Goal: Task Accomplishment & Management: Manage account settings

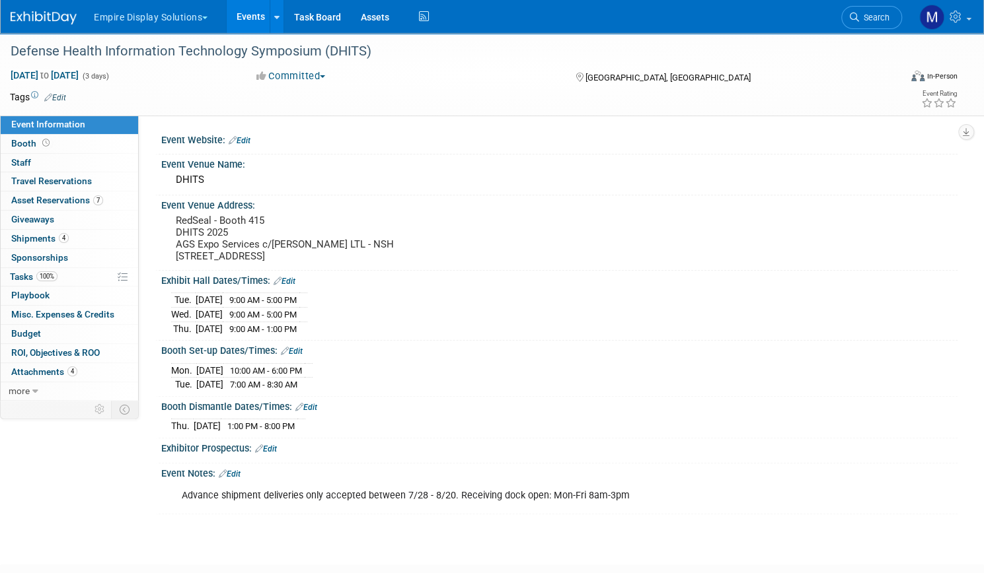
click at [275, 15] on link "Events" at bounding box center [251, 16] width 48 height 33
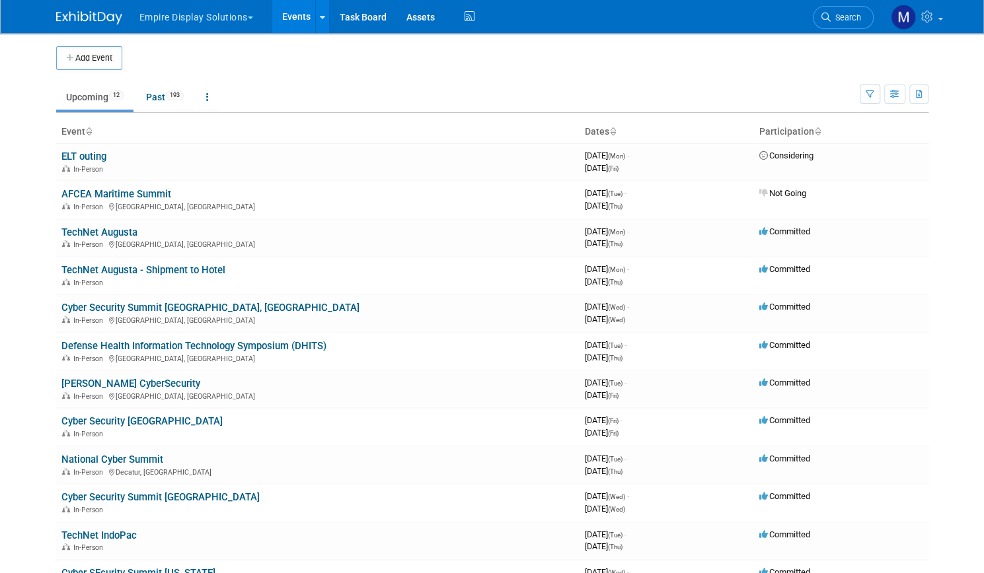
click at [217, 18] on button "Empire Display Solutions" at bounding box center [203, 14] width 131 height 29
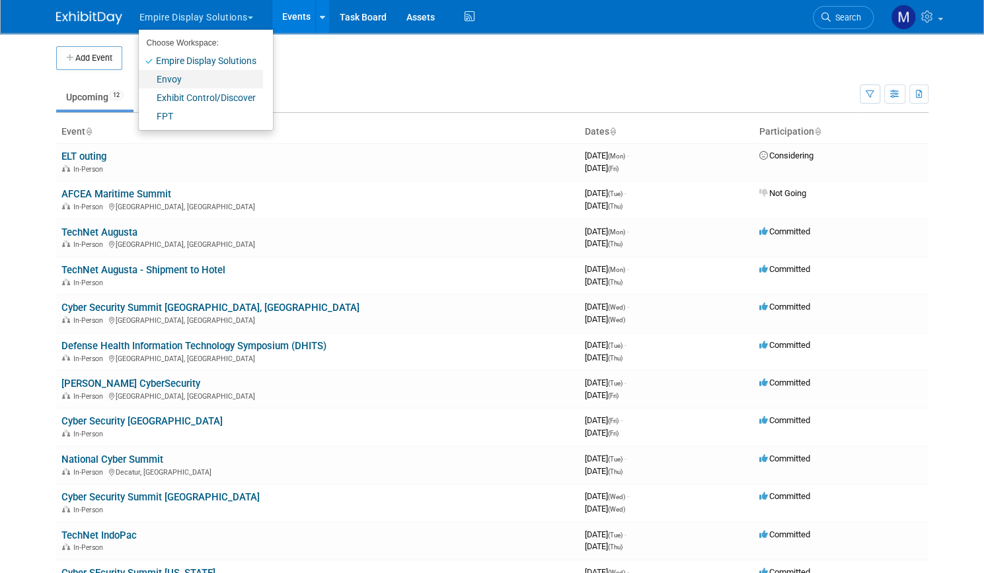
click at [176, 75] on link "Envoy" at bounding box center [201, 79] width 124 height 18
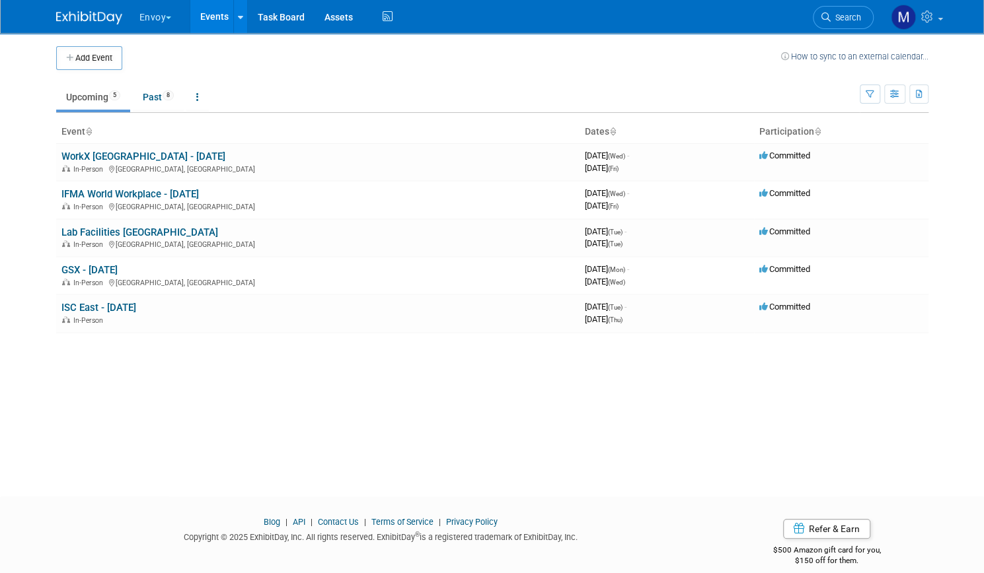
click at [164, 15] on button "Envoy" at bounding box center [163, 14] width 50 height 29
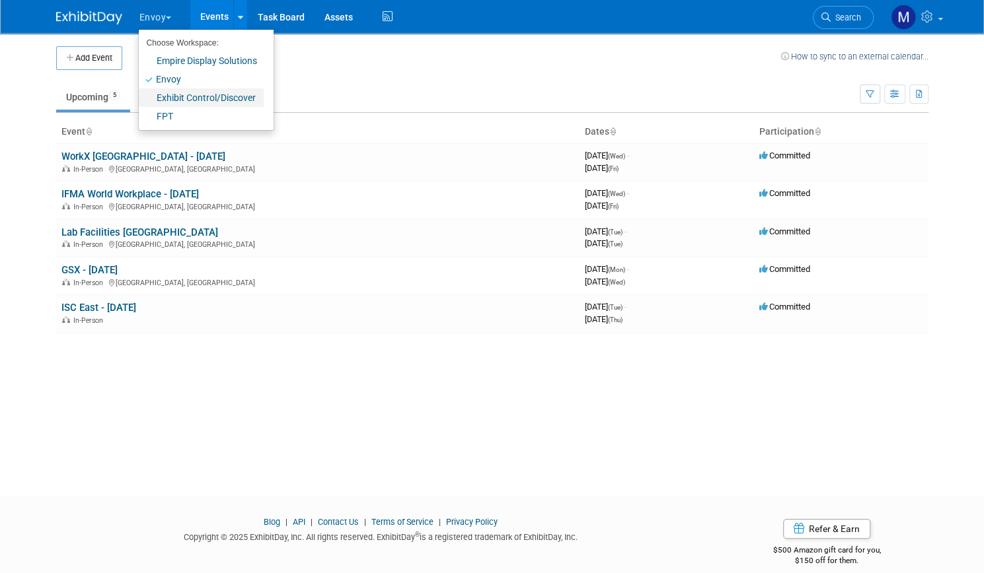
click at [194, 101] on link "Exhibit Control/Discover" at bounding box center [201, 98] width 125 height 18
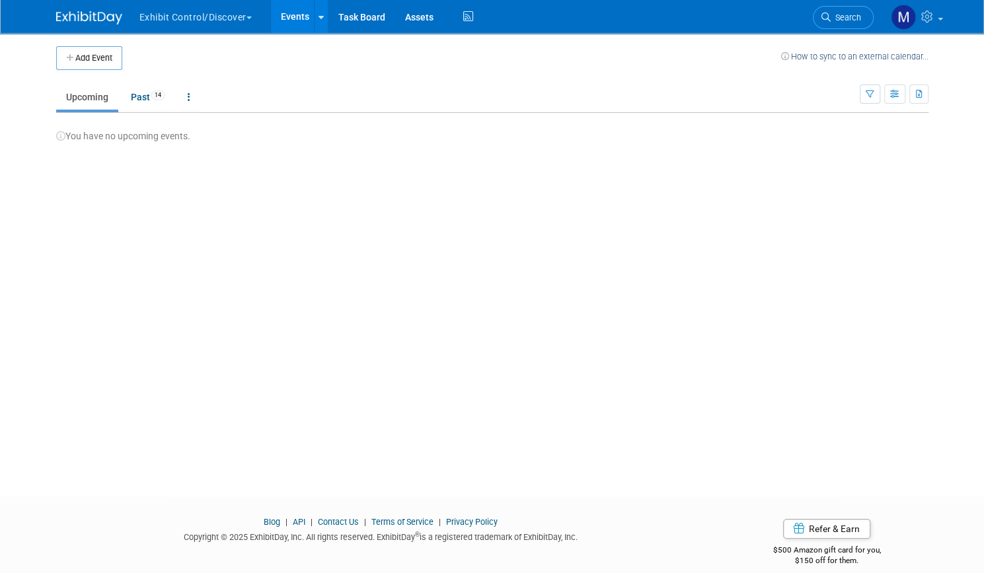
click at [165, 23] on button "Exhibit Control/Discover" at bounding box center [203, 14] width 130 height 29
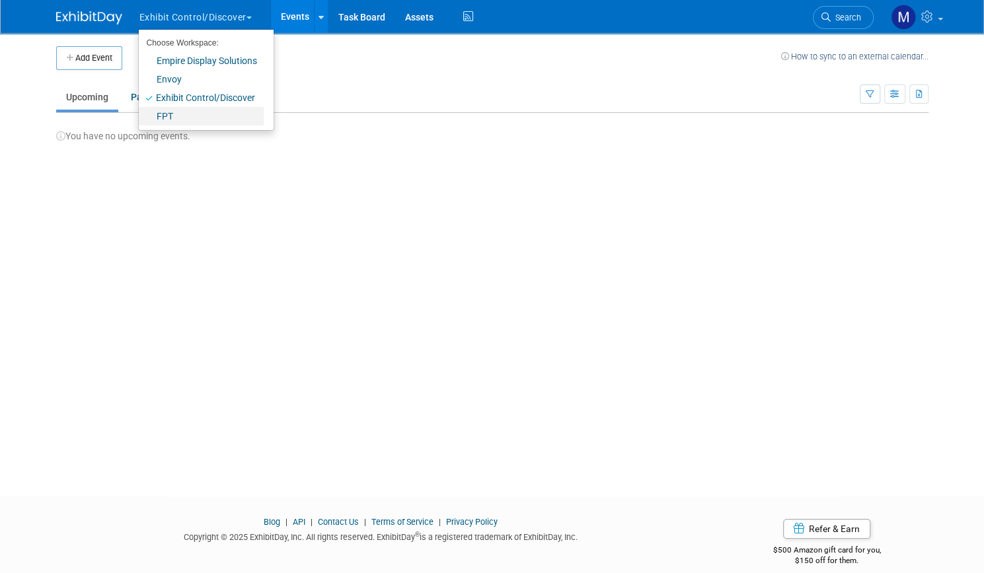
click at [162, 118] on link "FPT" at bounding box center [201, 116] width 125 height 18
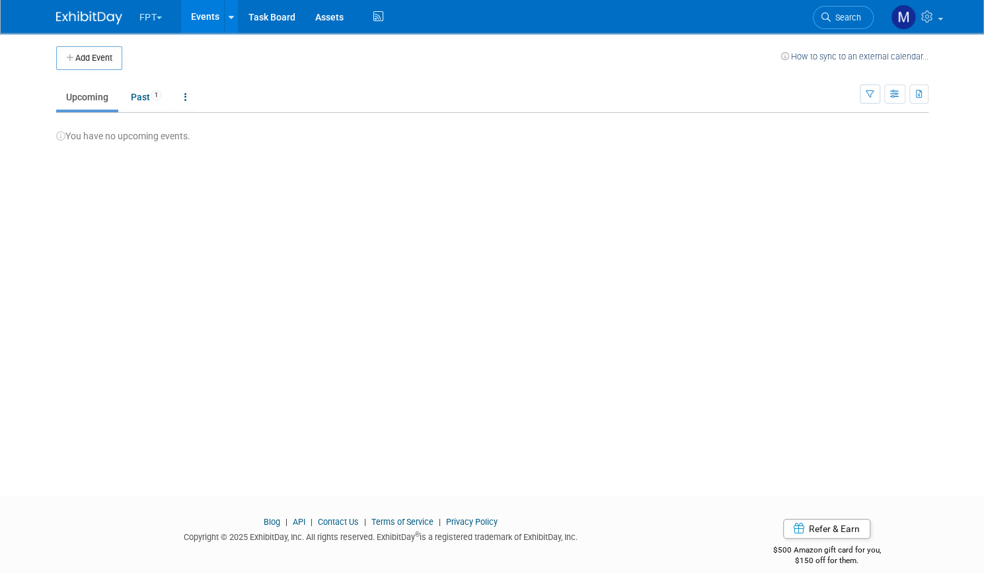
click at [157, 19] on button "FPT" at bounding box center [158, 14] width 41 height 29
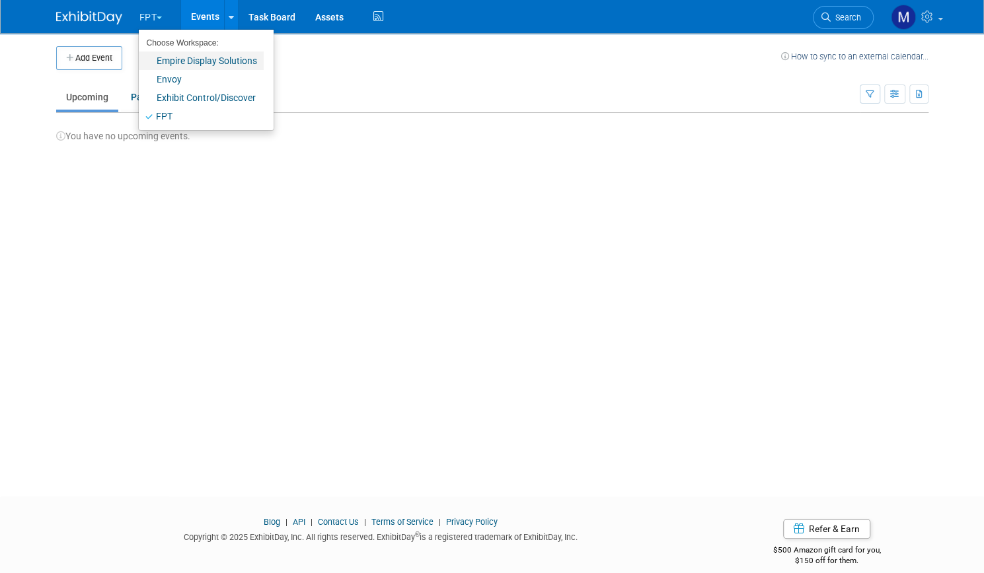
click at [168, 68] on link "Empire Display Solutions" at bounding box center [201, 61] width 125 height 18
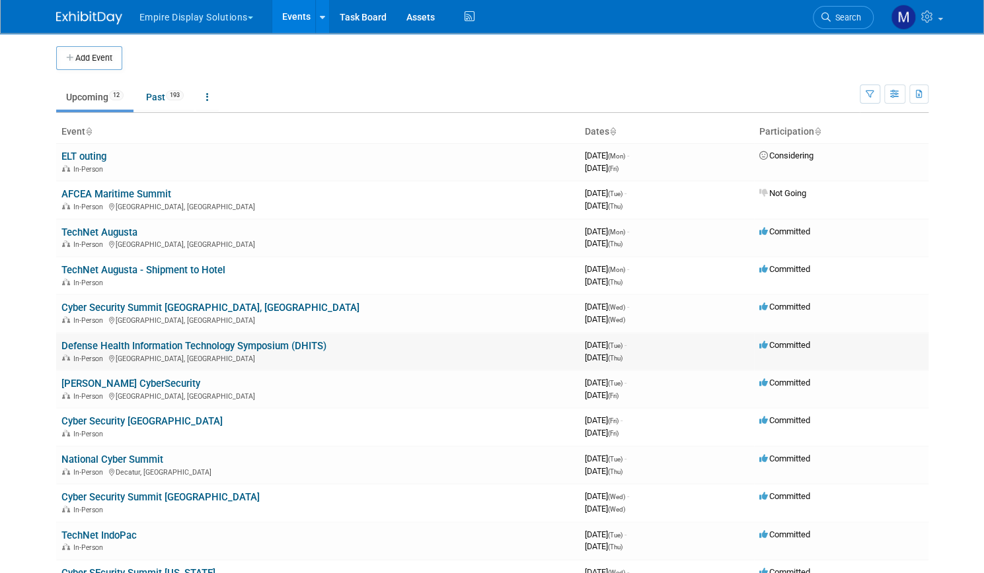
click at [168, 347] on link "Defense Health Information Technology Symposium (DHITS)" at bounding box center [193, 346] width 265 height 12
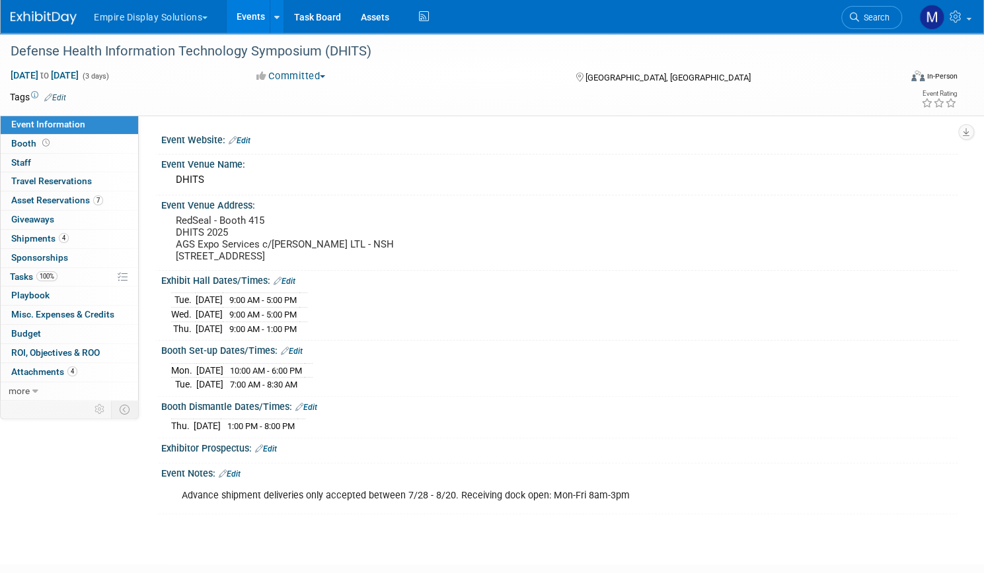
click at [275, 17] on link "Events" at bounding box center [251, 16] width 48 height 33
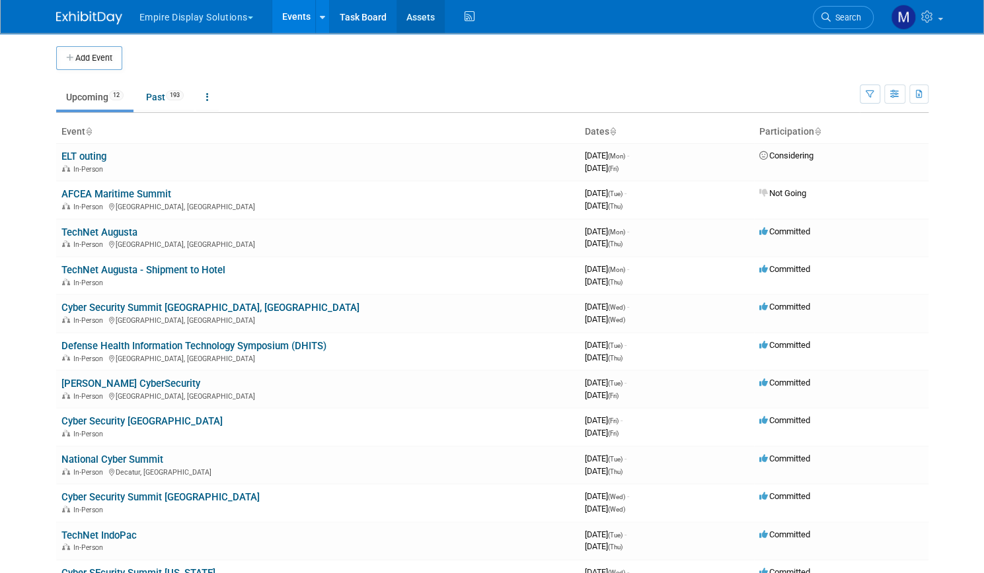
click at [414, 21] on link "Assets" at bounding box center [420, 16] width 48 height 33
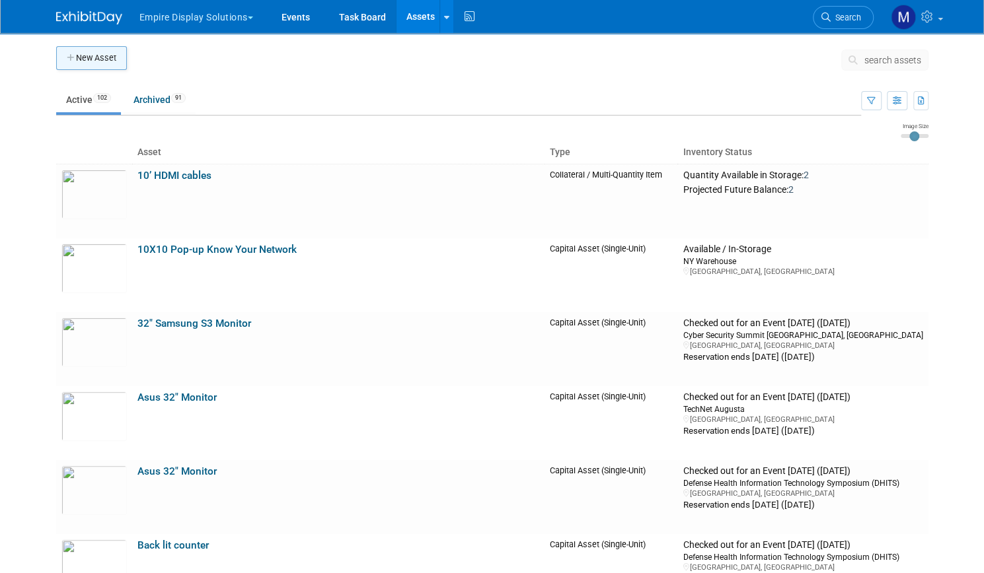
click at [91, 63] on button "New Asset" at bounding box center [91, 58] width 71 height 24
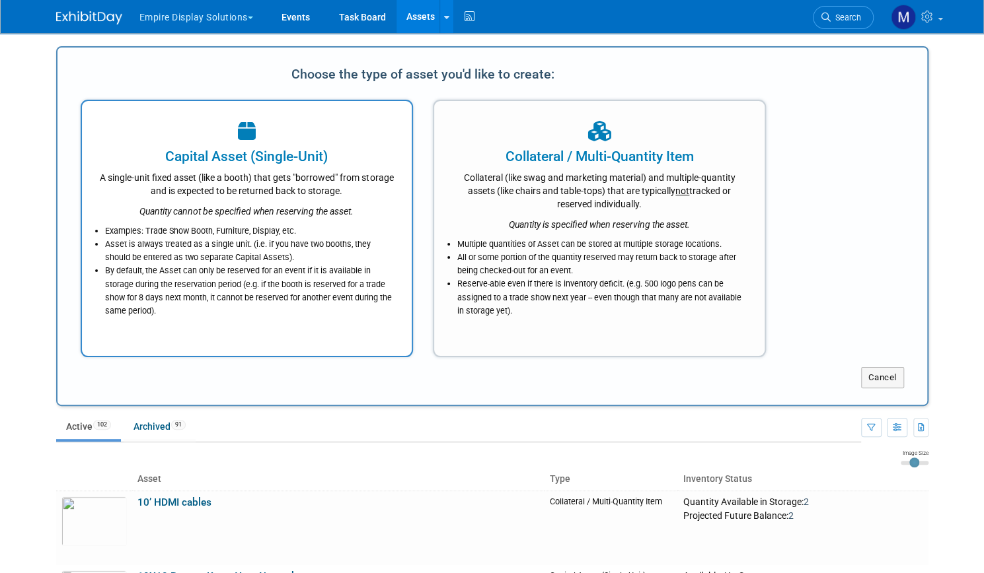
click at [289, 236] on li "Examples: Trade Show Booth, Furniture, Display, etc." at bounding box center [250, 231] width 291 height 13
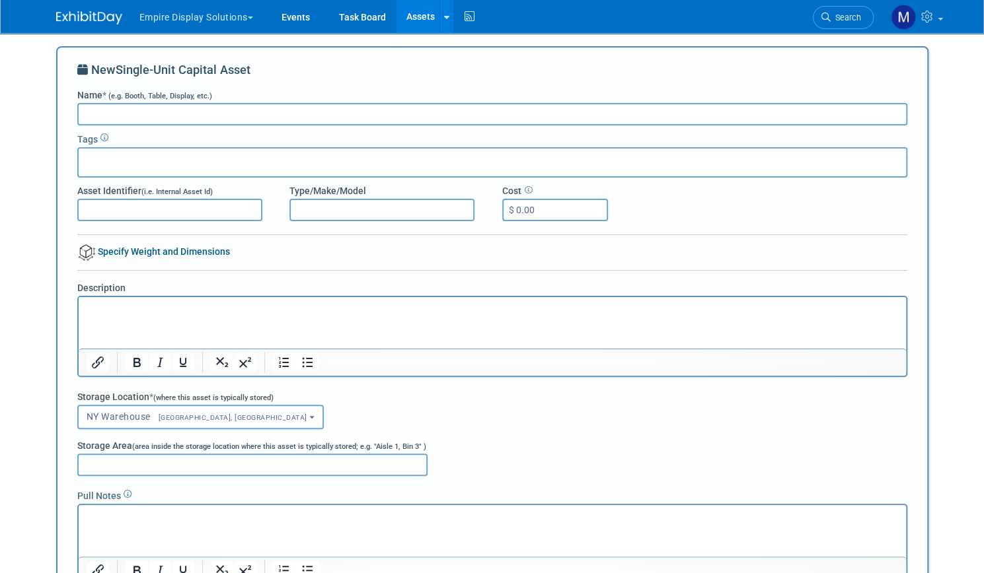
click at [100, 137] on icon at bounding box center [104, 138] width 8 height 8
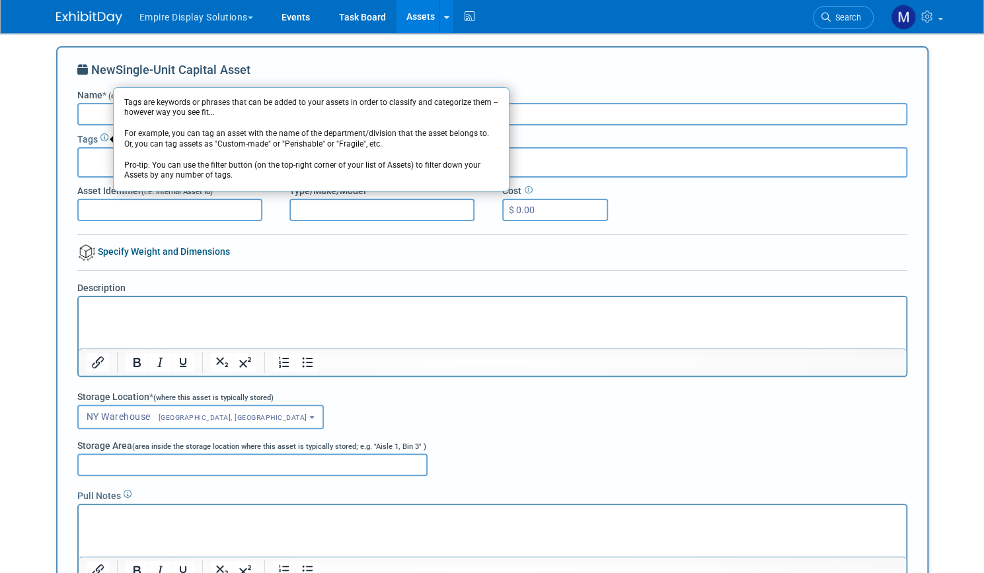
click at [56, 175] on div "New Single-Unit Capital Asset Name * (e.g. Booth, Table, Display, etc.) Tags Ta…" at bounding box center [492, 342] width 872 height 592
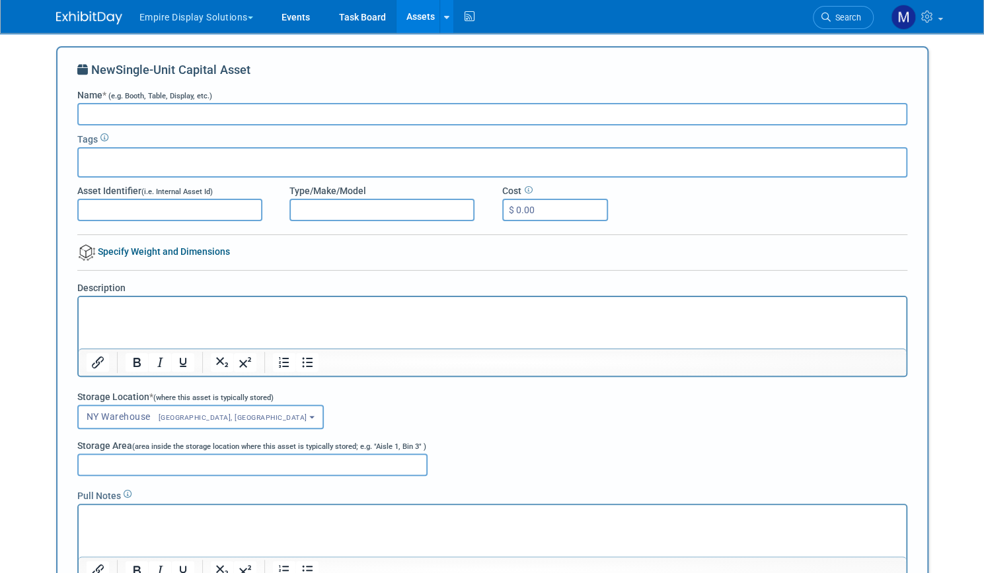
click at [118, 209] on input "Asset Identifier (i.e. Internal Asset Id)" at bounding box center [169, 210] width 185 height 22
click at [296, 211] on input "Type/Make/Model" at bounding box center [381, 210] width 185 height 22
click at [526, 186] on span at bounding box center [527, 191] width 9 height 11
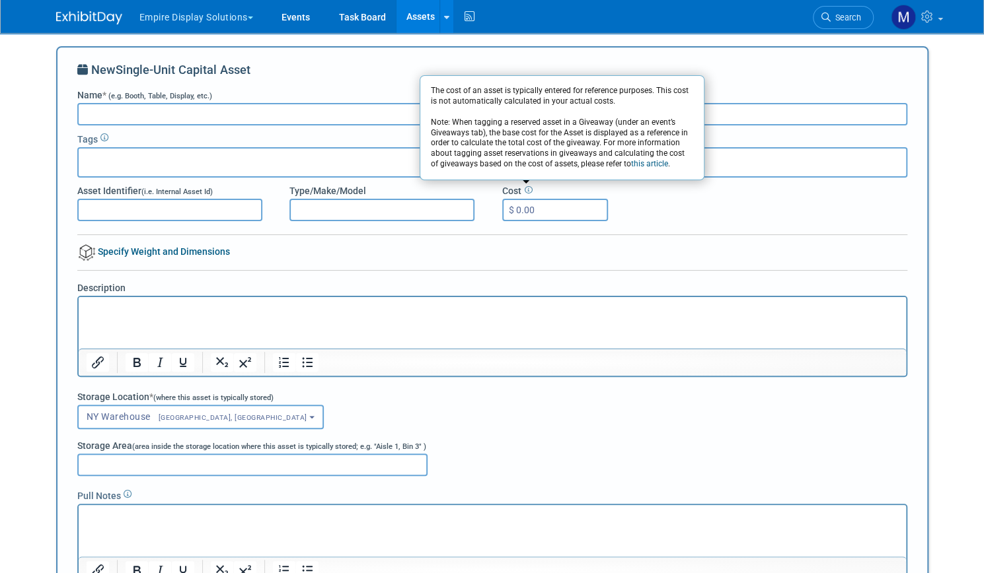
click at [183, 255] on link "Specify Weight and Dimensions" at bounding box center [153, 251] width 153 height 11
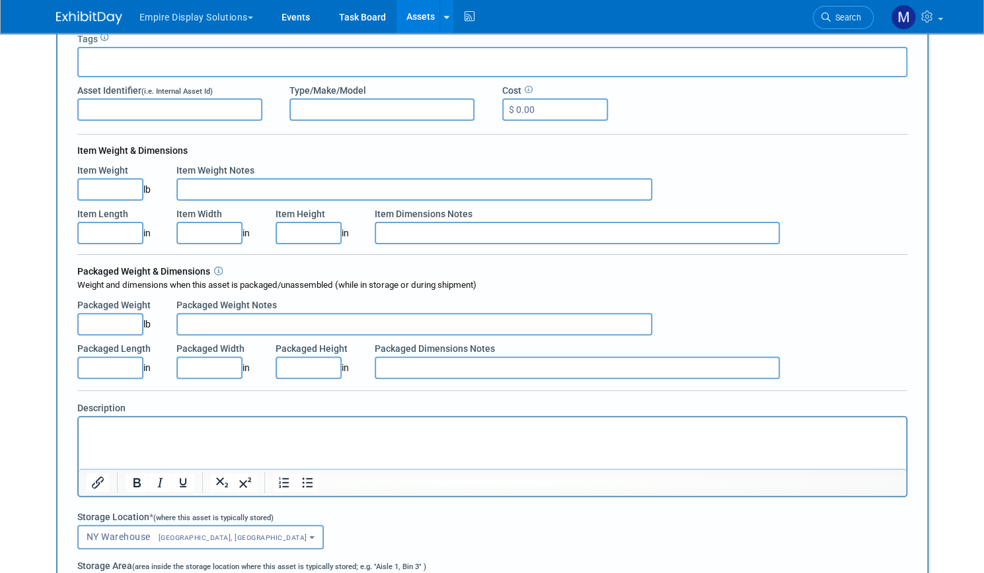
scroll to position [93, 0]
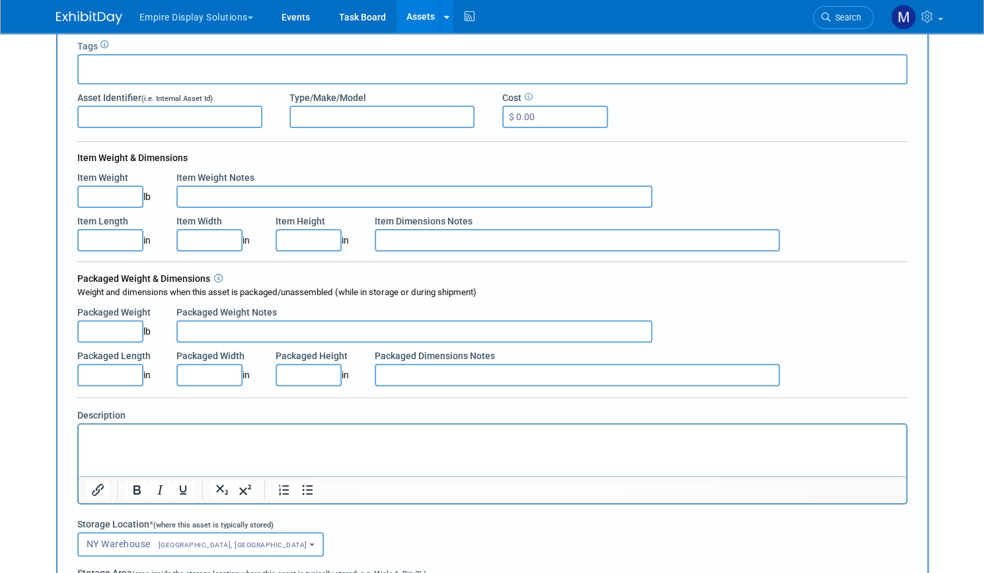
click at [154, 158] on div "Item Weight & Dimensions (Per Unit)" at bounding box center [492, 157] width 830 height 13
click at [65, 153] on div "New Single-Unit Capital Asset Name * (e.g. Booth, Table, Display, etc.) Tags As…" at bounding box center [492, 359] width 872 height 812
click at [27, 282] on body "Empire Display Solutions Choose Workspace: Empire Display Solutions Envoy Exhib…" at bounding box center [492, 193] width 984 height 573
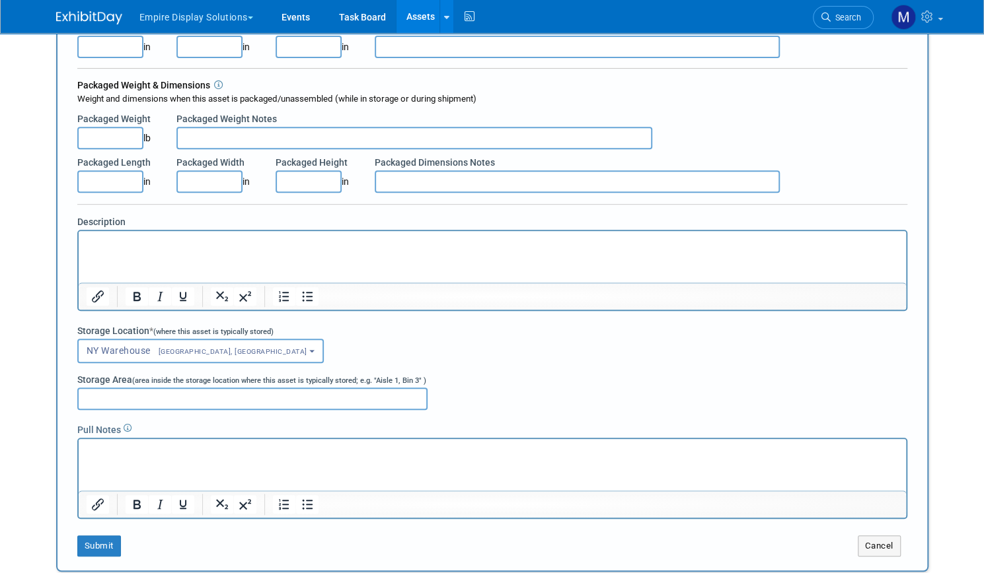
scroll to position [305, 0]
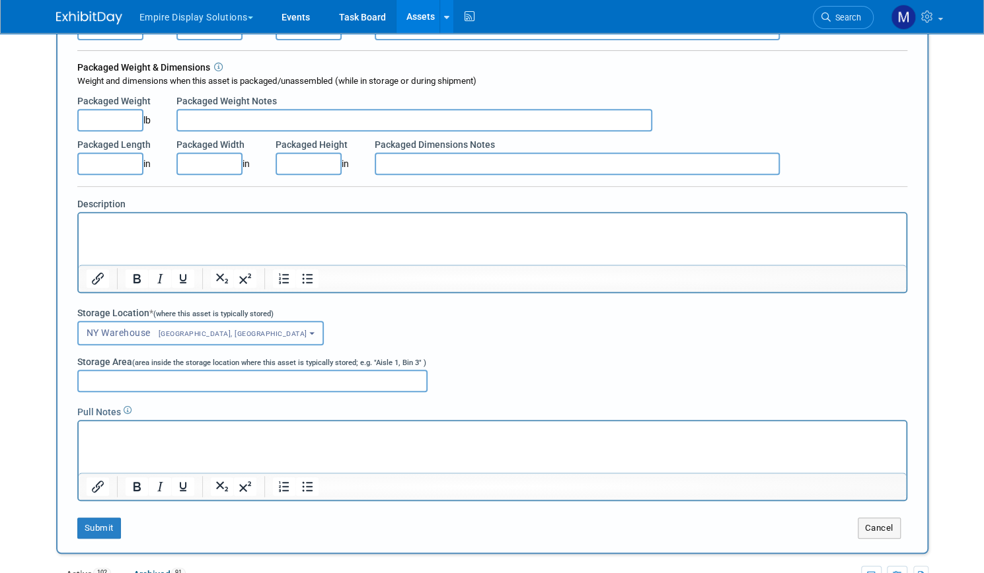
click at [205, 336] on button "NY Warehouse Bohemia, NY" at bounding box center [200, 333] width 247 height 24
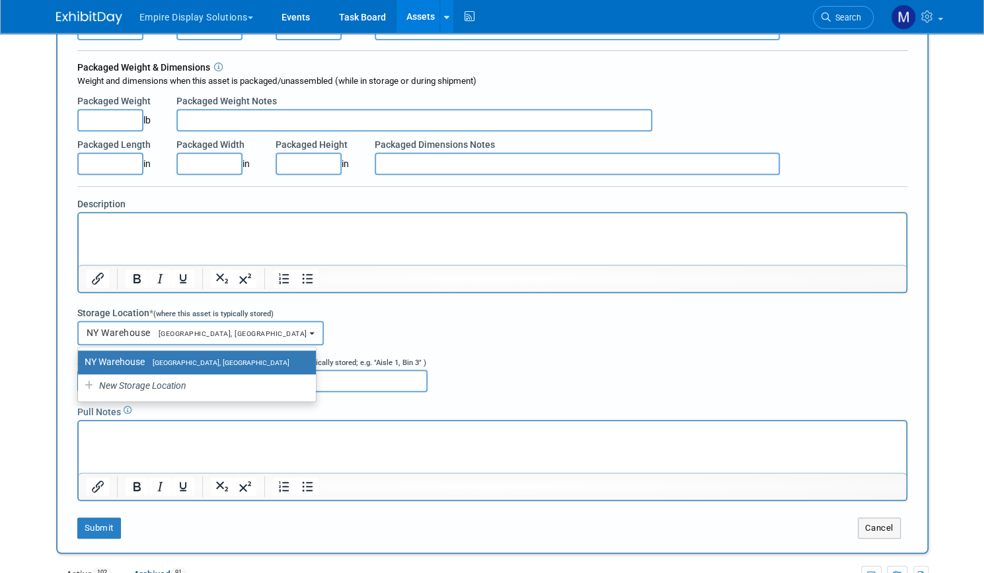
click at [205, 335] on button "NY Warehouse Bohemia, NY" at bounding box center [200, 333] width 247 height 24
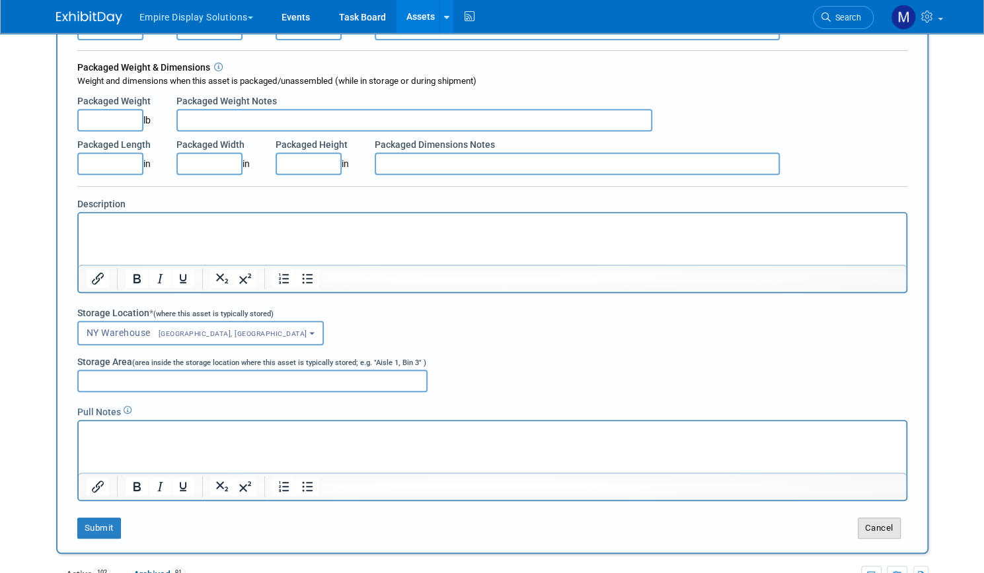
click at [894, 530] on button "Cancel" at bounding box center [878, 528] width 43 height 21
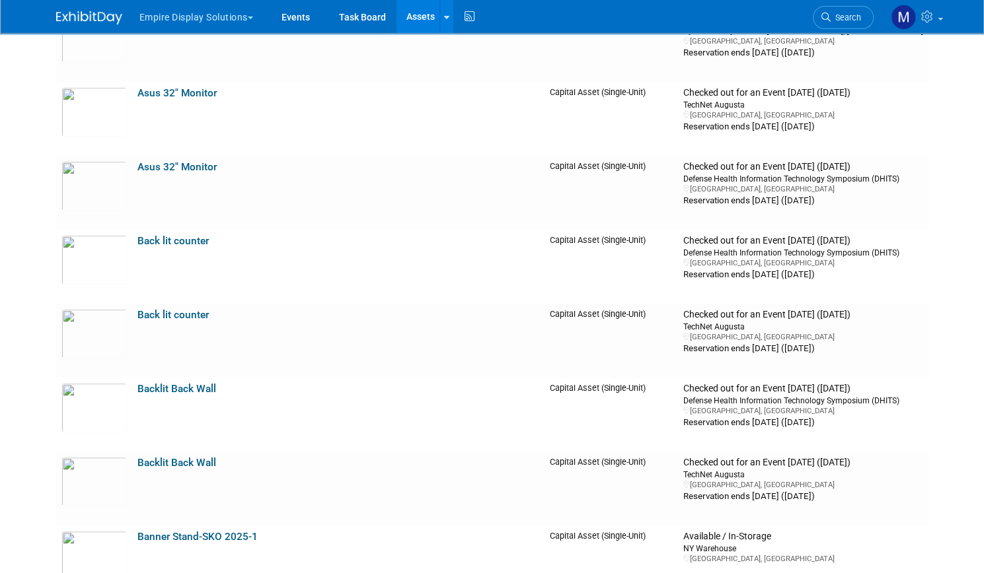
scroll to position [0, 0]
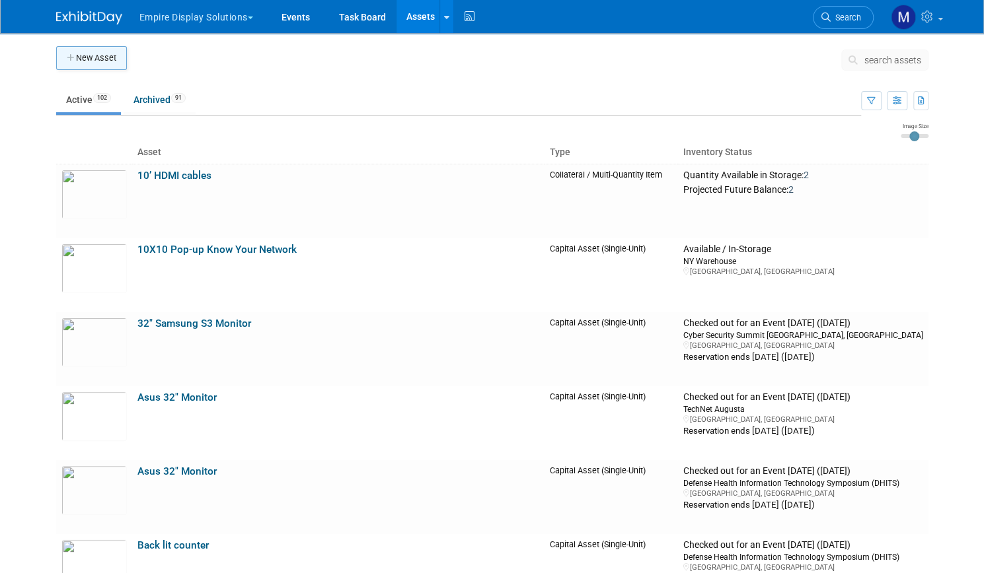
click at [106, 55] on button "New Asset" at bounding box center [91, 58] width 71 height 24
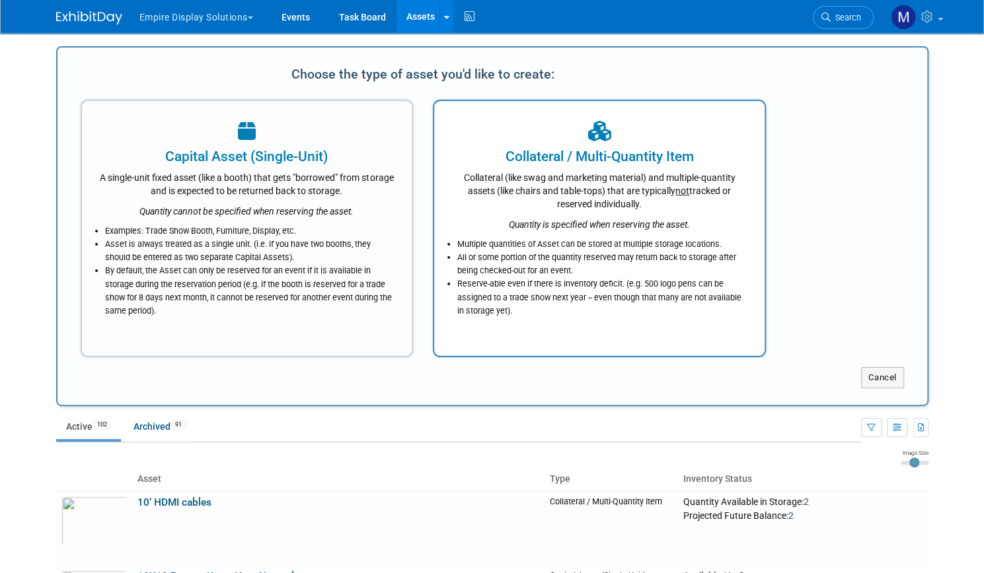
click at [551, 198] on div "Collateral (like swag and marketing material) and multiple-quantity assets (lik…" at bounding box center [599, 188] width 297 height 44
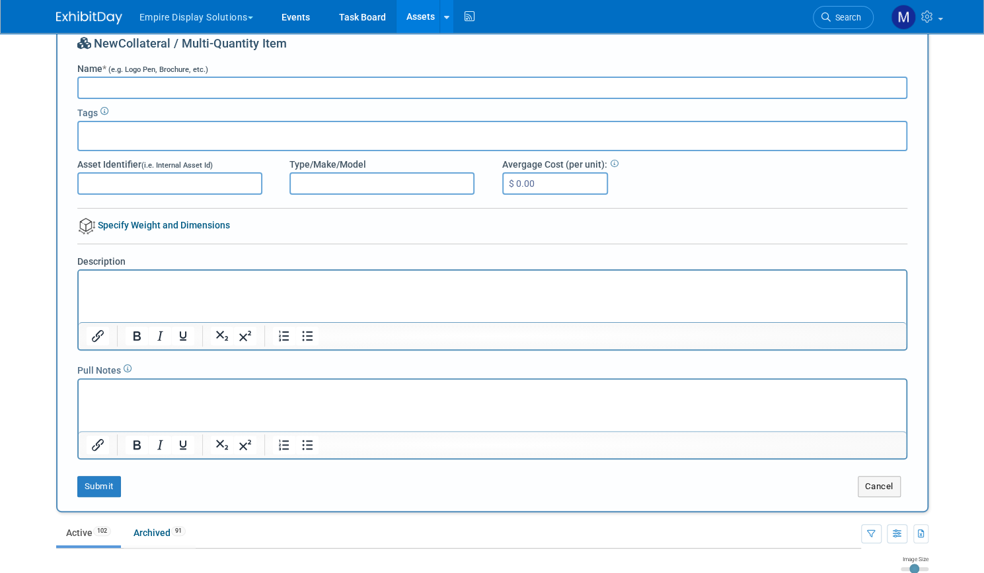
scroll to position [106, 0]
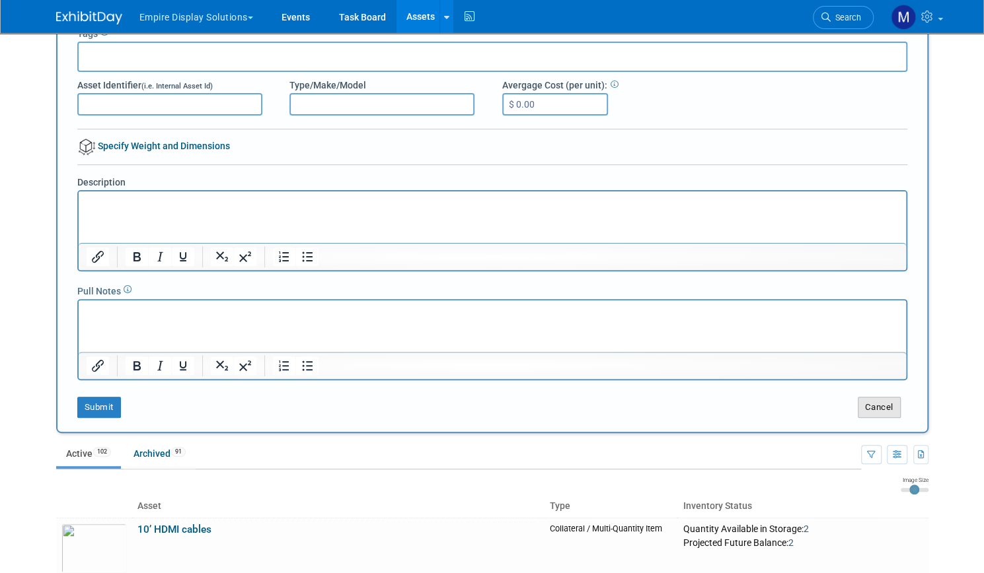
click at [875, 406] on button "Cancel" at bounding box center [878, 407] width 43 height 21
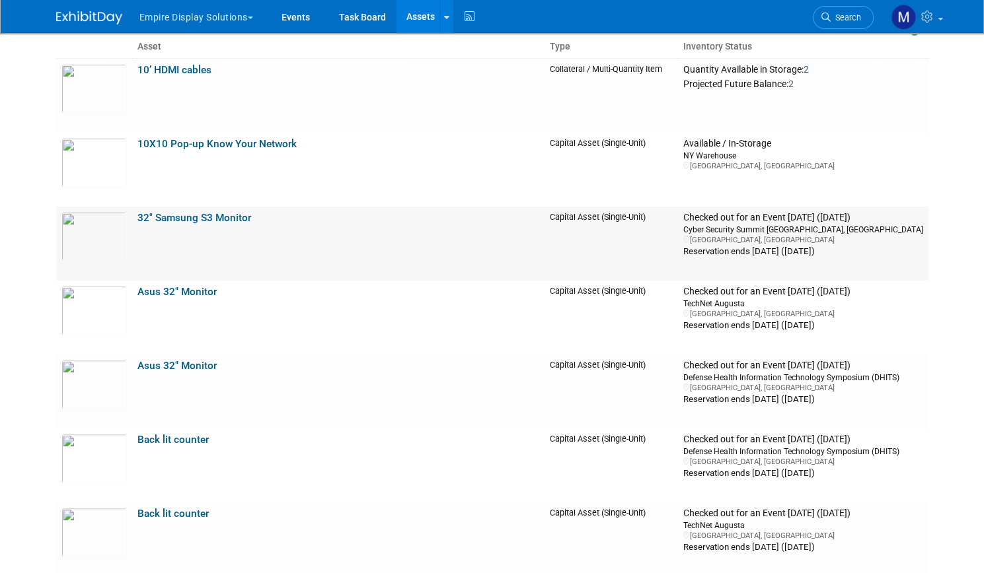
scroll to position [0, 0]
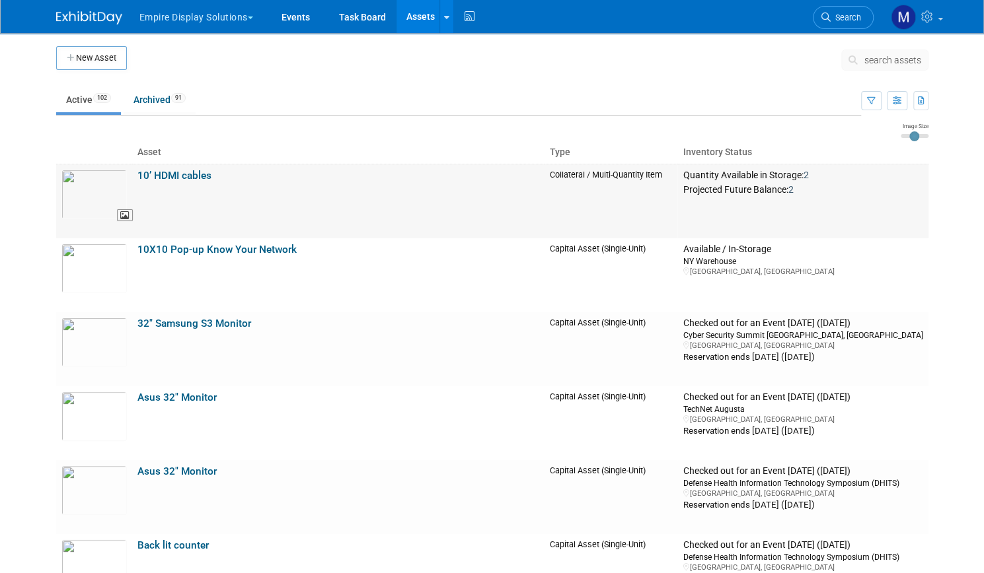
click at [94, 194] on img at bounding box center [93, 195] width 65 height 50
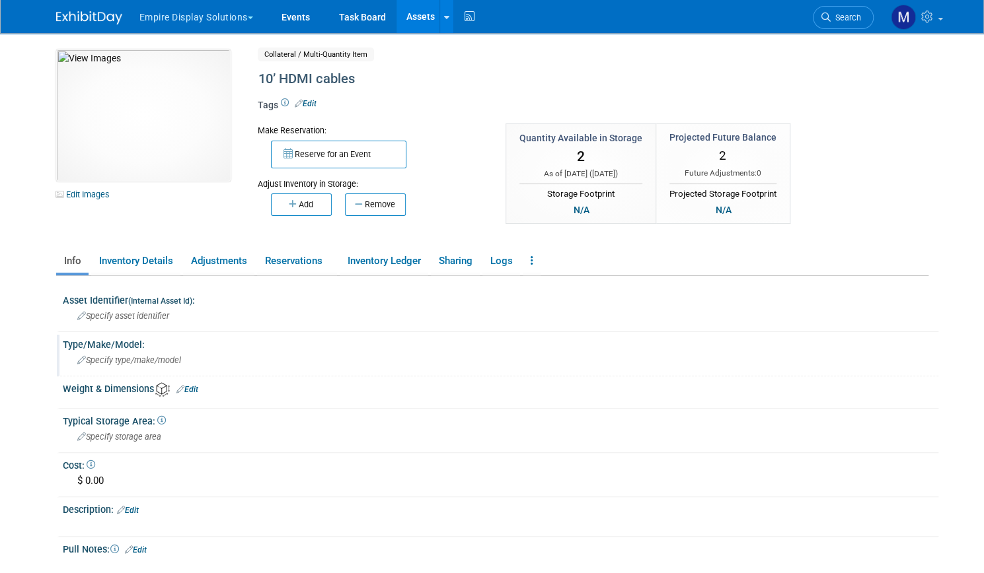
click at [155, 361] on span "Specify type/make/model" at bounding box center [129, 360] width 104 height 10
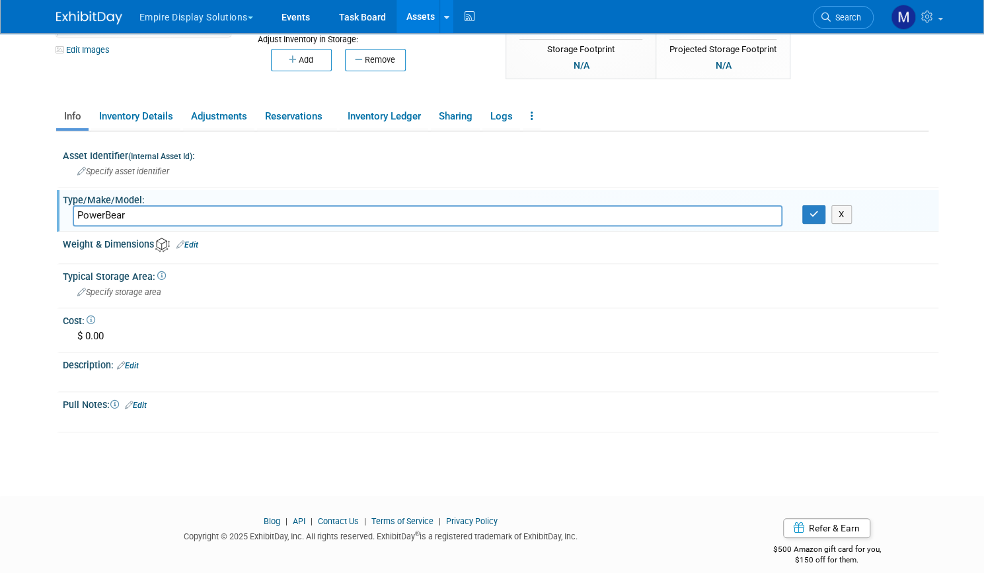
scroll to position [157, 0]
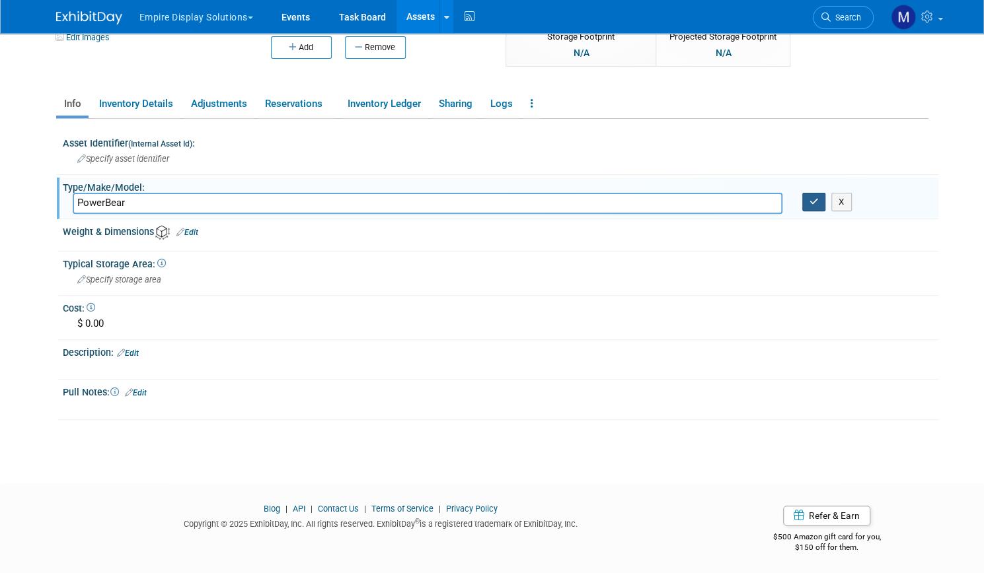
type input "PowerBear"
click at [812, 202] on button "button" at bounding box center [814, 202] width 24 height 18
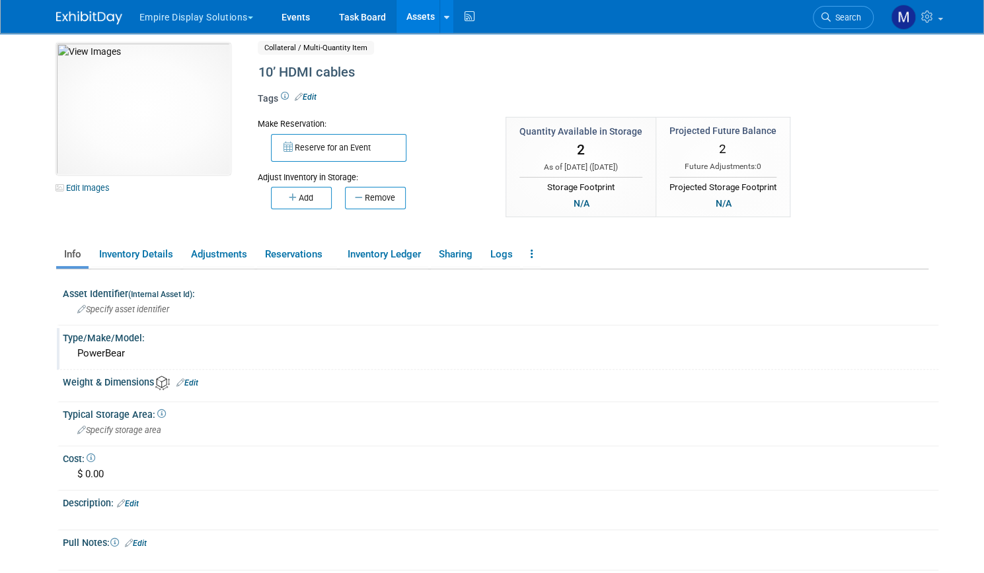
scroll to position [0, 0]
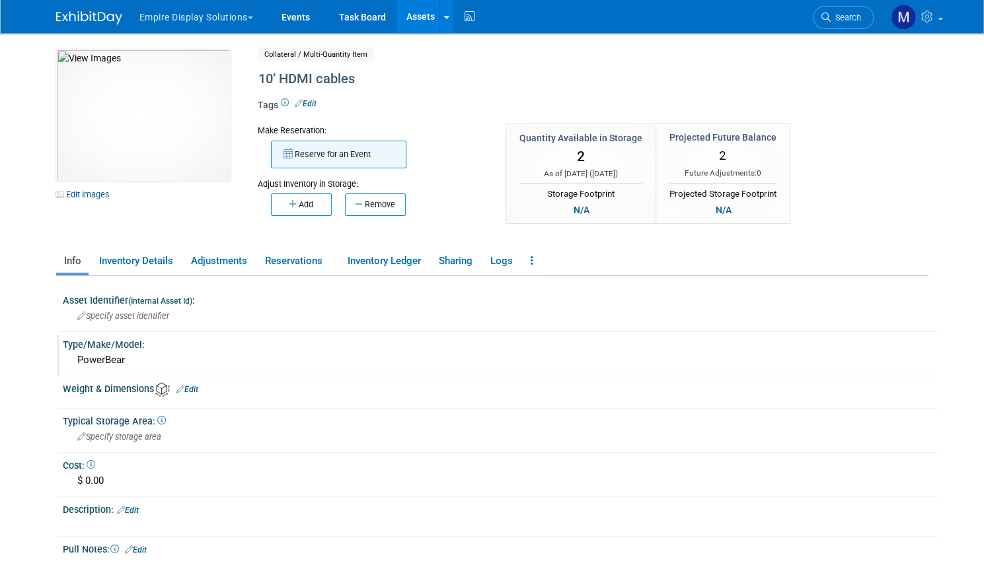
click at [347, 151] on button "Reserve for an Event" at bounding box center [338, 155] width 135 height 28
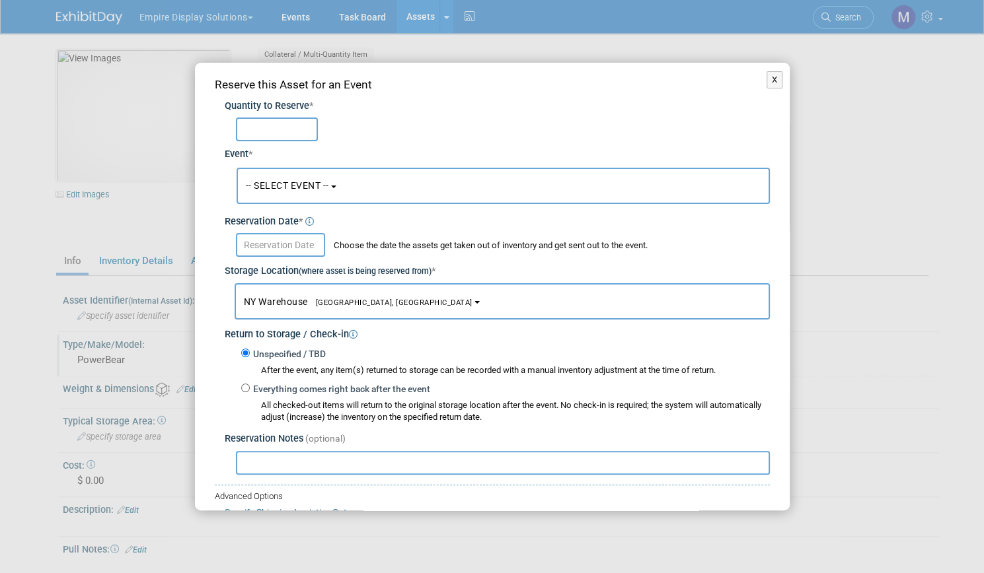
click at [342, 191] on button "-- SELECT EVENT --" at bounding box center [502, 186] width 533 height 36
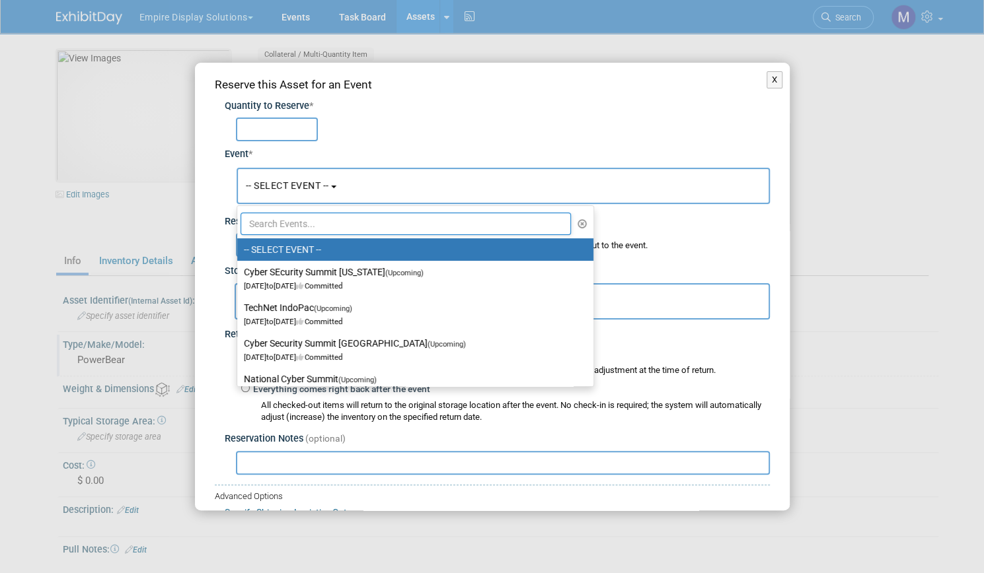
click at [335, 246] on label "-- SELECT EVENT --" at bounding box center [412, 249] width 336 height 17
click at [239, 246] on input "-- SELECT EVENT --" at bounding box center [235, 250] width 9 height 9
click at [465, 116] on div at bounding box center [497, 128] width 545 height 28
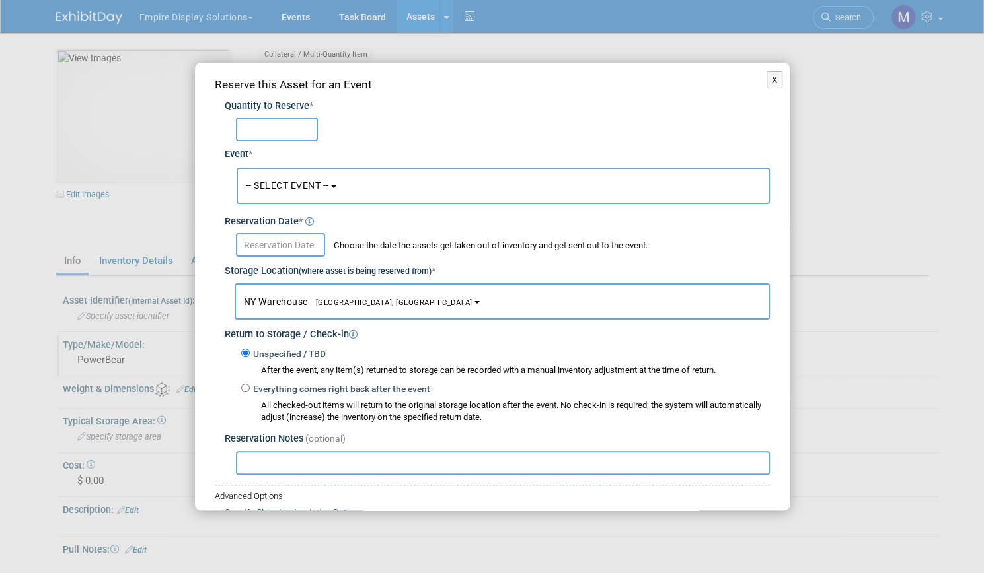
scroll to position [91, 0]
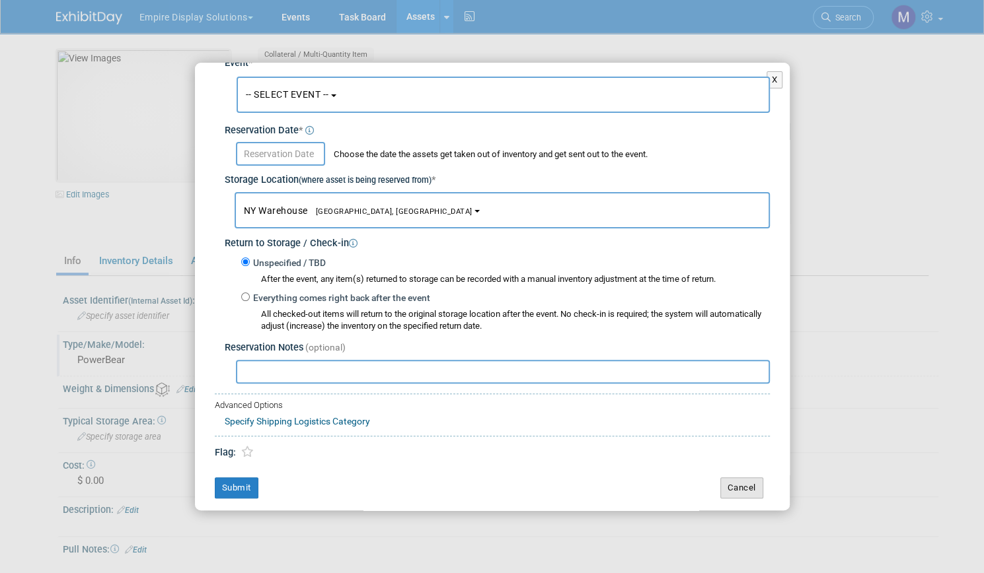
click at [740, 485] on button "Cancel" at bounding box center [741, 488] width 43 height 21
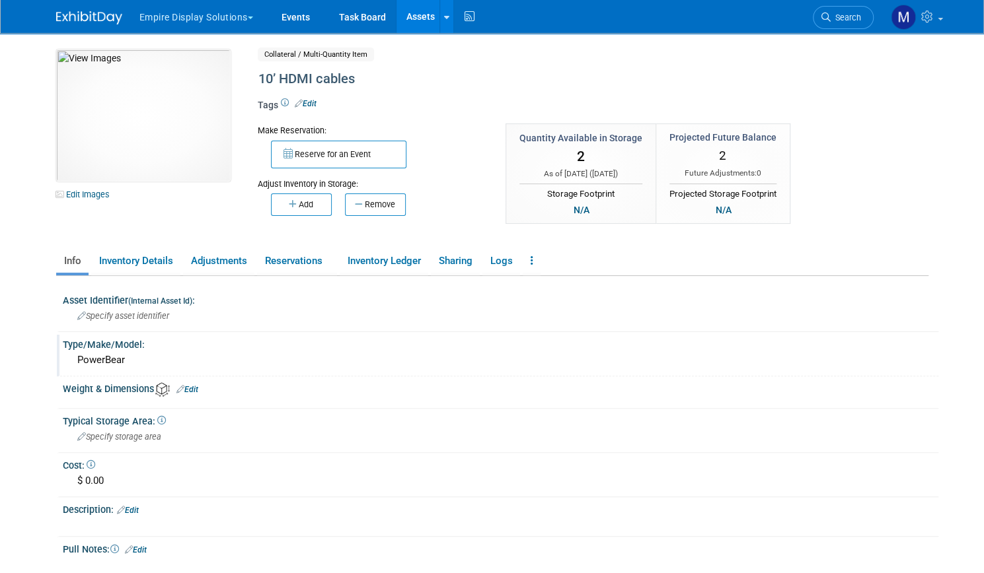
click at [404, 23] on link "Assets" at bounding box center [420, 16] width 48 height 33
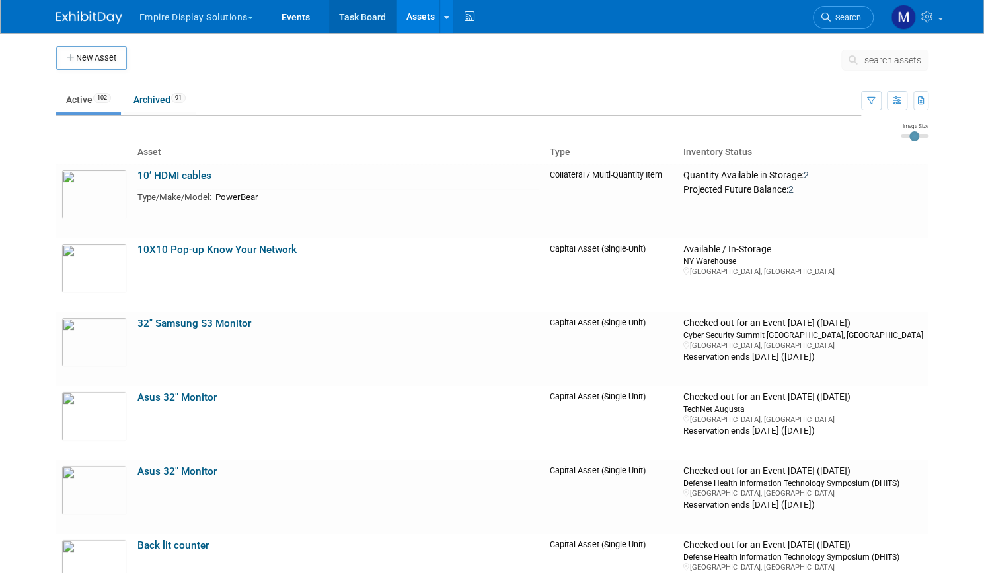
click at [356, 20] on link "Task Board" at bounding box center [362, 16] width 67 height 33
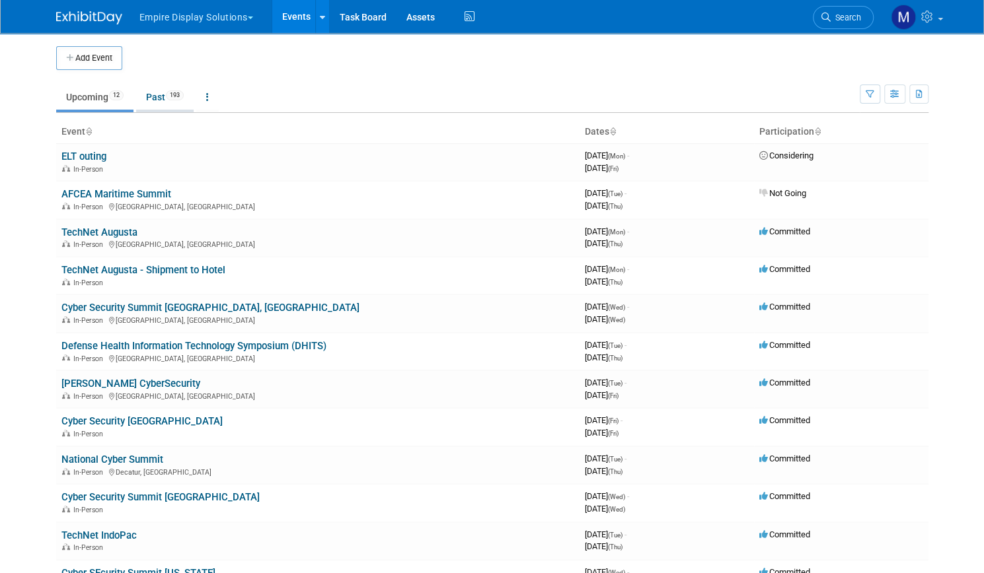
click at [148, 102] on link "Past 193" at bounding box center [164, 97] width 57 height 25
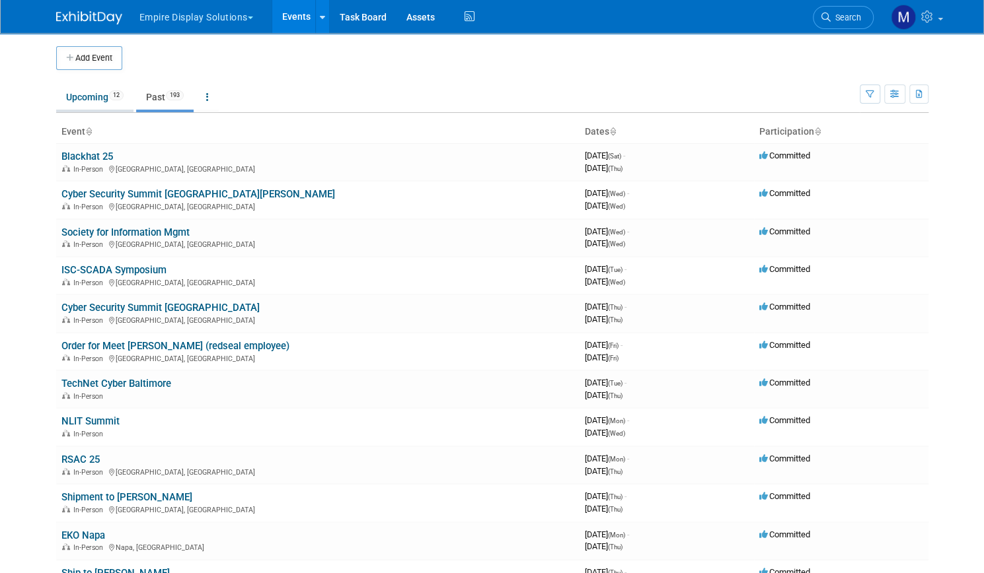
click at [74, 105] on link "Upcoming 12" at bounding box center [94, 97] width 77 height 25
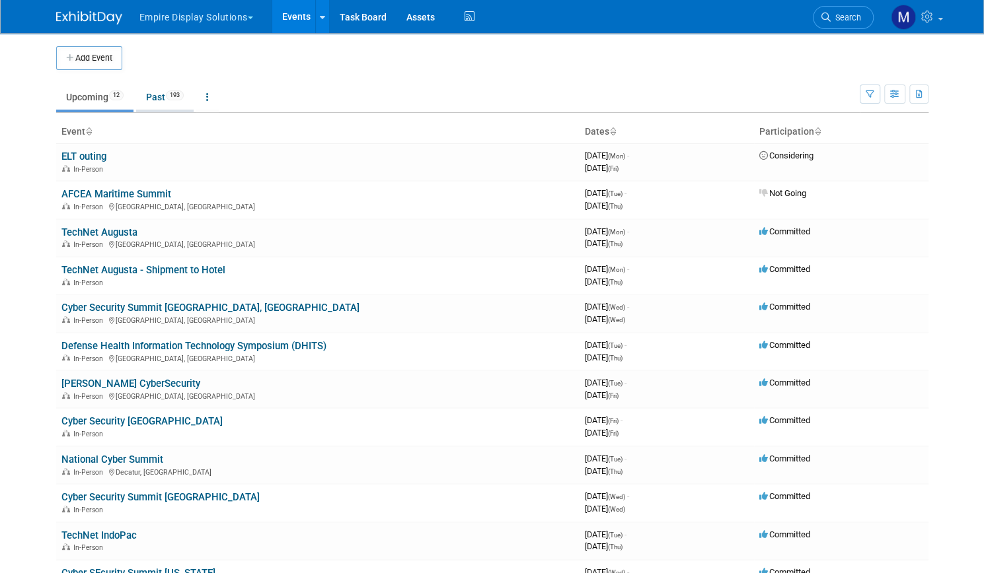
click at [137, 93] on link "Past 193" at bounding box center [164, 97] width 57 height 25
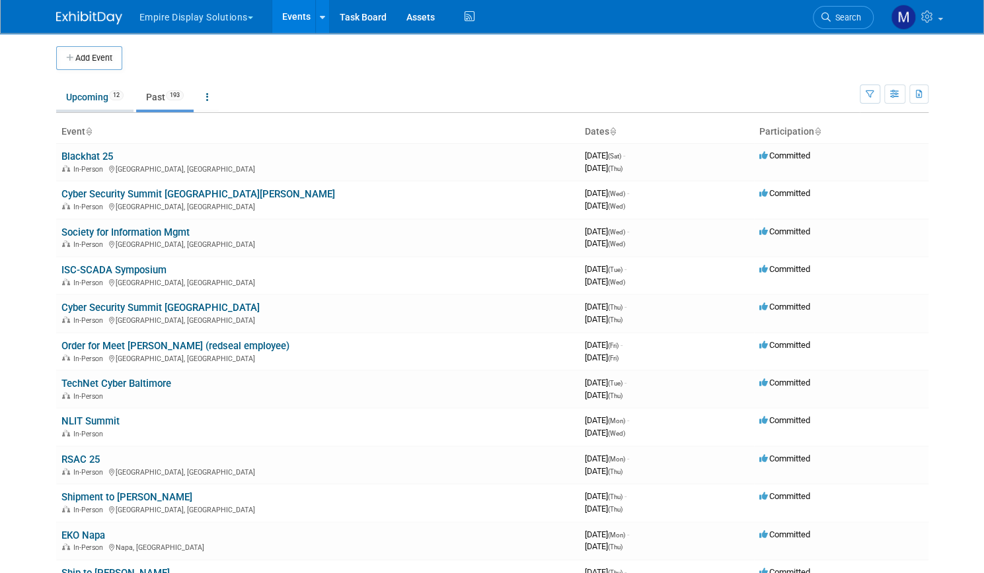
click at [75, 99] on link "Upcoming 12" at bounding box center [94, 97] width 77 height 25
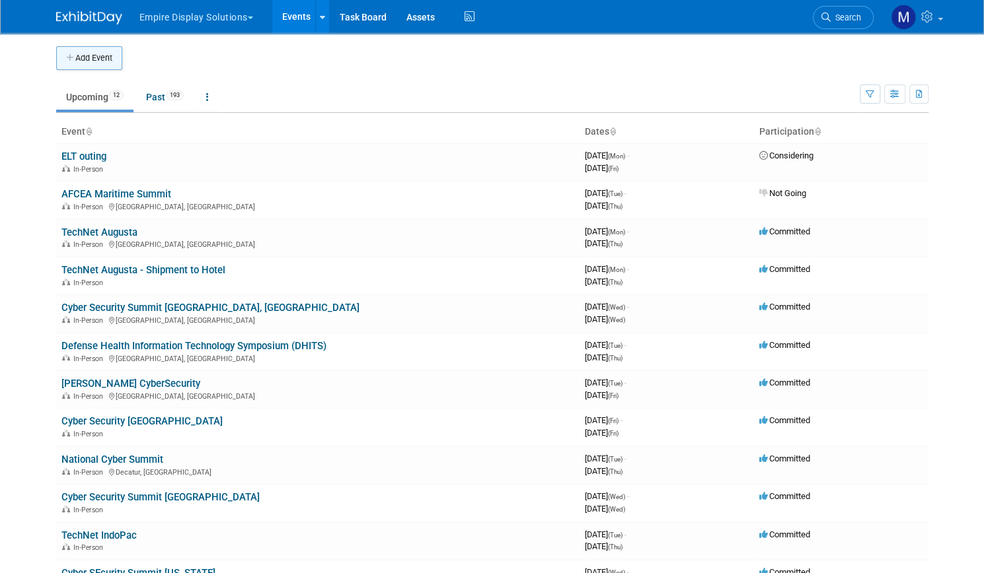
click at [95, 63] on button "Add Event" at bounding box center [89, 58] width 66 height 24
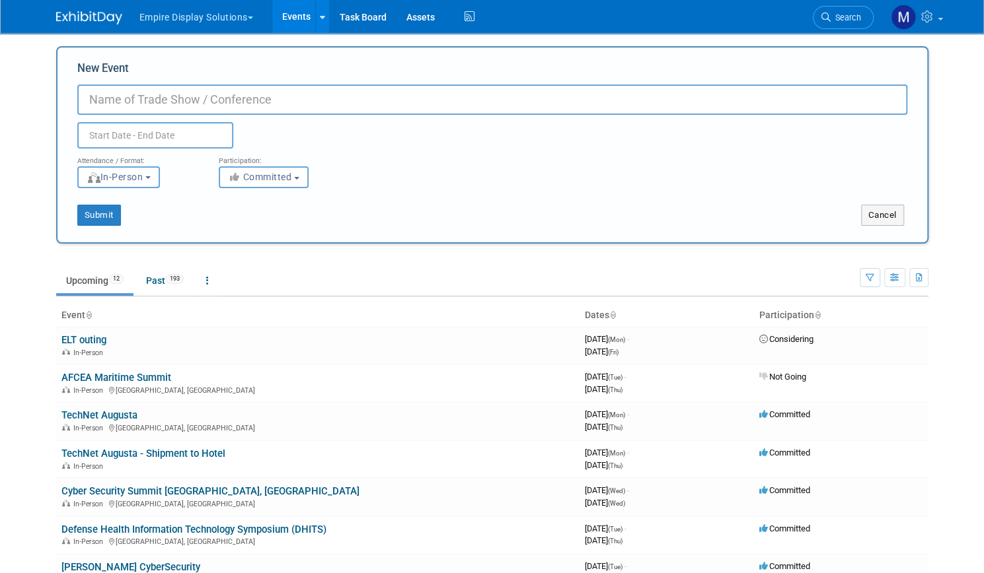
click at [147, 172] on button "In-Person" at bounding box center [118, 177] width 83 height 22
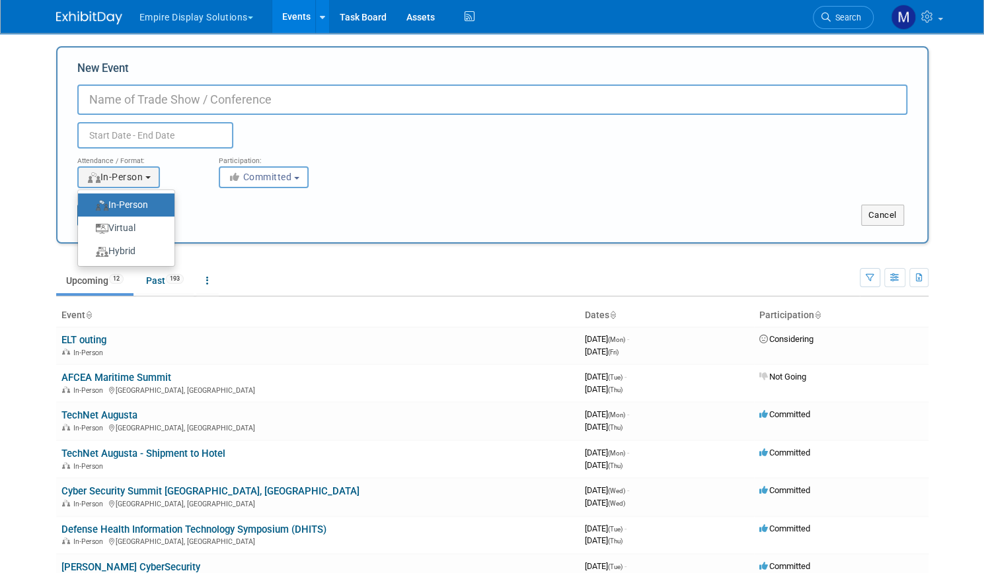
click at [139, 203] on label "In-Person" at bounding box center [123, 205] width 77 height 18
click at [90, 203] on input "In-Person" at bounding box center [85, 205] width 9 height 9
click at [149, 206] on label "In-Person" at bounding box center [123, 205] width 77 height 18
click at [90, 206] on input "In-Person" at bounding box center [85, 205] width 9 height 9
click at [149, 206] on label "In-Person" at bounding box center [123, 205] width 77 height 18
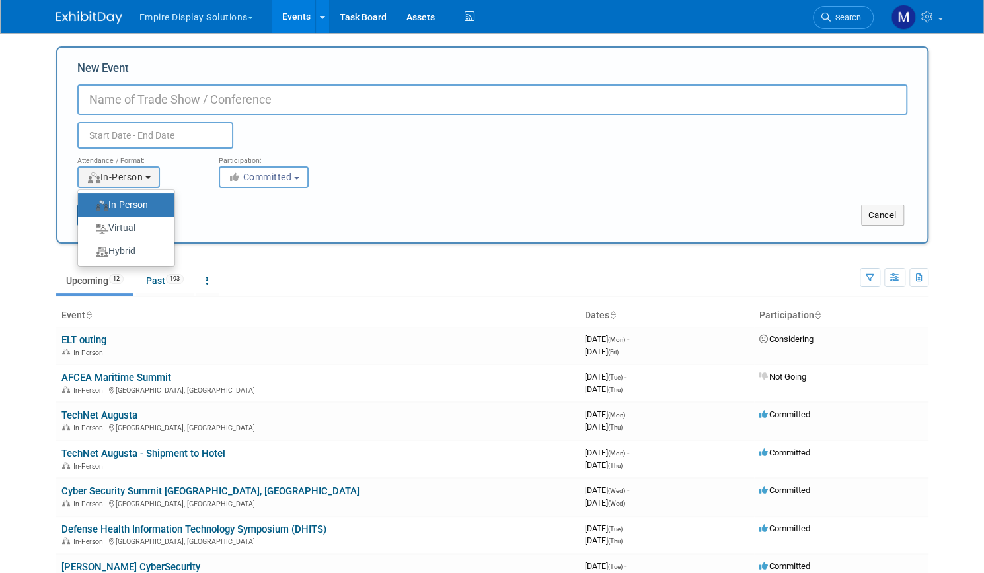
click at [90, 206] on input "In-Person" at bounding box center [85, 205] width 9 height 9
click at [263, 270] on ul "Upcoming 12 Past 193 All Events 205 Past and Upcoming Grouped Annually Events g…" at bounding box center [457, 282] width 803 height 30
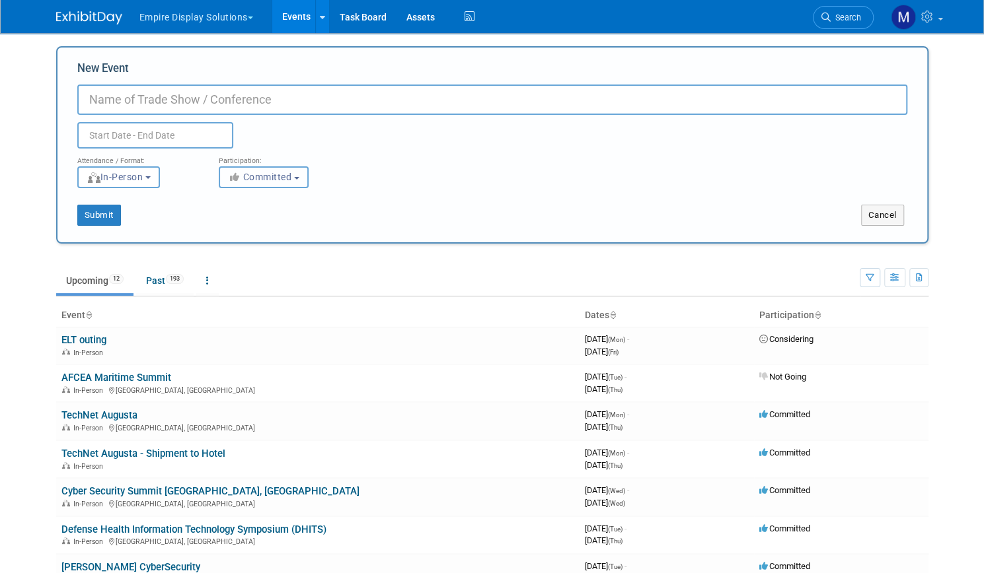
click at [293, 173] on button "Committed" at bounding box center [264, 177] width 90 height 22
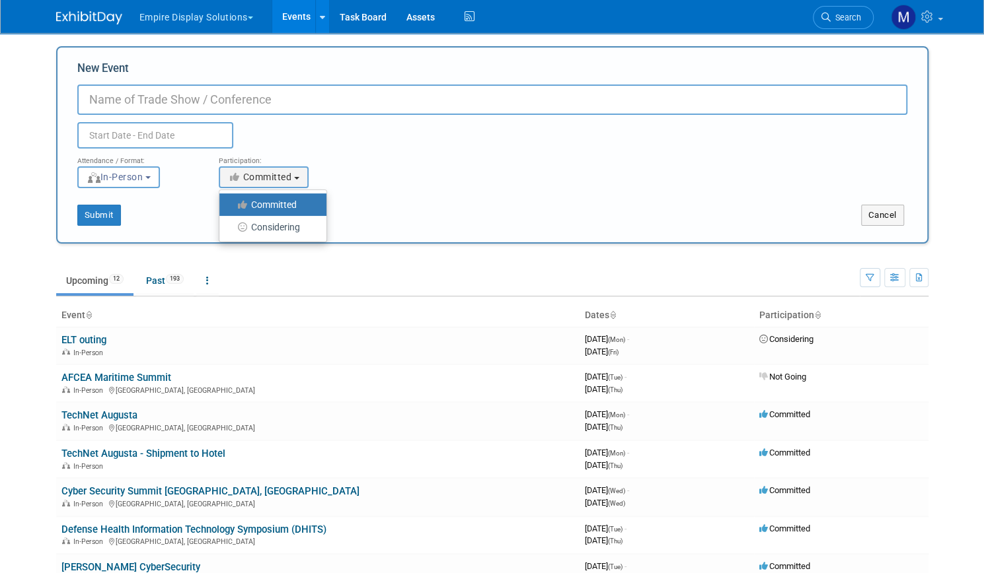
click at [178, 108] on input "New Event" at bounding box center [492, 100] width 830 height 30
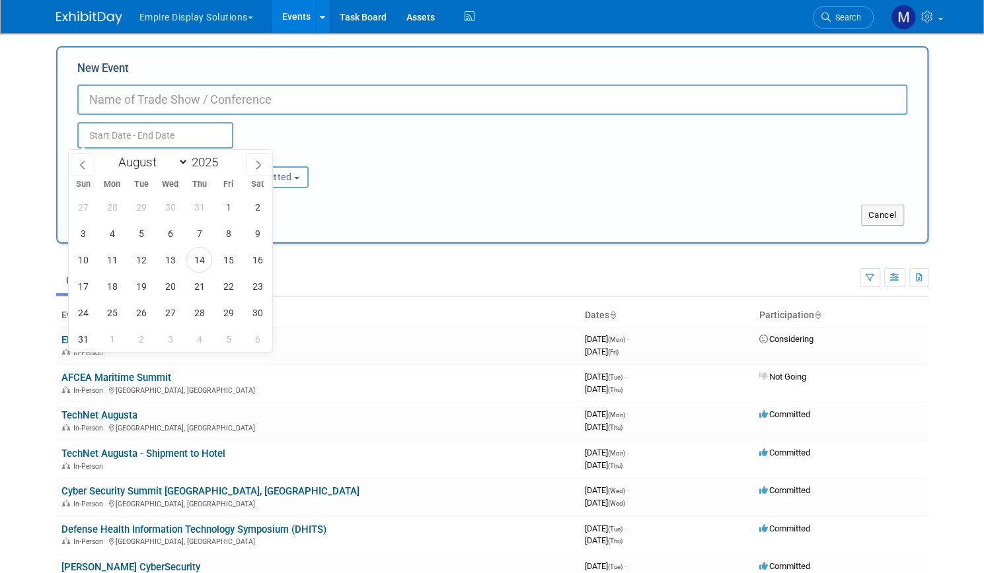
click at [172, 139] on input "text" at bounding box center [155, 135] width 156 height 26
click at [472, 106] on input "New Event" at bounding box center [492, 100] width 830 height 30
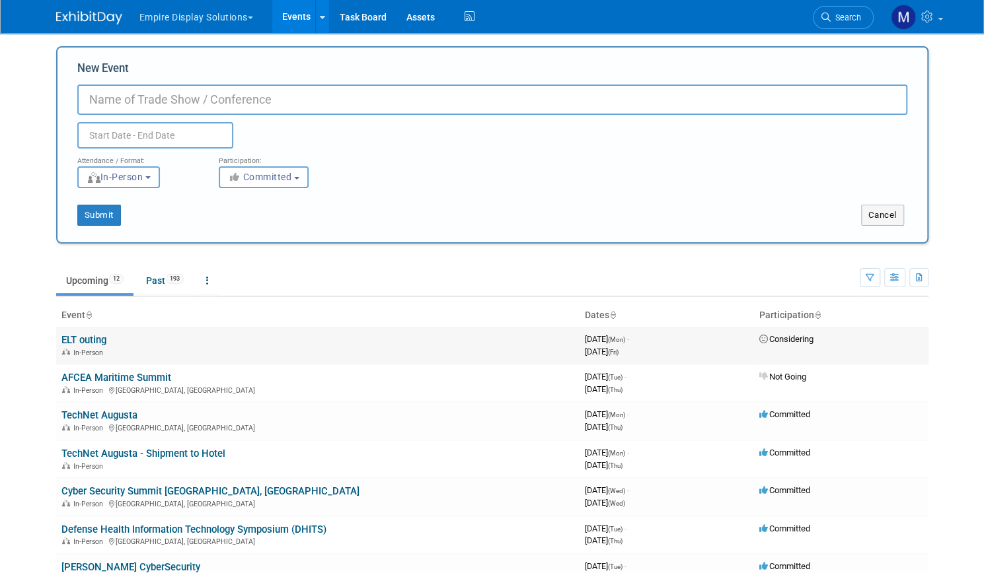
click at [83, 338] on link "ELT outing" at bounding box center [83, 340] width 45 height 12
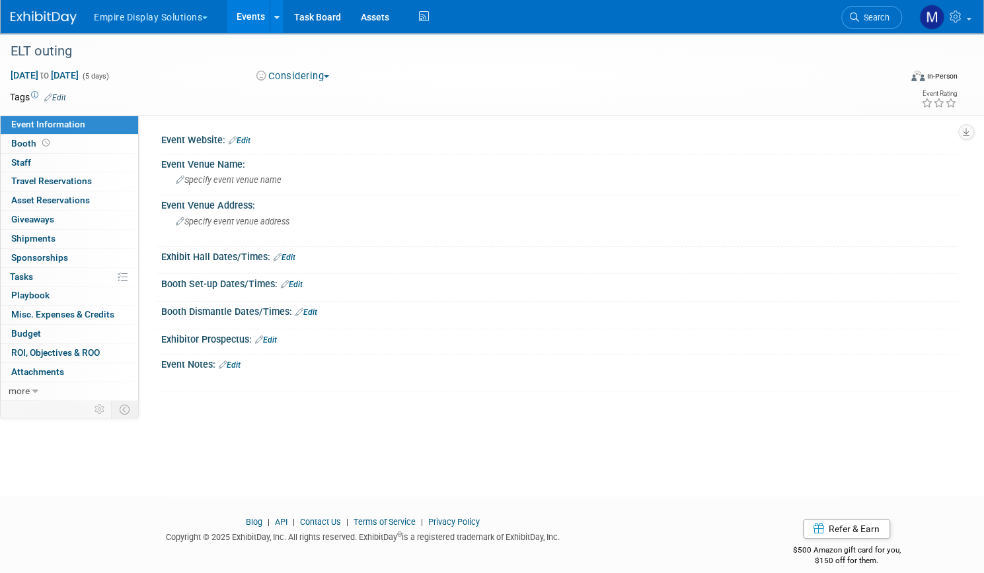
click at [275, 22] on link "Events" at bounding box center [251, 16] width 48 height 33
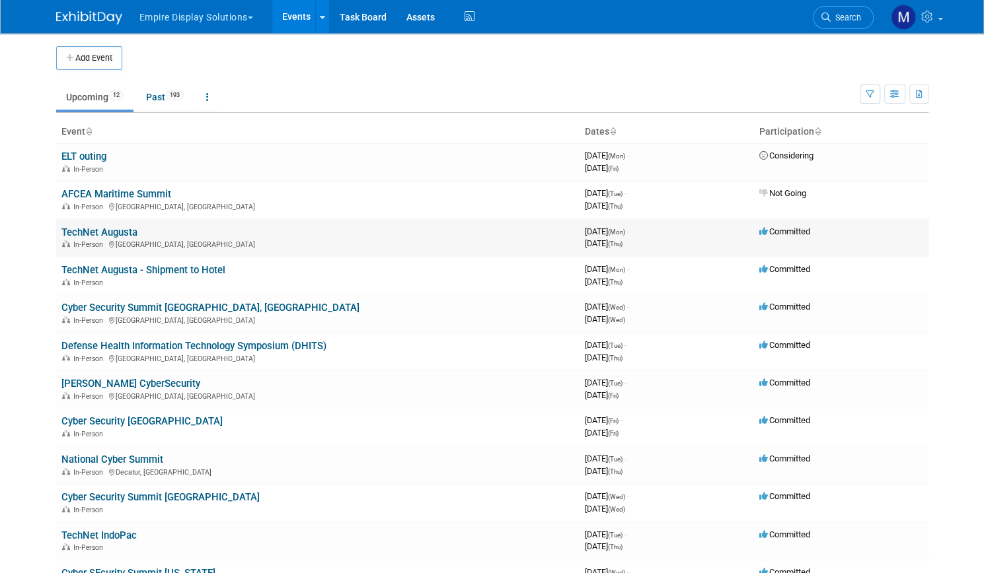
click at [120, 229] on link "TechNet Augusta" at bounding box center [99, 233] width 76 height 12
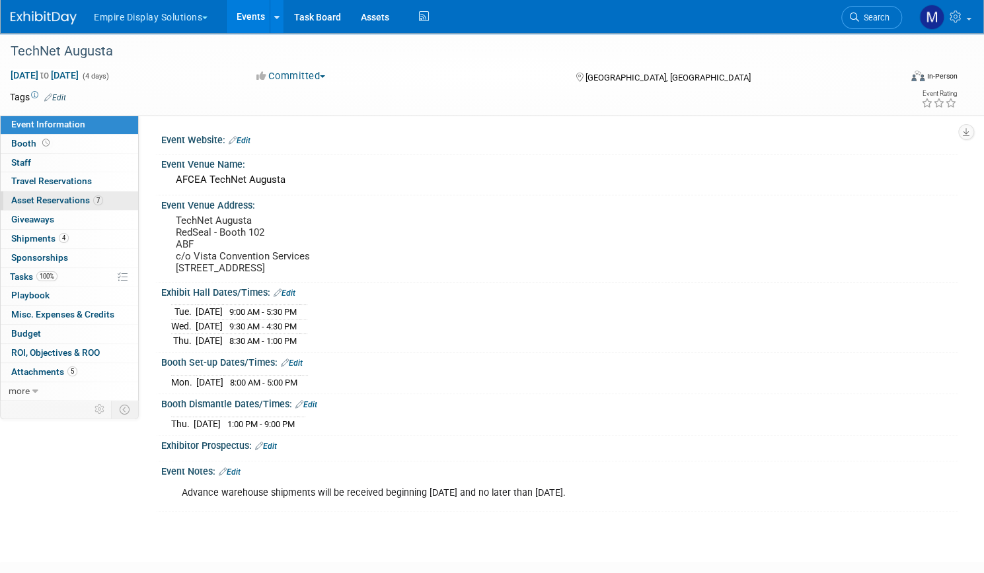
click at [110, 205] on link "7 Asset Reservations 7" at bounding box center [69, 201] width 137 height 18
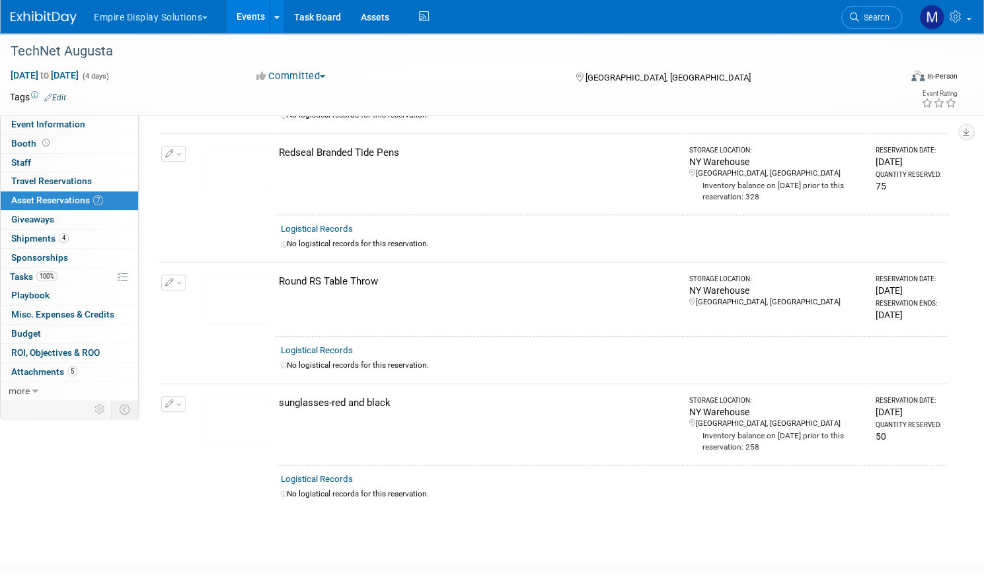
scroll to position [629, 0]
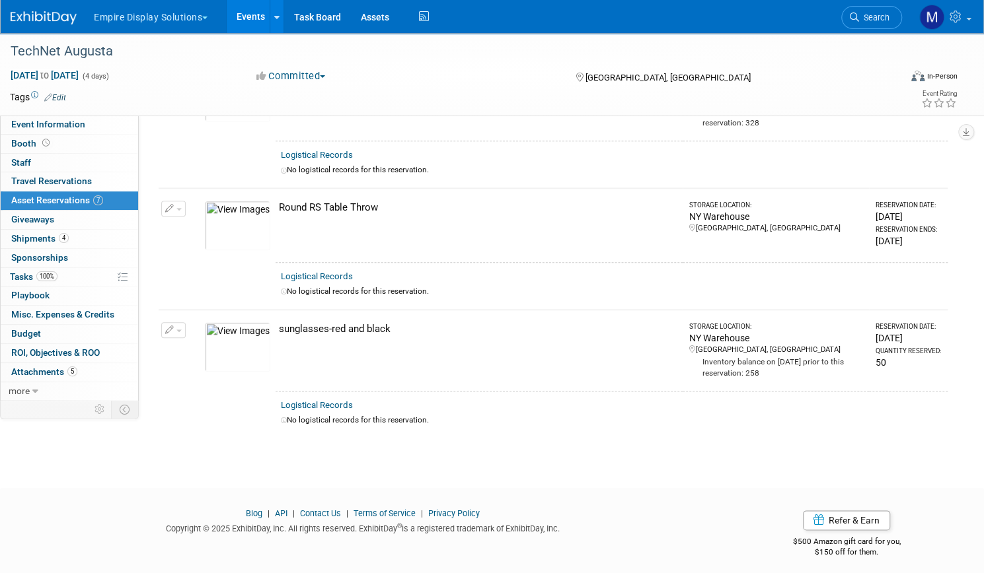
click at [275, 22] on link "Events" at bounding box center [251, 16] width 48 height 33
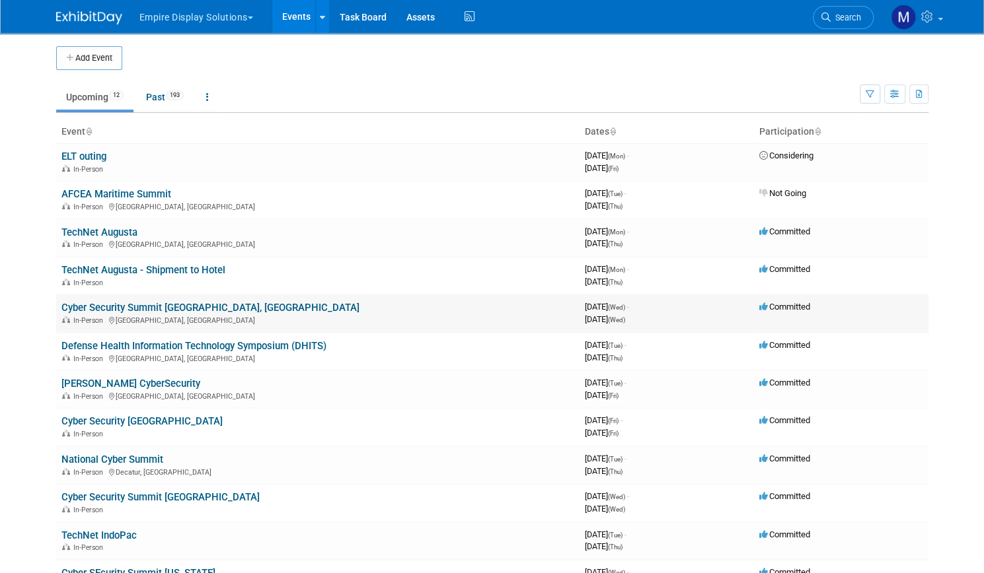
click at [168, 312] on link "Cyber Security Summit [GEOGRAPHIC_DATA], [GEOGRAPHIC_DATA]" at bounding box center [210, 308] width 298 height 12
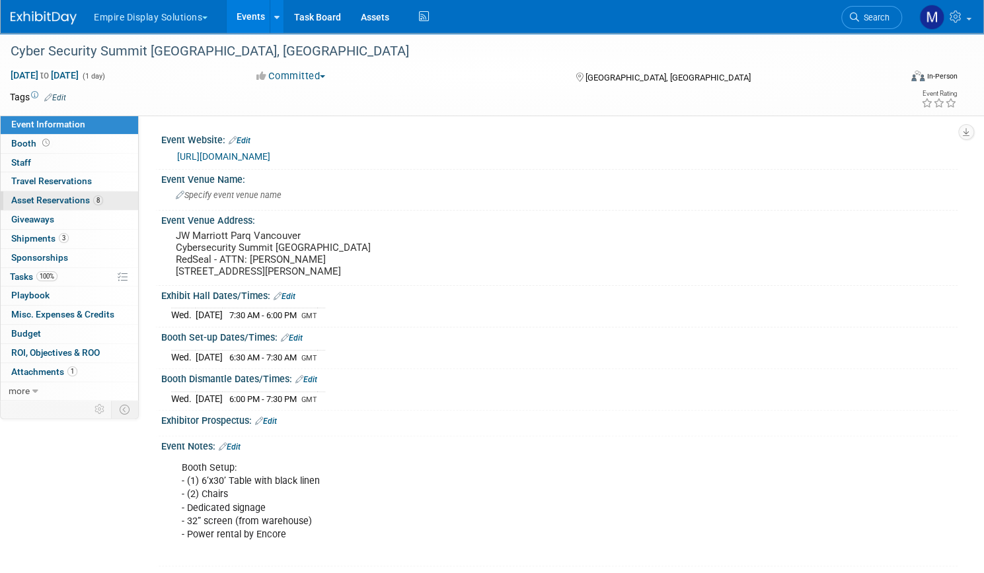
click at [103, 199] on span "Asset Reservations 8" at bounding box center [57, 200] width 92 height 11
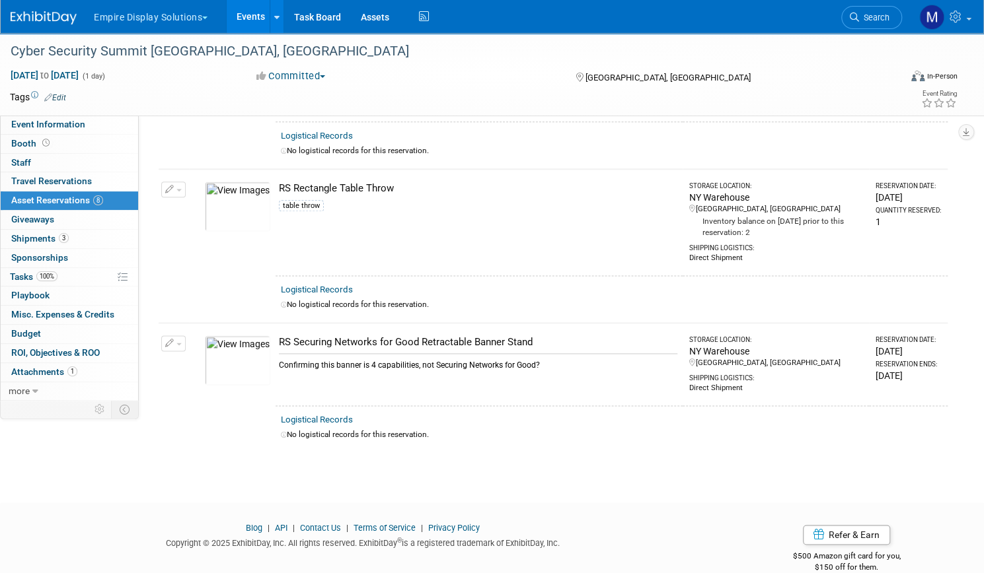
scroll to position [892, 0]
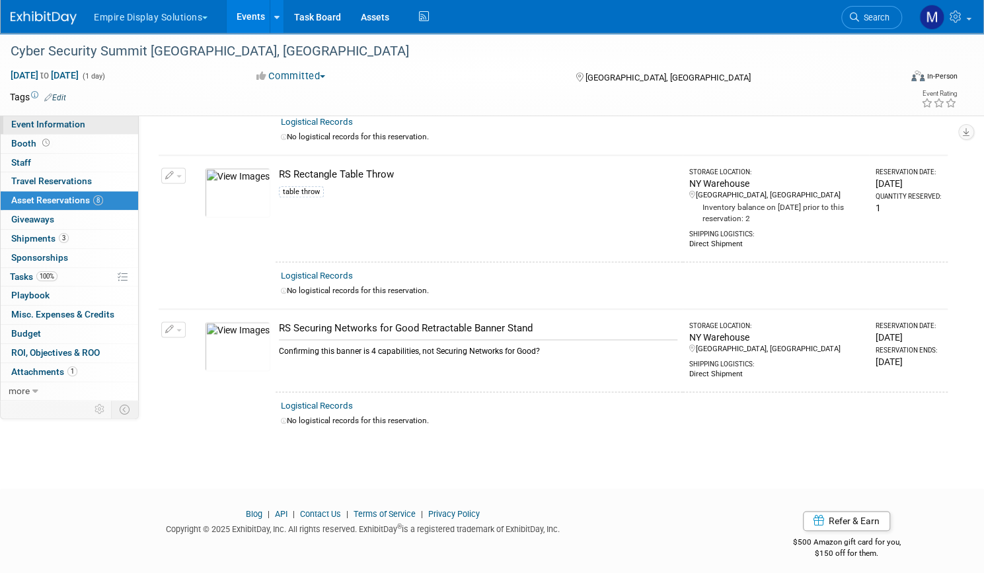
click at [85, 125] on span "Event Information" at bounding box center [48, 124] width 74 height 11
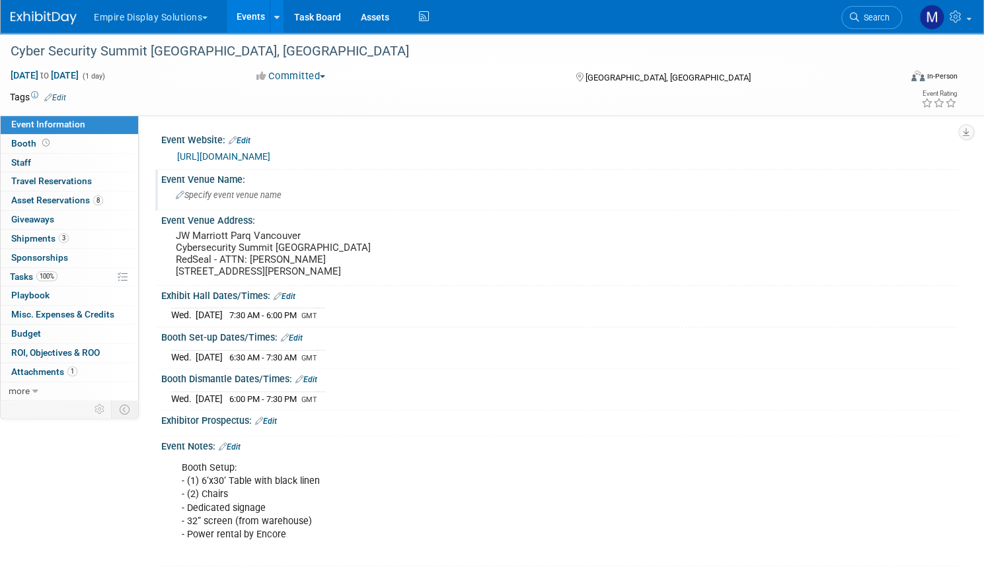
click at [281, 195] on span "Specify event venue name" at bounding box center [229, 195] width 106 height 10
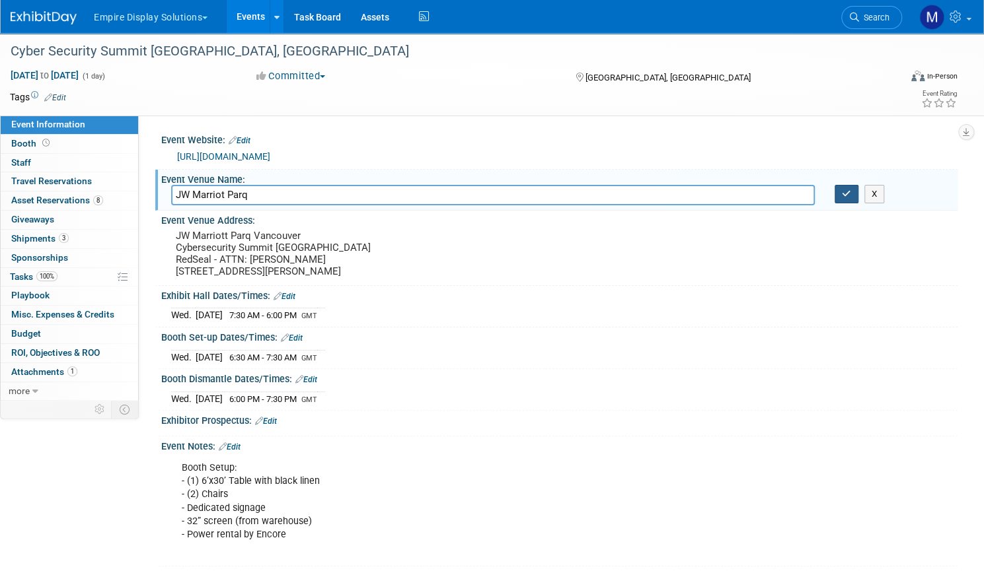
type input "JW Marriot Parq"
click at [842, 195] on icon "button" at bounding box center [846, 194] width 9 height 9
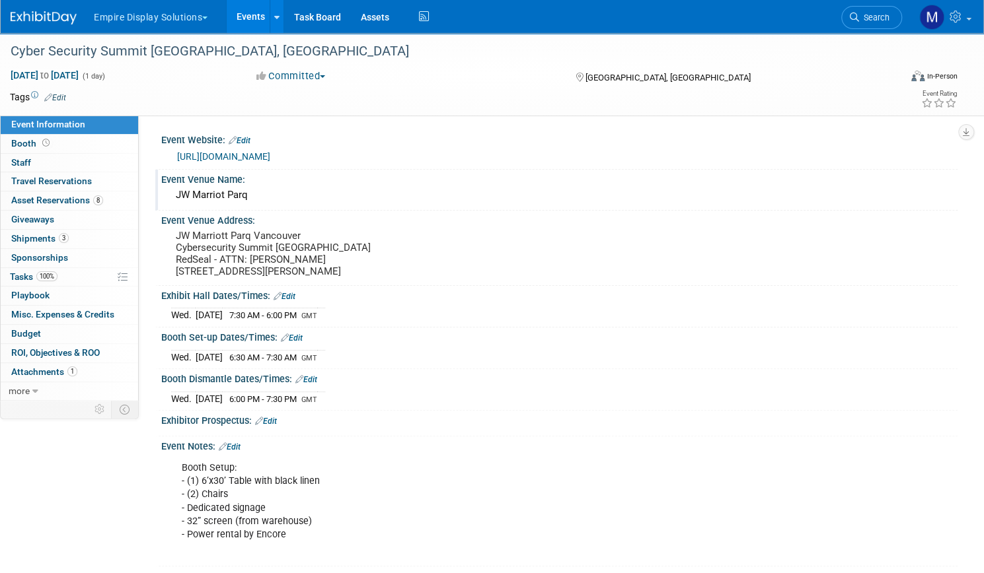
click at [303, 343] on link "Edit" at bounding box center [292, 338] width 22 height 9
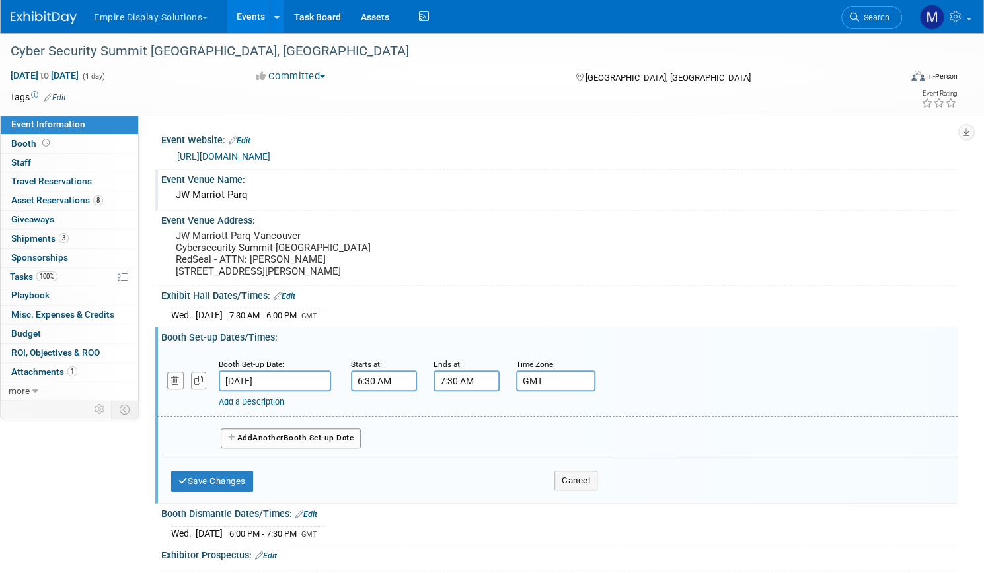
click at [482, 303] on div "Exhibit Hall Dates/Times: Edit" at bounding box center [559, 294] width 796 height 17
click at [253, 492] on button "Save Changes" at bounding box center [212, 481] width 82 height 21
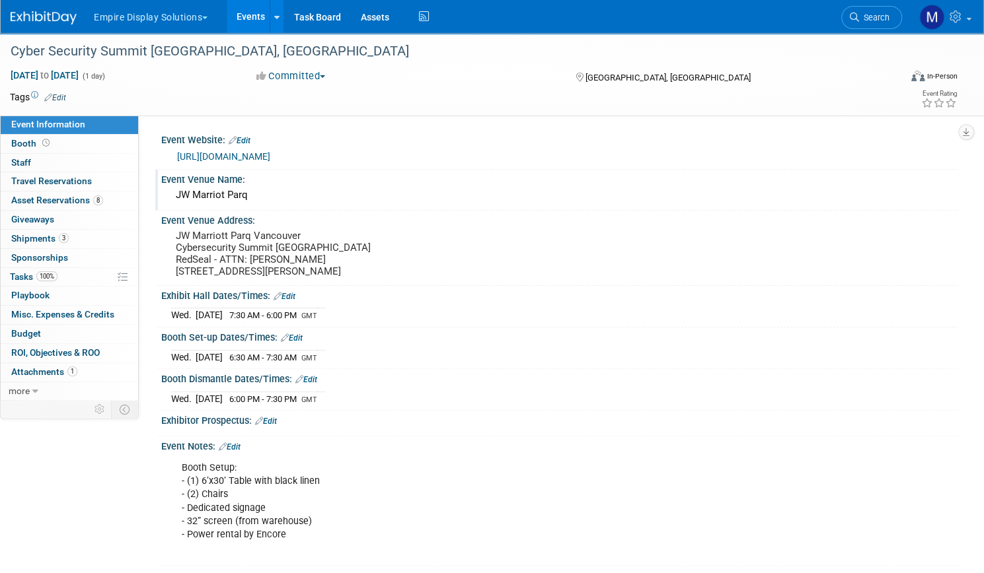
click at [168, 470] on div "Event Information Event Info Booth Booth 0 Staff 0 Staff 0 Travel Reservations …" at bounding box center [492, 300] width 984 height 534
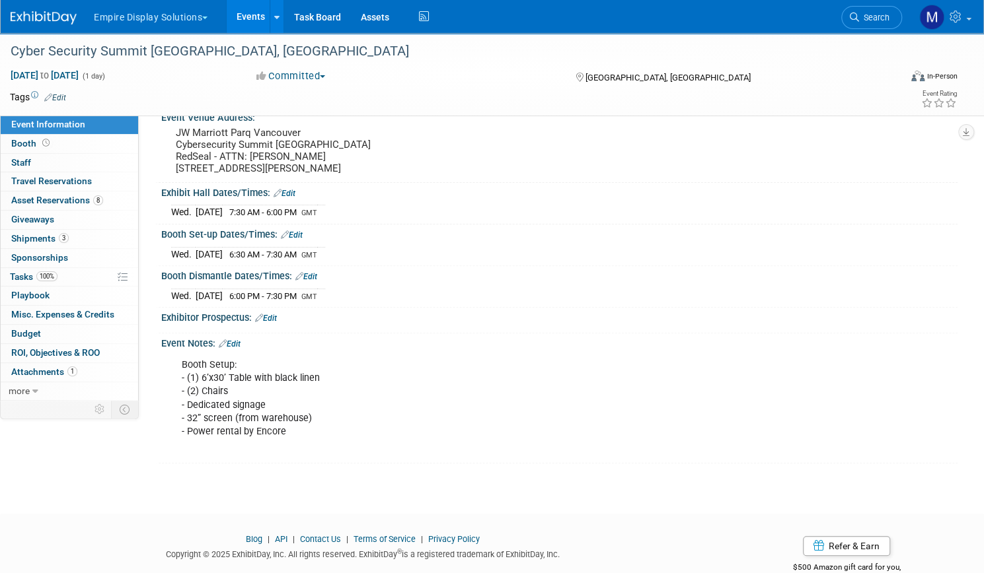
scroll to position [106, 0]
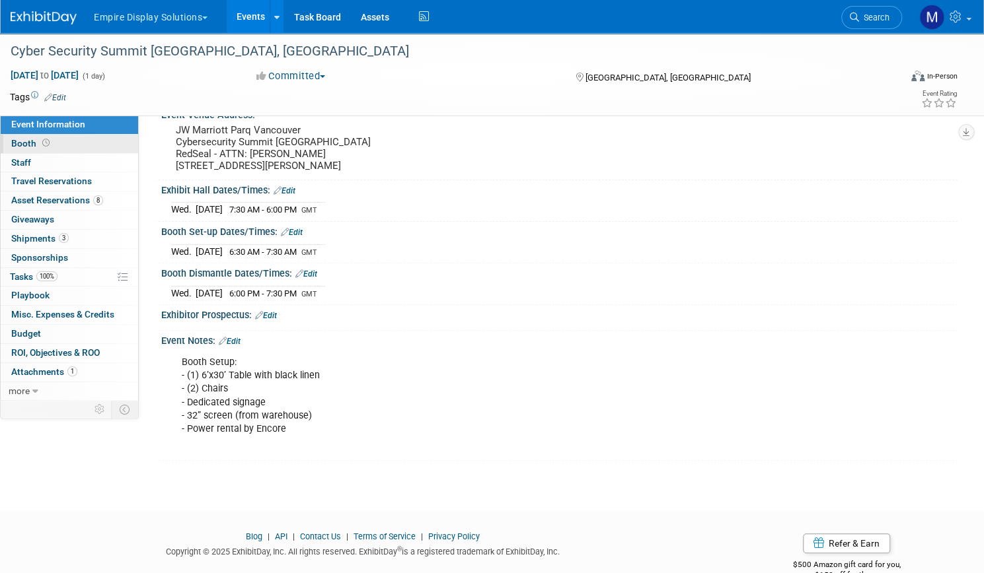
click at [52, 143] on span "Booth" at bounding box center [31, 143] width 41 height 11
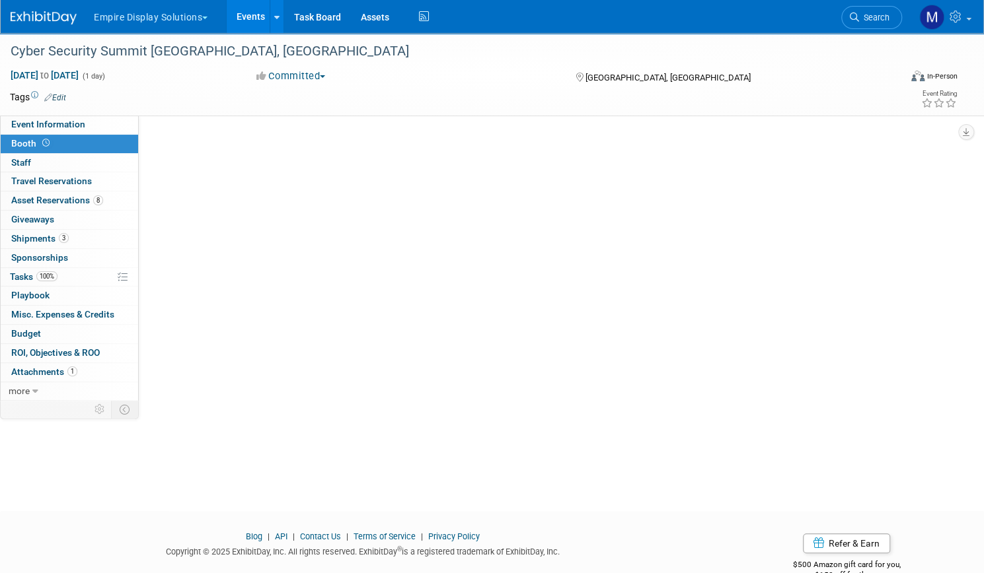
scroll to position [0, 0]
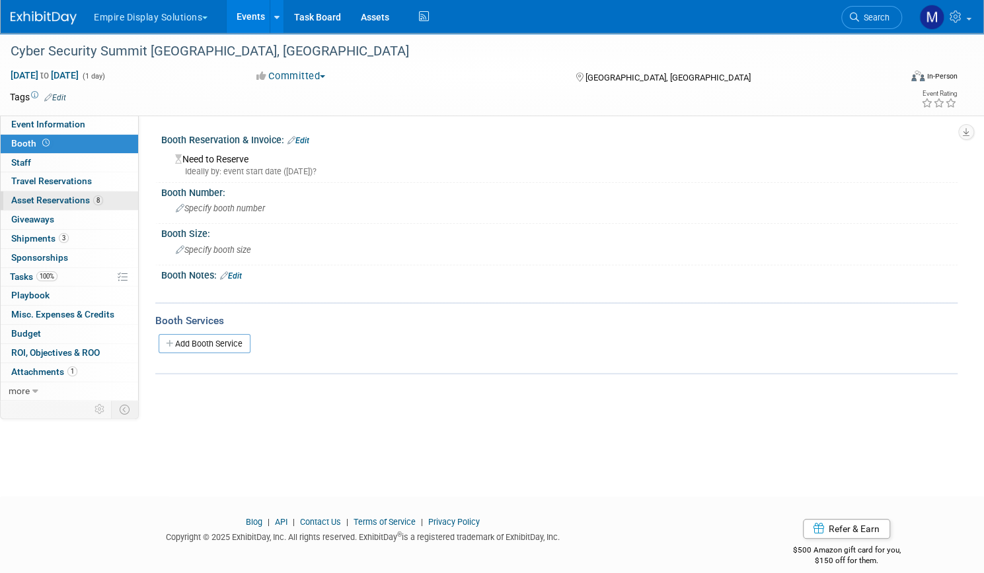
click at [94, 197] on span "Asset Reservations 8" at bounding box center [57, 200] width 92 height 11
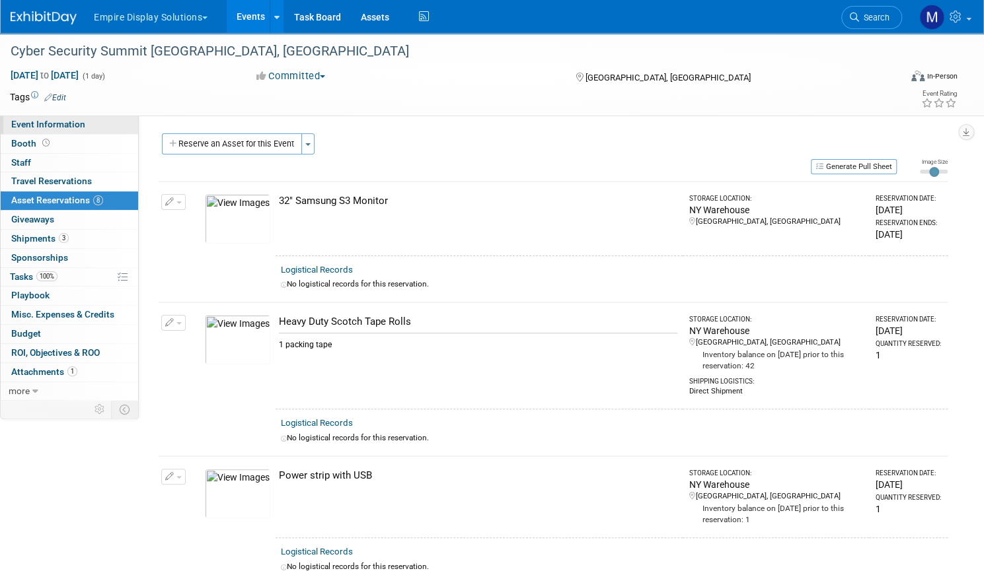
click at [85, 126] on span "Event Information" at bounding box center [48, 124] width 74 height 11
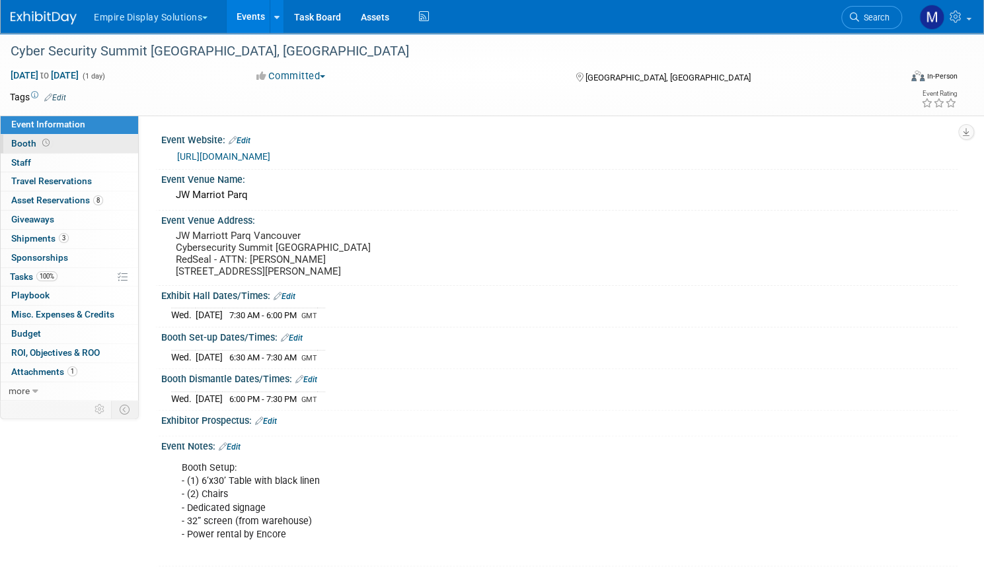
click at [52, 139] on span "Booth" at bounding box center [31, 143] width 41 height 11
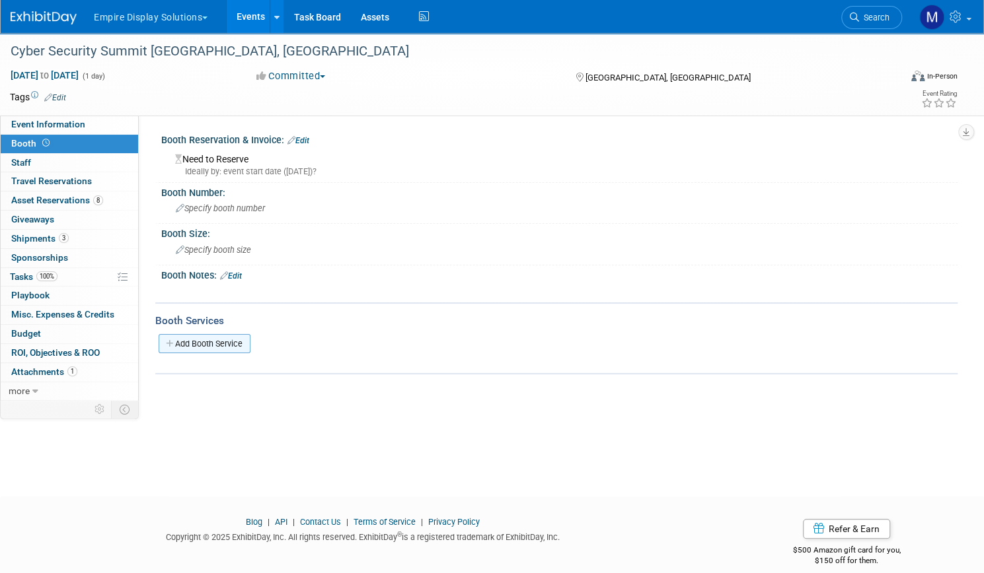
click at [250, 343] on link "Add Booth Service" at bounding box center [205, 343] width 92 height 19
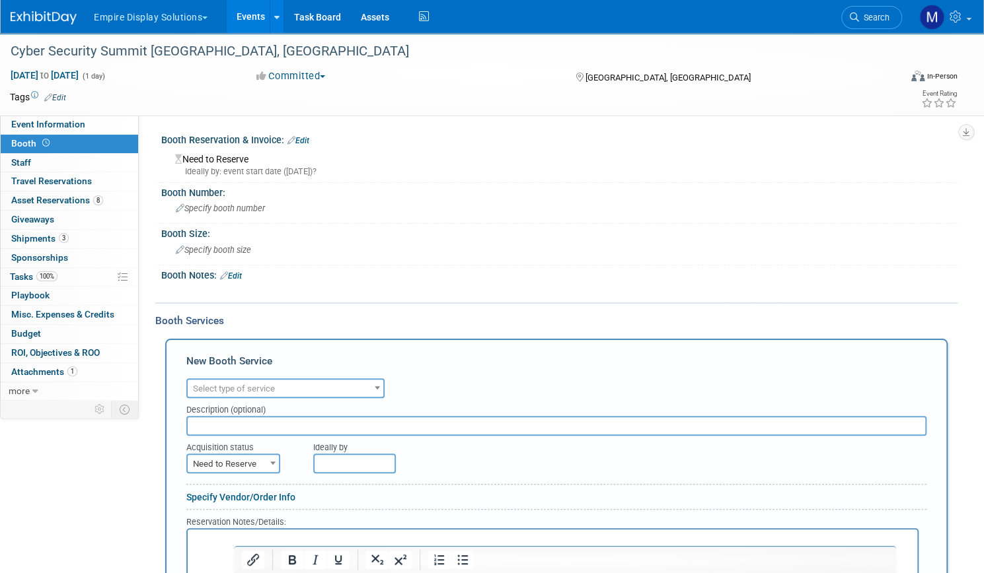
click at [384, 386] on span at bounding box center [377, 387] width 13 height 17
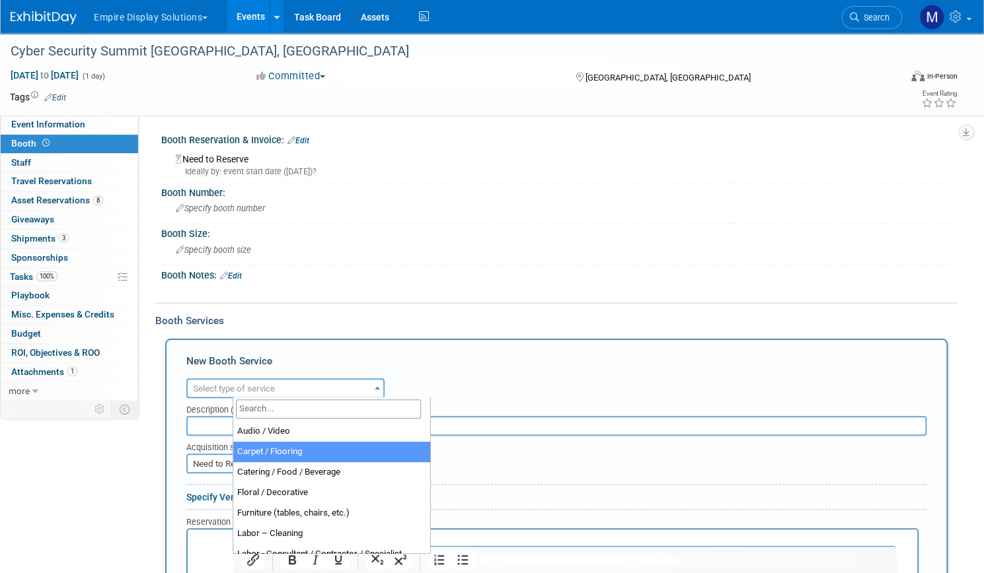
click at [465, 305] on div "Booth Services Add Booth Service New Booth Service Audio / Video Carpet / Floor…" at bounding box center [556, 517] width 802 height 429
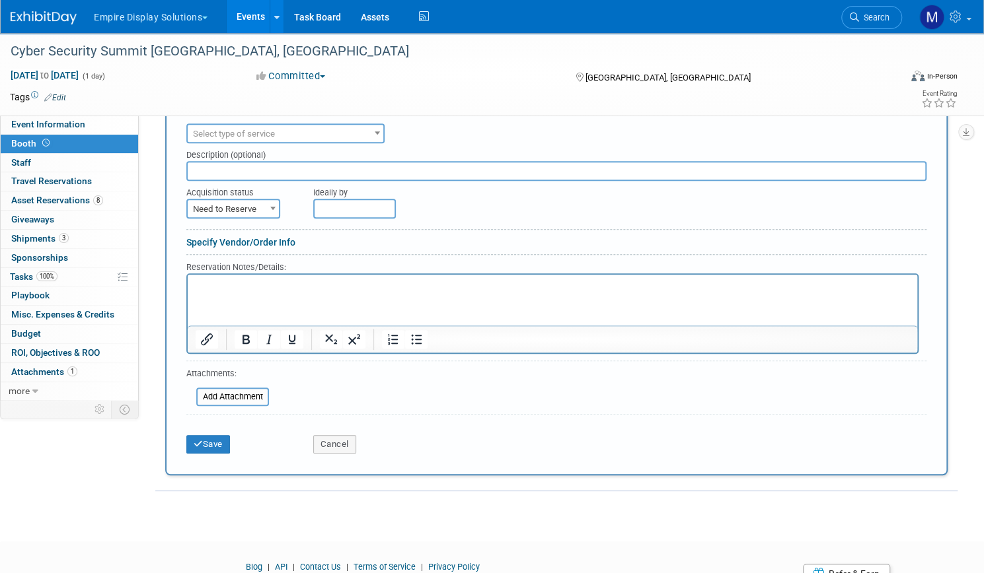
scroll to position [271, 0]
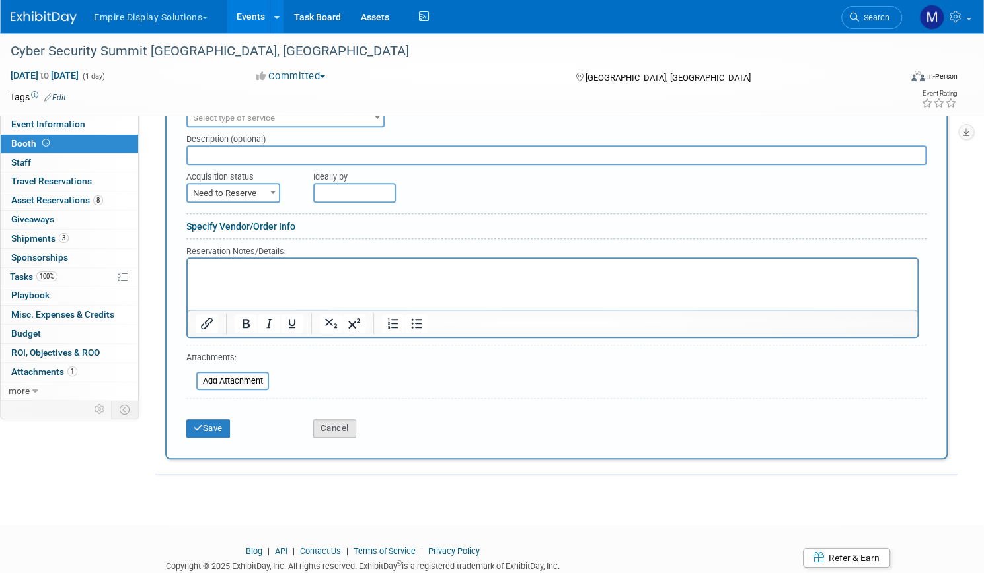
click at [356, 425] on button "Cancel" at bounding box center [334, 428] width 43 height 18
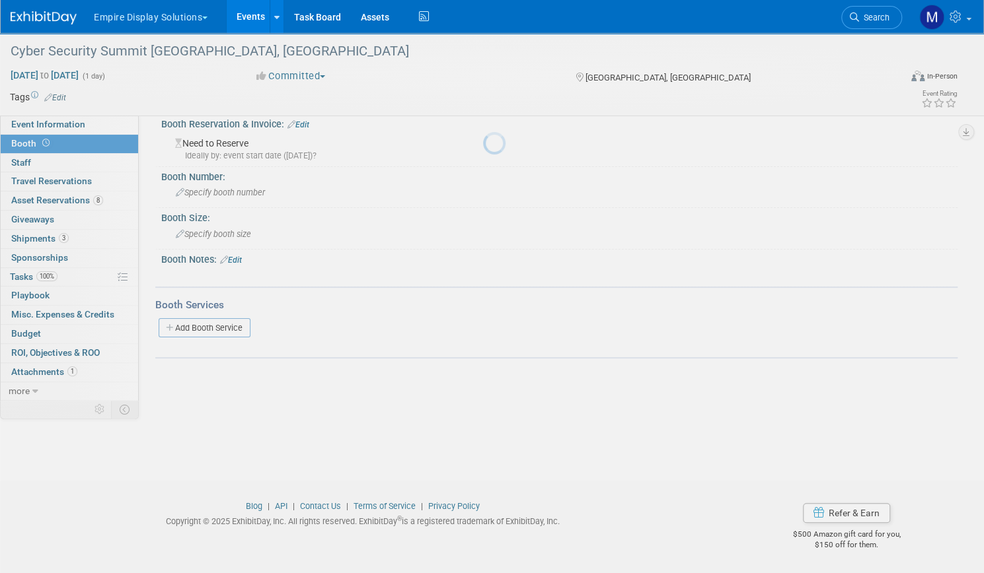
scroll to position [16, 0]
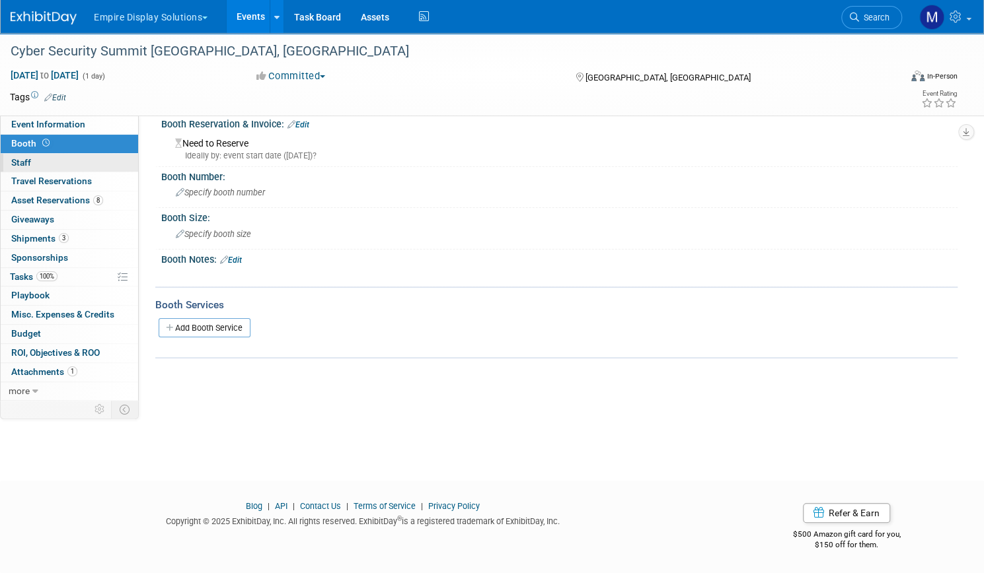
click at [94, 157] on link "0 Staff 0" at bounding box center [69, 163] width 137 height 18
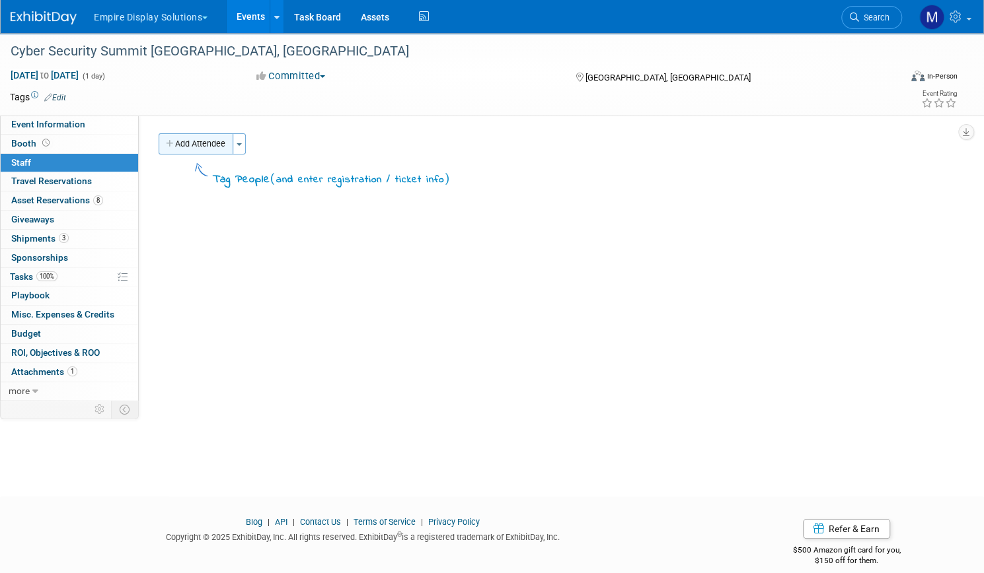
click at [228, 146] on button "Add Attendee" at bounding box center [196, 143] width 75 height 21
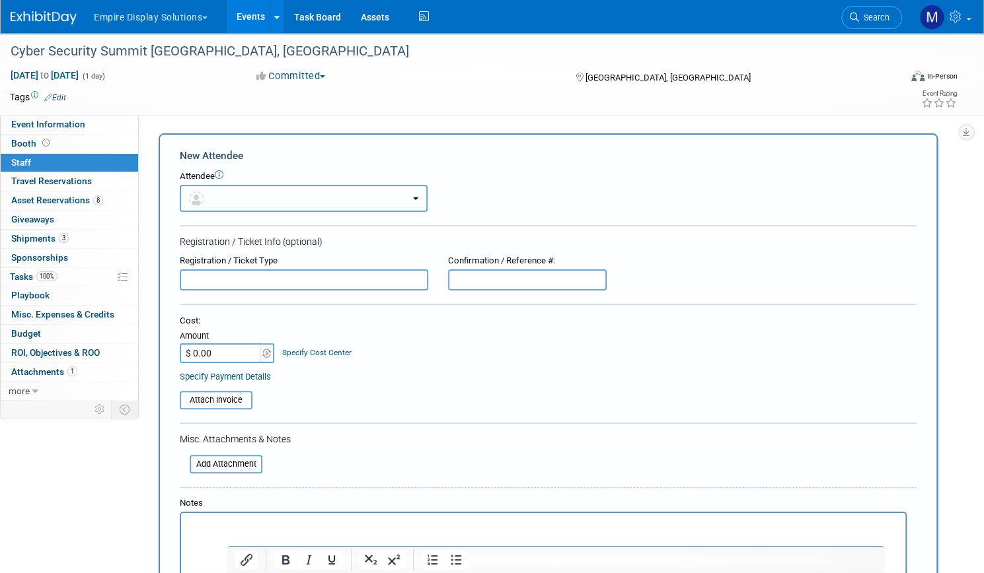
click at [427, 195] on button "button" at bounding box center [304, 198] width 248 height 27
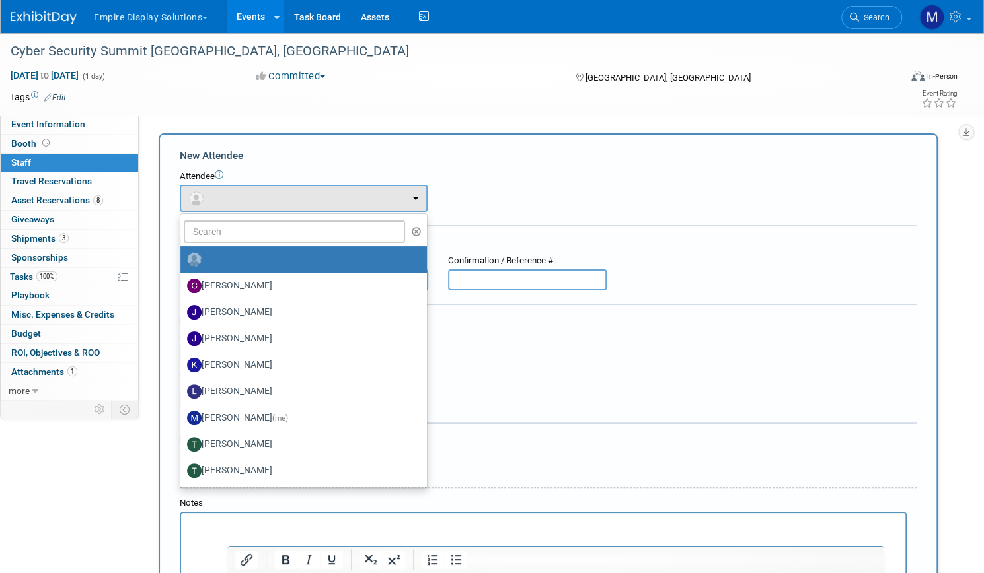
click at [594, 178] on div "Attendee" at bounding box center [548, 176] width 737 height 13
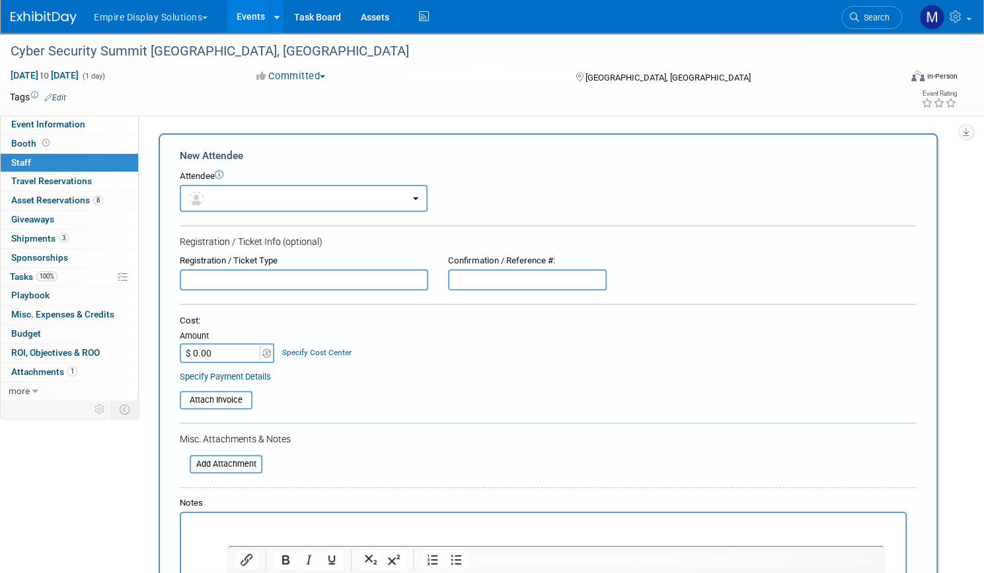
click at [372, 283] on input "text" at bounding box center [304, 280] width 248 height 21
click at [540, 281] on input "text" at bounding box center [527, 280] width 159 height 21
click at [351, 352] on link "Specify Cost Center" at bounding box center [316, 352] width 69 height 9
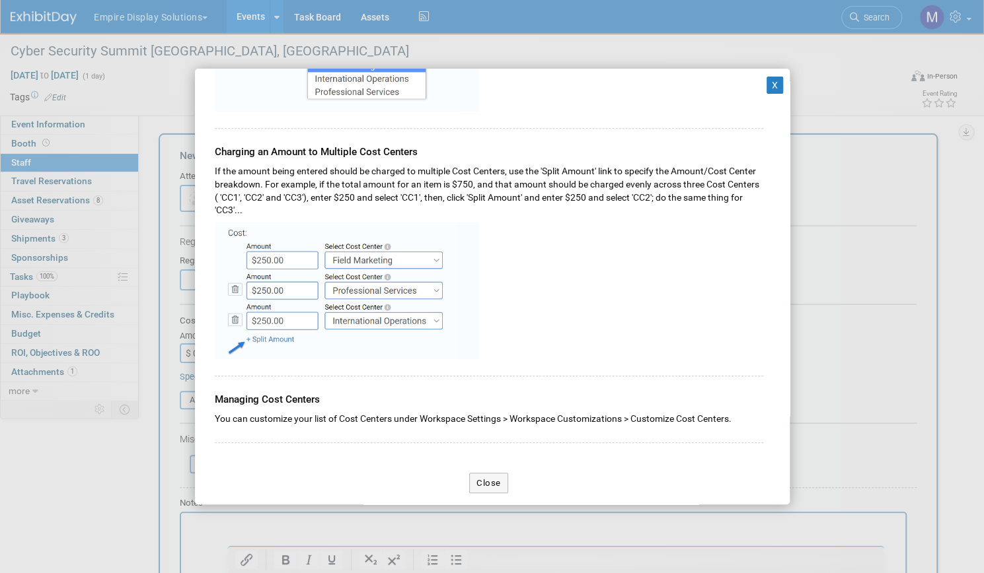
scroll to position [343, 0]
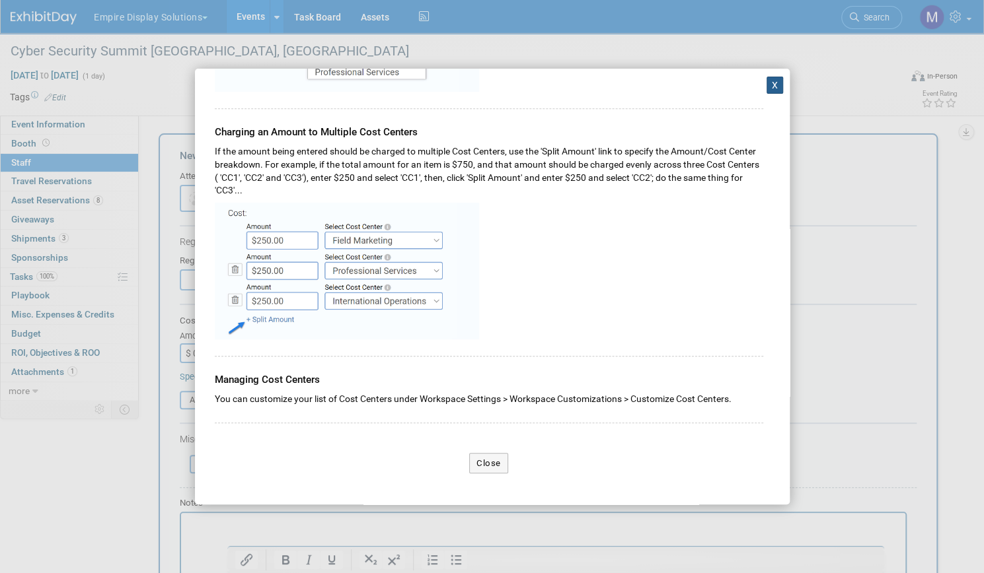
click at [767, 87] on button "X" at bounding box center [774, 85] width 17 height 17
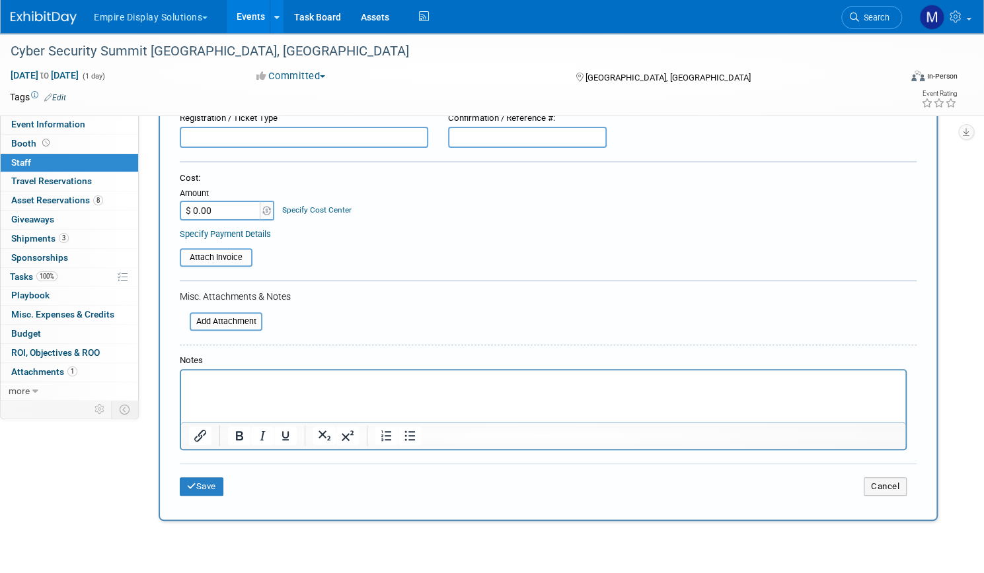
scroll to position [159, 0]
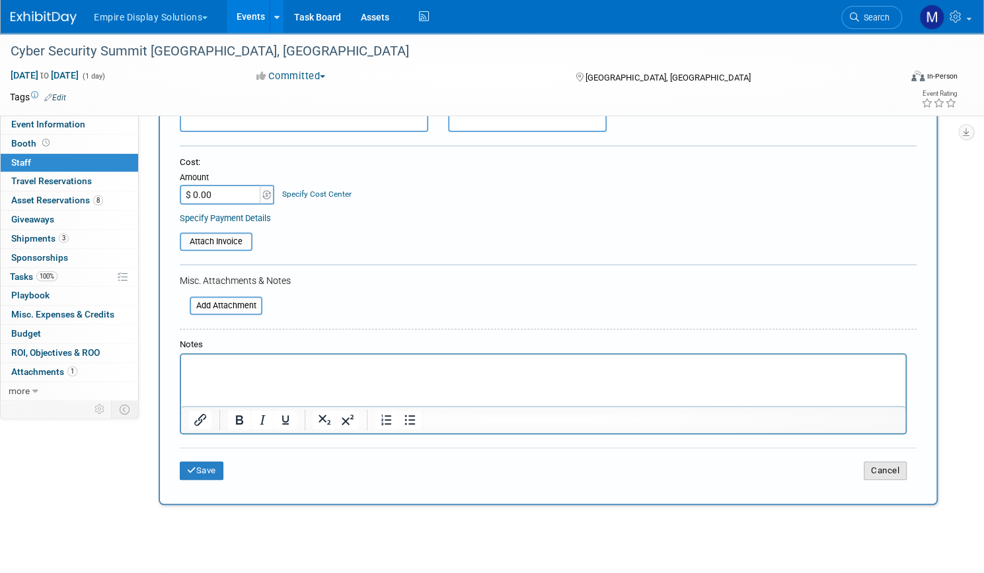
click at [863, 467] on button "Cancel" at bounding box center [884, 471] width 43 height 18
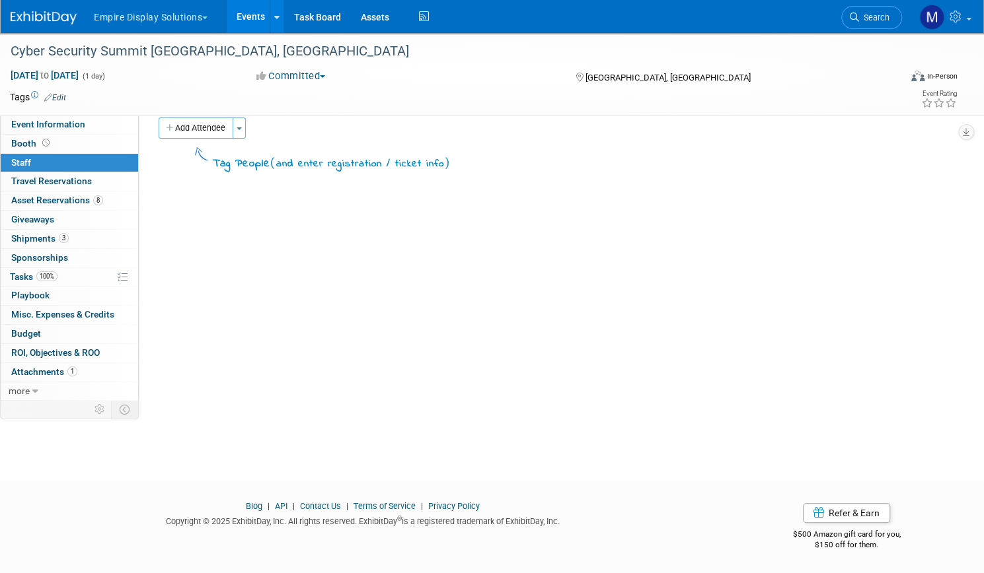
scroll to position [16, 0]
click at [92, 182] on span "Travel Reservations 0" at bounding box center [51, 181] width 81 height 11
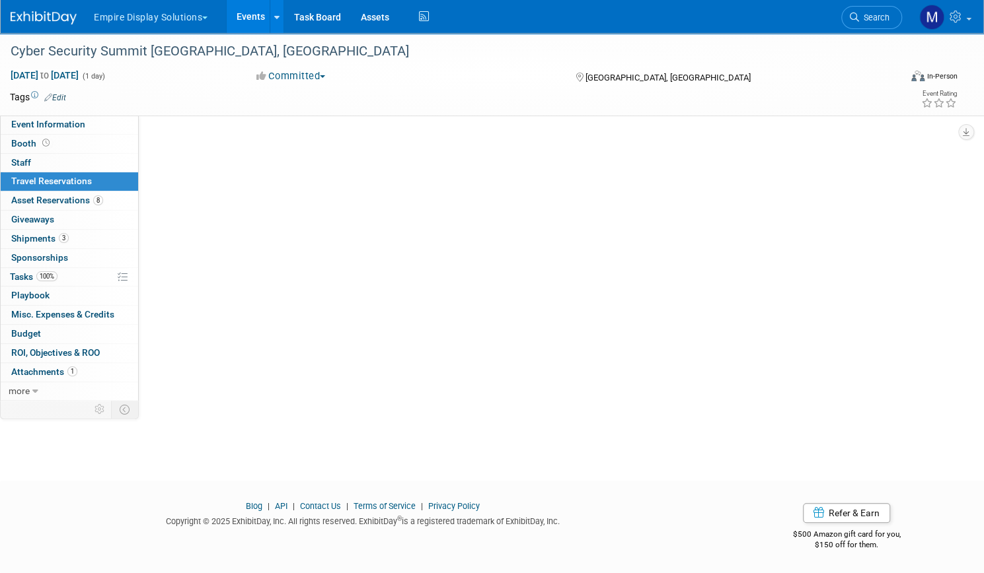
scroll to position [0, 0]
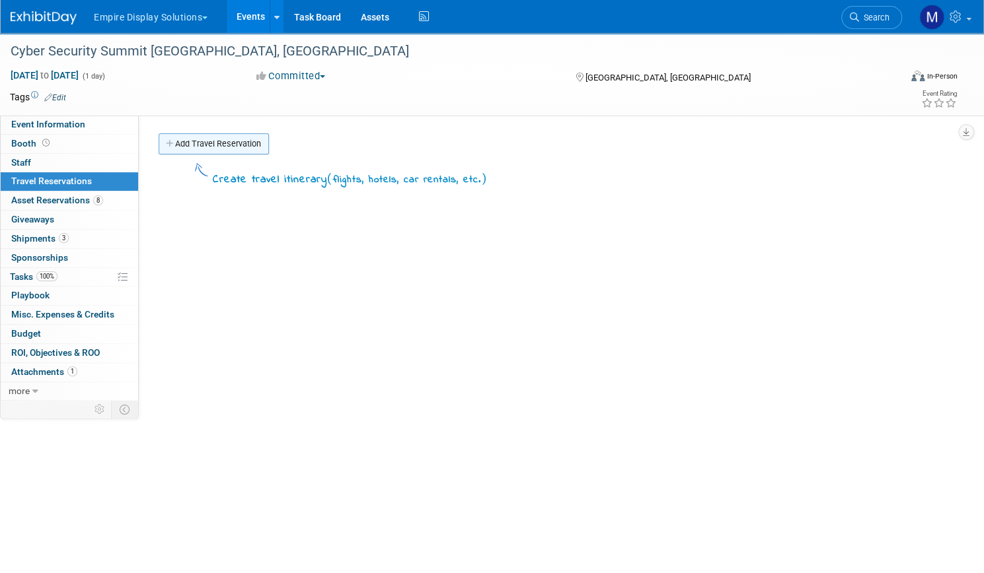
click at [246, 140] on link "Add Travel Reservation" at bounding box center [214, 143] width 110 height 21
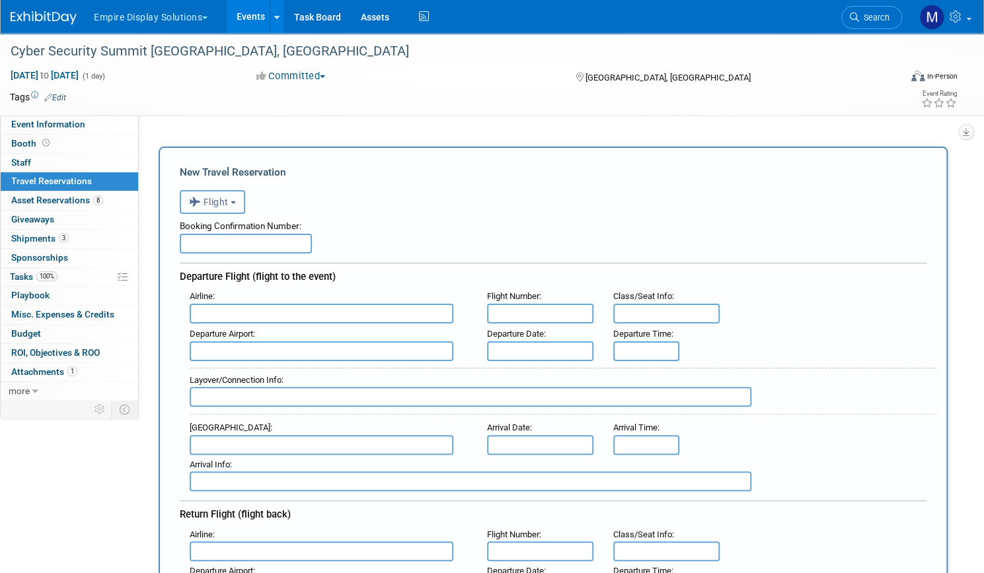
click at [245, 198] on button "Flight" at bounding box center [212, 202] width 65 height 24
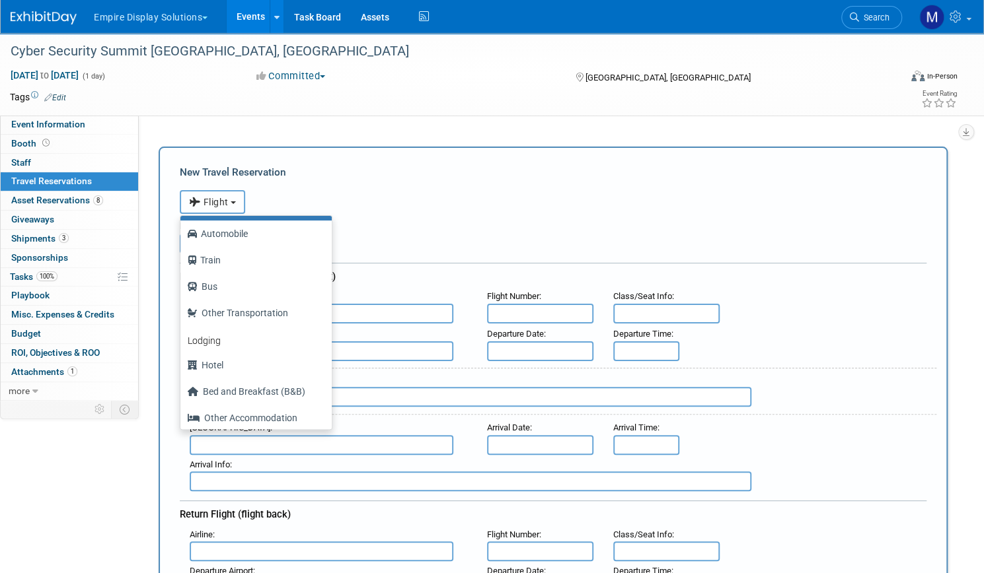
scroll to position [55, 0]
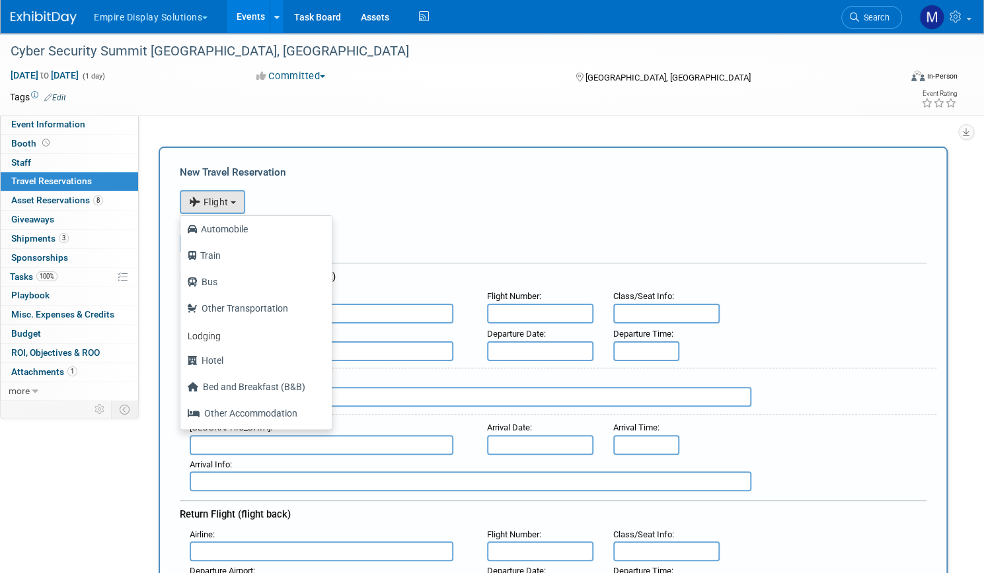
click at [390, 178] on div "New Travel Reservation" at bounding box center [553, 172] width 746 height 15
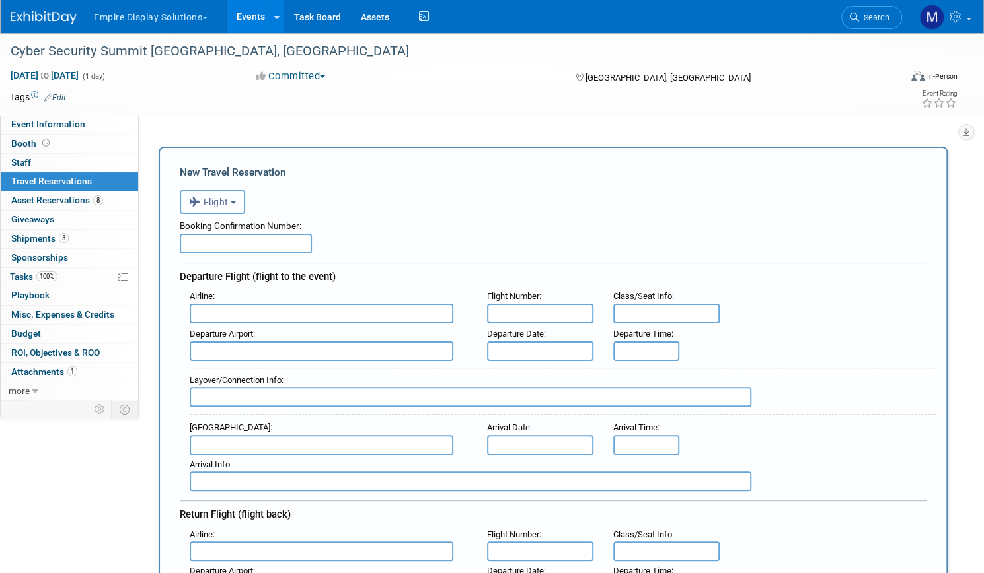
click at [245, 202] on button "Flight" at bounding box center [212, 202] width 65 height 24
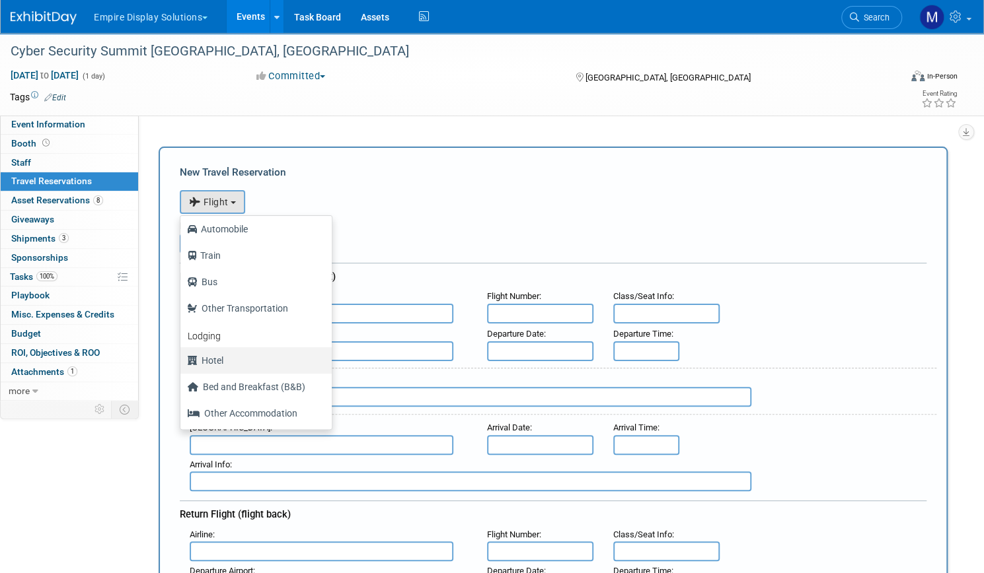
click at [281, 359] on label "Hotel" at bounding box center [252, 360] width 131 height 21
click at [182, 359] on input "Hotel" at bounding box center [178, 359] width 9 height 9
select select "6"
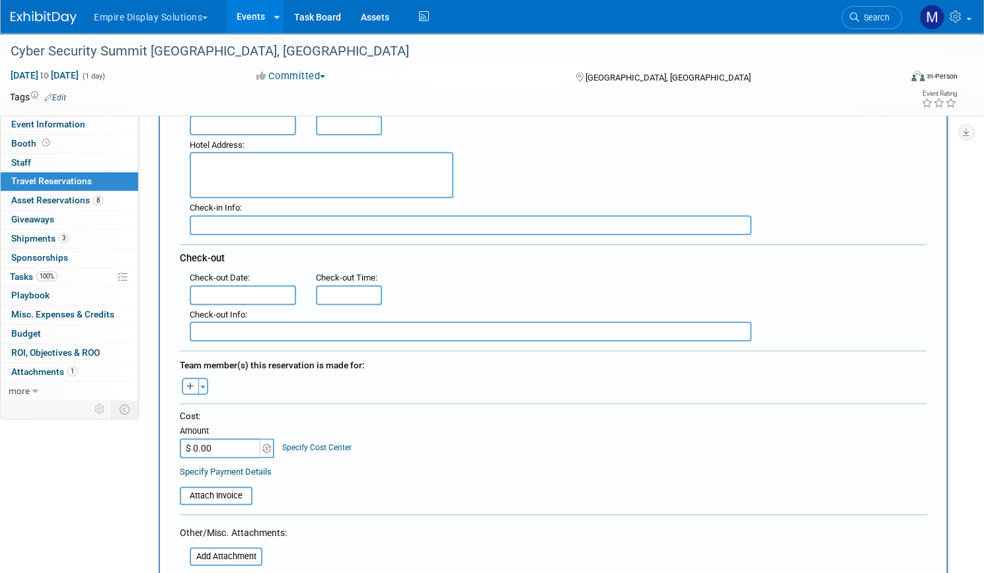
scroll to position [283, 0]
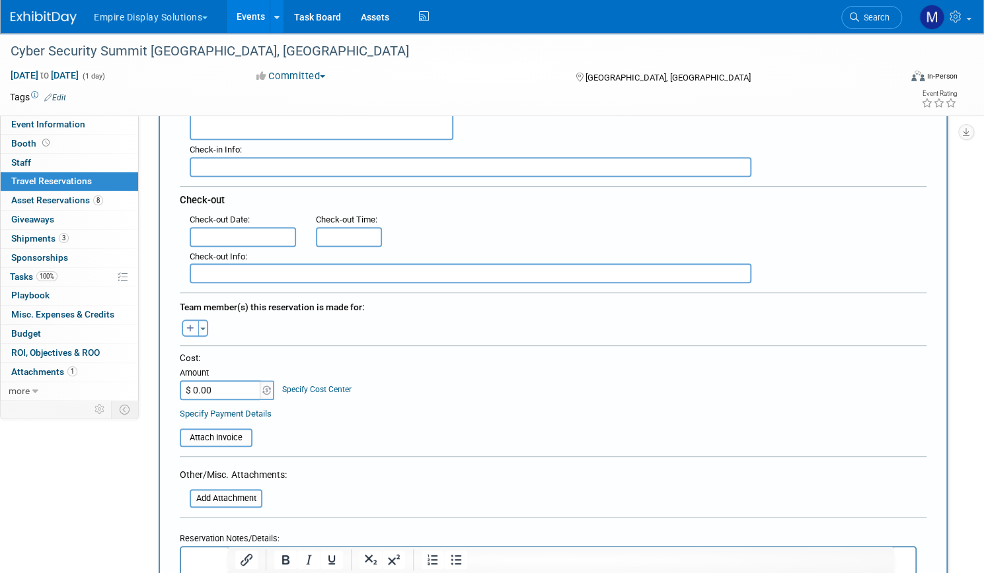
click at [194, 326] on icon "button" at bounding box center [190, 329] width 8 height 9
select select
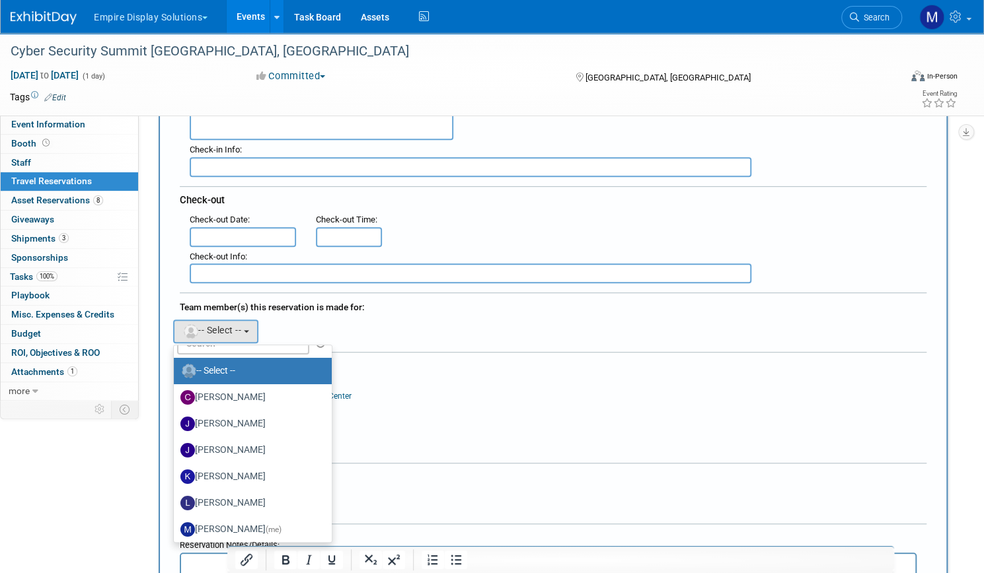
scroll to position [0, 0]
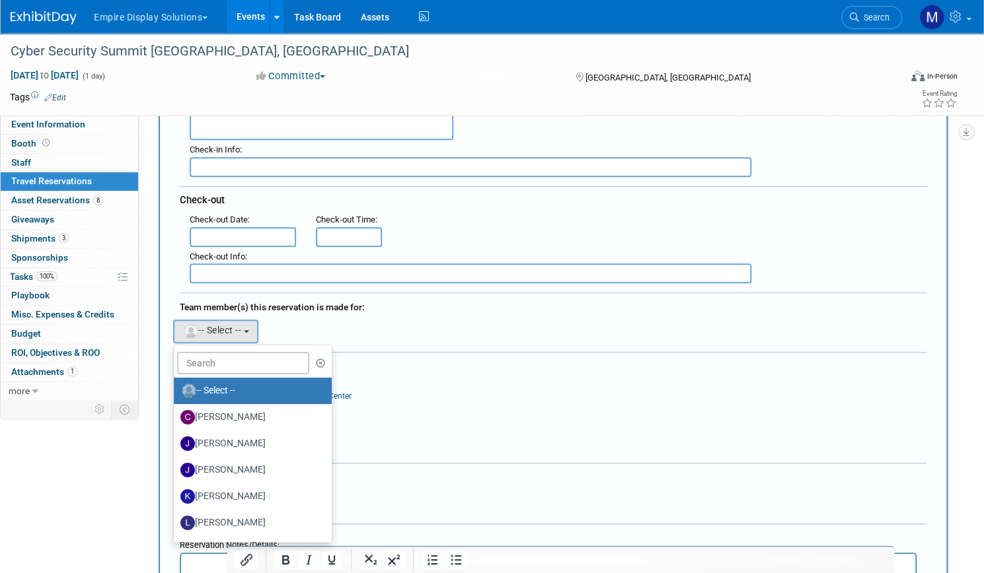
click at [461, 316] on div "Cecile remove Jane remove Jessica remove" at bounding box center [553, 329] width 766 height 27
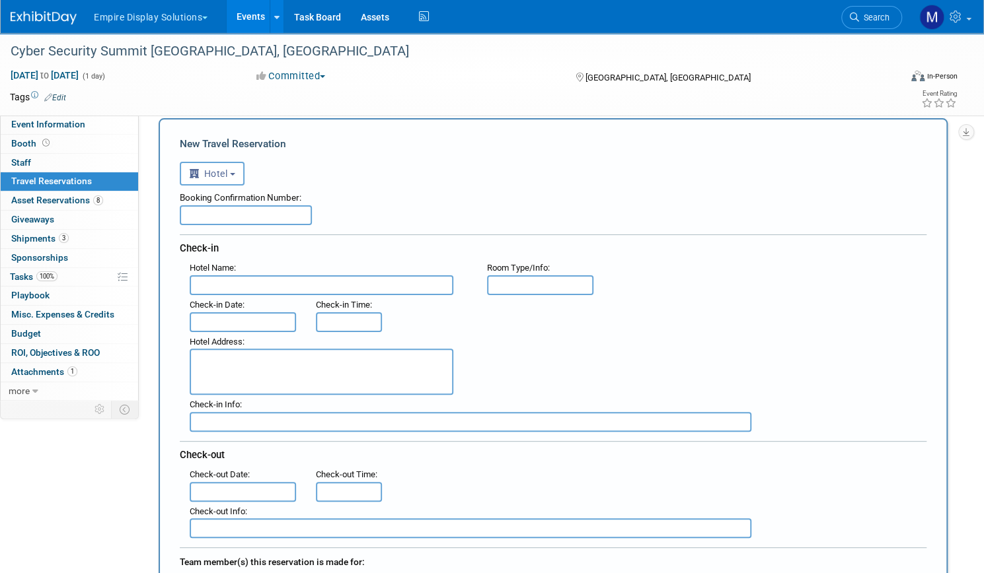
scroll to position [19, 0]
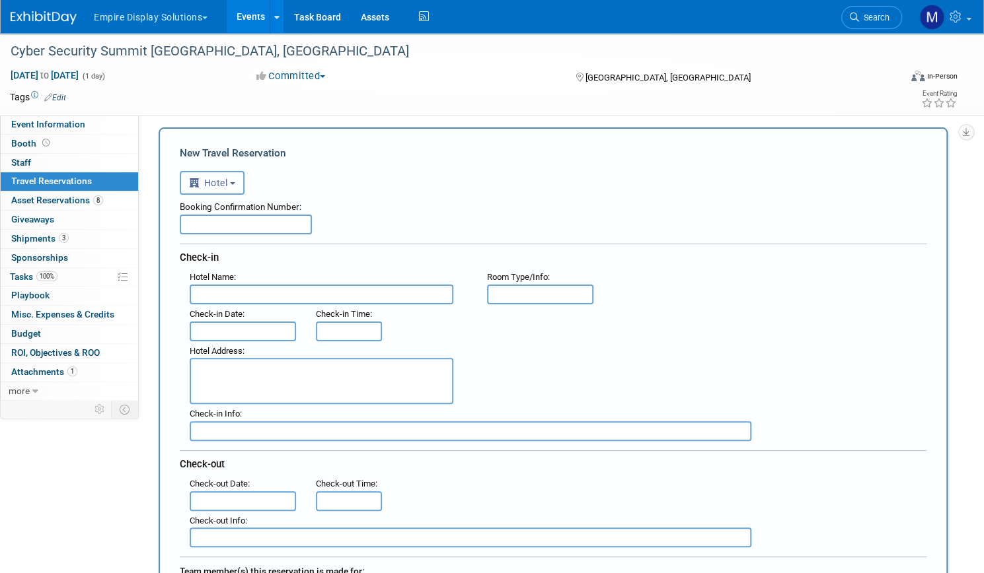
click at [244, 179] on button "Hotel" at bounding box center [212, 183] width 65 height 24
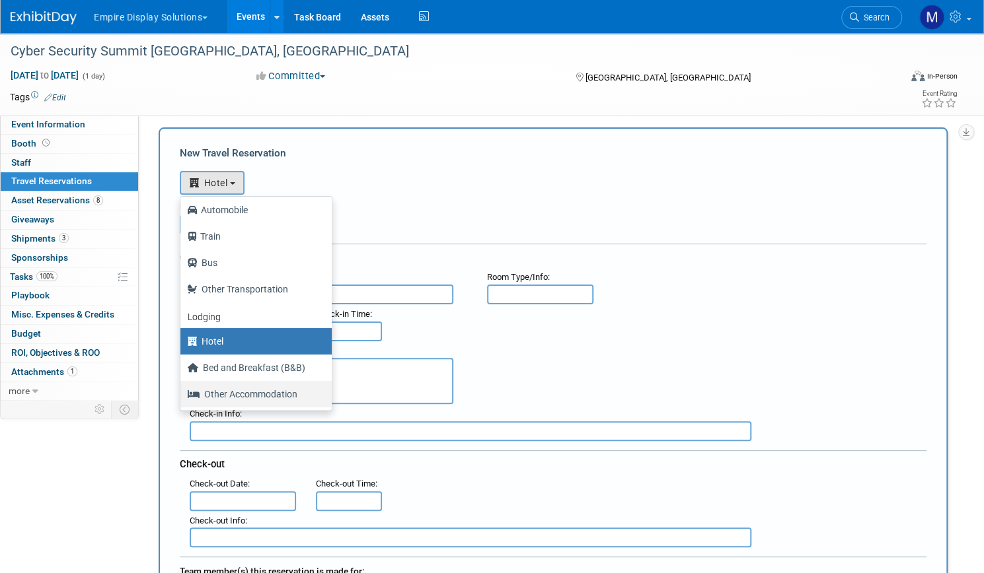
click at [279, 396] on label "Other Accommodation" at bounding box center [252, 394] width 131 height 21
click at [182, 396] on input "Other Accommodation" at bounding box center [178, 392] width 9 height 9
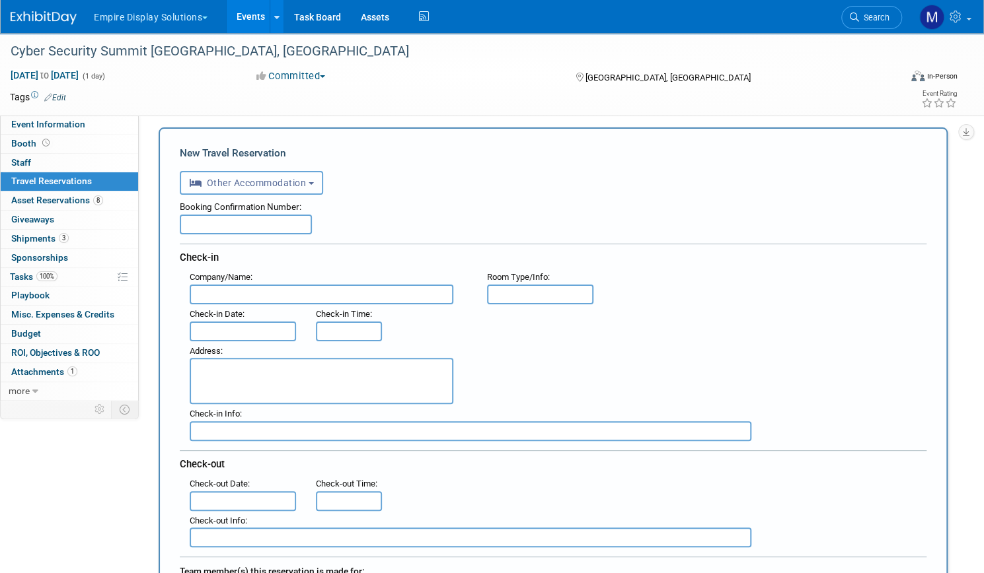
click at [323, 184] on button "Other Accommodation" at bounding box center [251, 183] width 143 height 24
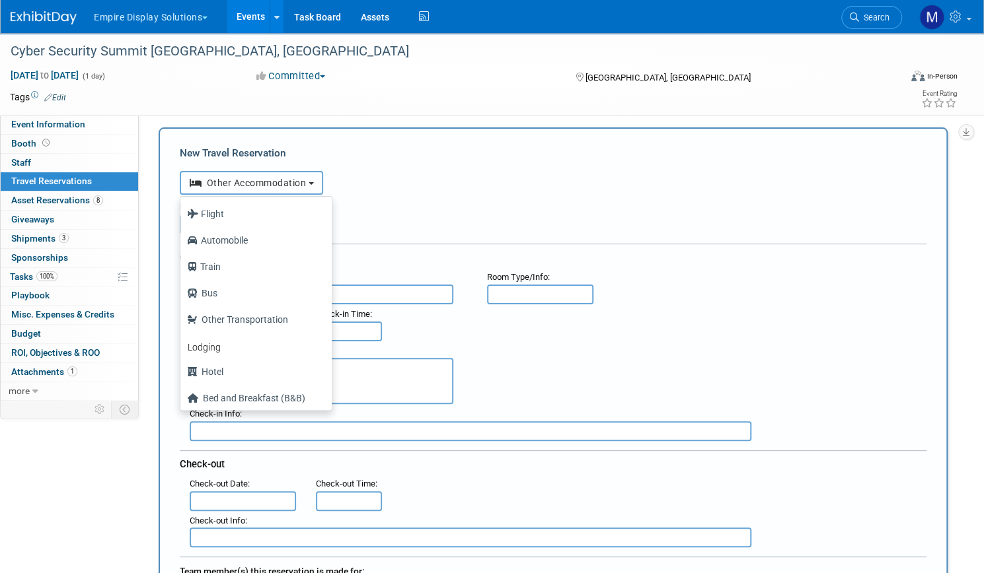
scroll to position [0, 0]
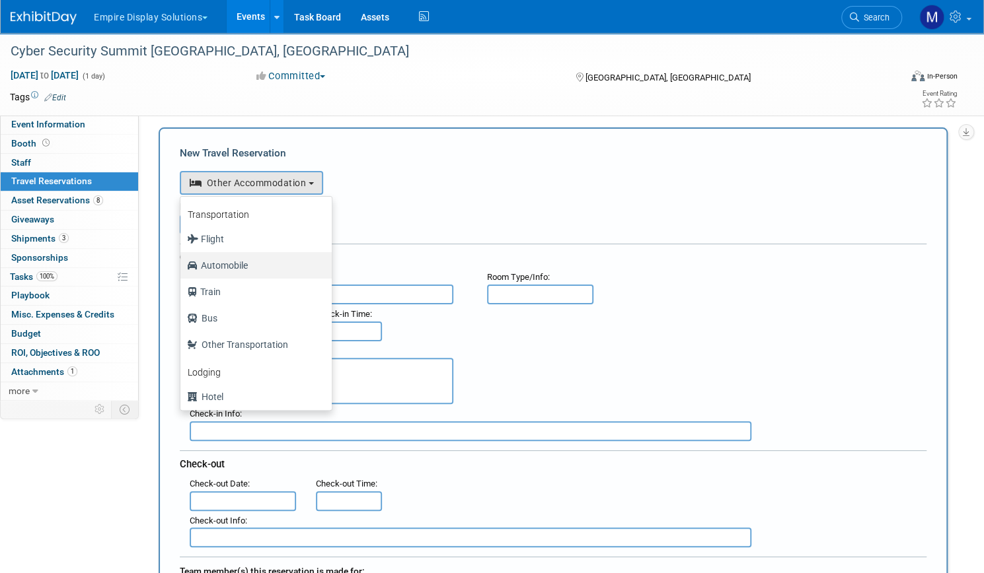
click at [303, 260] on label "Automobile" at bounding box center [252, 265] width 131 height 21
click at [182, 260] on input "Automobile" at bounding box center [178, 264] width 9 height 9
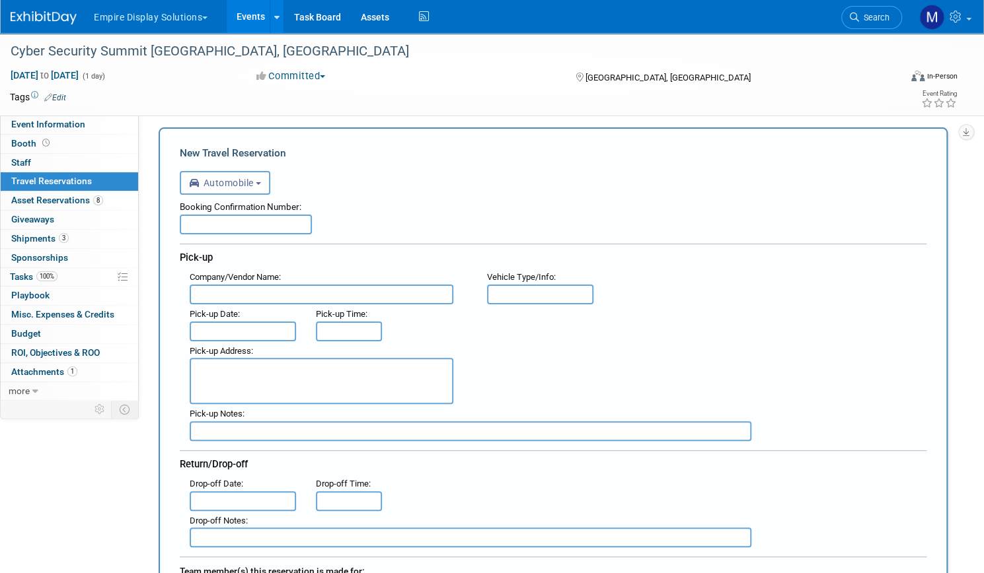
select select "4"
click at [103, 199] on span "Asset Reservations 8" at bounding box center [57, 200] width 92 height 11
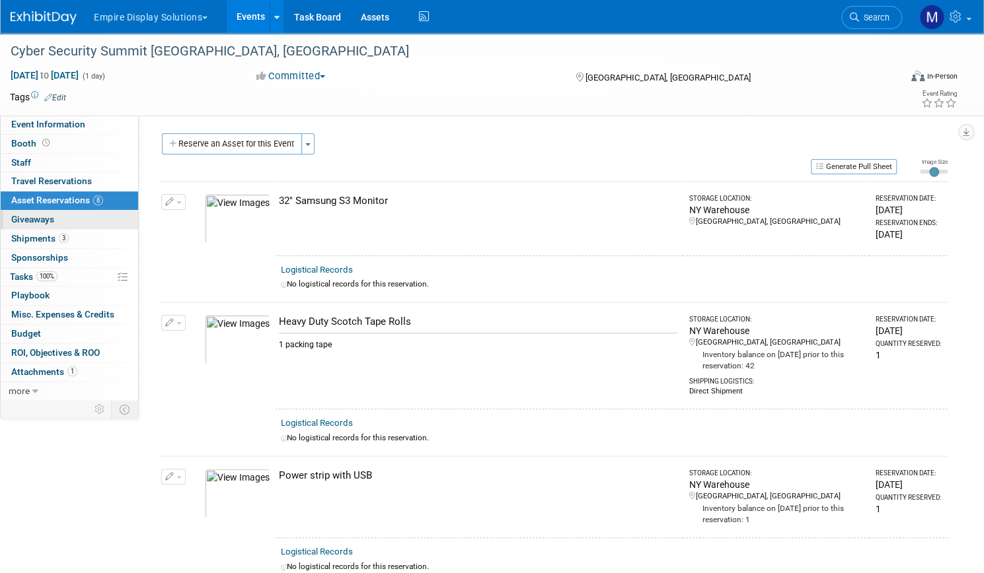
click at [105, 216] on link "0 Giveaways 0" at bounding box center [69, 220] width 137 height 18
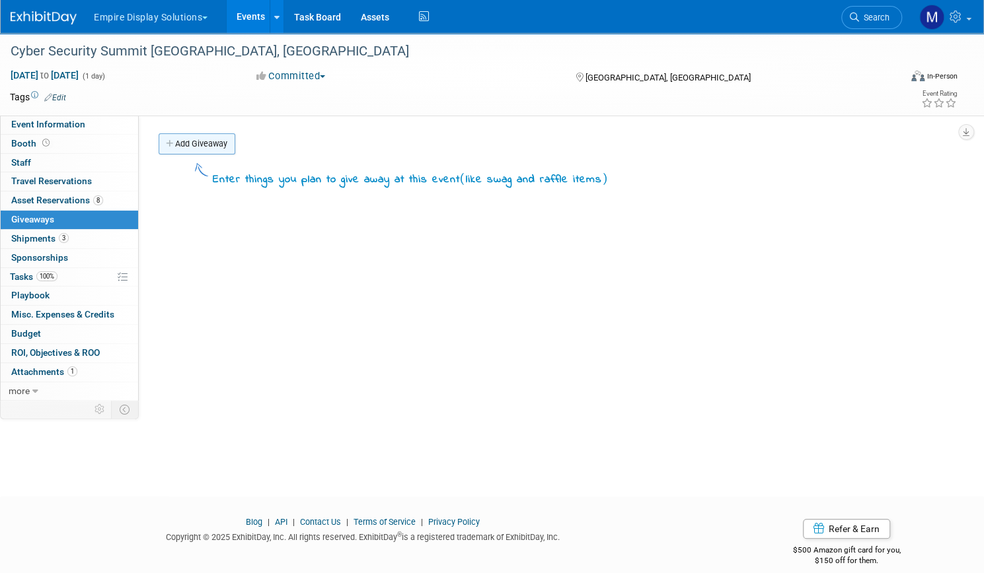
click at [235, 151] on link "Add Giveaway" at bounding box center [197, 143] width 77 height 21
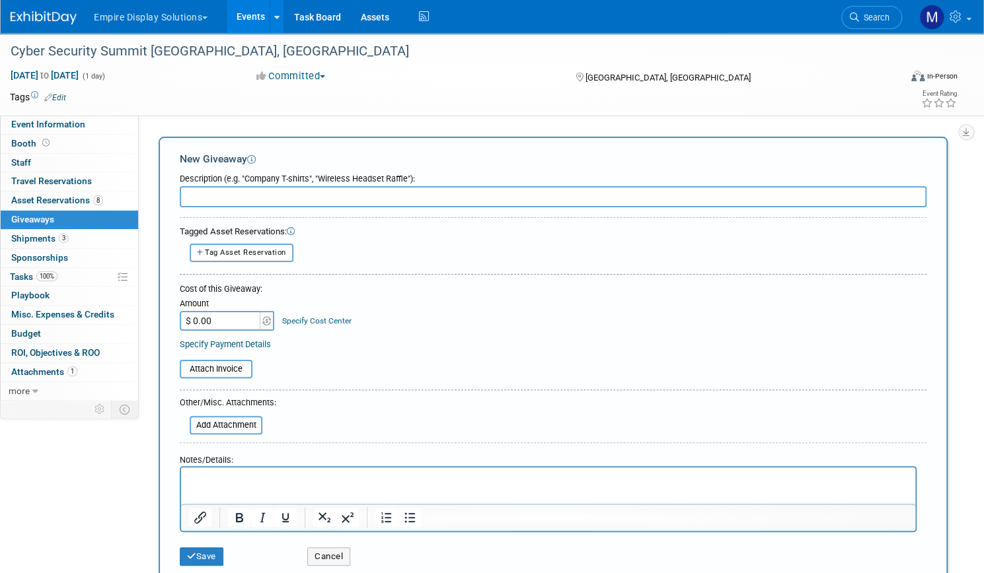
click at [295, 234] on icon at bounding box center [291, 232] width 9 height 9
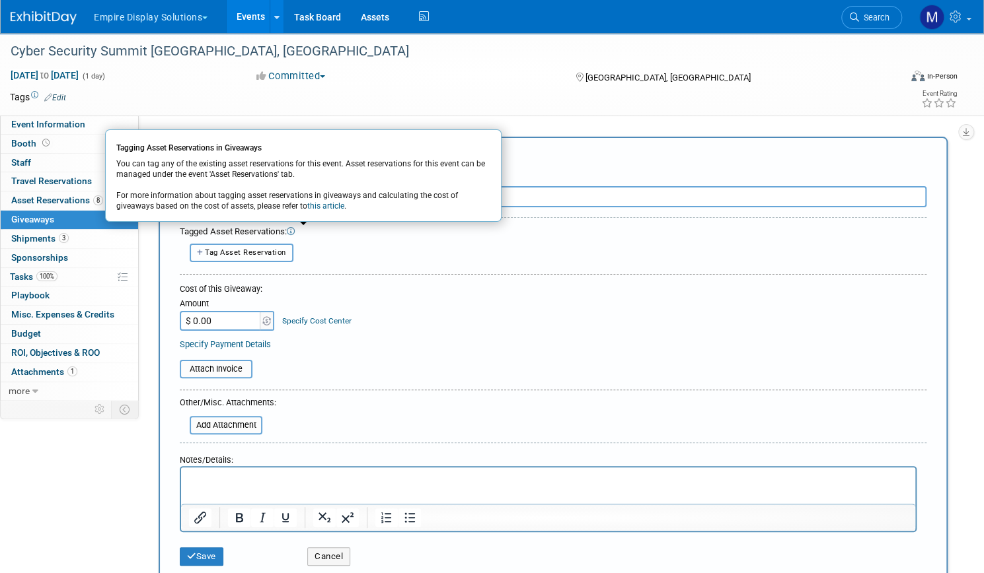
click at [286, 254] on span "Tag Asset Reservation" at bounding box center [245, 252] width 81 height 9
select select
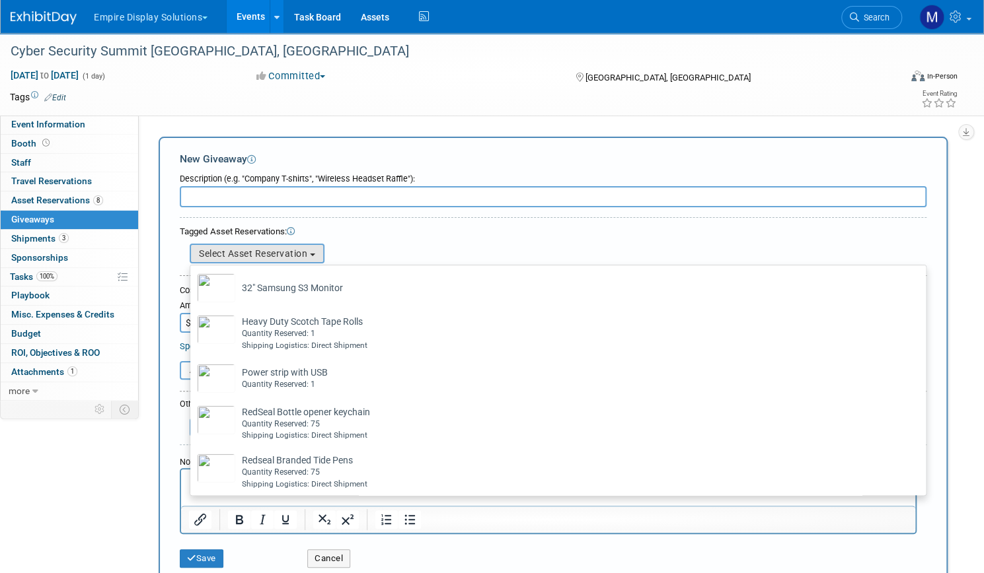
click at [511, 227] on div "Tagged Asset Reservations:" at bounding box center [553, 232] width 746 height 13
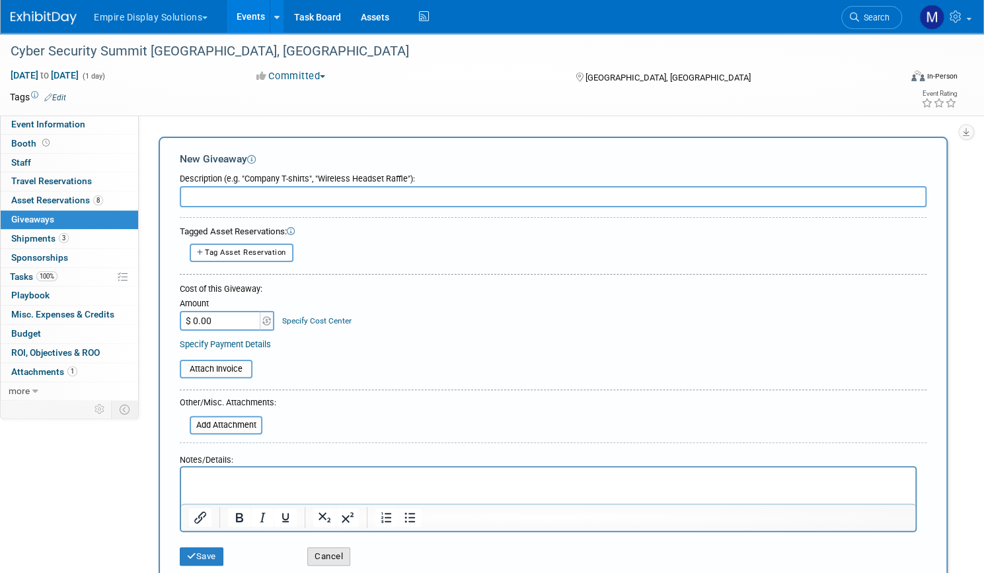
click at [350, 554] on button "Cancel" at bounding box center [328, 557] width 43 height 18
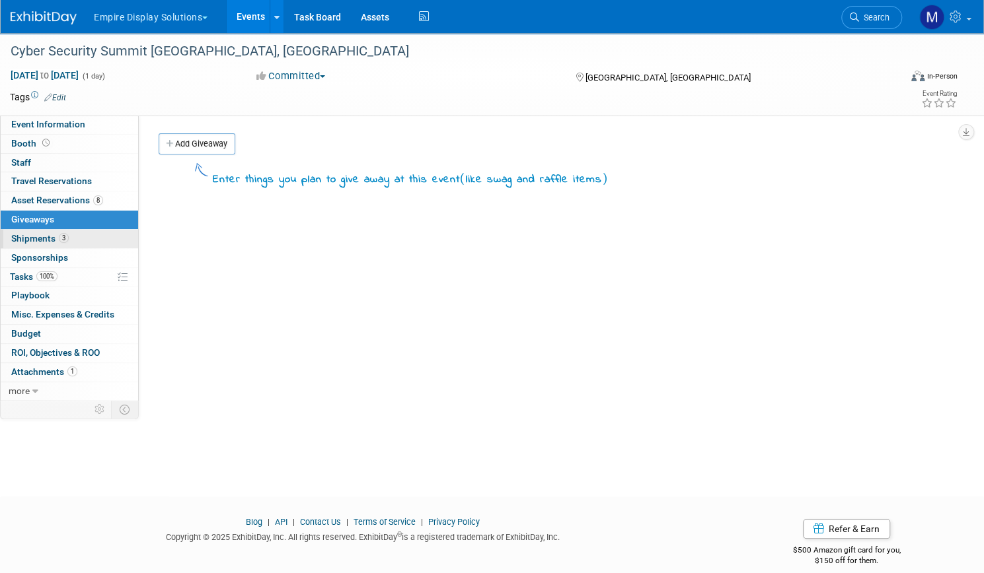
click at [69, 240] on span "3" at bounding box center [64, 238] width 10 height 10
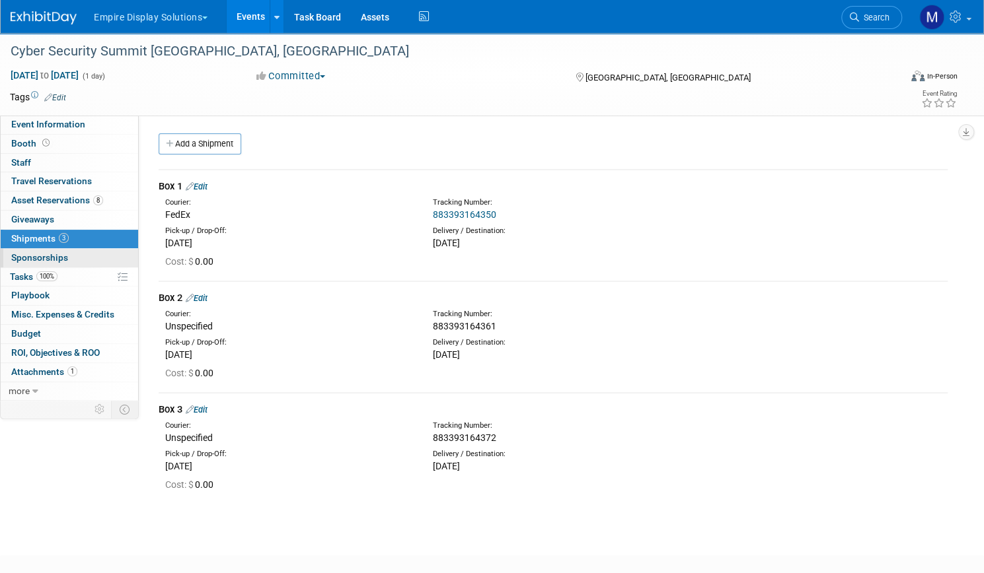
click at [119, 254] on link "0 Sponsorships 0" at bounding box center [69, 258] width 137 height 18
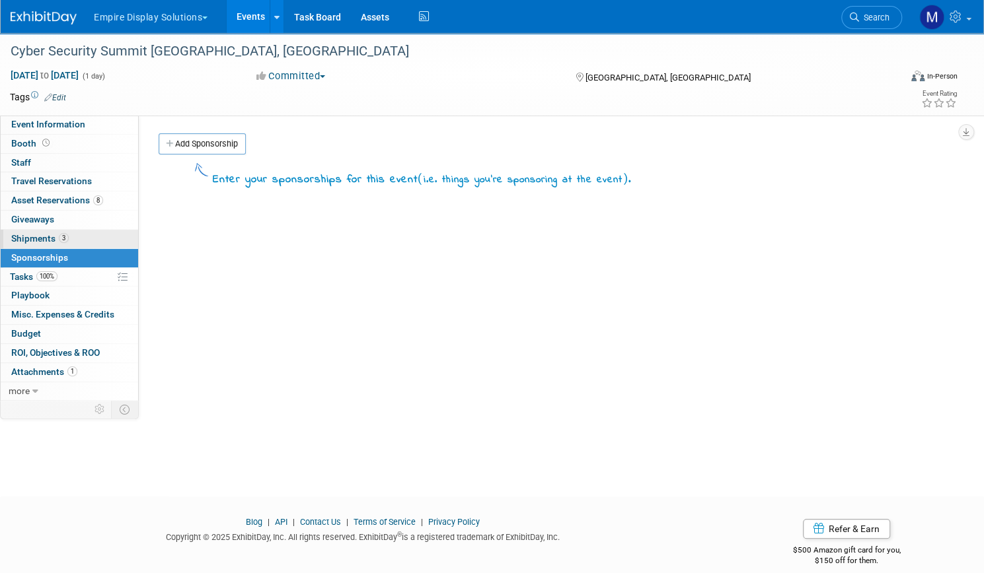
click at [114, 236] on link "3 Shipments 3" at bounding box center [69, 239] width 137 height 18
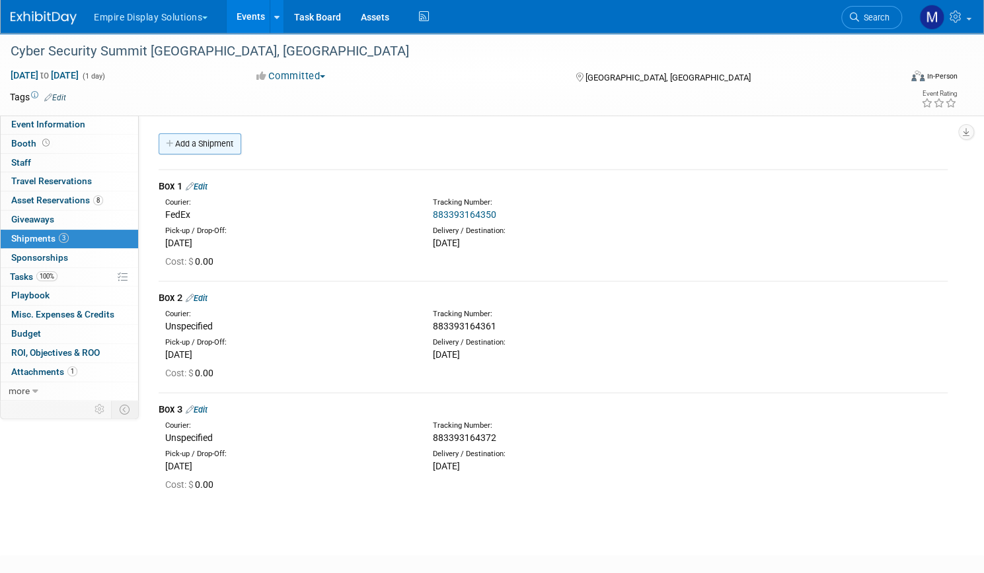
click at [241, 150] on link "Add a Shipment" at bounding box center [200, 143] width 83 height 21
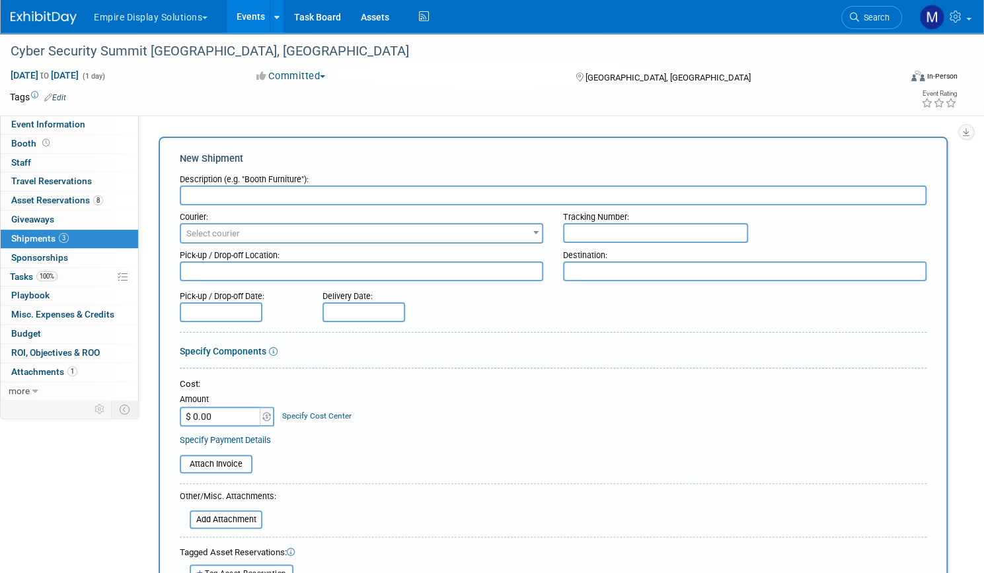
click at [369, 233] on span "Select courier" at bounding box center [361, 234] width 361 height 18
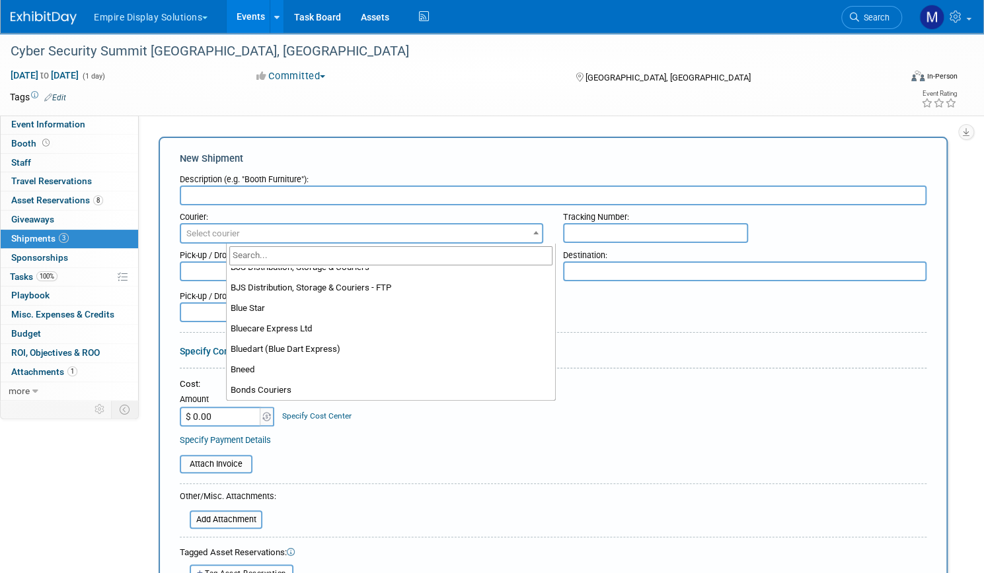
scroll to position [1268, 0]
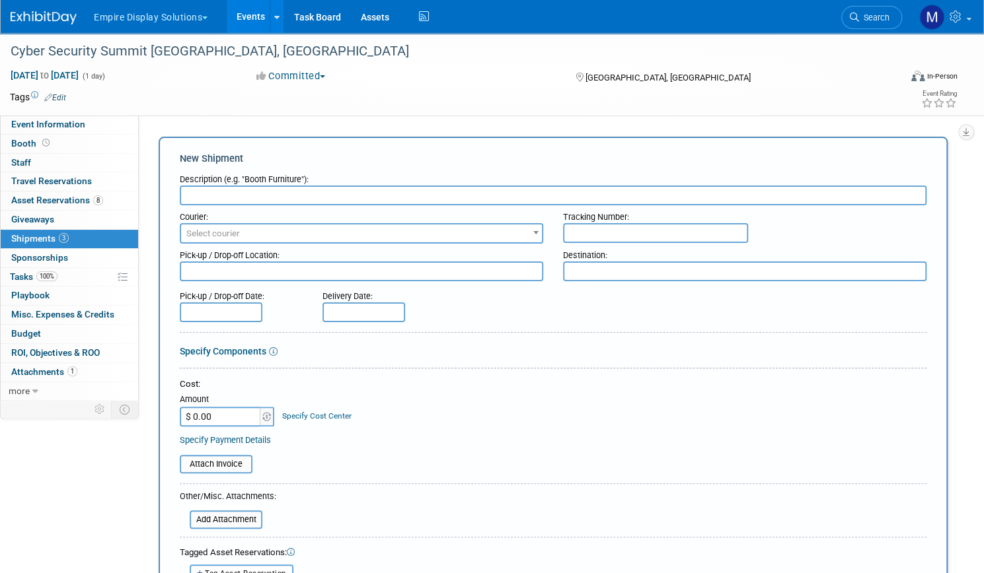
click at [542, 236] on span at bounding box center [535, 232] width 13 height 17
click at [266, 352] on link "Specify Components" at bounding box center [223, 351] width 87 height 11
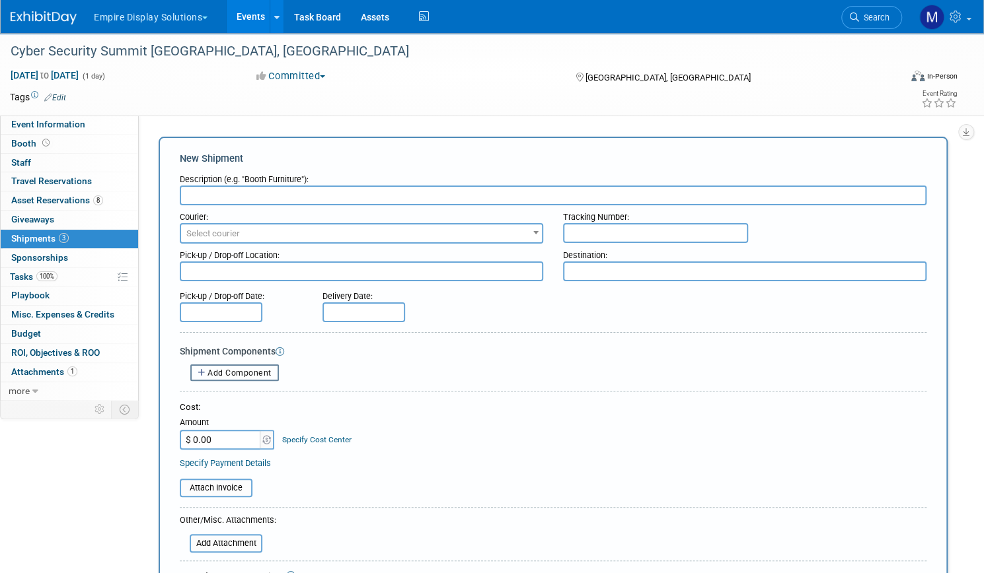
click at [271, 373] on span "Add Component" at bounding box center [239, 373] width 64 height 9
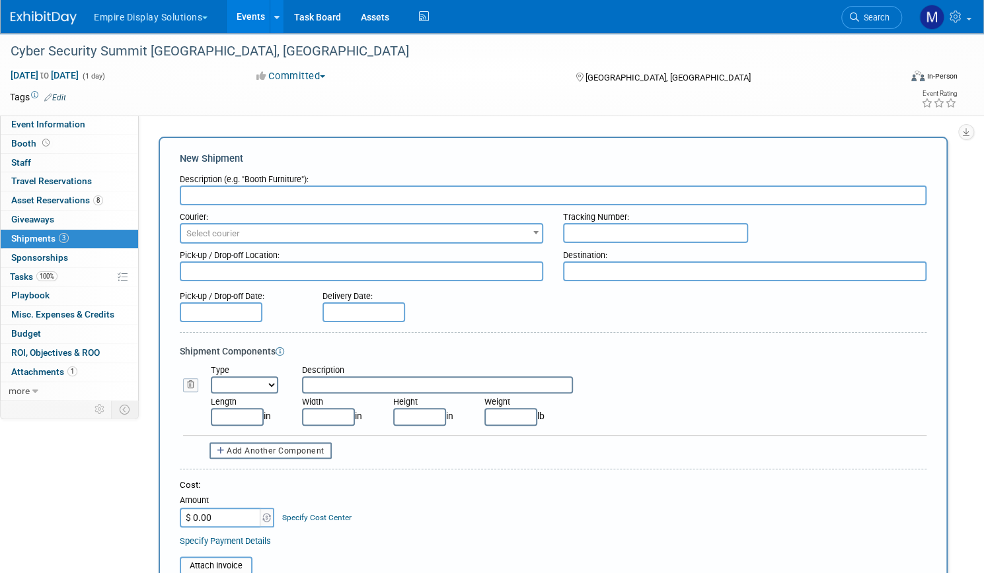
click at [278, 385] on select "Bag Bin Box Bundle Cage Case Container Cooler Crate Drum/Barrel Envelope Machin…" at bounding box center [244, 385] width 67 height 17
click at [505, 324] on form "Description (e.g. "Booth Furniture"): Courier: 007EX 17 Post Service (17PostSer…" at bounding box center [553, 496] width 746 height 657
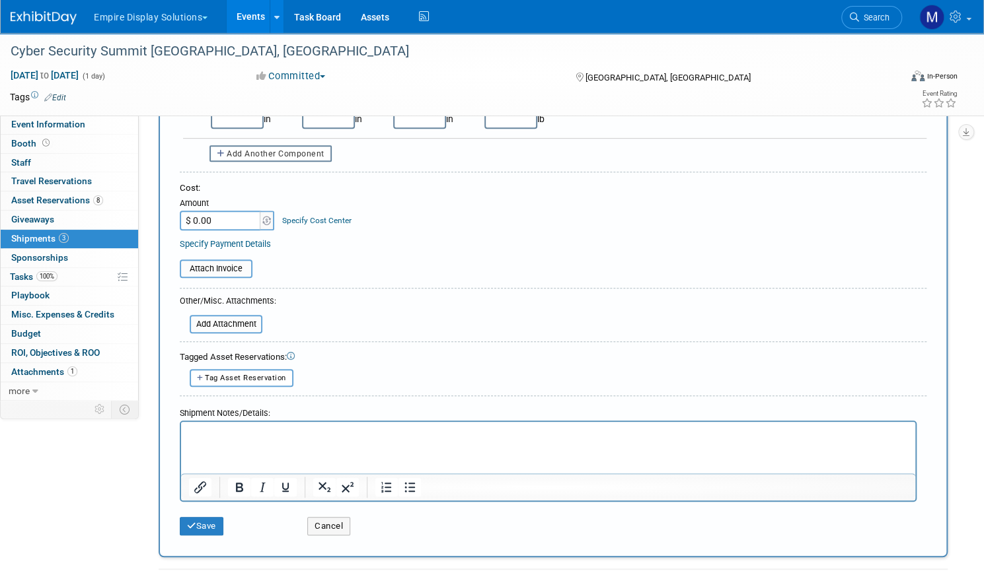
scroll to position [300, 0]
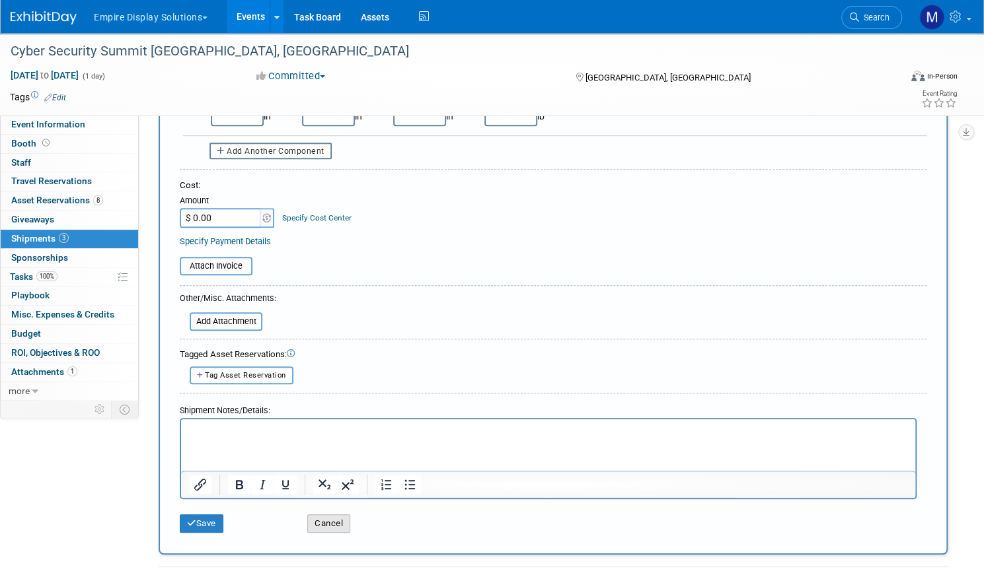
click at [350, 523] on button "Cancel" at bounding box center [328, 524] width 43 height 18
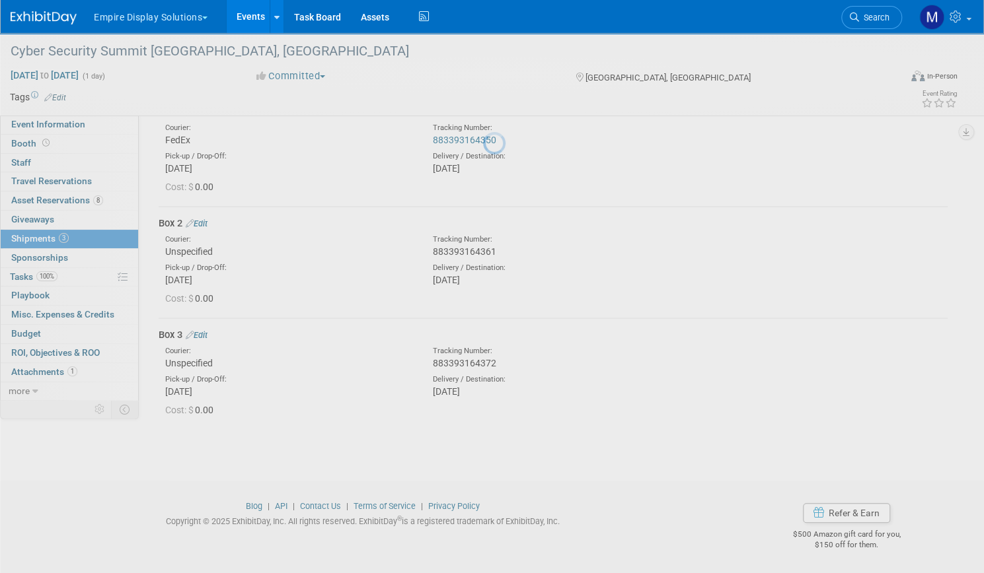
scroll to position [0, 0]
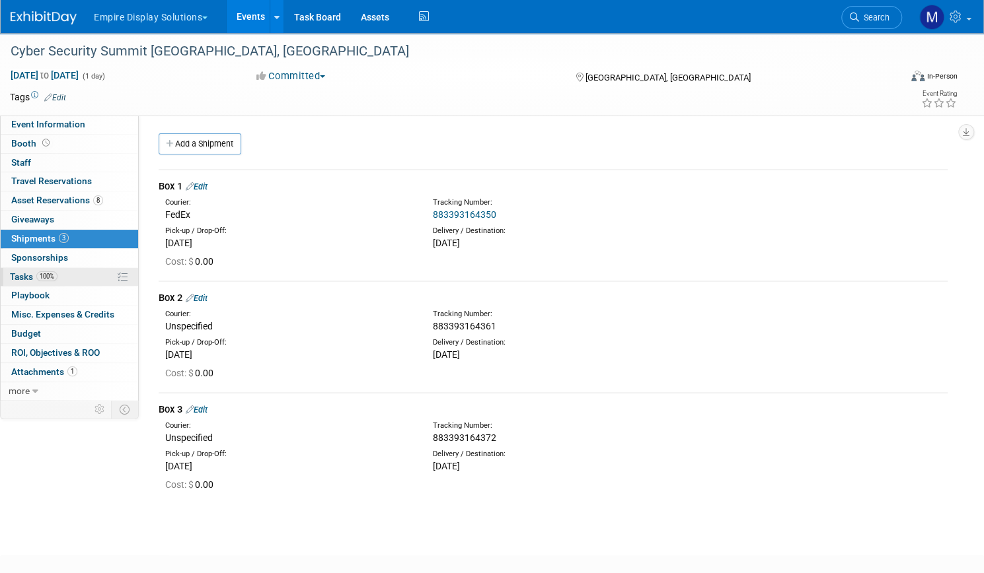
click at [118, 278] on link "100% Tasks 100%" at bounding box center [69, 277] width 137 height 18
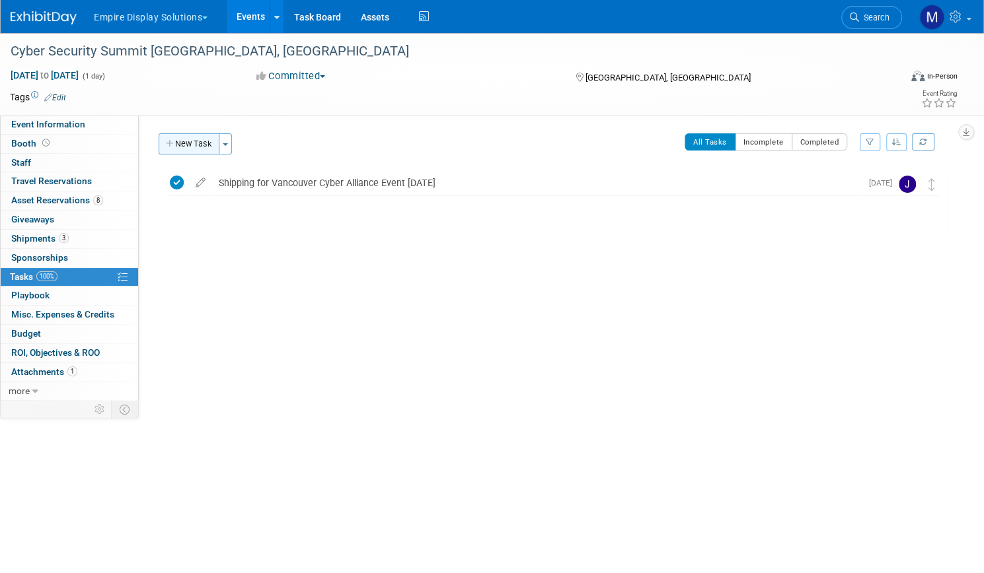
click at [219, 141] on button "New Task" at bounding box center [189, 143] width 61 height 21
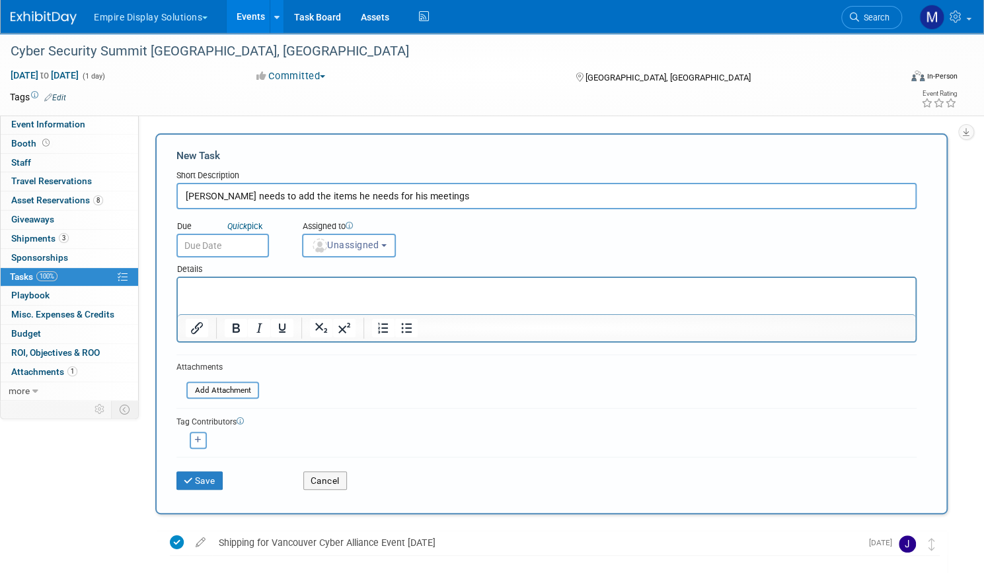
type input "Joe needs to add the items he needs for his meetings"
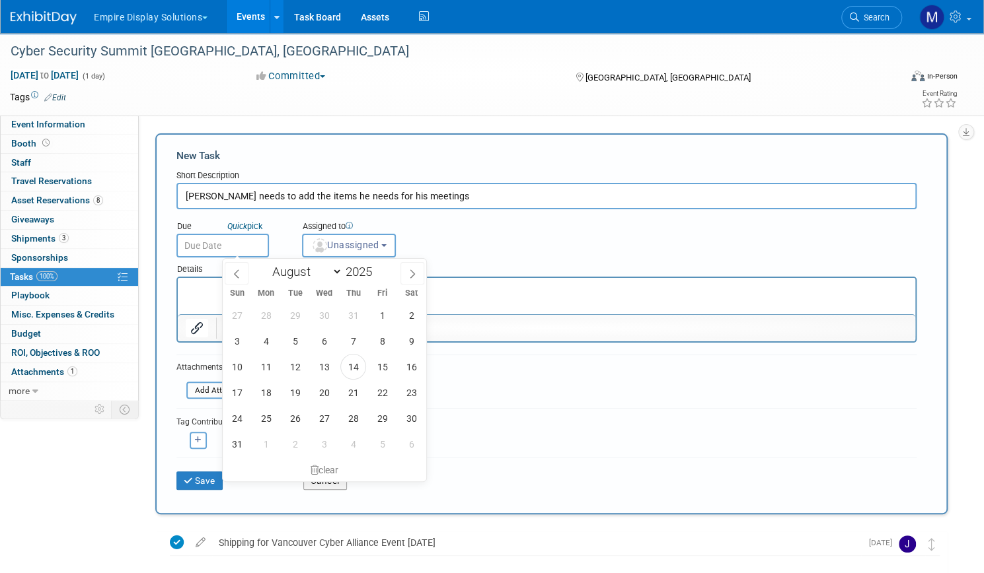
click at [262, 245] on input "text" at bounding box center [222, 246] width 92 height 24
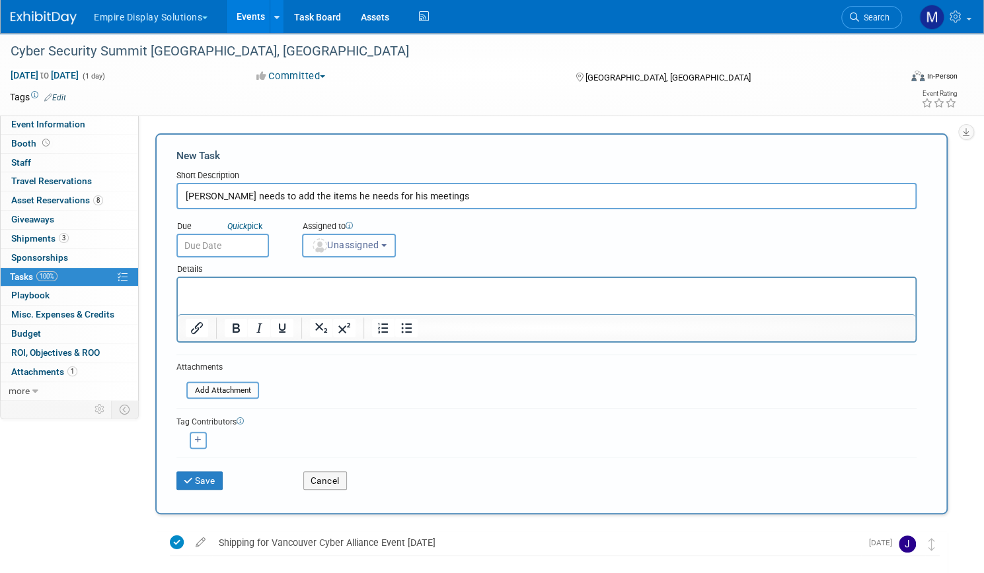
click at [379, 245] on span "Unassigned" at bounding box center [344, 245] width 67 height 11
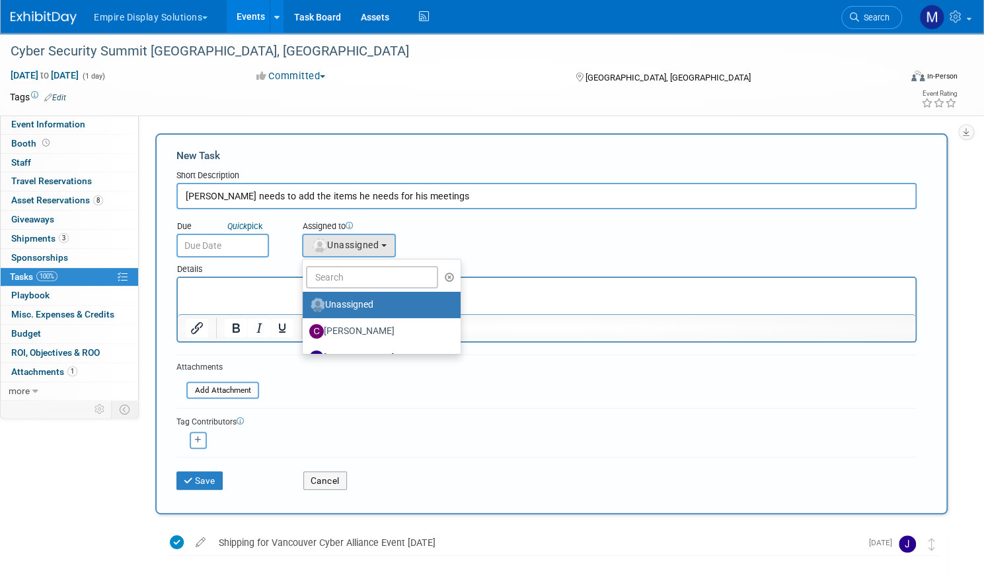
click at [589, 242] on div "Due Quick pick Assigned to <img src="https://www.exhibitday.com/Images/Unassign…" at bounding box center [546, 233] width 760 height 48
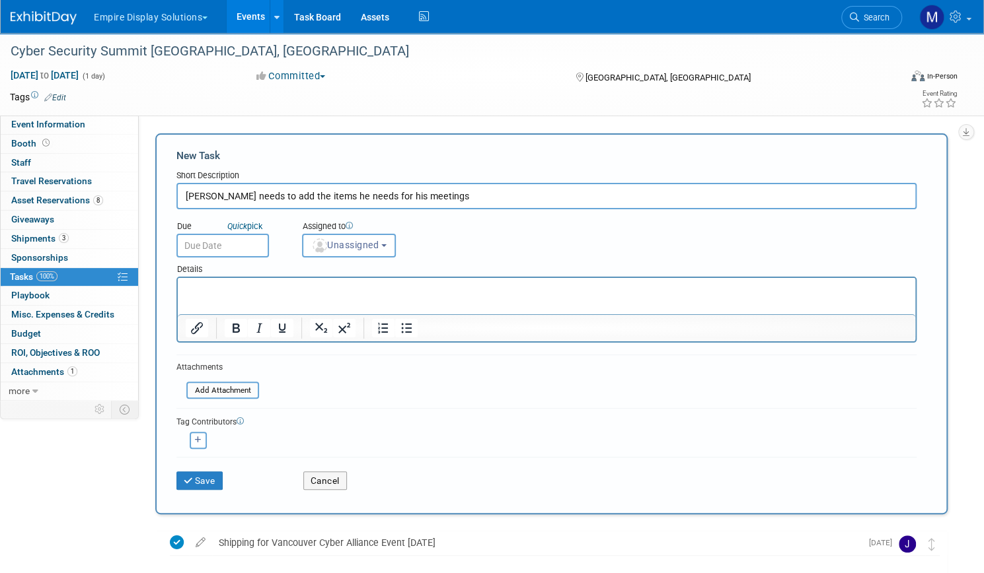
click at [225, 289] on p "Rich Text Area. Press ALT-0 for help." at bounding box center [547, 289] width 722 height 13
click at [201, 437] on icon "button" at bounding box center [198, 440] width 7 height 7
select select
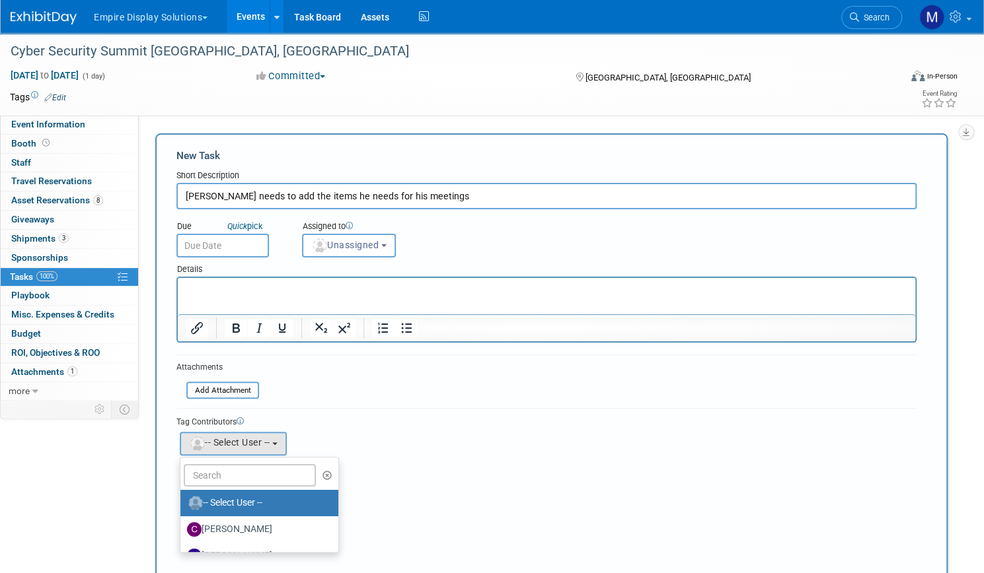
click at [398, 374] on form "New Task Short Description Joe needs to add the items he needs for his meetings…" at bounding box center [551, 385] width 750 height 472
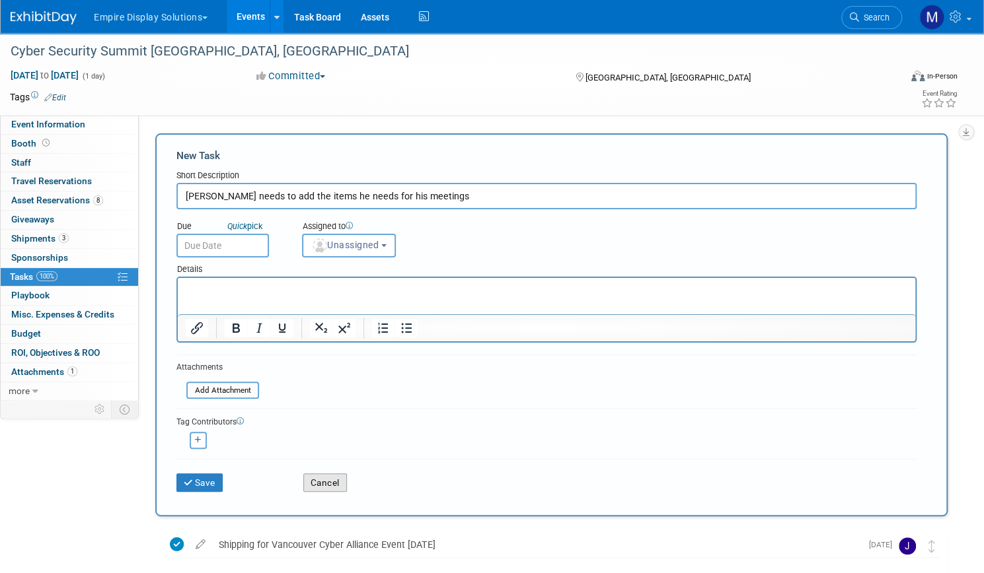
click at [347, 480] on button "Cancel" at bounding box center [325, 483] width 44 height 18
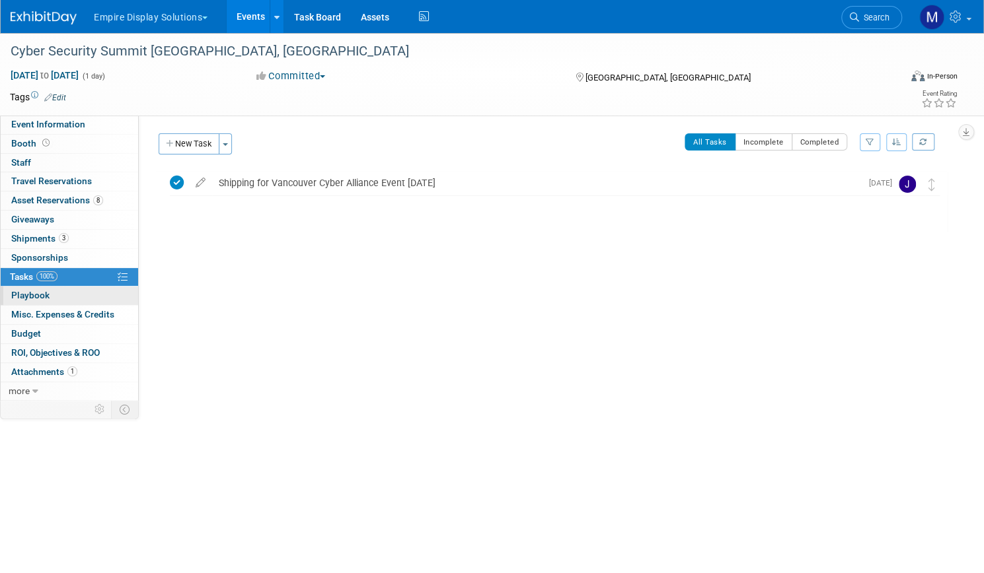
click at [50, 291] on span "Playbook 0" at bounding box center [30, 295] width 38 height 11
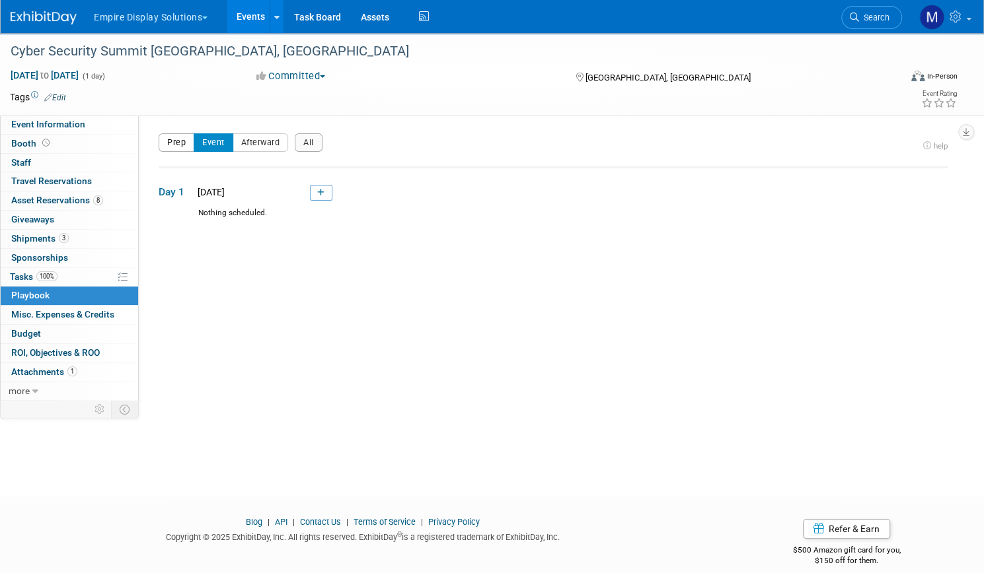
click at [194, 146] on button "Prep" at bounding box center [177, 142] width 36 height 18
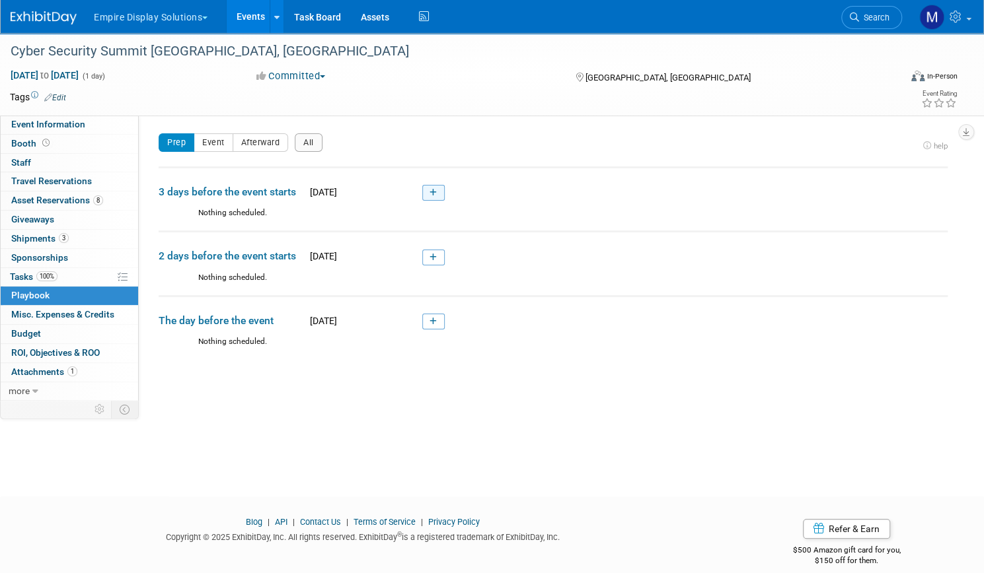
click at [437, 196] on icon at bounding box center [432, 193] width 7 height 8
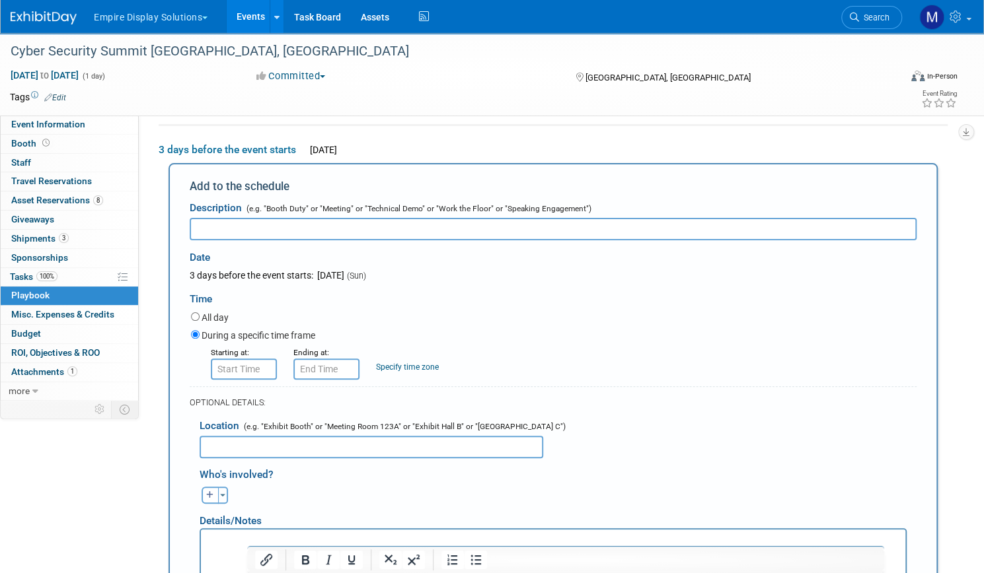
click at [534, 345] on div "Starting at: Ending at: Specify time zone Time zone:" at bounding box center [553, 362] width 745 height 34
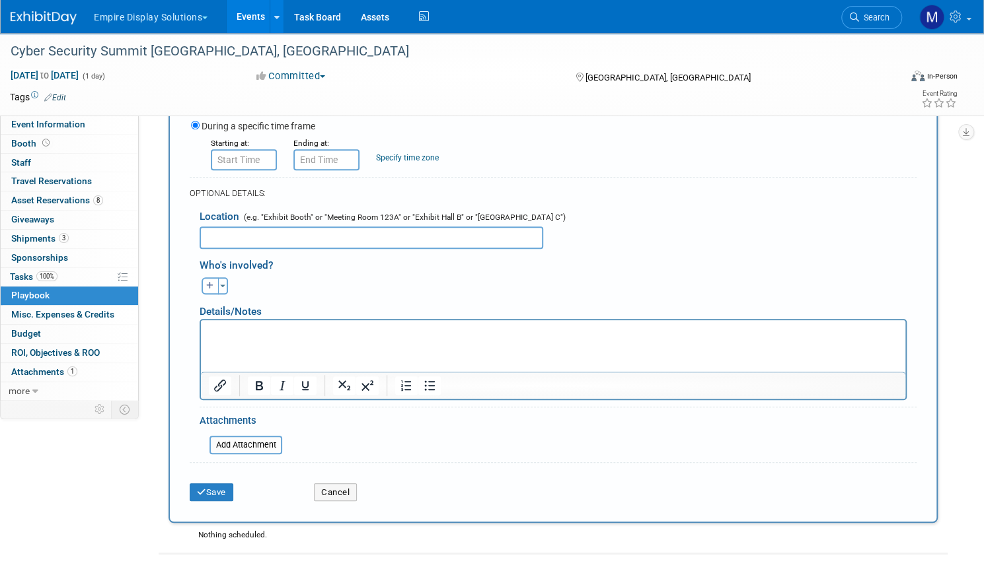
scroll to position [254, 0]
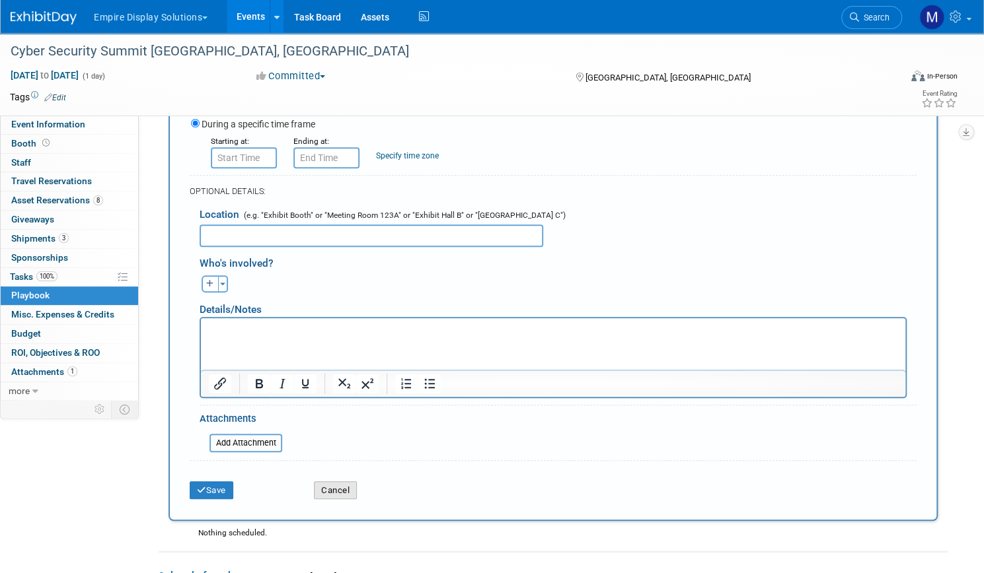
click at [357, 493] on button "Cancel" at bounding box center [335, 491] width 43 height 18
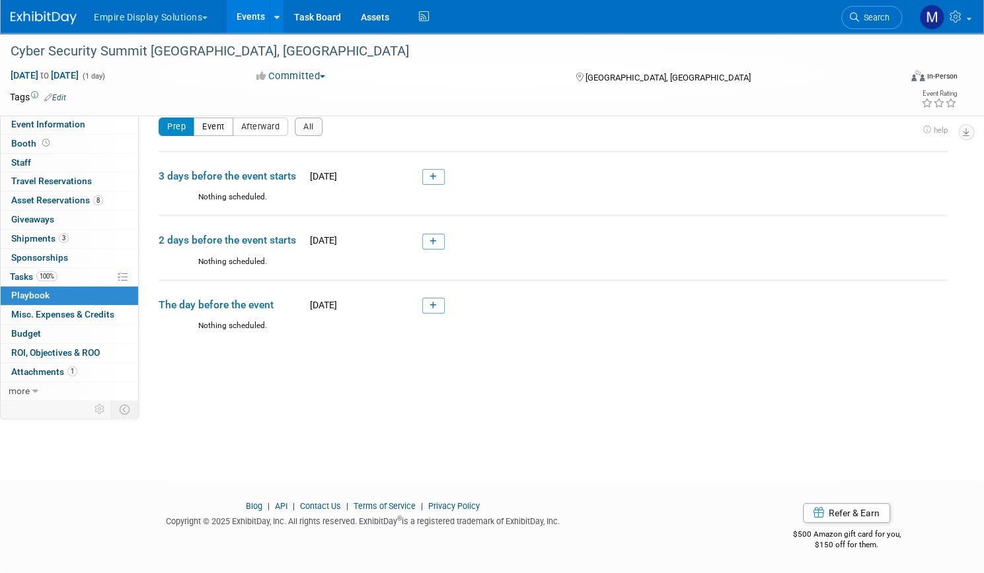
click at [233, 130] on button "Event" at bounding box center [214, 127] width 40 height 18
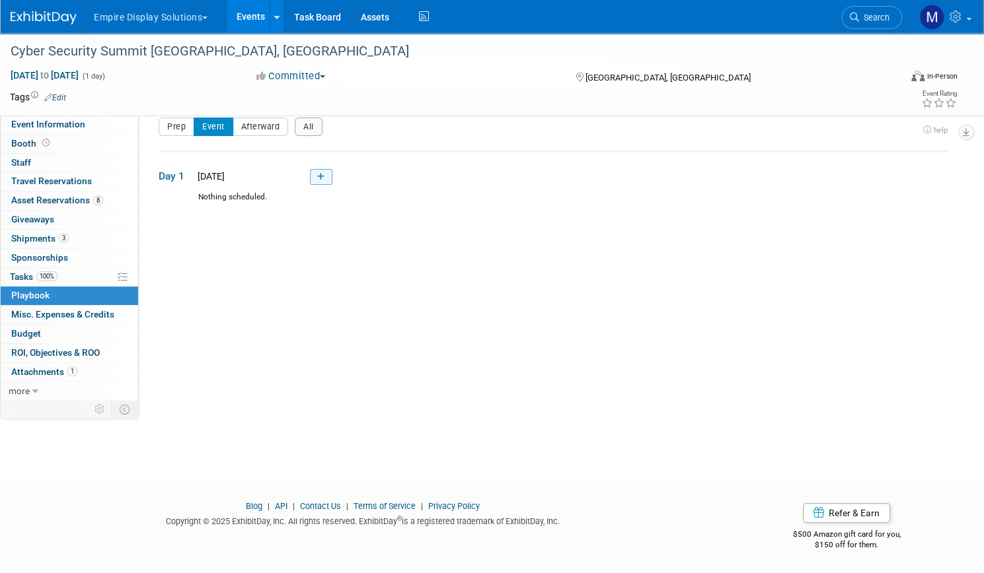
click at [332, 178] on link at bounding box center [321, 177] width 22 height 16
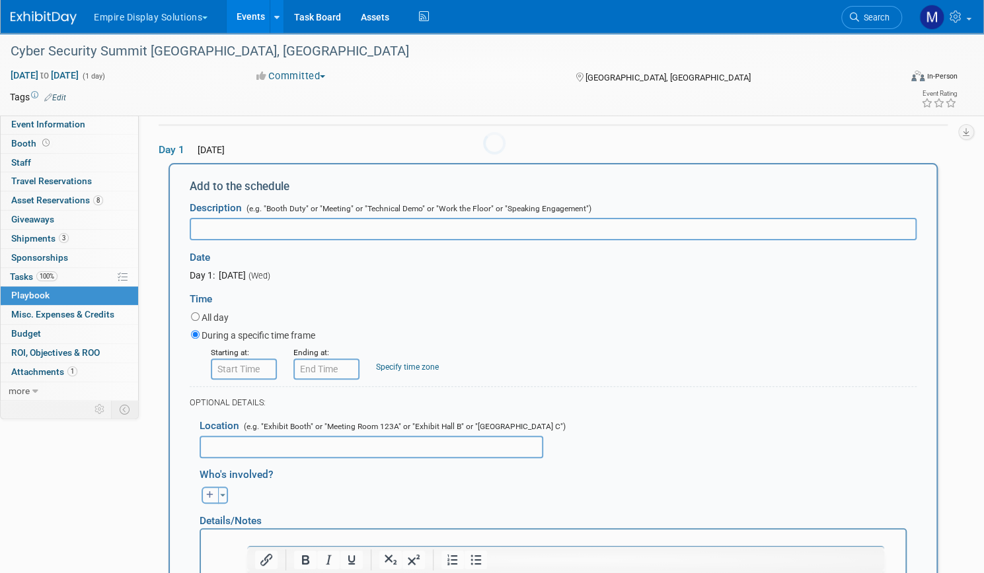
scroll to position [0, 0]
click at [626, 355] on div "Starting at: Ending at: Specify time zone Time zone:" at bounding box center [553, 362] width 745 height 34
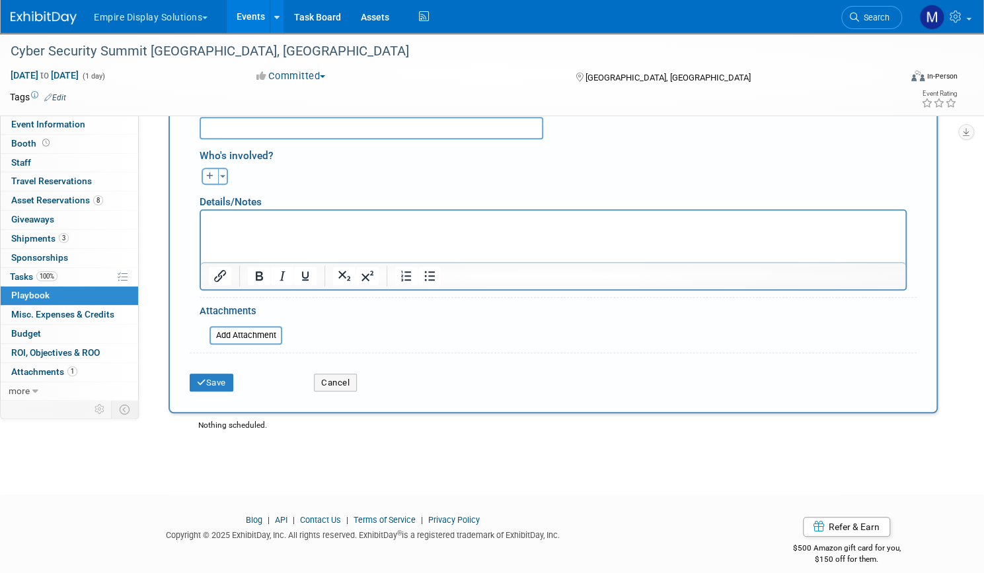
scroll to position [374, 0]
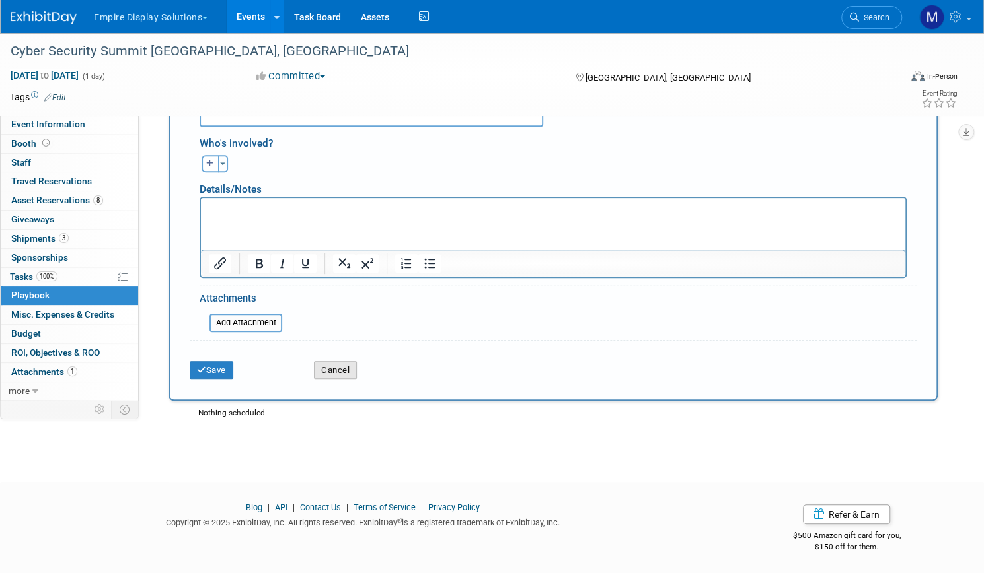
click at [357, 373] on button "Cancel" at bounding box center [335, 370] width 43 height 18
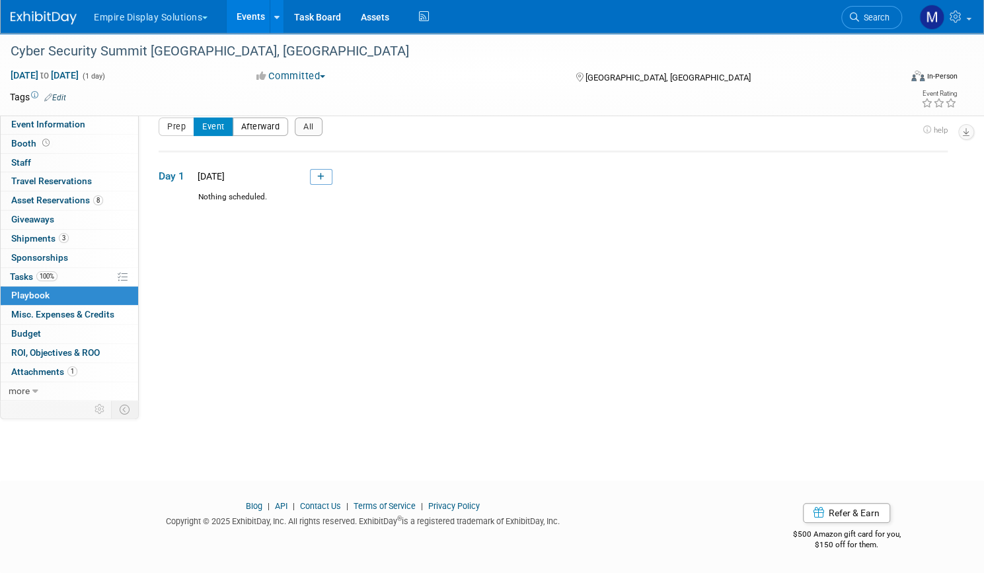
click at [289, 133] on button "Afterward" at bounding box center [261, 127] width 56 height 18
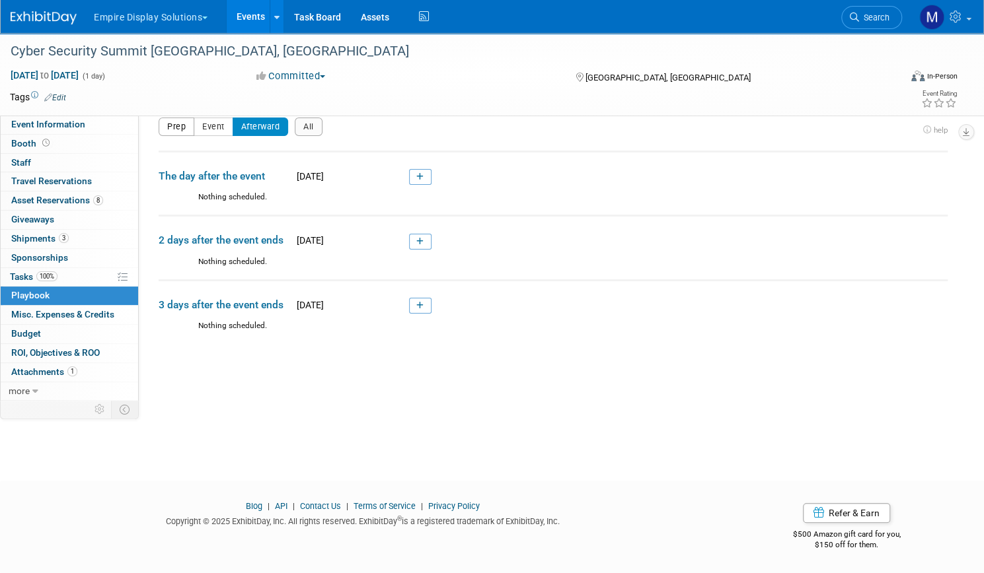
click at [194, 125] on button "Prep" at bounding box center [177, 127] width 36 height 18
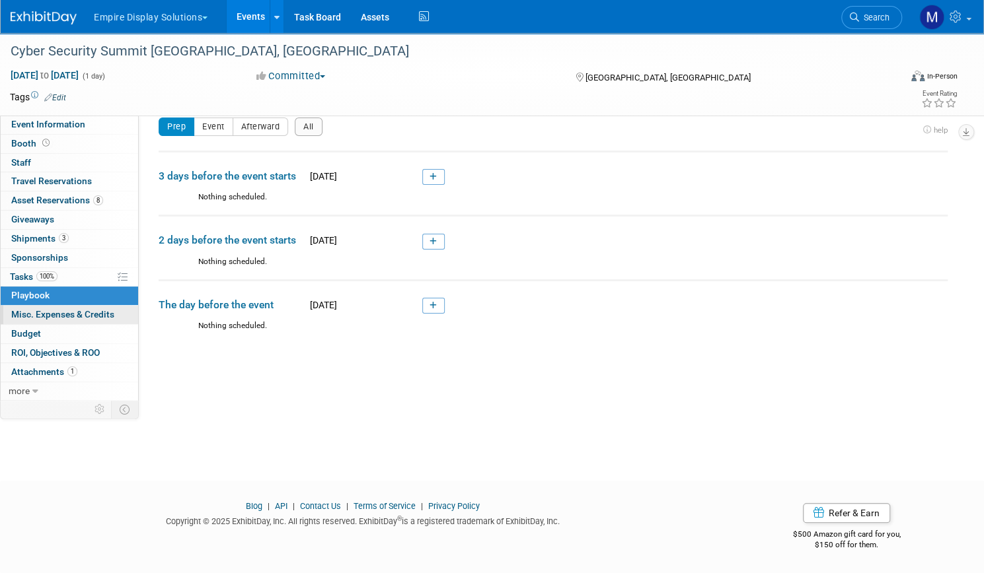
click at [114, 309] on span "Misc. Expenses & Credits 0" at bounding box center [62, 314] width 103 height 11
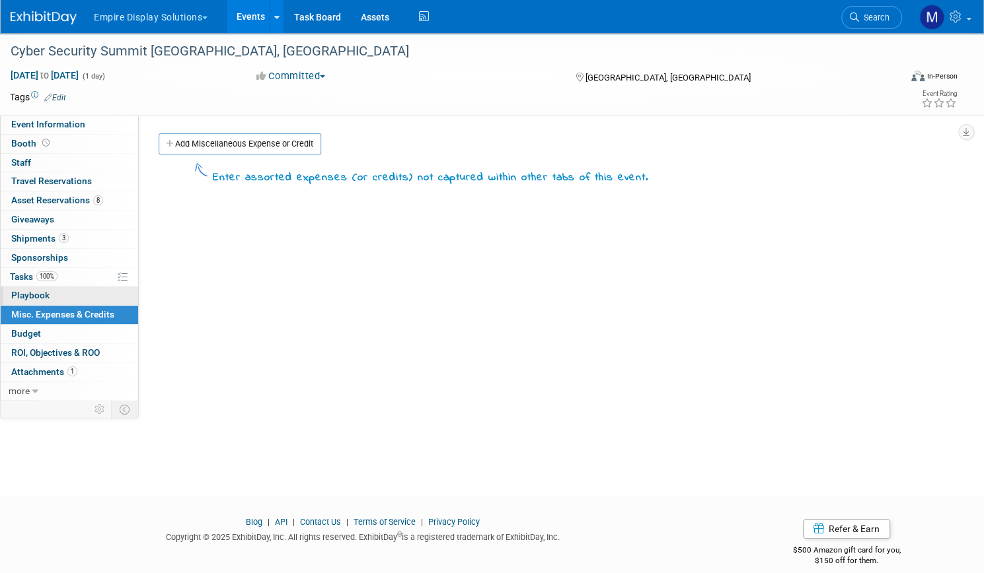
click at [87, 287] on link "0 Playbook 0" at bounding box center [69, 296] width 137 height 18
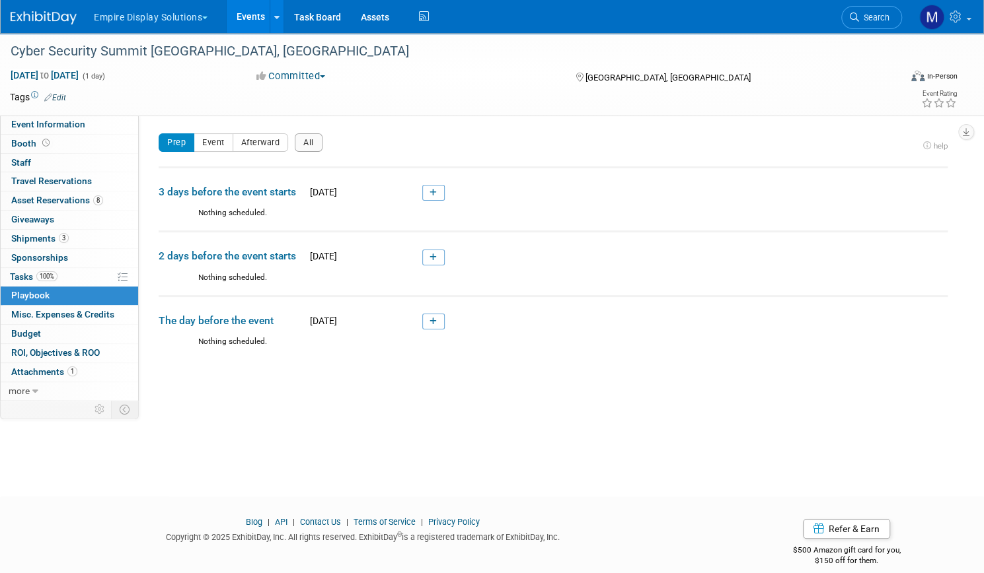
click at [275, 26] on link "Events" at bounding box center [251, 16] width 48 height 33
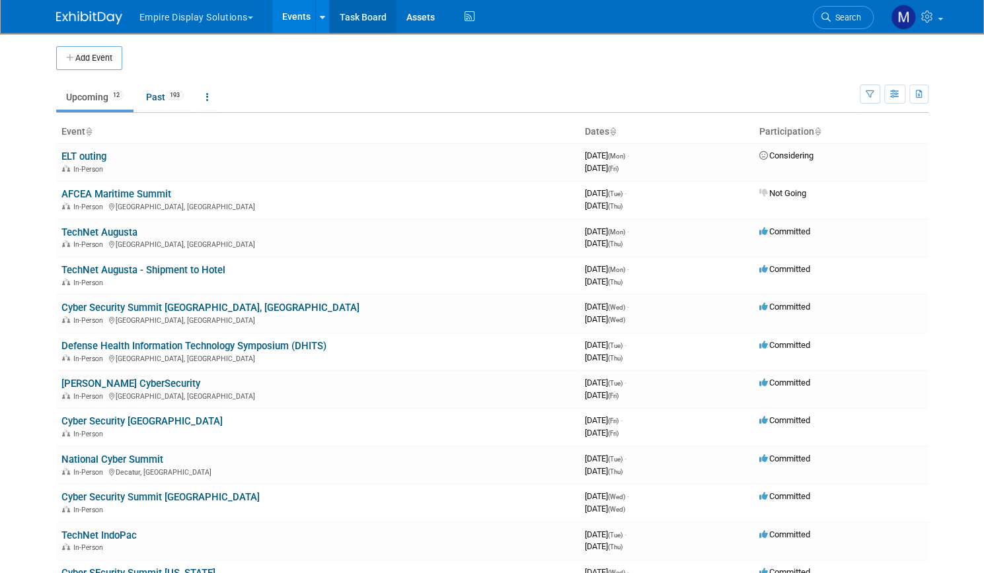
click at [350, 24] on link "Task Board" at bounding box center [363, 16] width 67 height 33
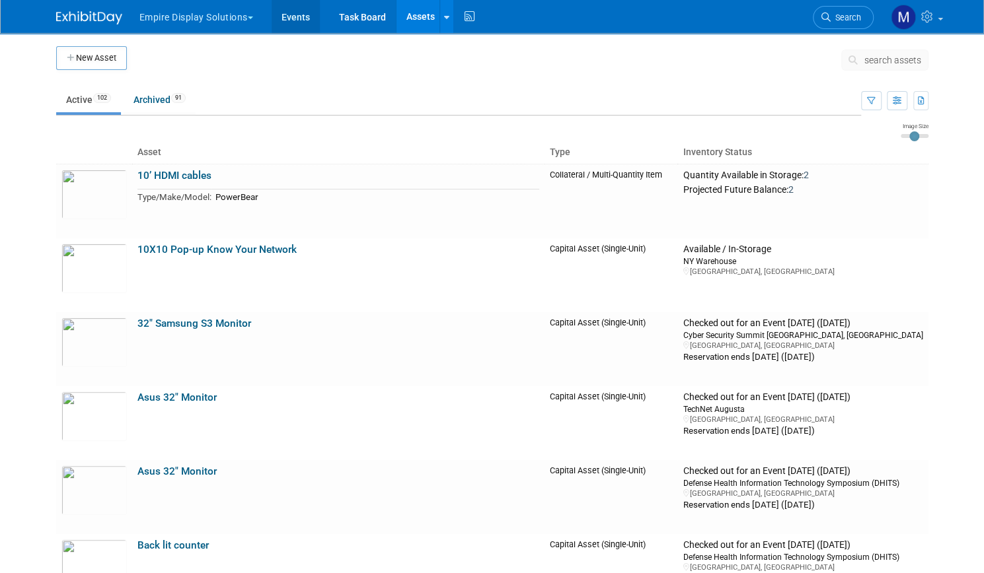
click at [275, 15] on link "Events" at bounding box center [295, 16] width 48 height 33
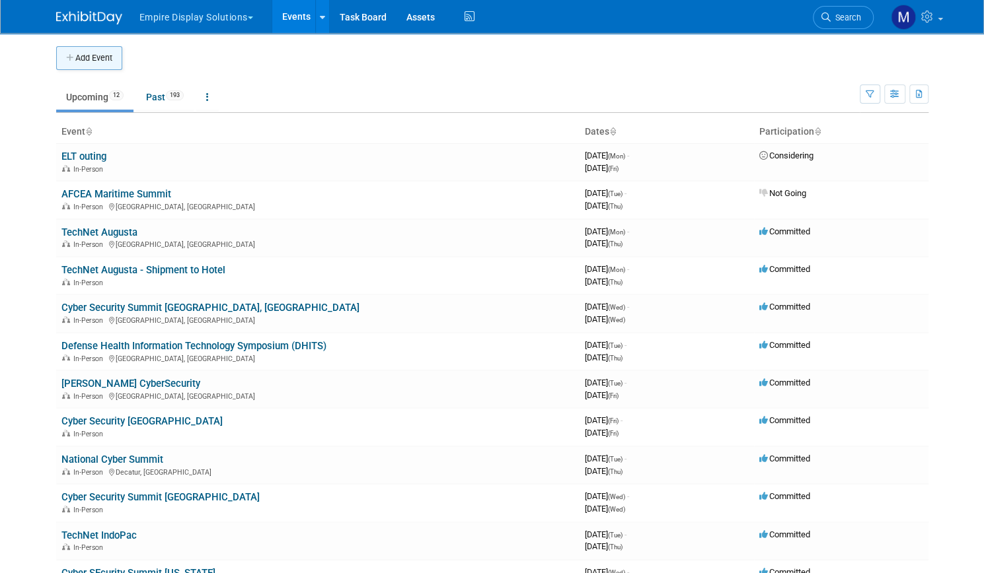
click at [80, 53] on button "Add Event" at bounding box center [89, 58] width 66 height 24
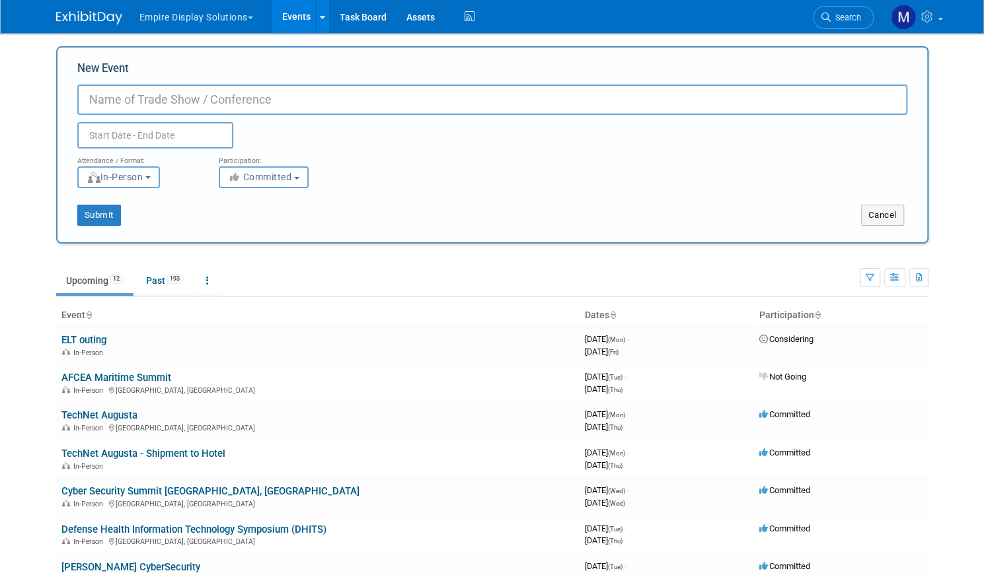
click at [211, 20] on button "Empire Display Solutions" at bounding box center [203, 14] width 131 height 29
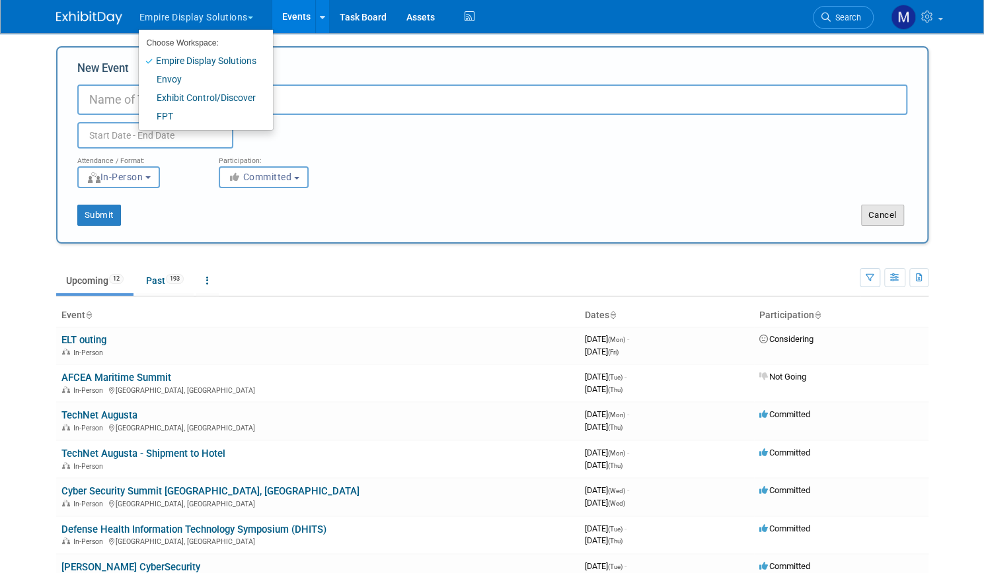
click at [885, 219] on button "Cancel" at bounding box center [882, 215] width 43 height 21
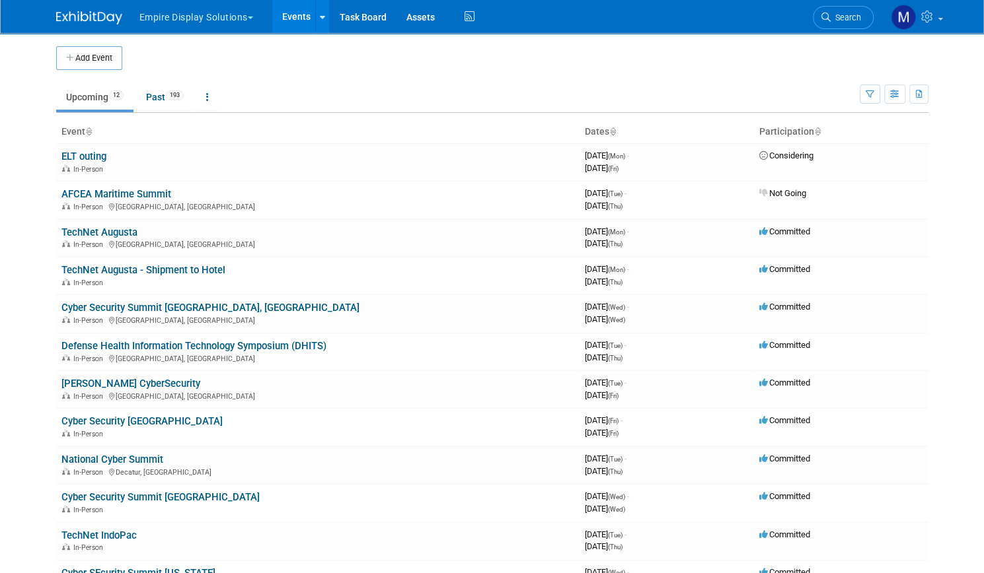
click at [219, 18] on button "Empire Display Solutions" at bounding box center [203, 14] width 131 height 29
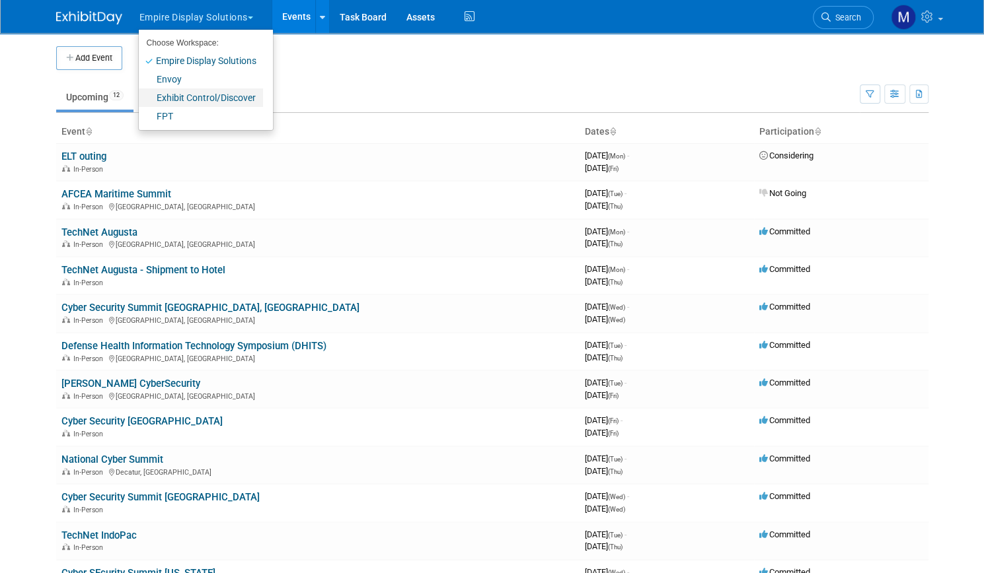
click at [184, 98] on link "Exhibit Control/Discover" at bounding box center [201, 98] width 124 height 18
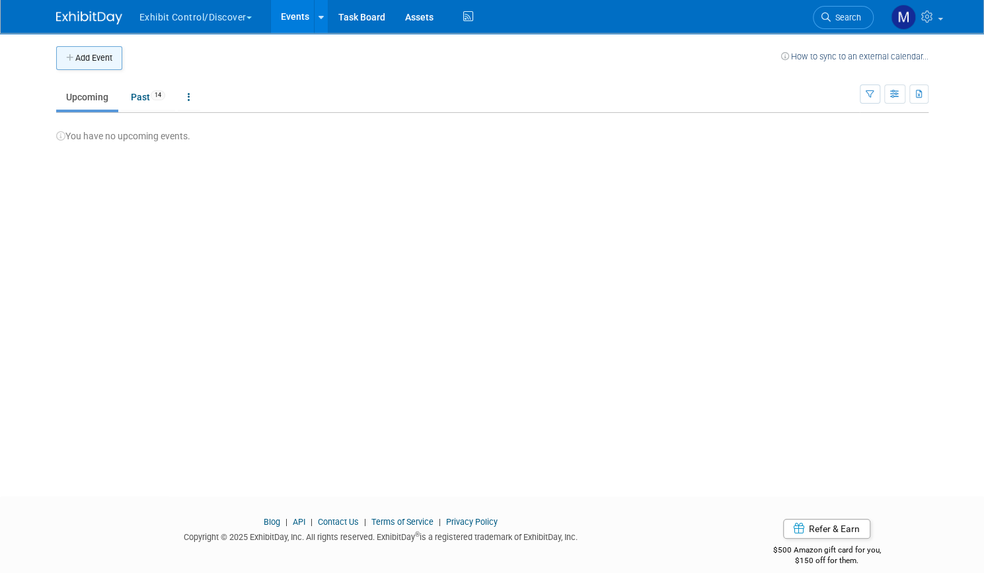
click at [89, 64] on button "Add Event" at bounding box center [89, 58] width 66 height 24
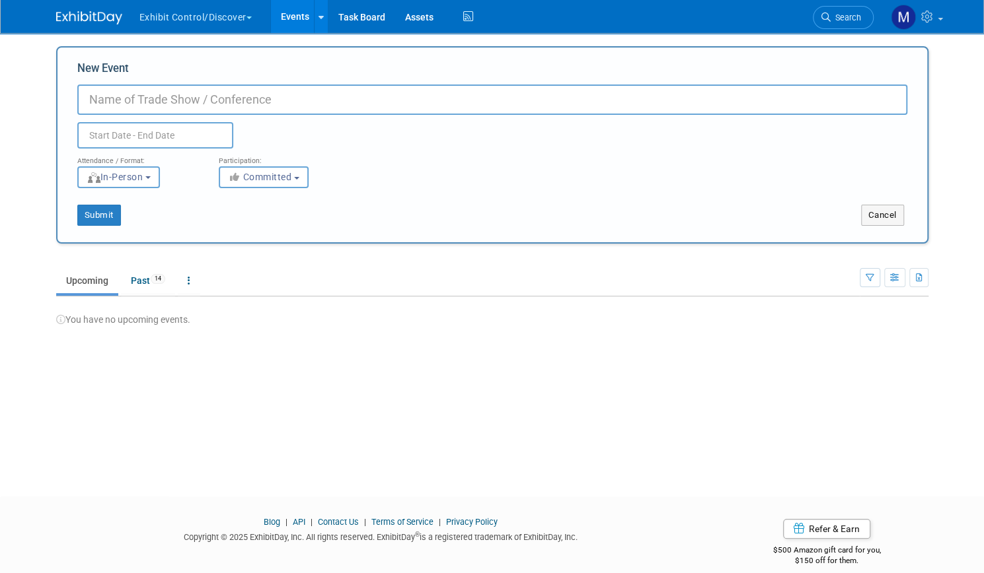
click at [200, 13] on button "Exhibit Control/Discover" at bounding box center [203, 14] width 130 height 29
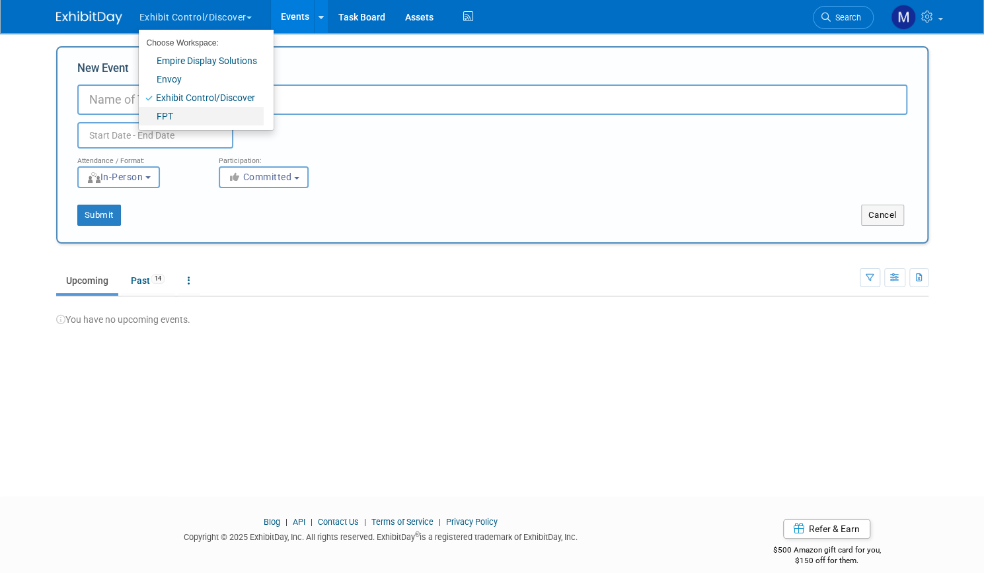
click at [163, 112] on link "FPT" at bounding box center [201, 116] width 125 height 18
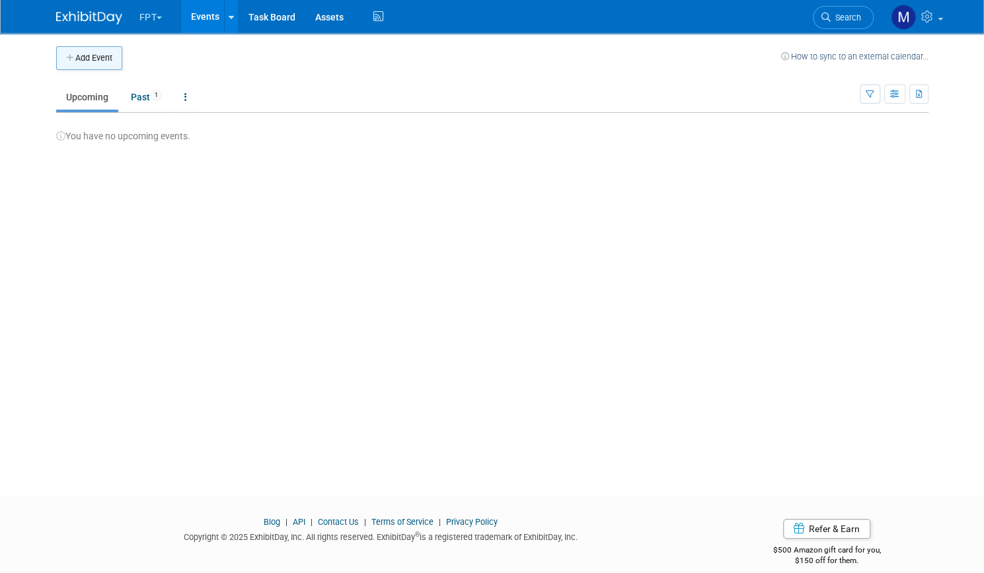
click at [94, 61] on button "Add Event" at bounding box center [89, 58] width 66 height 24
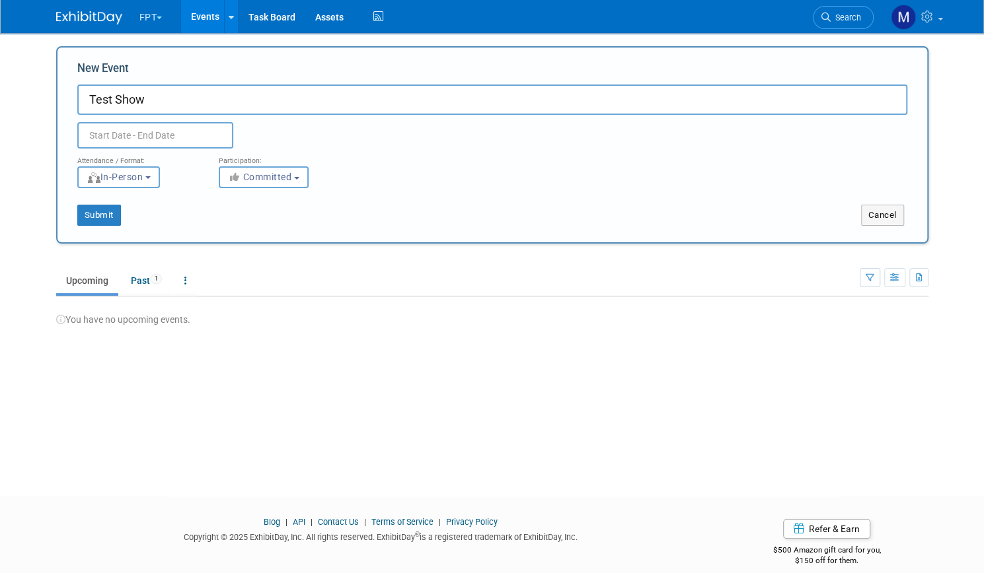
type input "Test Show"
click at [148, 145] on body "FPT Choose Workspace: Empire Display Solutions Envoy Exhibit Control/Discover F…" at bounding box center [492, 286] width 984 height 573
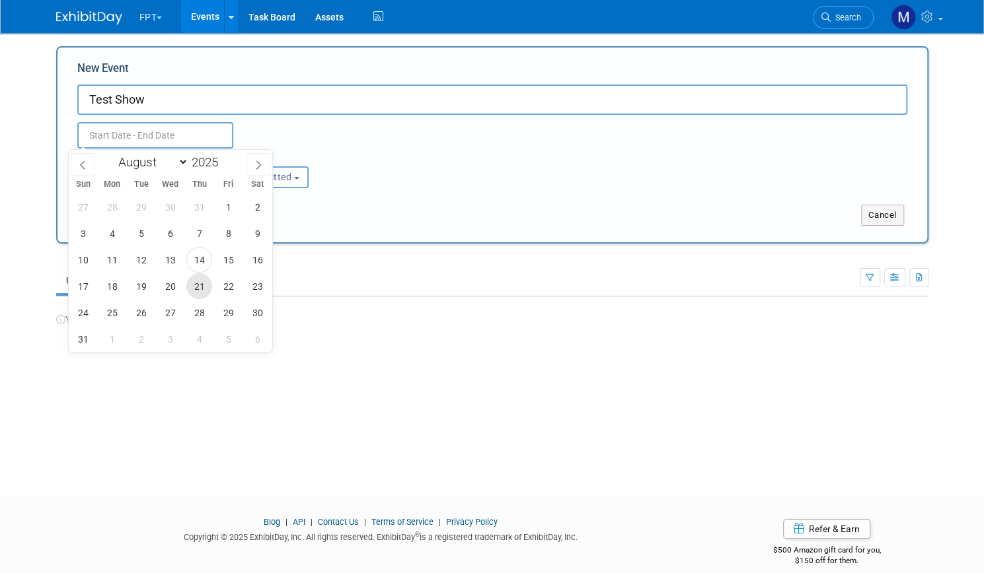
click at [201, 281] on span "21" at bounding box center [199, 286] width 26 height 26
click at [84, 314] on span "24" at bounding box center [83, 313] width 26 height 26
type input "[DATE] to [DATE]"
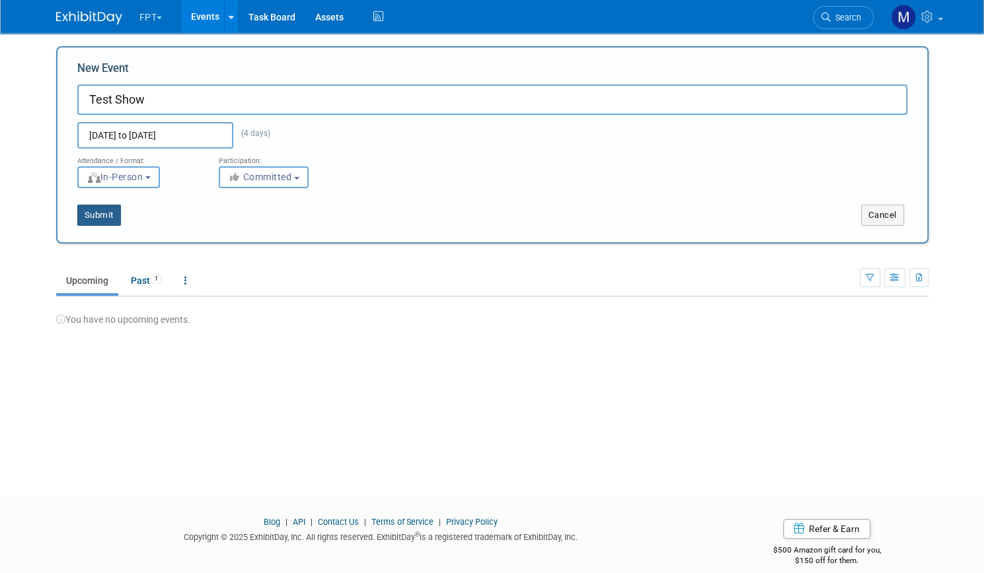
click at [103, 219] on button "Submit" at bounding box center [99, 215] width 44 height 21
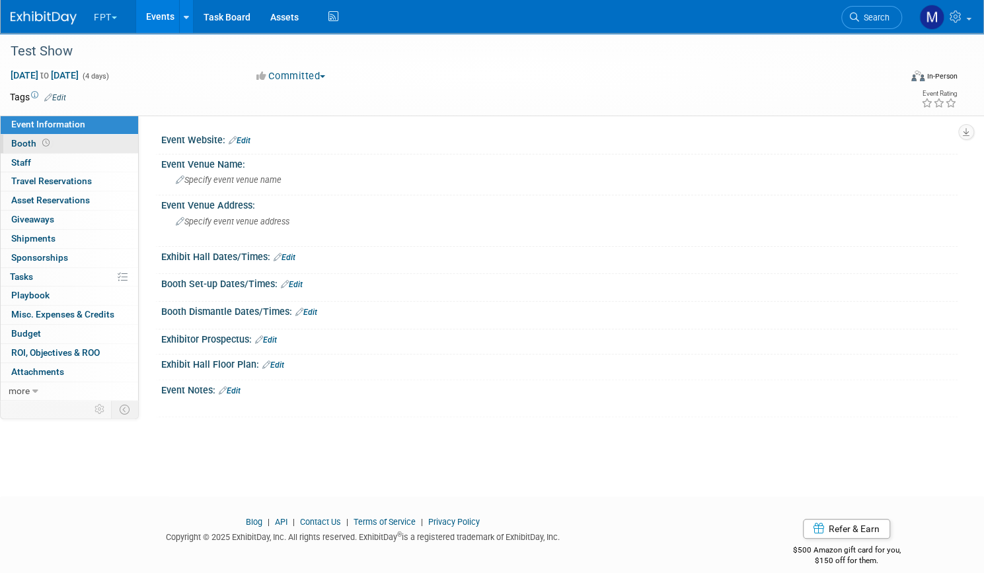
click at [98, 139] on link "Booth" at bounding box center [69, 144] width 137 height 18
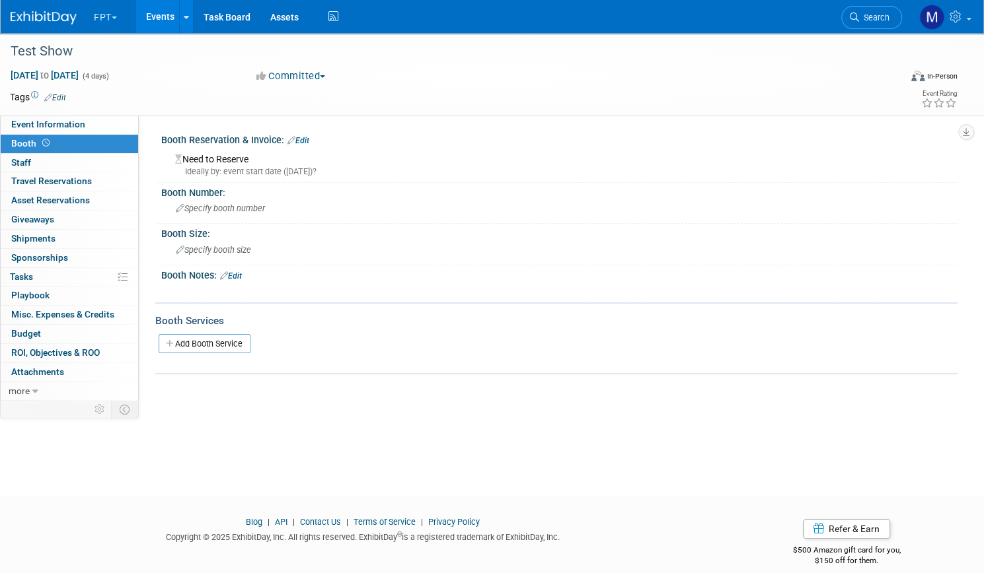
click at [309, 137] on link "Edit" at bounding box center [298, 140] width 22 height 9
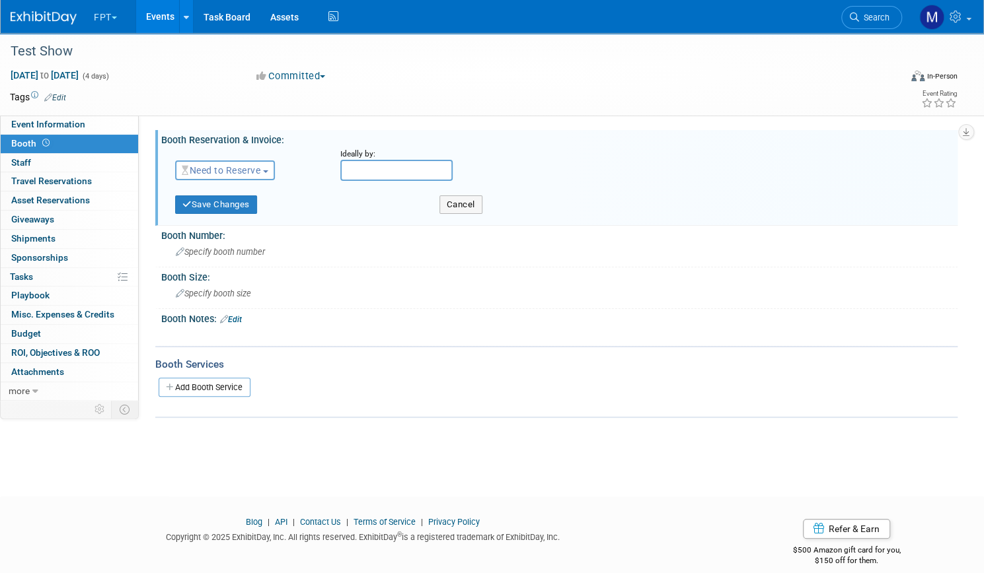
click at [275, 168] on button "Need to Reserve" at bounding box center [225, 171] width 100 height 20
click at [367, 112] on div "Test Show [DATE] to [DATE] (4 days) [DATE] to [DATE] Committed Committed Consid…" at bounding box center [492, 74] width 984 height 83
click at [275, 175] on button "Need to Reserve" at bounding box center [225, 171] width 100 height 20
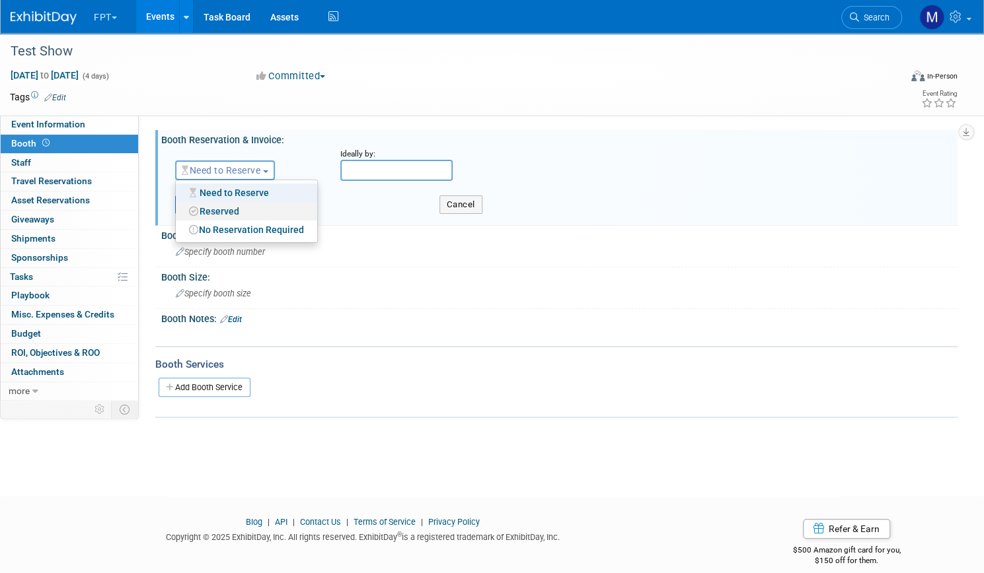
click at [282, 213] on link "Reserved" at bounding box center [246, 211] width 141 height 18
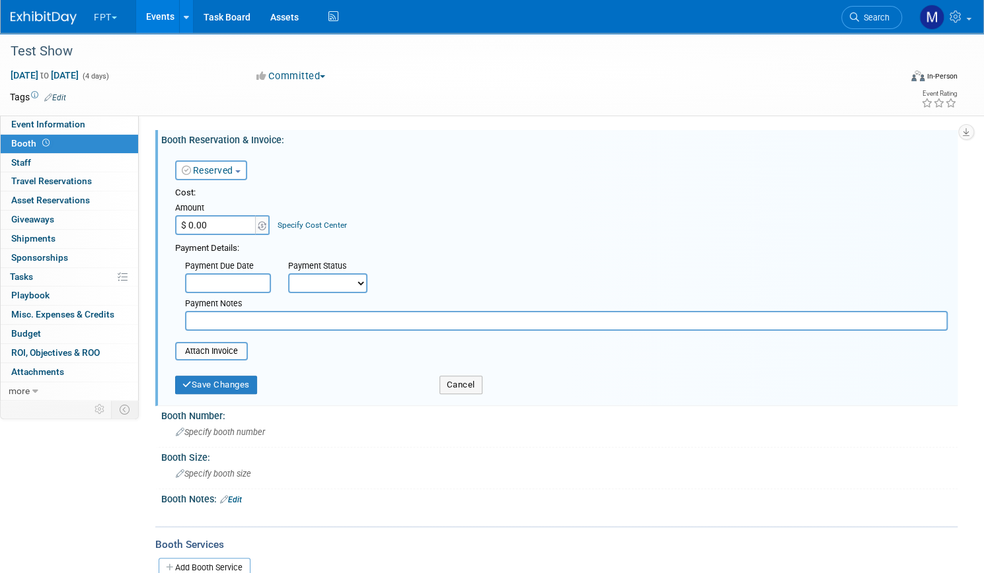
click at [247, 174] on button "Reserved" at bounding box center [211, 171] width 72 height 20
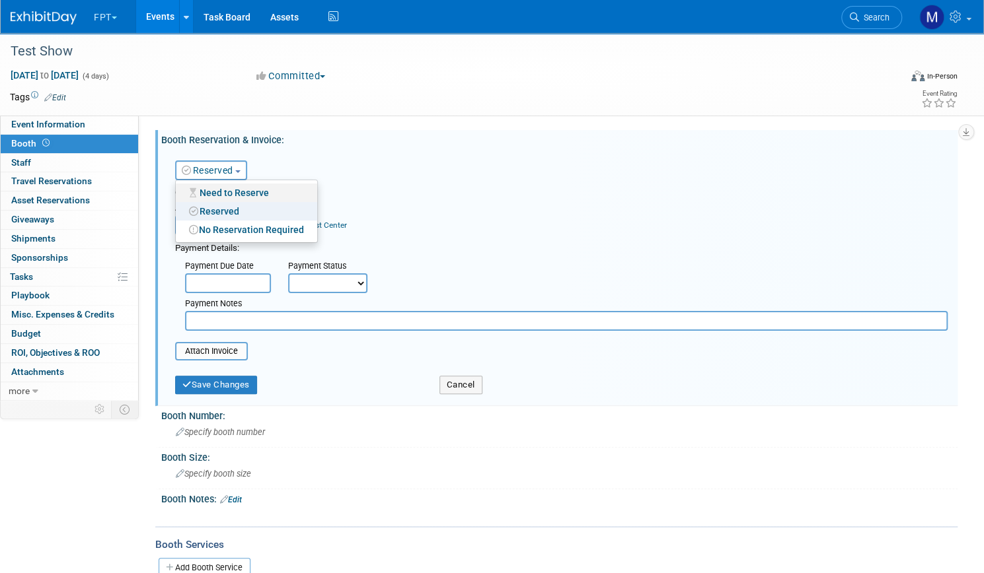
click at [284, 196] on link "Need to Reserve" at bounding box center [246, 193] width 141 height 18
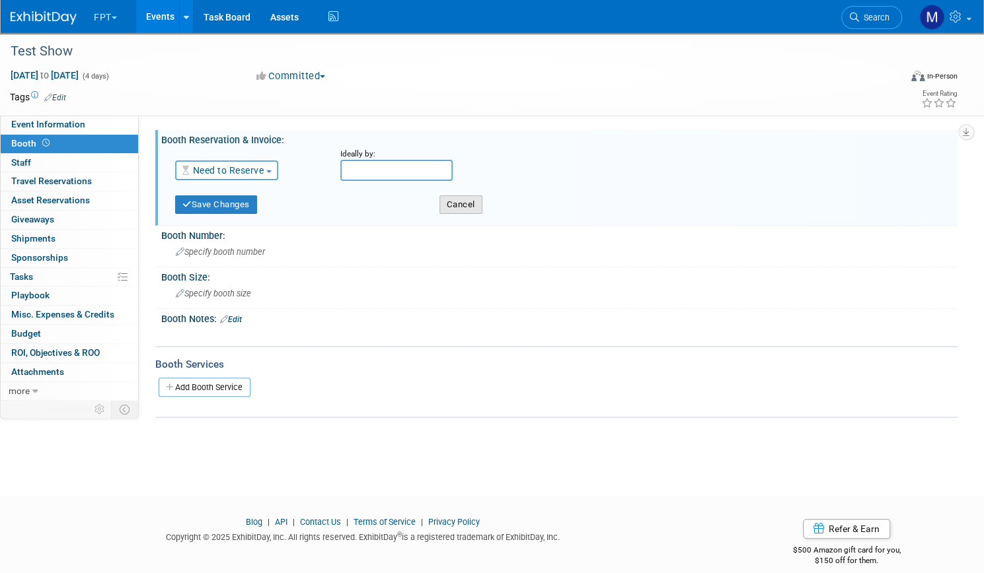
click at [478, 211] on button "Cancel" at bounding box center [460, 205] width 43 height 18
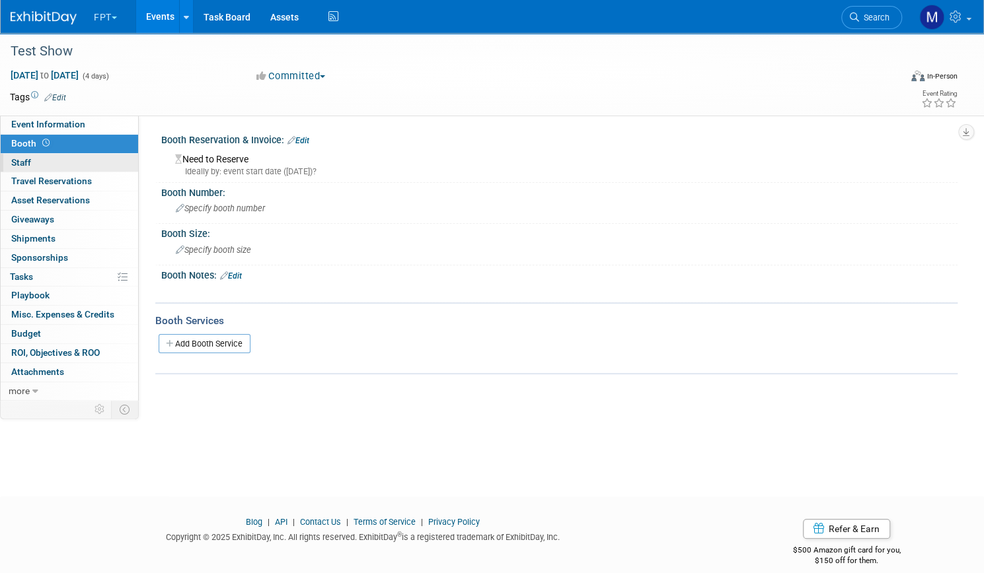
click at [31, 159] on span "Staff 0" at bounding box center [21, 162] width 20 height 11
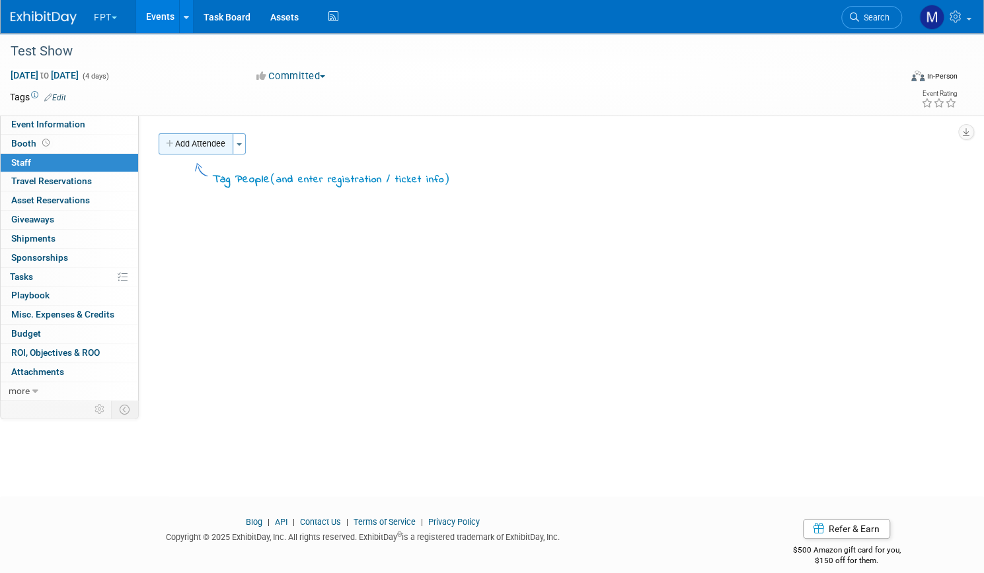
click at [233, 143] on button "Add Attendee" at bounding box center [196, 143] width 75 height 21
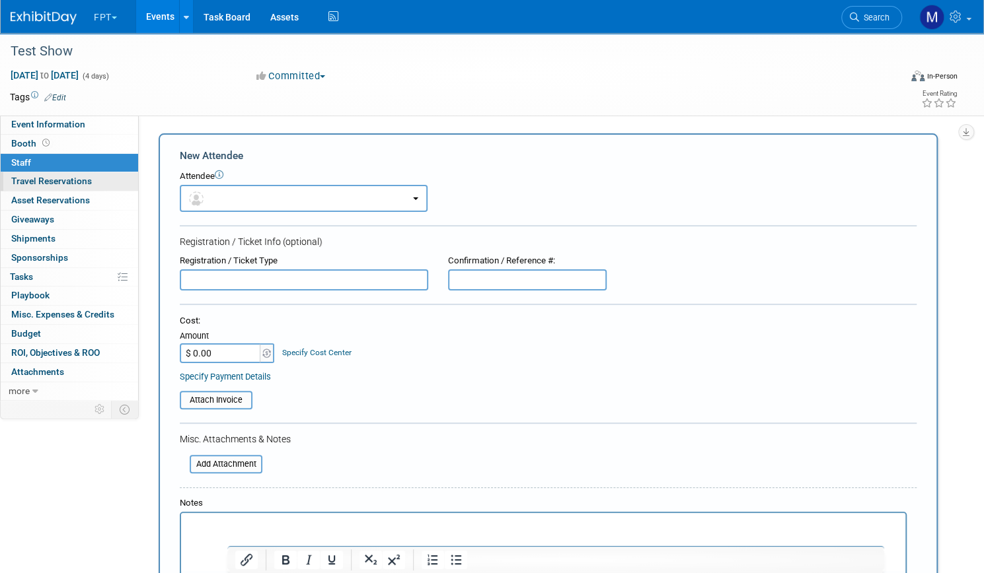
click at [92, 176] on span "Travel Reservations 0" at bounding box center [51, 181] width 81 height 11
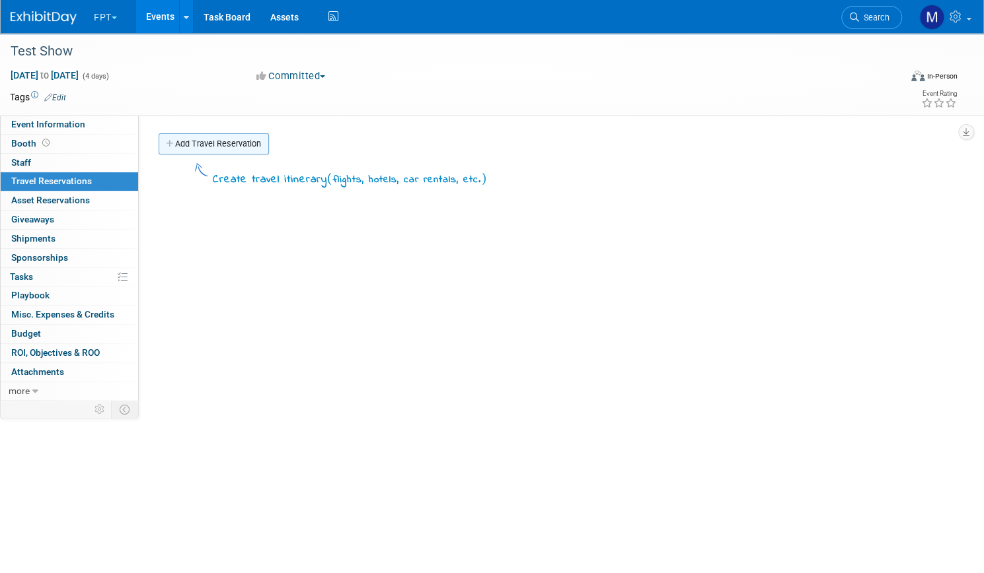
click at [269, 145] on link "Add Travel Reservation" at bounding box center [214, 143] width 110 height 21
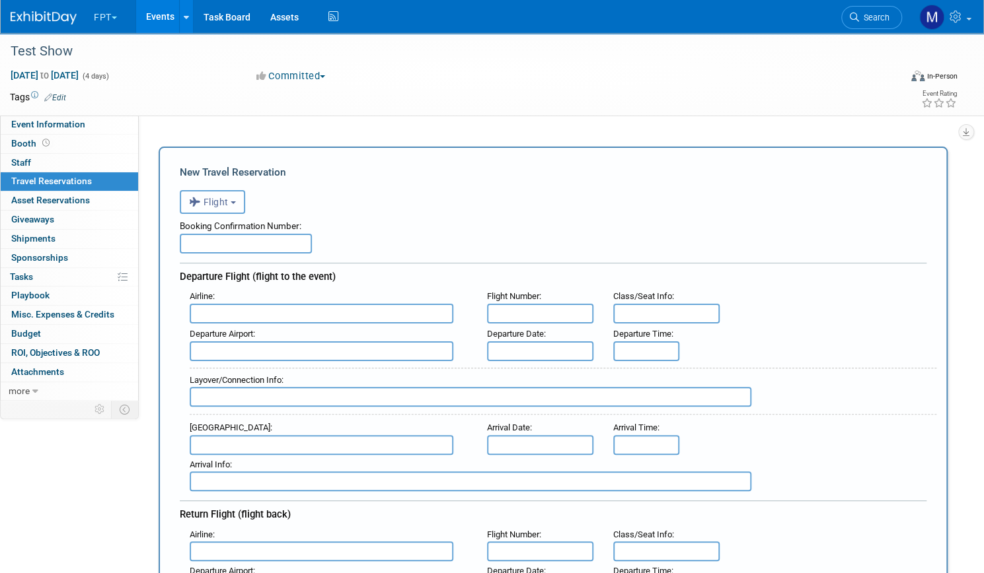
click at [245, 195] on button "Flight" at bounding box center [212, 202] width 65 height 24
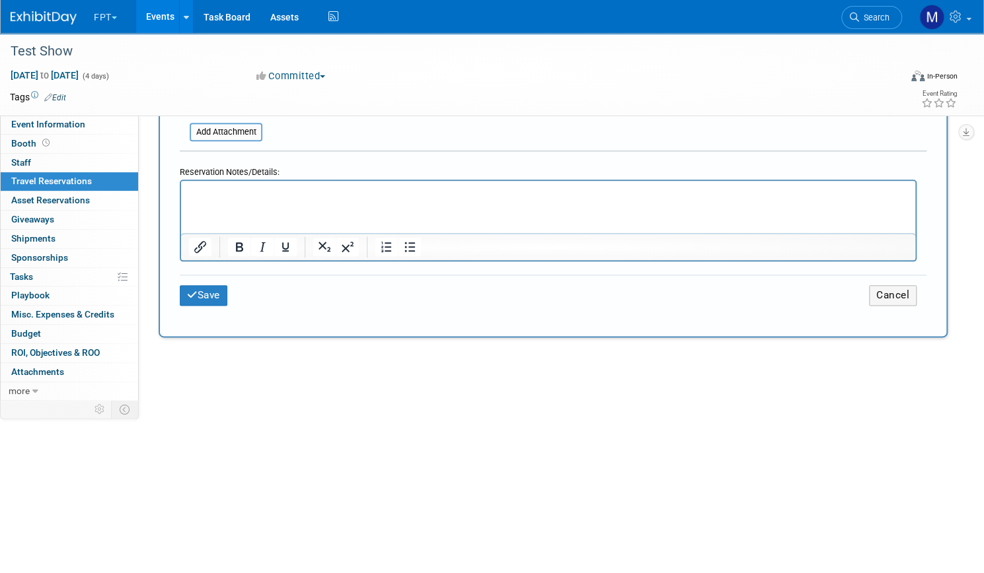
scroll to position [829, 0]
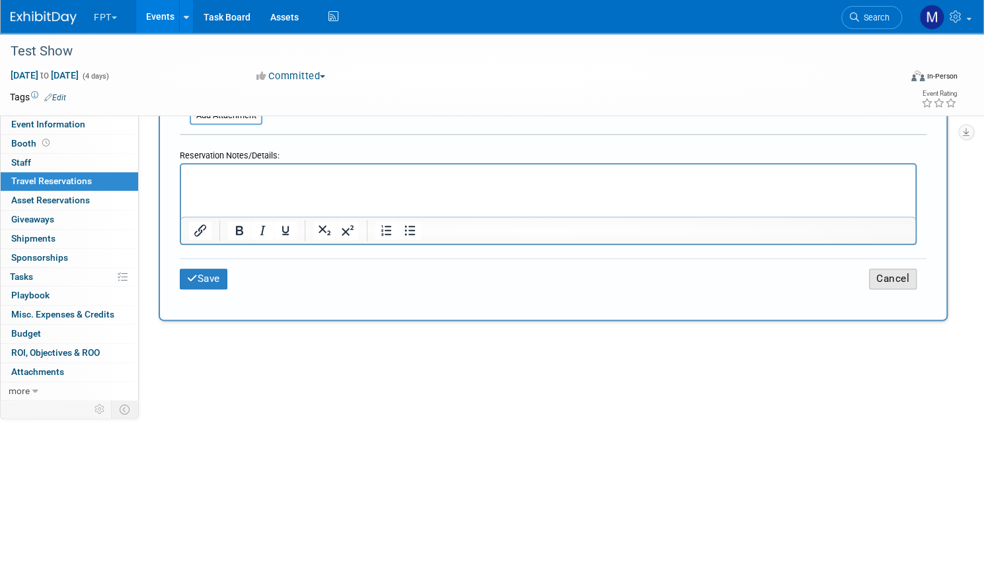
click at [869, 277] on button "Cancel" at bounding box center [893, 279] width 48 height 20
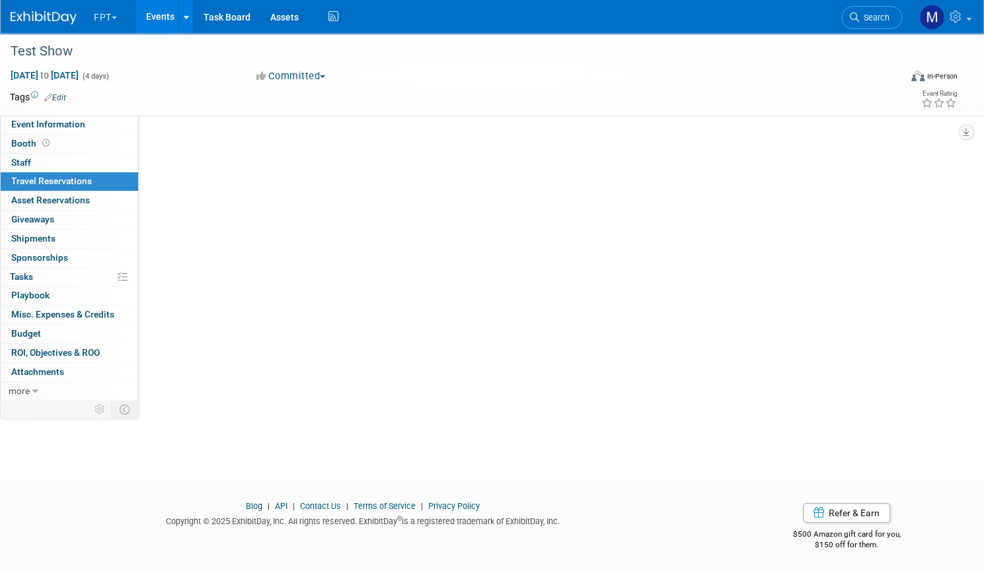
scroll to position [0, 0]
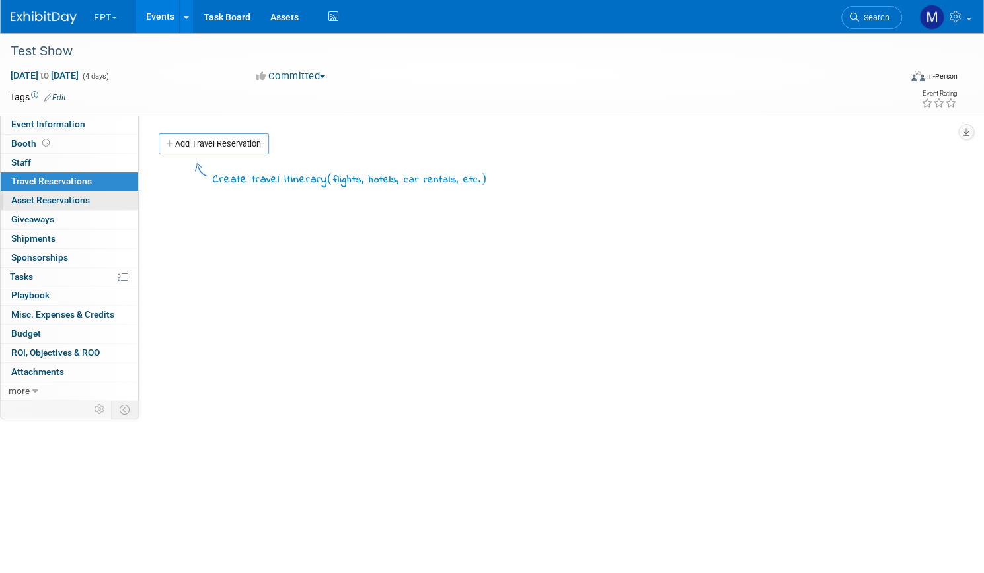
click at [90, 199] on span "Asset Reservations 0" at bounding box center [50, 200] width 79 height 11
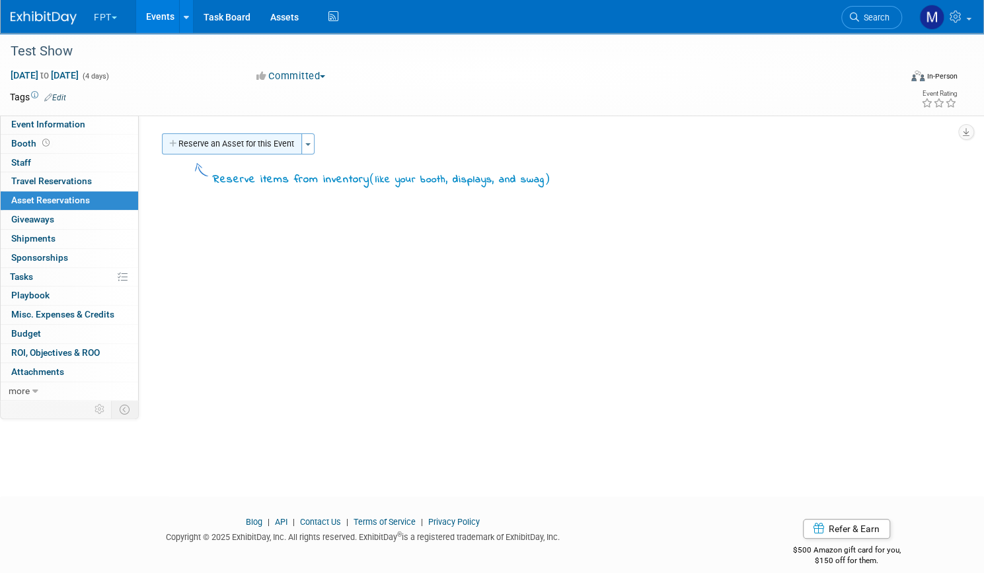
click at [287, 141] on button "Reserve an Asset for this Event" at bounding box center [232, 143] width 140 height 21
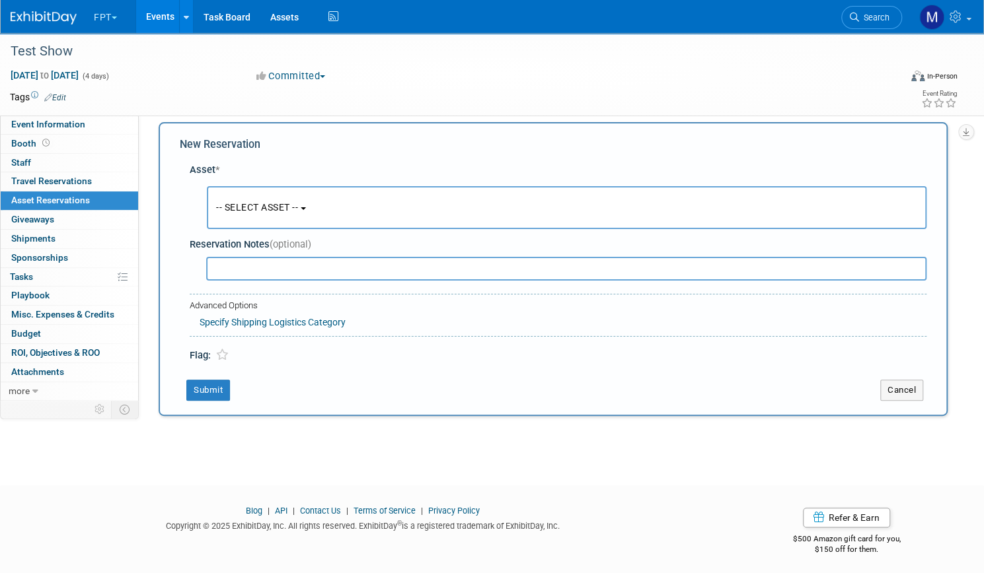
scroll to position [13, 0]
click at [382, 195] on button "-- SELECT ASSET --" at bounding box center [566, 206] width 719 height 43
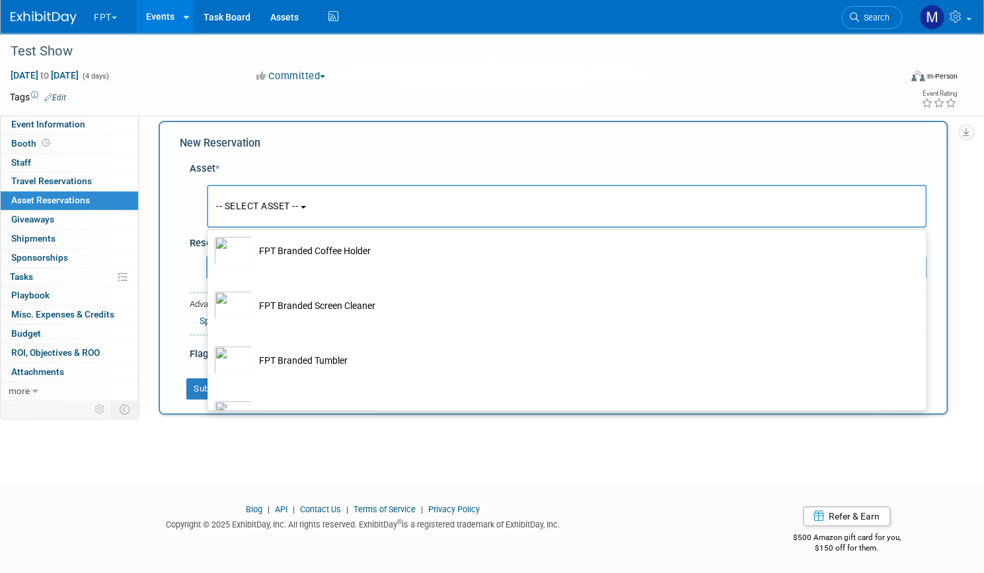
scroll to position [2378, 0]
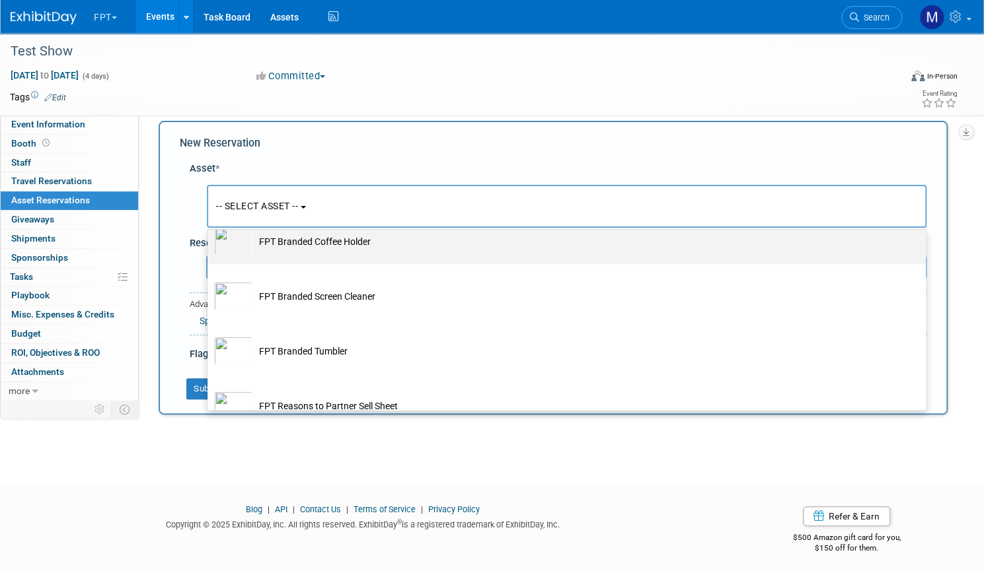
click at [559, 256] on td "FPT Branded Coffee Holder" at bounding box center [575, 241] width 647 height 29
click at [209, 225] on input "FPT Branded Coffee Holder" at bounding box center [205, 221] width 9 height 9
select select "10723887"
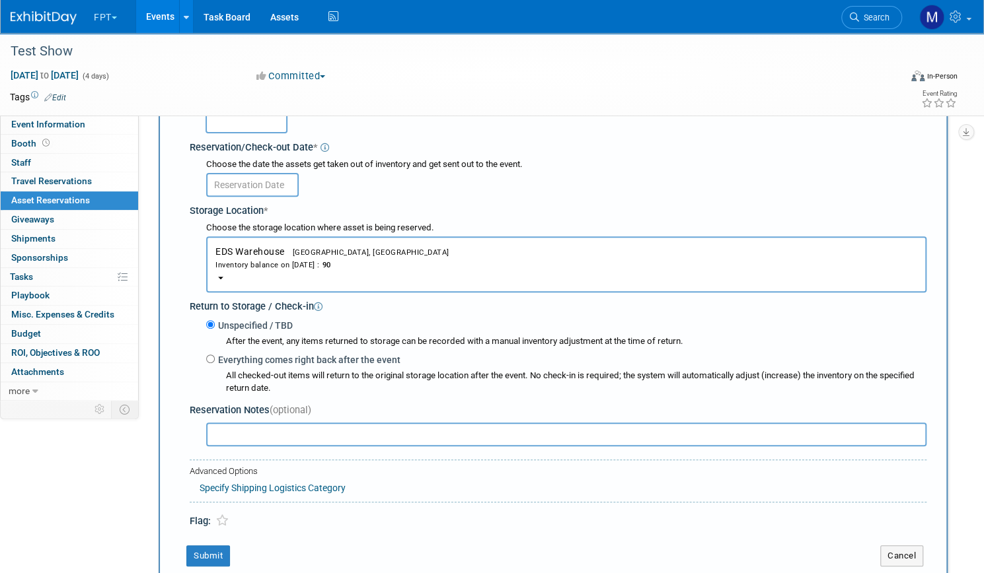
scroll to position [220, 0]
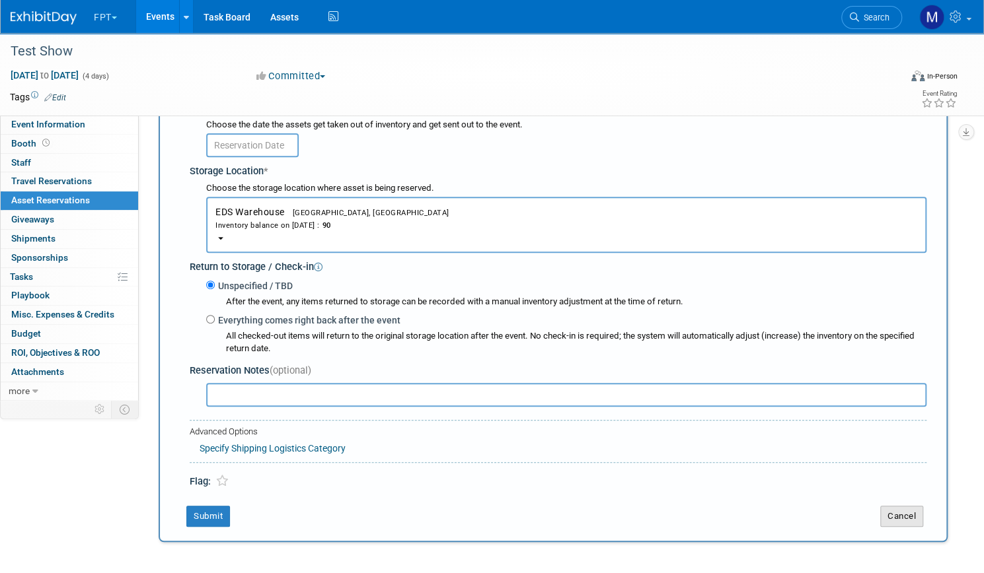
click at [882, 520] on button "Cancel" at bounding box center [901, 516] width 43 height 21
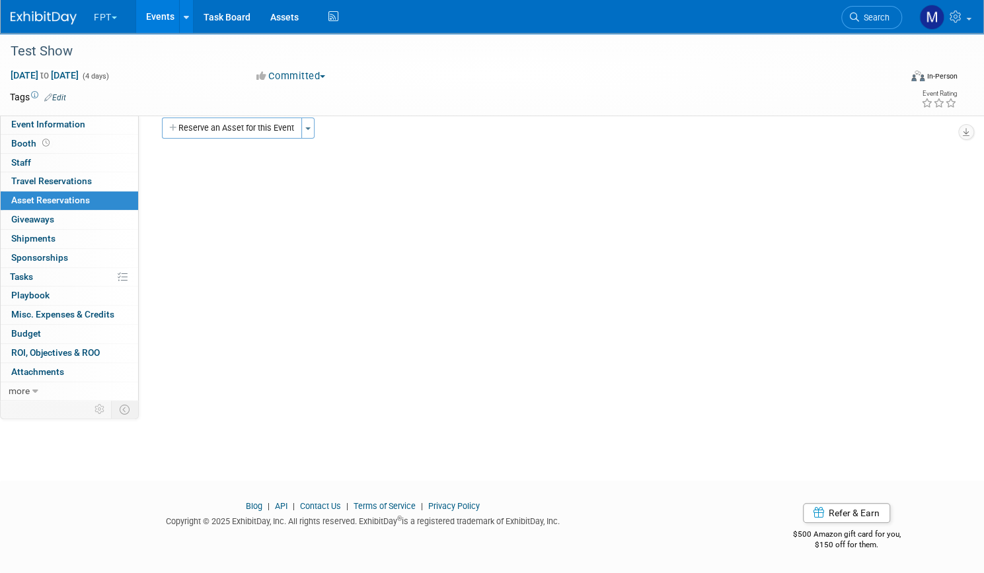
scroll to position [0, 0]
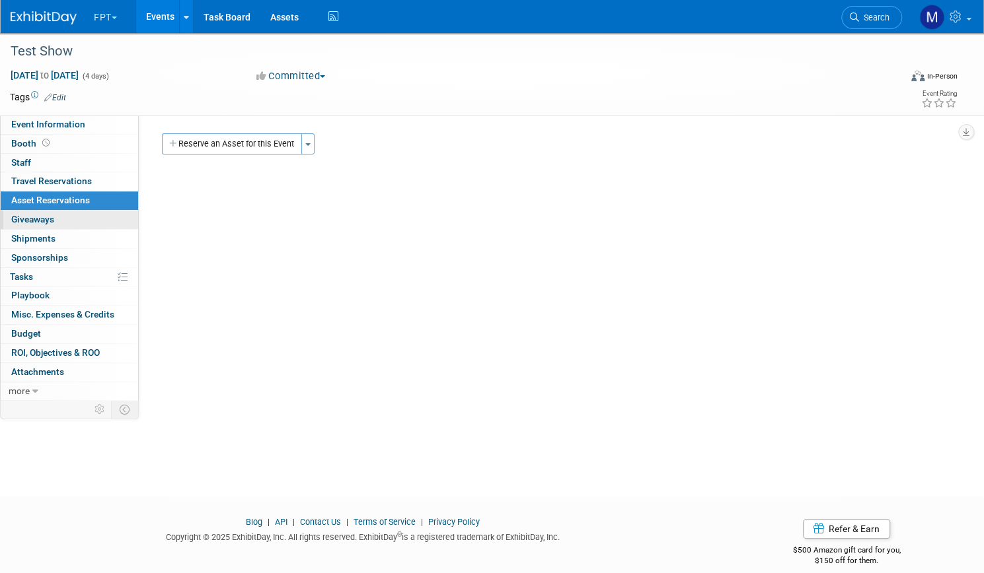
click at [54, 215] on span "Giveaways 0" at bounding box center [32, 219] width 43 height 11
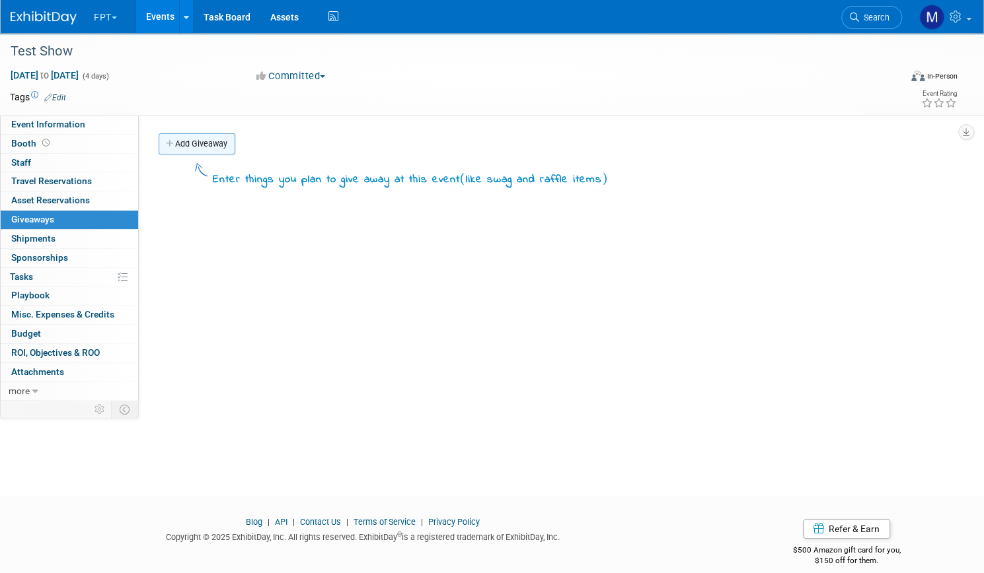
click at [235, 140] on link "Add Giveaway" at bounding box center [197, 143] width 77 height 21
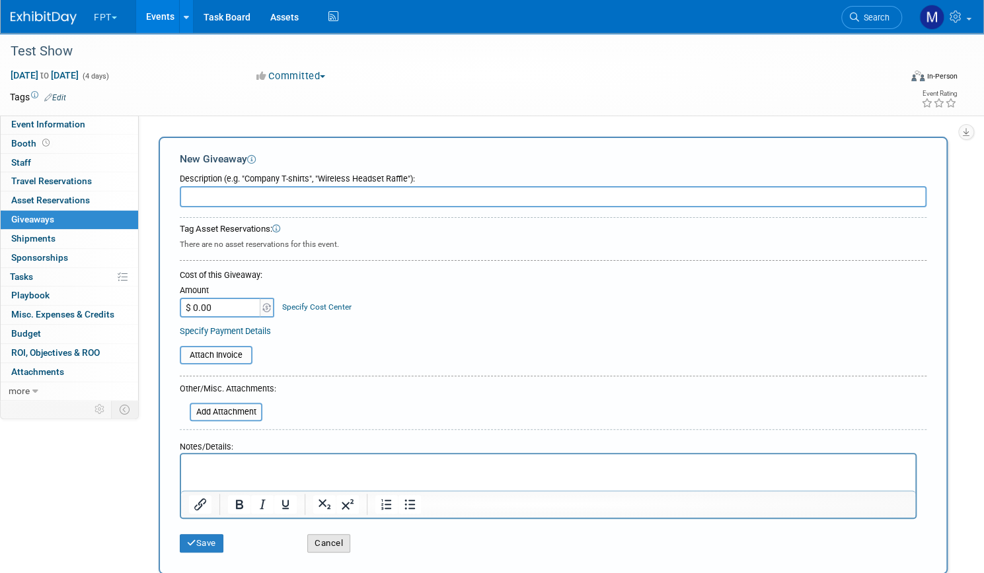
click at [350, 550] on button "Cancel" at bounding box center [328, 543] width 43 height 18
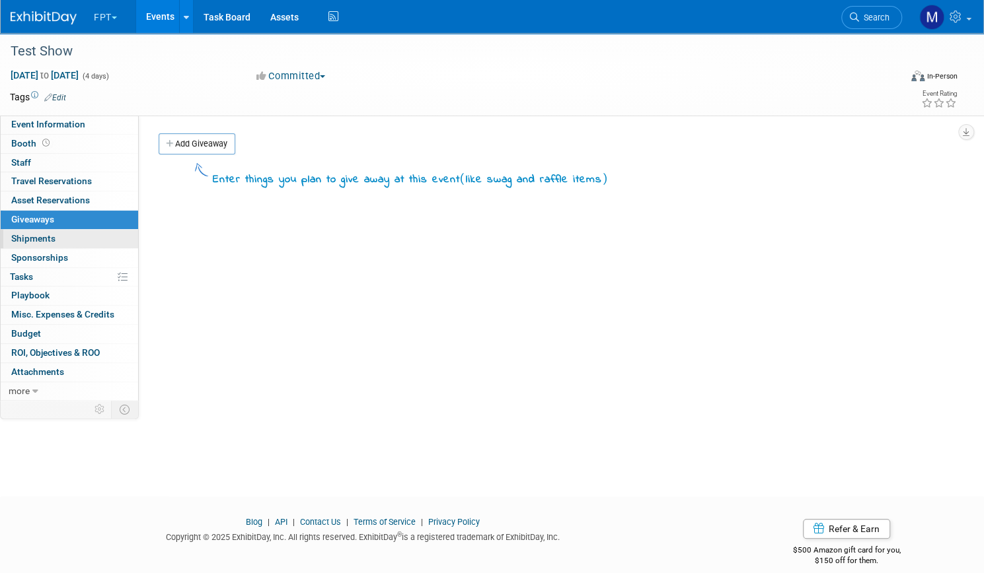
click at [116, 233] on link "0 Shipments 0" at bounding box center [69, 239] width 137 height 18
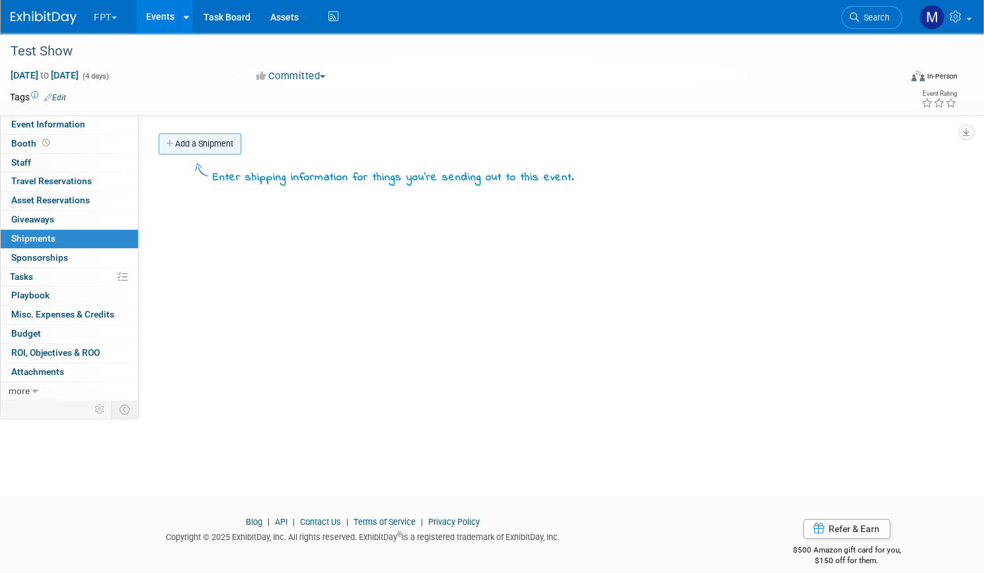
click at [241, 135] on link "Add a Shipment" at bounding box center [200, 143] width 83 height 21
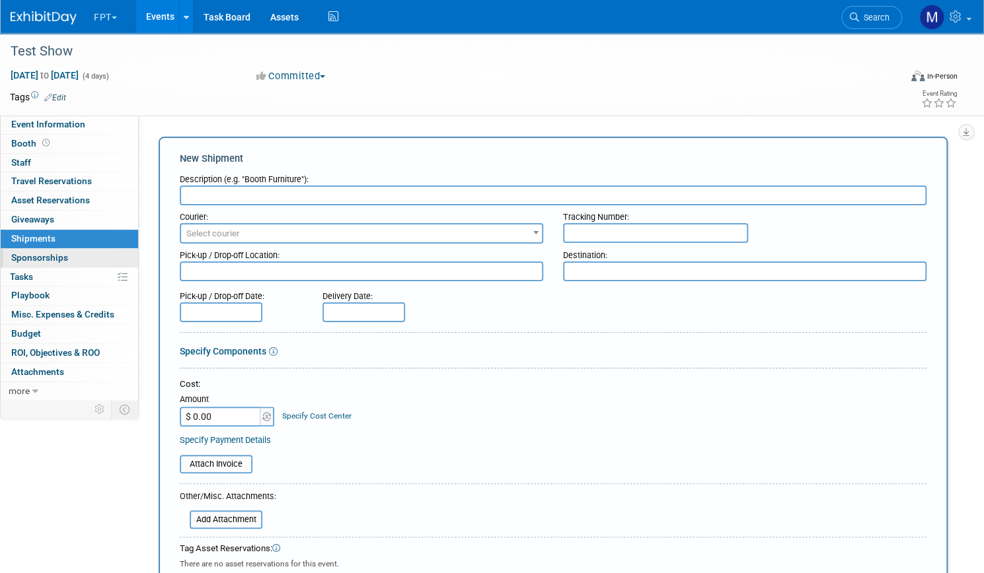
click at [68, 256] on span "Sponsorships 0" at bounding box center [39, 257] width 57 height 11
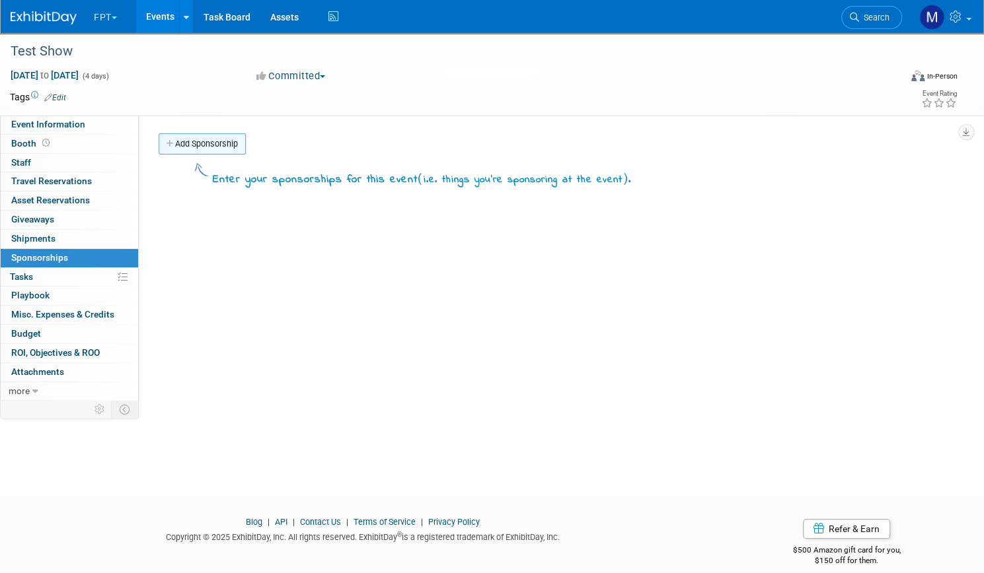
click at [246, 142] on link "Add Sponsorship" at bounding box center [202, 143] width 87 height 21
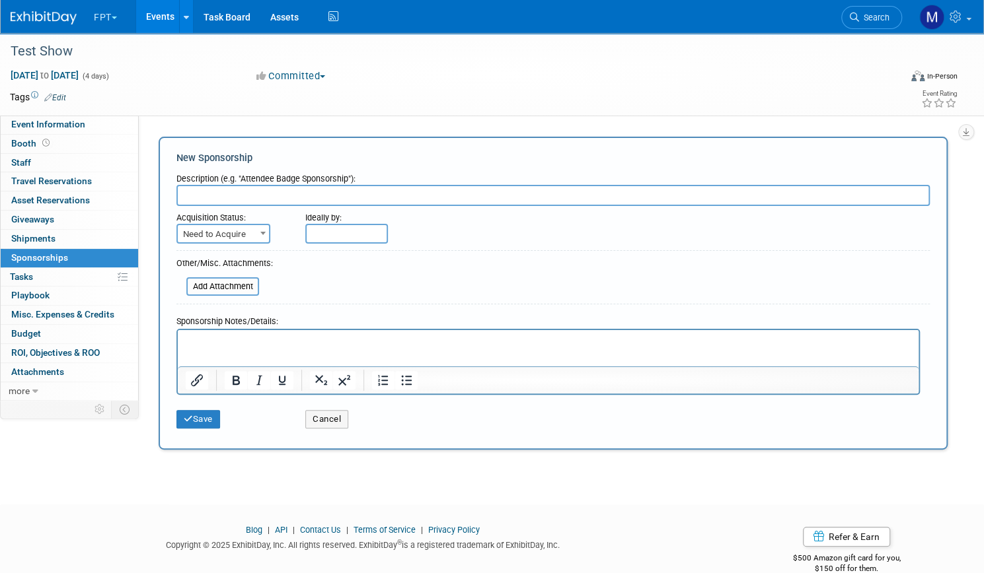
click at [266, 233] on b at bounding box center [262, 233] width 5 height 3
click at [99, 274] on link "0% Tasks 0%" at bounding box center [69, 277] width 137 height 18
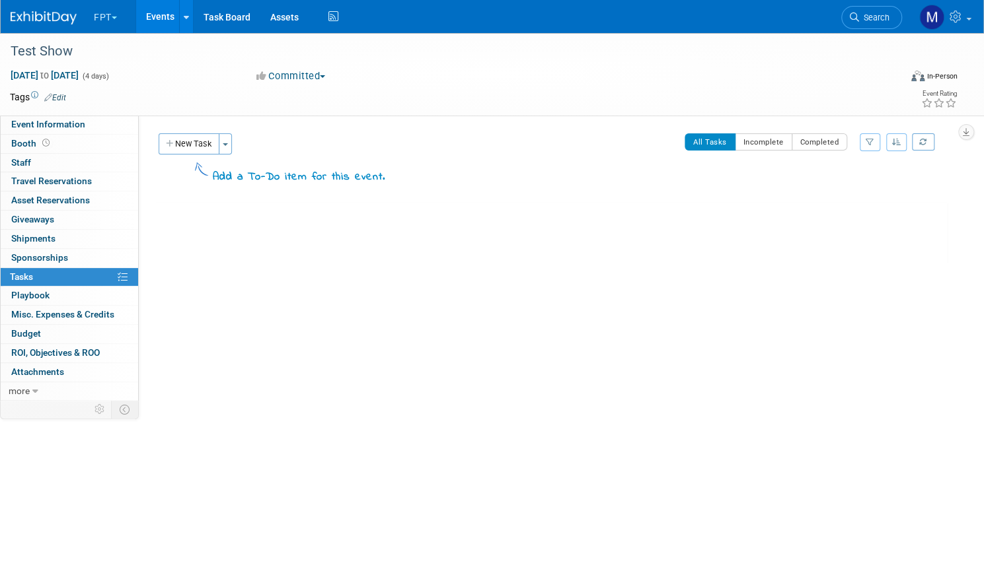
click at [231, 133] on div "Event Website: Edit Event Venue Name: Specify event venue name Event Venue Addr…" at bounding box center [548, 257] width 818 height 283
click at [219, 139] on button "New Task" at bounding box center [189, 143] width 61 height 21
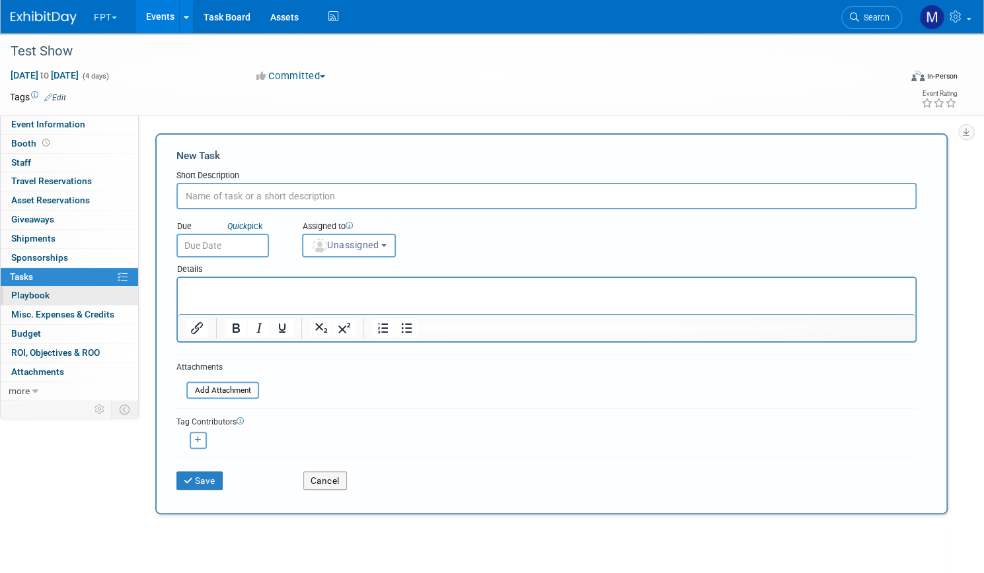
click at [96, 291] on link "0 Playbook 0" at bounding box center [69, 296] width 137 height 18
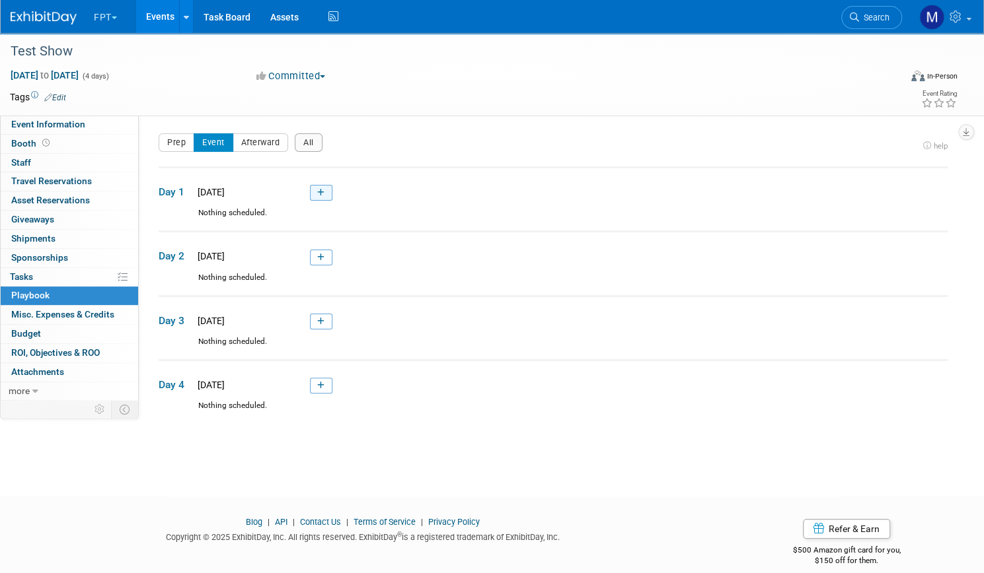
click at [324, 192] on icon at bounding box center [320, 193] width 7 height 8
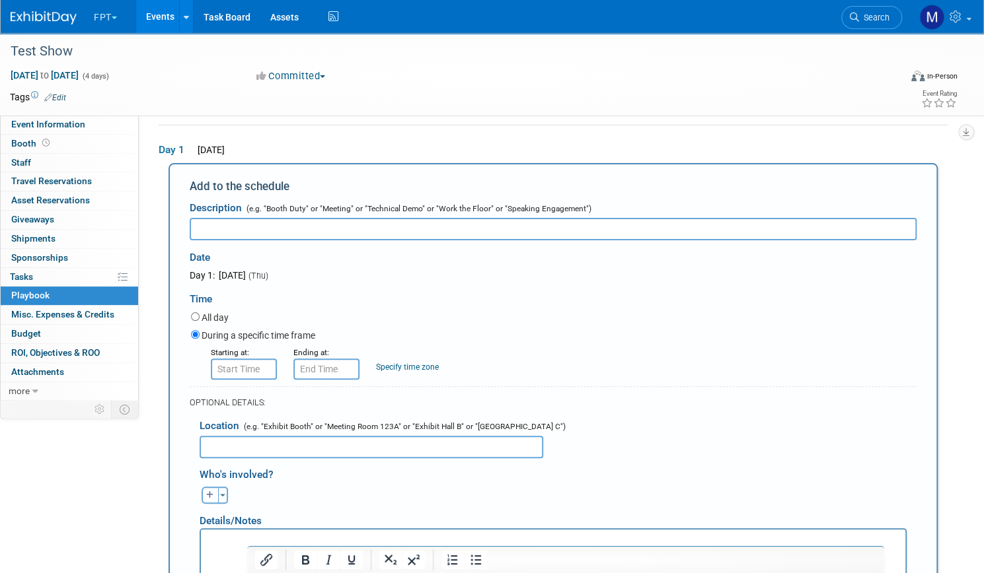
click at [114, 293] on link "0 Playbook 0" at bounding box center [69, 296] width 137 height 18
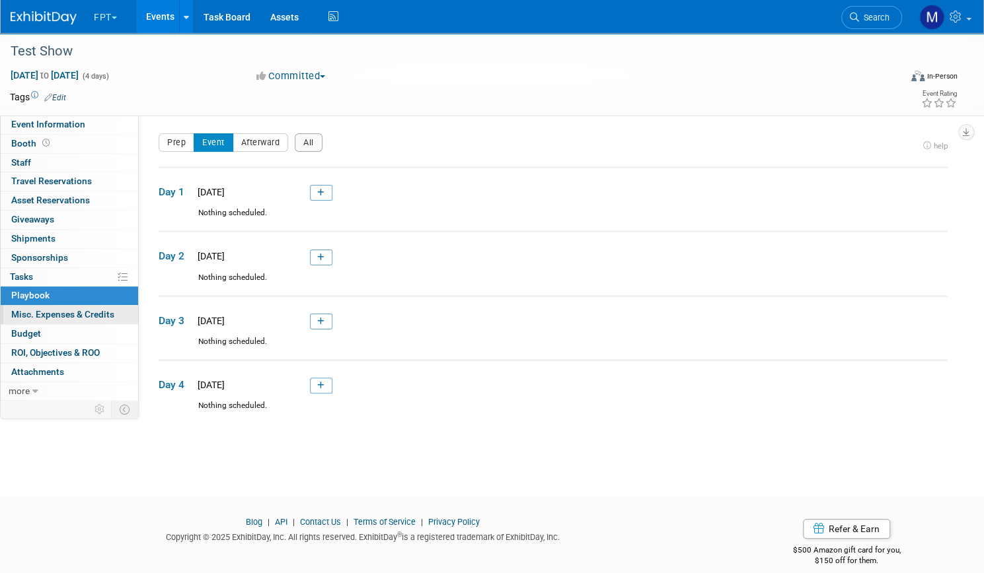
click at [114, 310] on span "Misc. Expenses & Credits 0" at bounding box center [62, 314] width 103 height 11
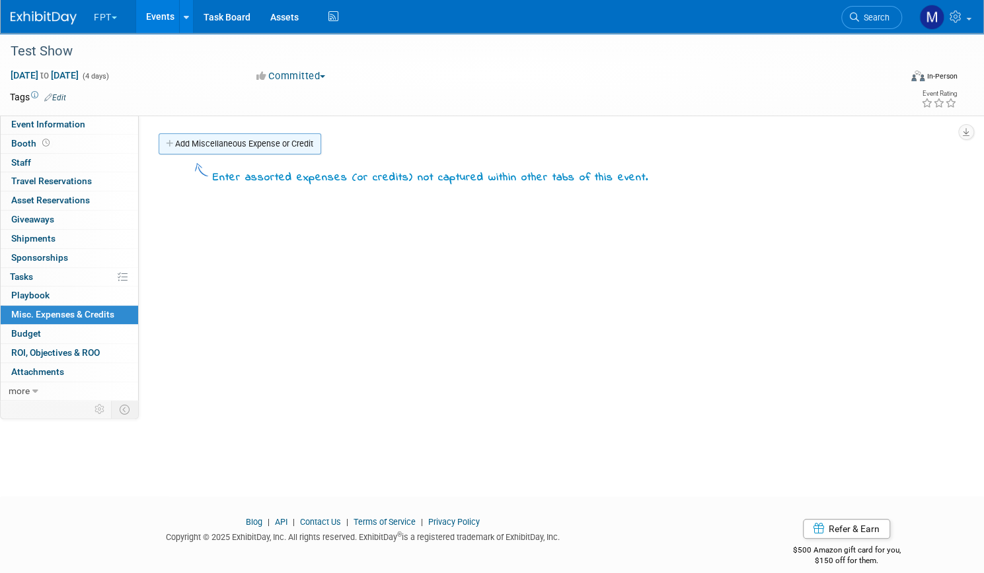
click at [313, 147] on link "Add Miscellaneous Expense or Credit" at bounding box center [240, 143] width 162 height 21
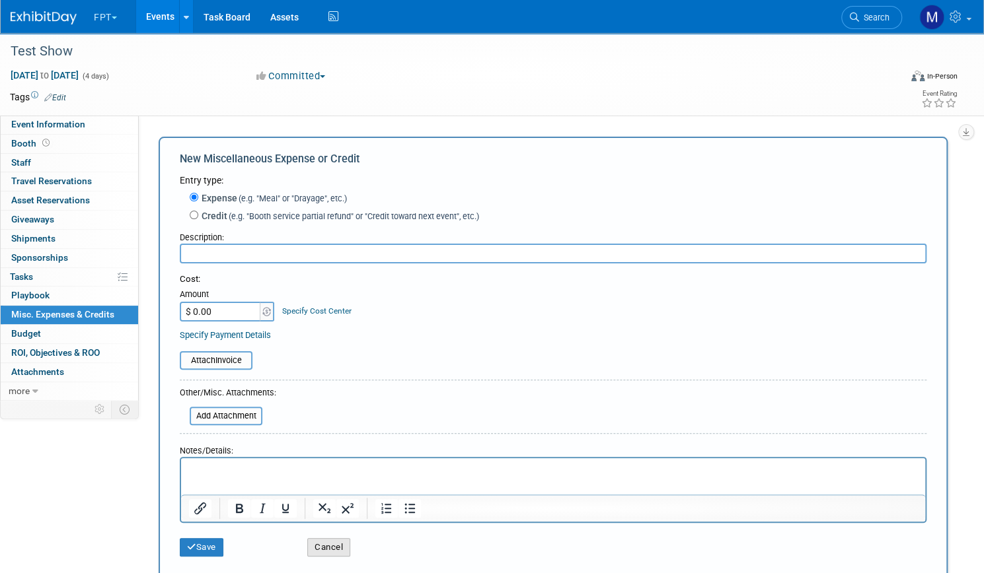
click at [350, 550] on button "Cancel" at bounding box center [328, 547] width 43 height 18
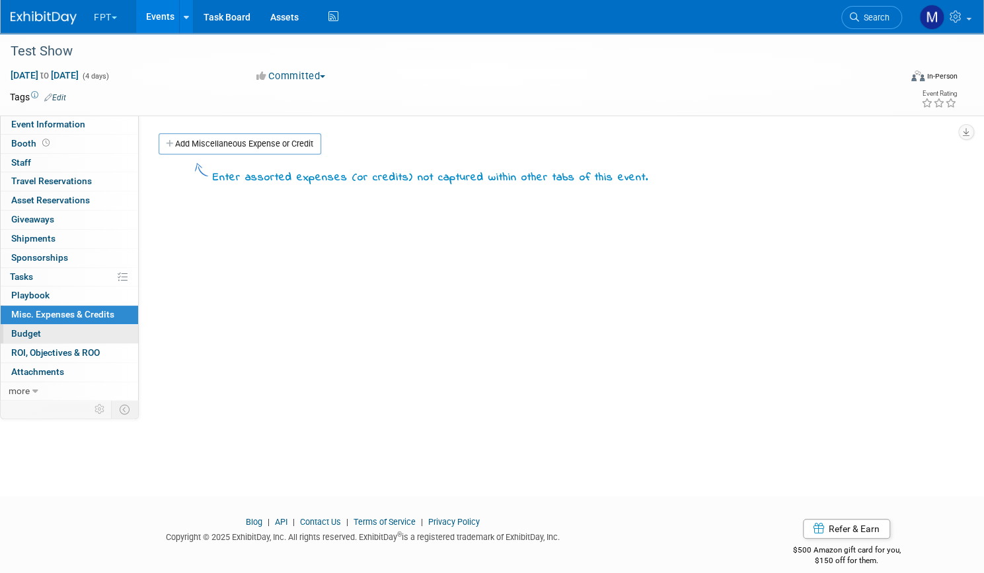
click at [41, 334] on span "Budget" at bounding box center [26, 333] width 30 height 11
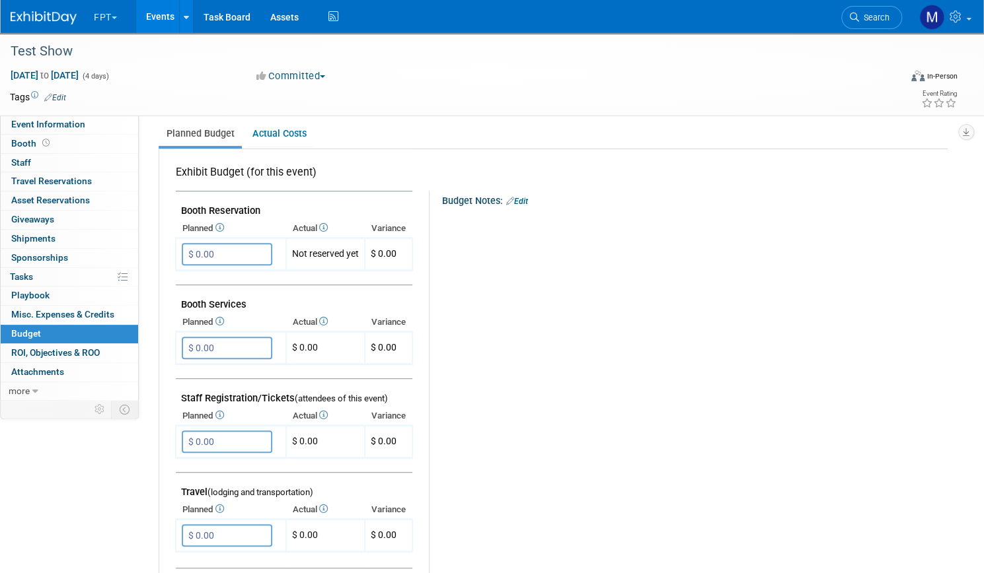
scroll to position [161, 0]
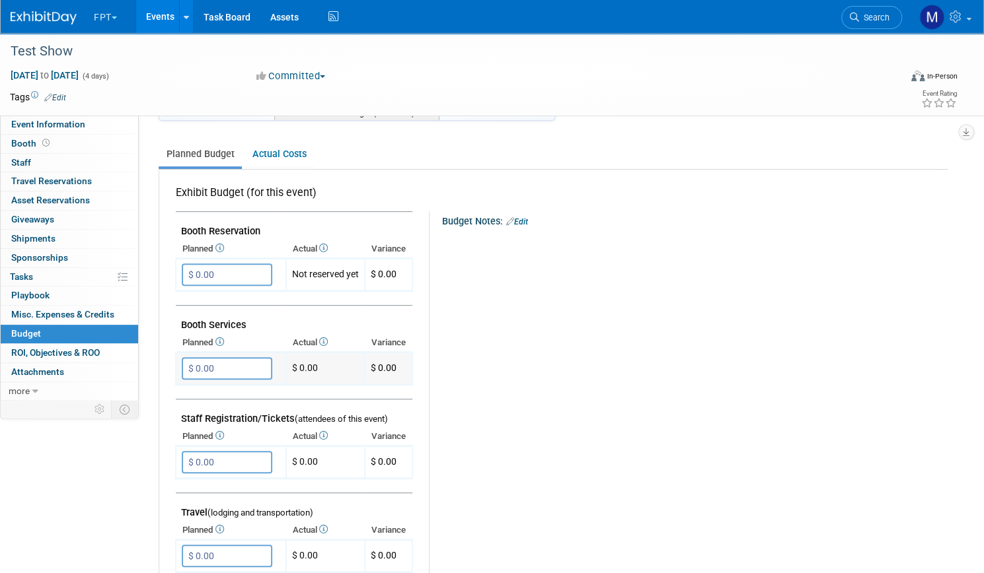
click at [272, 370] on input "$ 0.00" at bounding box center [227, 368] width 90 height 22
click at [272, 460] on input "$ 0.00" at bounding box center [227, 462] width 90 height 22
click at [589, 403] on div "Budget Notes: Edit X" at bounding box center [682, 553] width 507 height 685
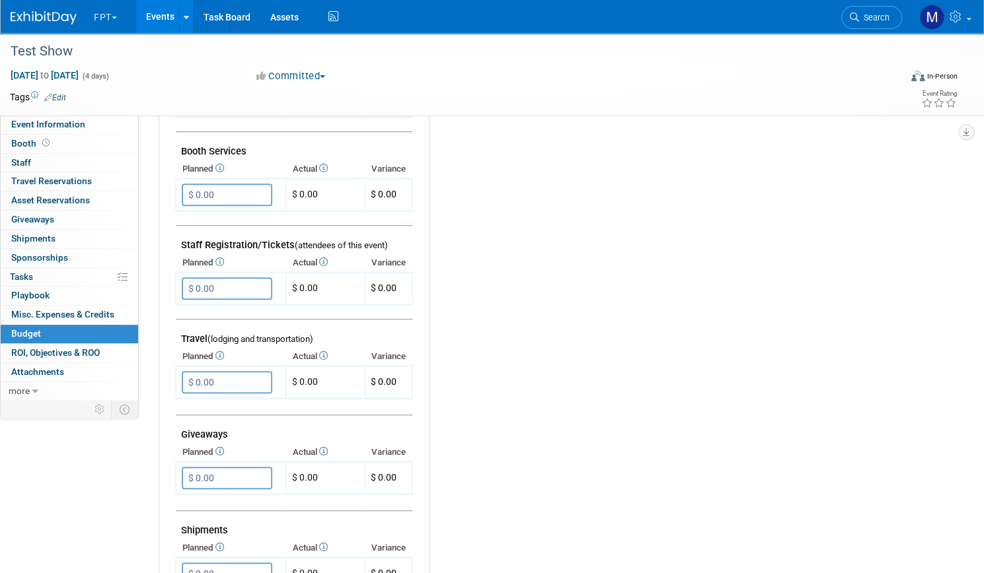
scroll to position [425, 0]
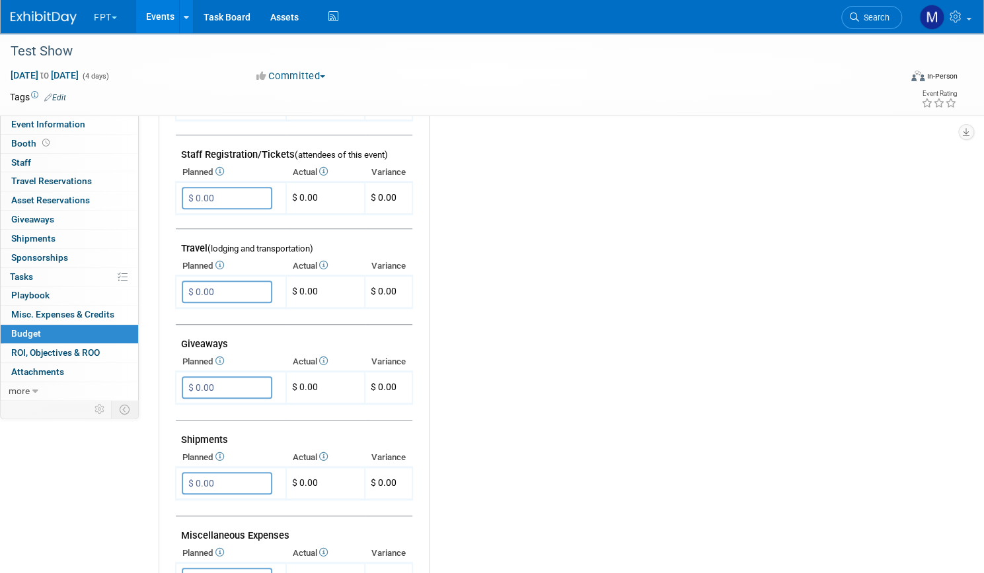
click at [674, 495] on div "Budget Notes: Edit X" at bounding box center [682, 289] width 507 height 685
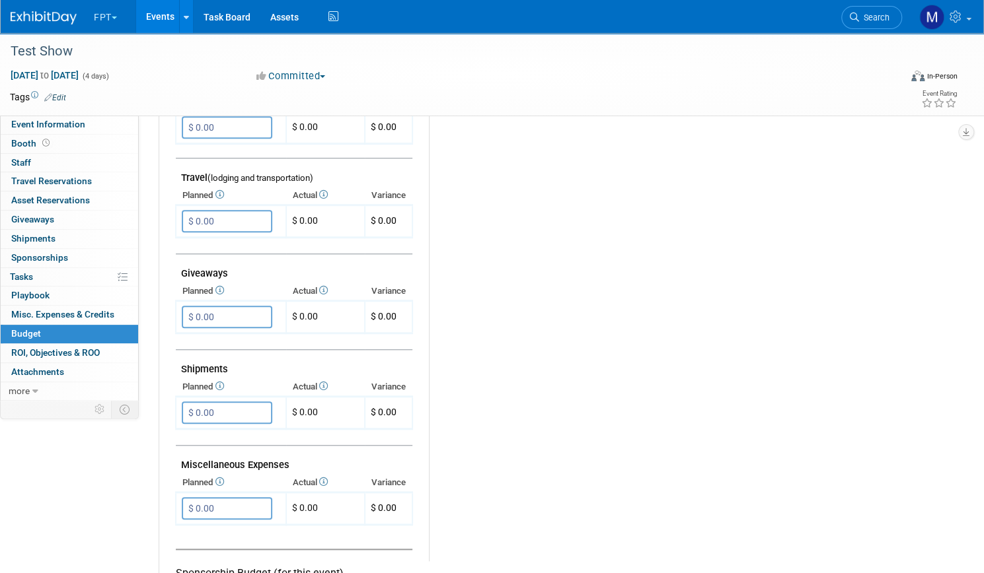
scroll to position [663, 0]
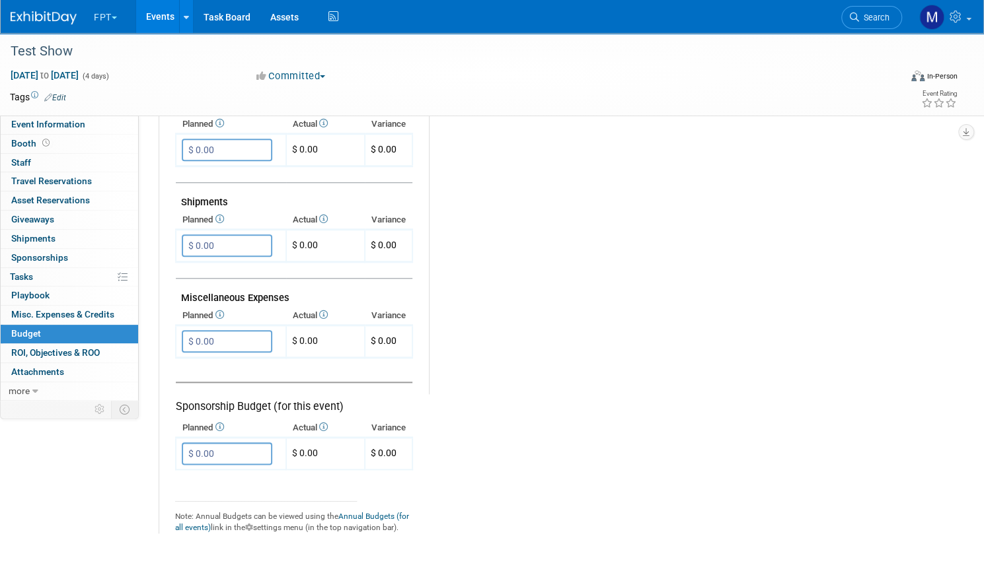
click at [656, 427] on tr "Exhibit Budget (for this event) Booth Reservation $ 0.00 X $ 0.00 X X" at bounding box center [558, 101] width 766 height 866
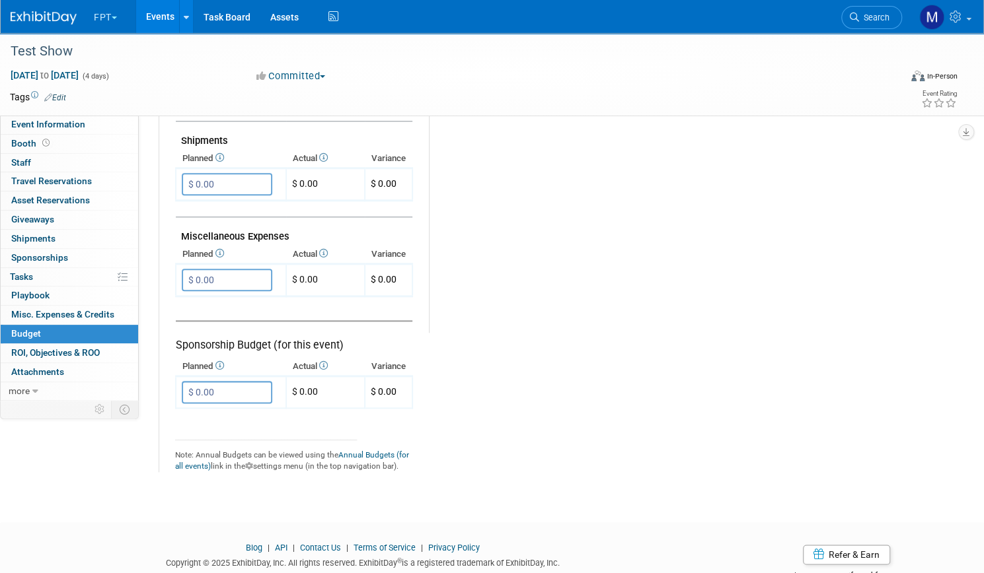
scroll to position [761, 0]
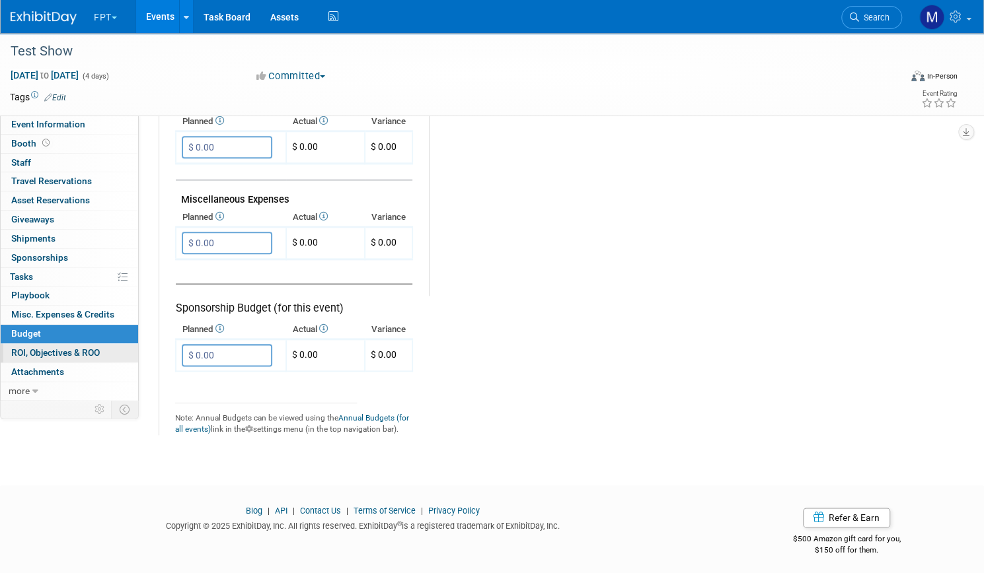
click at [100, 348] on span "ROI, Objectives & ROO 0" at bounding box center [55, 352] width 89 height 11
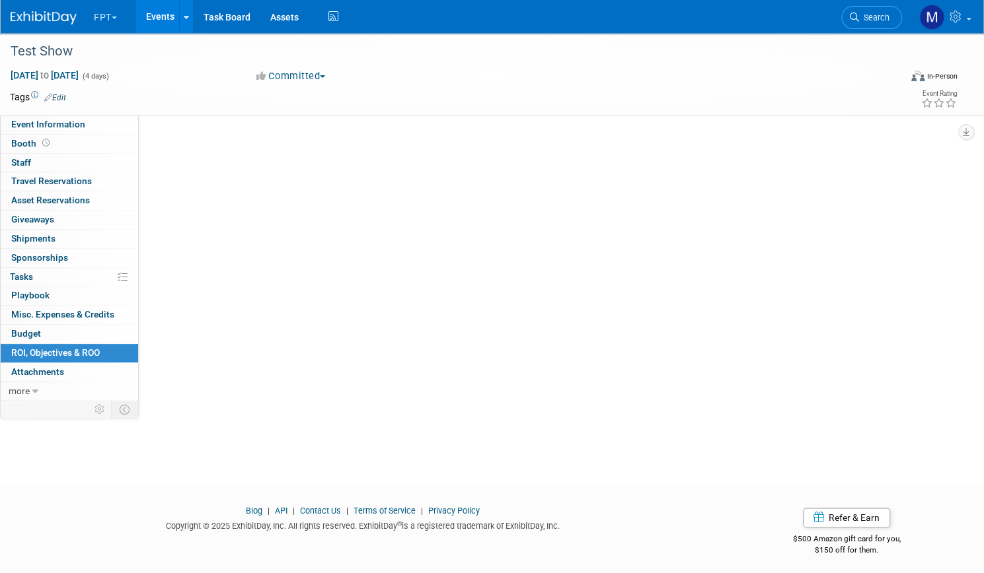
scroll to position [0, 0]
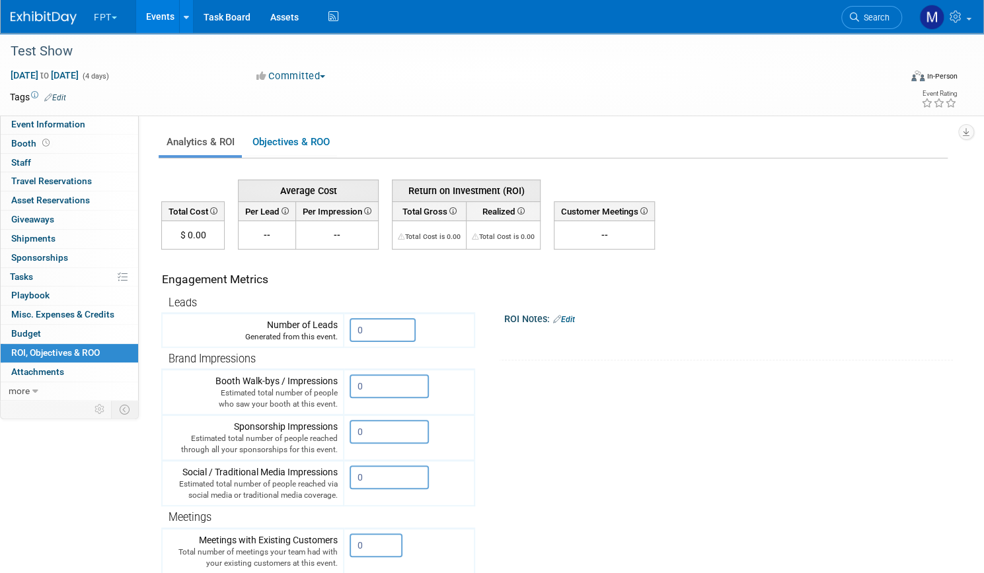
click at [668, 496] on tr "Engagement Metrics Leads Generated from this event. 0 X Brand Impressions 0" at bounding box center [554, 489] width 786 height 478
click at [340, 125] on div "Event Website: Edit Event Venue Name: Specify event venue name Event Venue Addr…" at bounding box center [548, 257] width 818 height 283
click at [337, 149] on link "Objectives & ROO 0" at bounding box center [290, 142] width 92 height 26
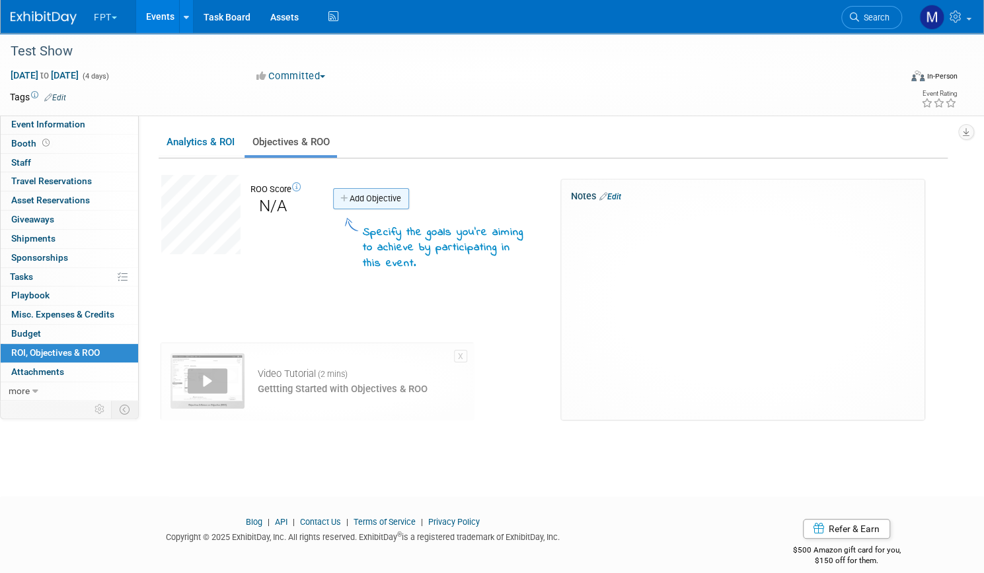
click at [409, 201] on link "Add Objective" at bounding box center [371, 198] width 76 height 21
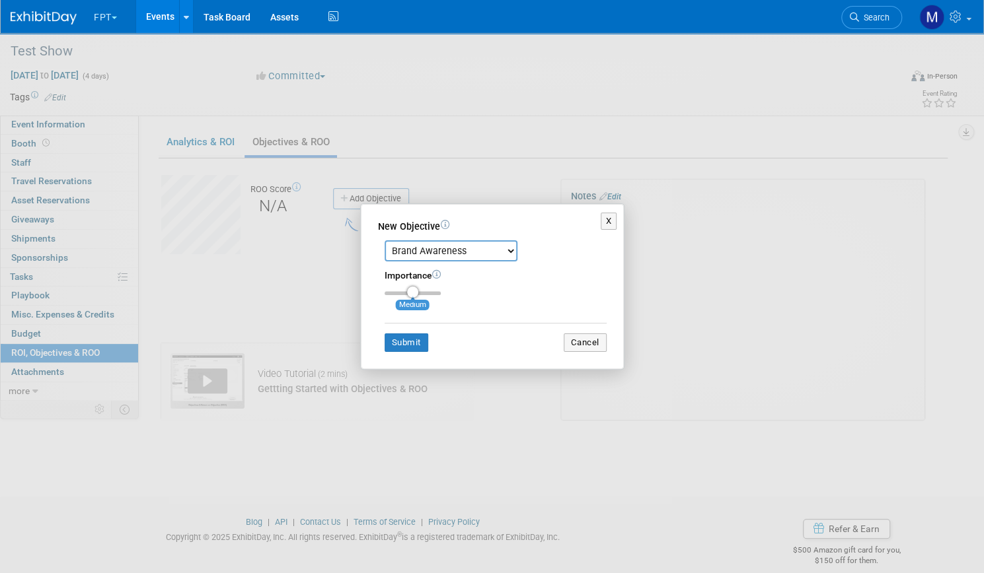
click at [503, 254] on select "Brand Awareness Competition Research Customer Retention Feedback Collection Lea…" at bounding box center [450, 250] width 133 height 21
select select "8"
click at [384, 240] on select "Brand Awareness Competition Research Customer Retention Feedback Collection Lea…" at bounding box center [450, 250] width 133 height 21
click at [418, 344] on button "Submit" at bounding box center [406, 343] width 44 height 18
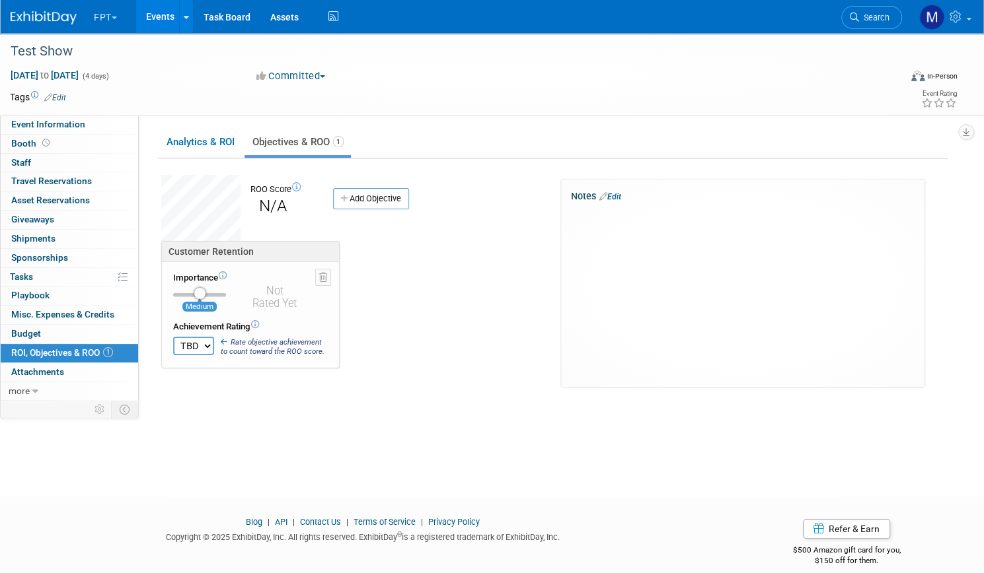
click at [214, 342] on select "TBD 0 1 2 3 4 5 6 7 8 9 10" at bounding box center [193, 346] width 41 height 18
click at [327, 273] on icon at bounding box center [323, 277] width 8 height 9
click at [260, 290] on link "Yes" at bounding box center [240, 287] width 38 height 21
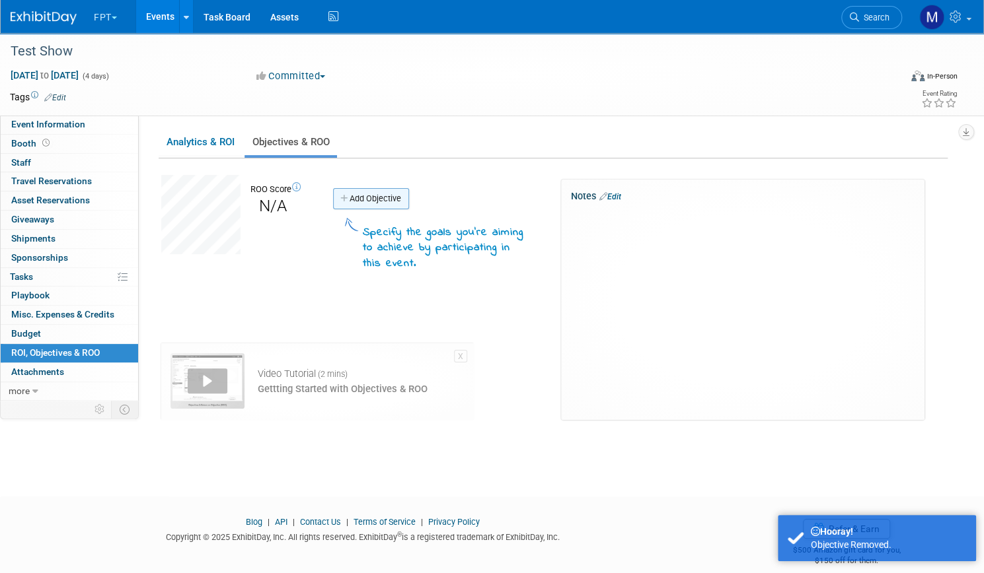
click at [409, 192] on link "Add Objective" at bounding box center [371, 198] width 76 height 21
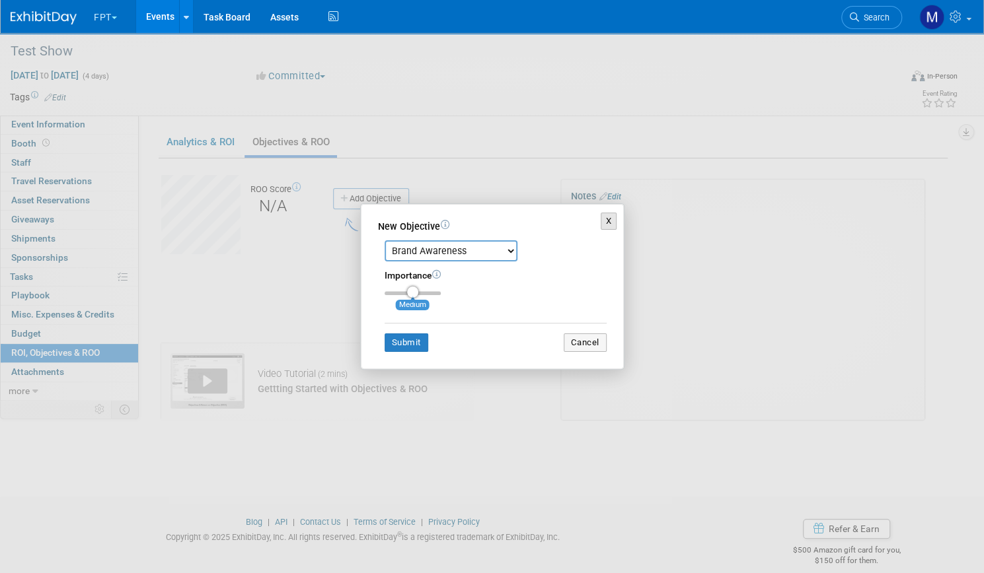
click at [611, 215] on button "X" at bounding box center [608, 221] width 17 height 17
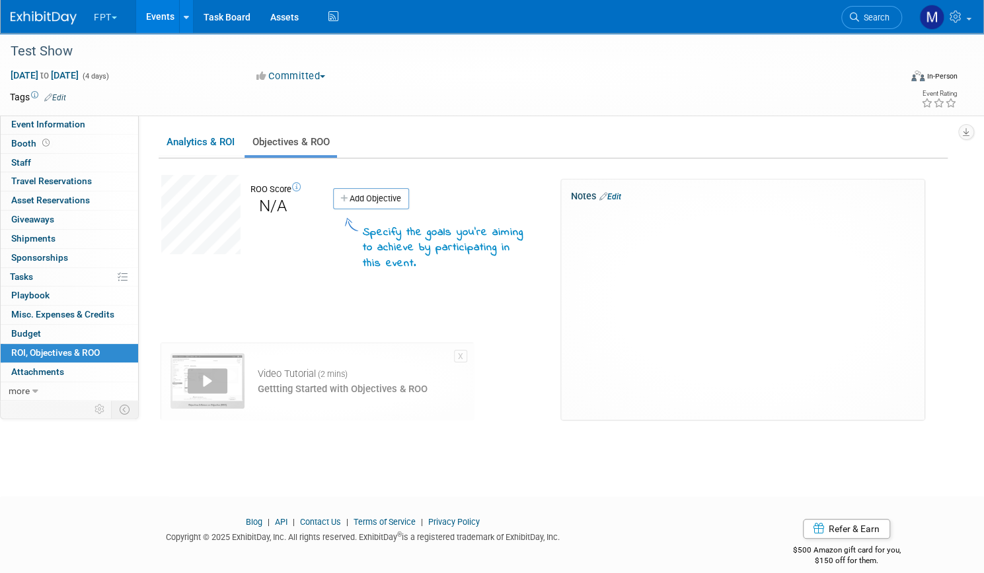
click at [100, 349] on span "ROI, Objectives & ROO 1" at bounding box center [55, 352] width 89 height 11
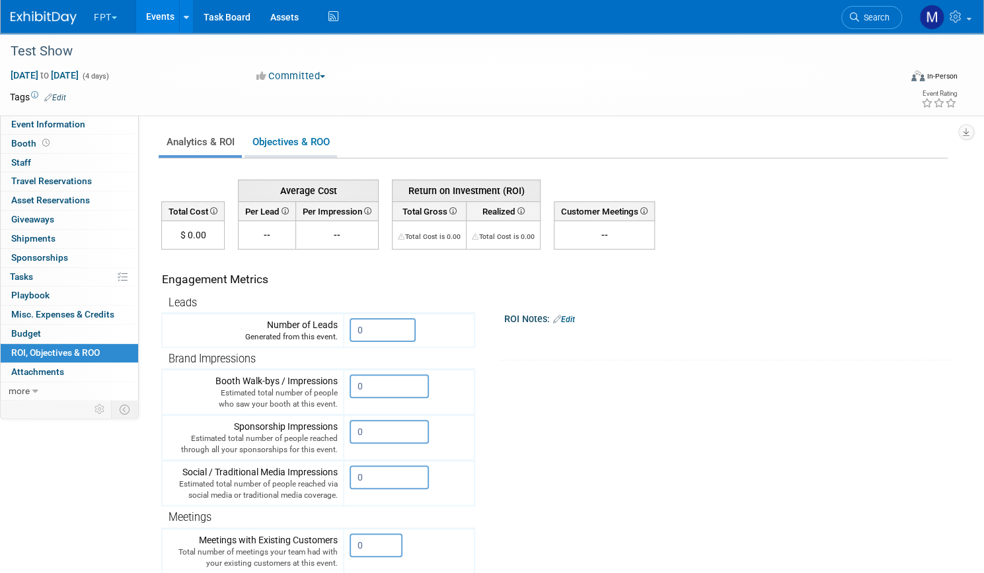
click at [337, 147] on link "Objectives & ROO 0" at bounding box center [290, 142] width 92 height 26
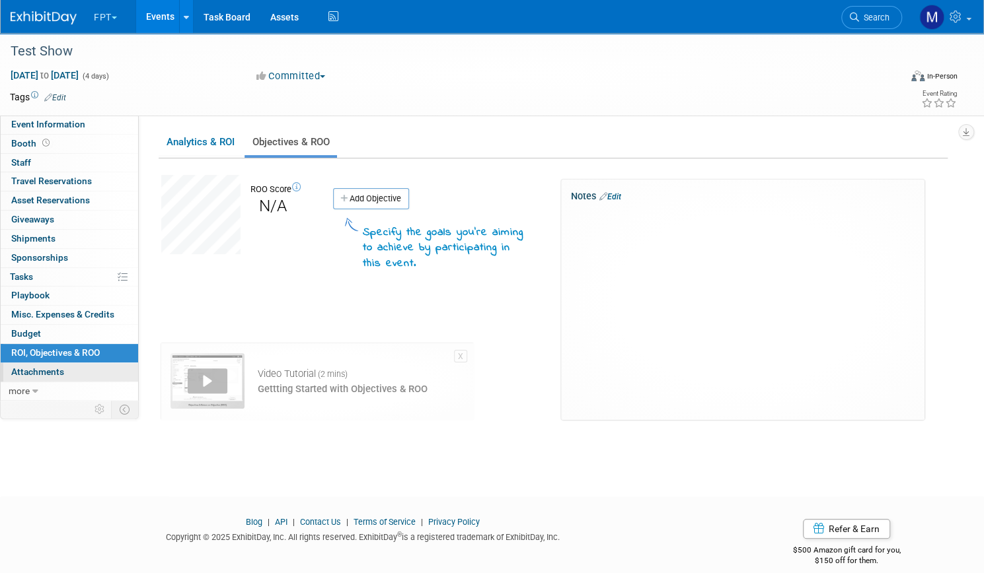
click at [64, 367] on span "Attachments 0" at bounding box center [37, 372] width 53 height 11
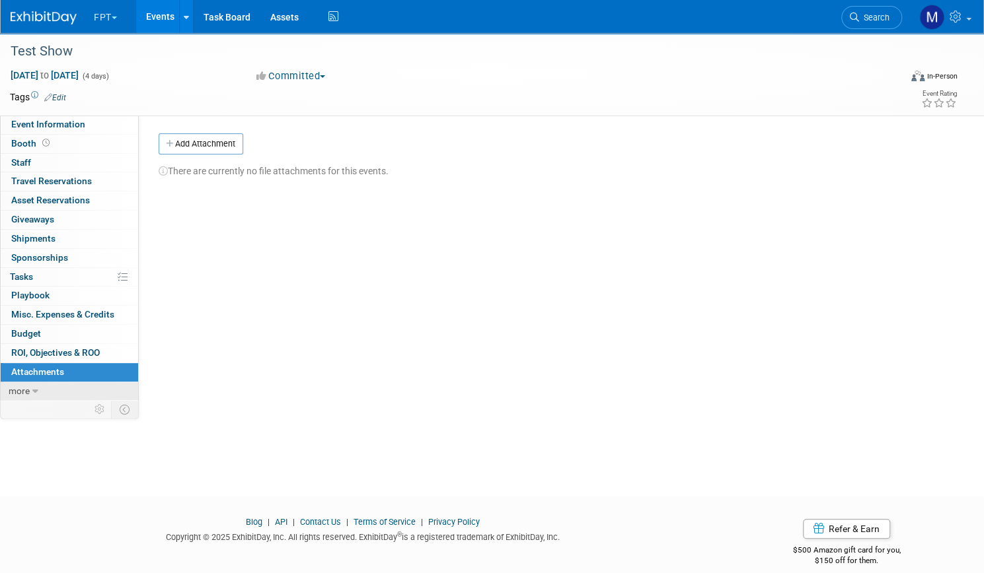
click at [30, 387] on span "more" at bounding box center [19, 391] width 21 height 11
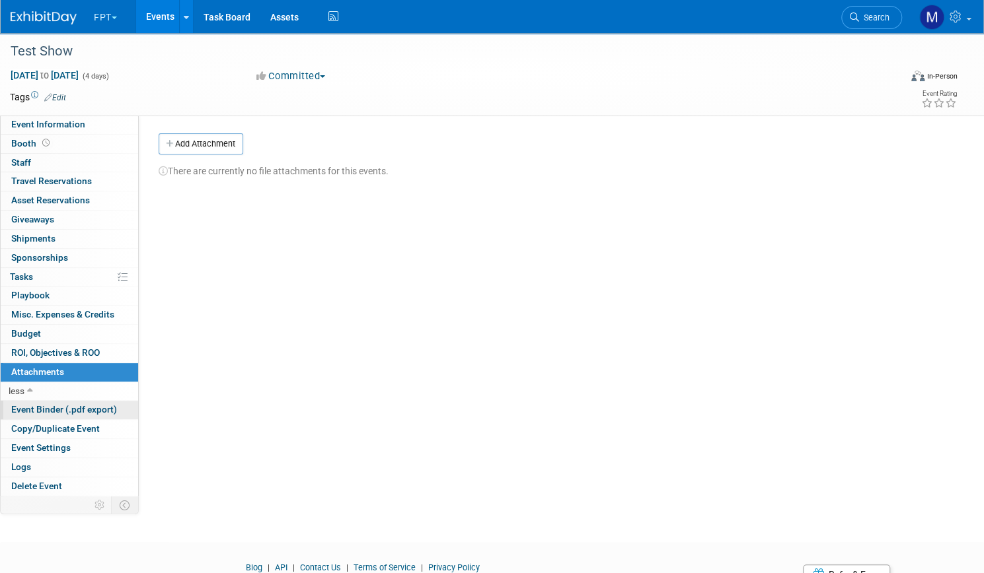
click at [73, 409] on span "Event Binder (.pdf export)" at bounding box center [64, 409] width 106 height 11
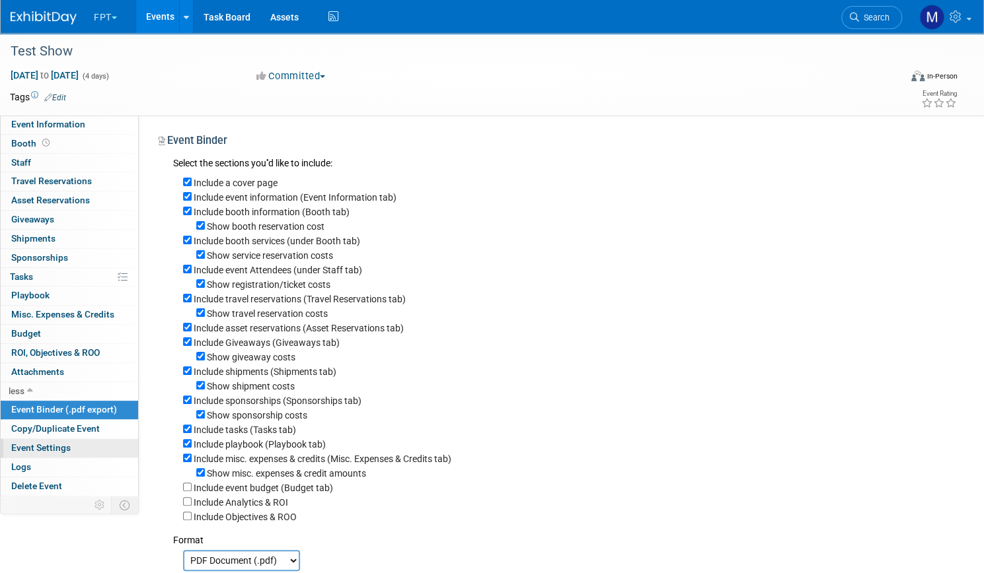
click at [71, 443] on span "Event Settings" at bounding box center [40, 448] width 59 height 11
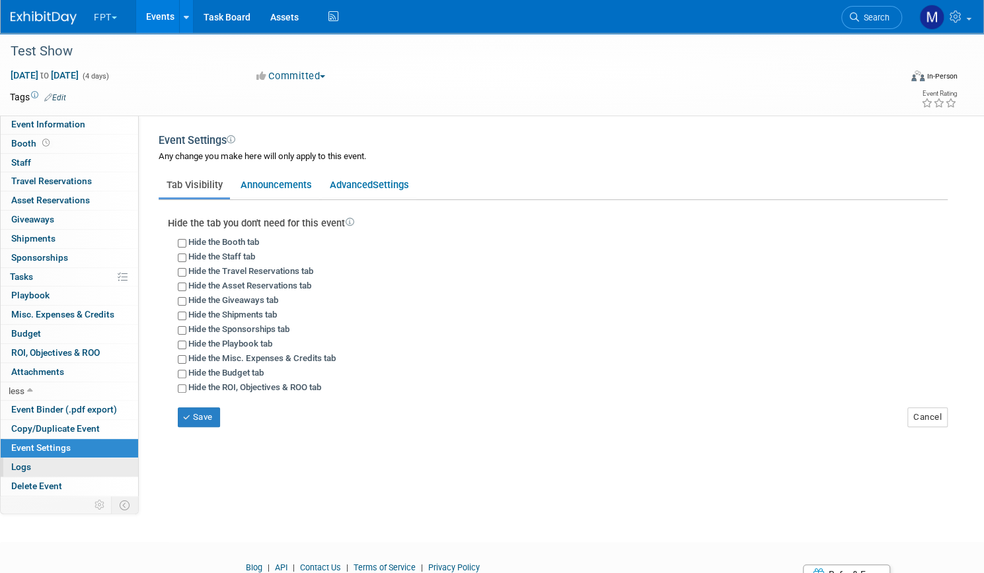
click at [31, 462] on span "Logs" at bounding box center [21, 467] width 20 height 11
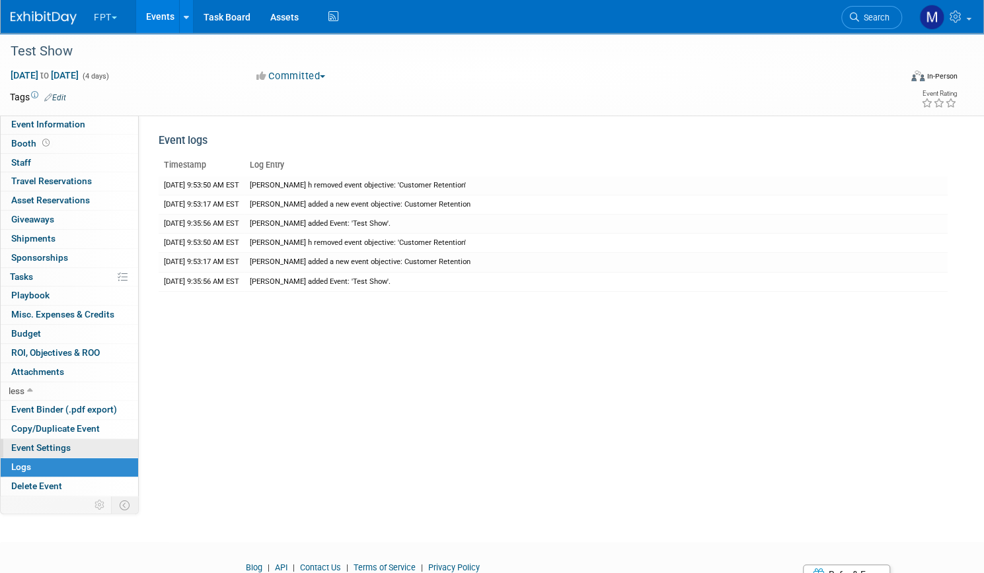
click at [71, 445] on span "Event Settings" at bounding box center [40, 448] width 59 height 11
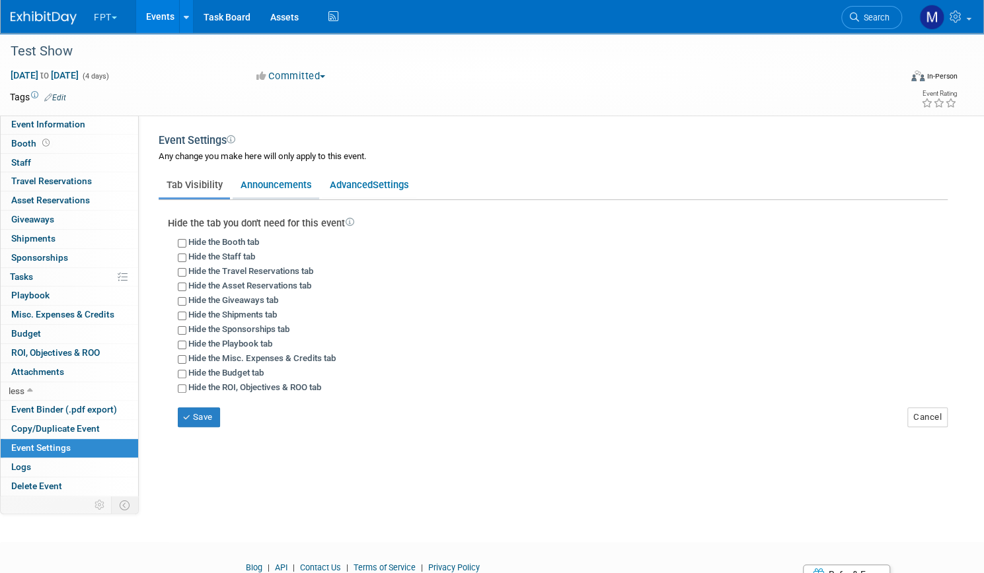
click at [319, 184] on link "Announcements" at bounding box center [276, 184] width 87 height 25
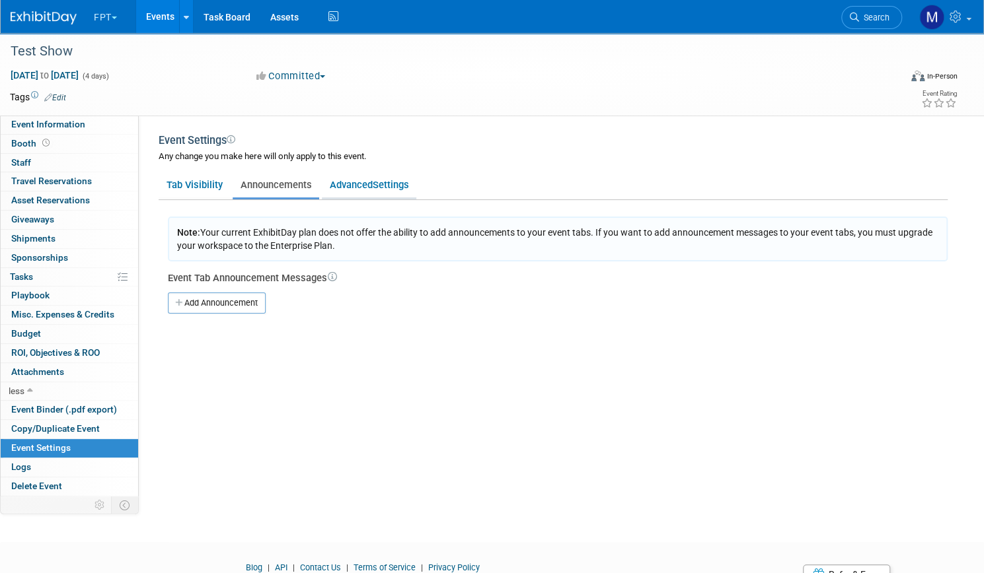
click at [404, 190] on link "Advanced Settings" at bounding box center [369, 184] width 94 height 25
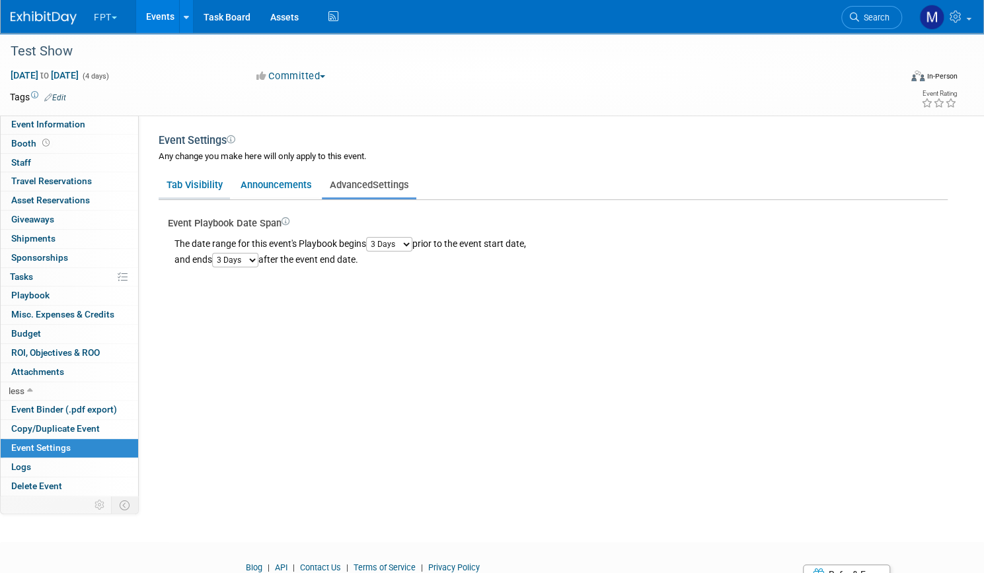
click at [230, 189] on link "Tab Visibility" at bounding box center [194, 184] width 71 height 25
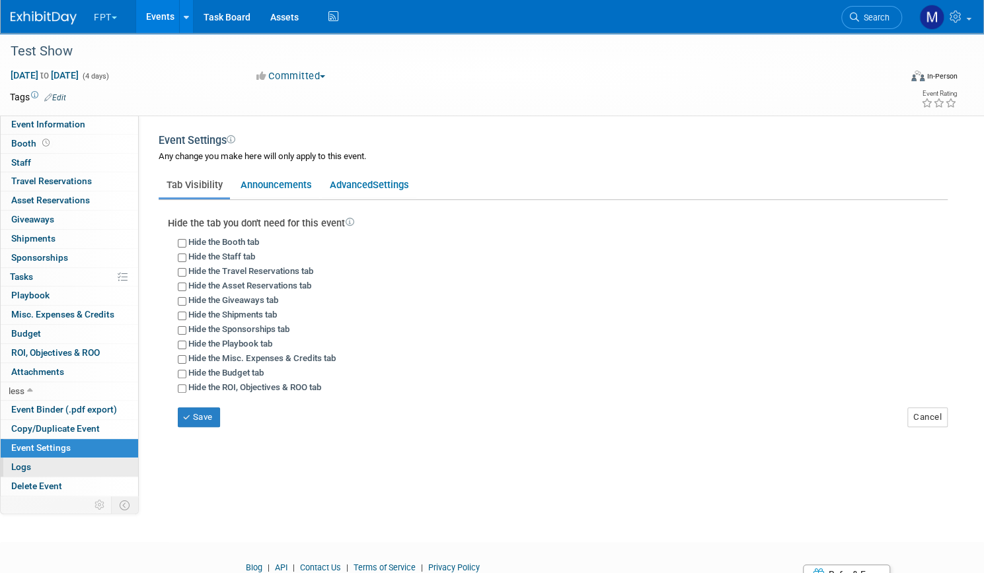
click at [31, 468] on span "Logs" at bounding box center [21, 467] width 20 height 11
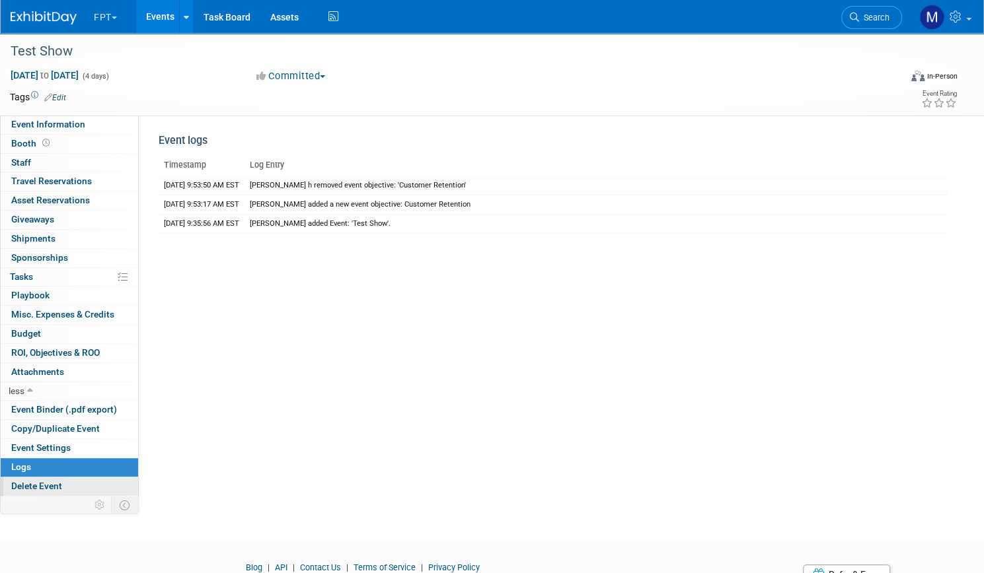
click at [62, 487] on span "Delete Event" at bounding box center [36, 486] width 51 height 11
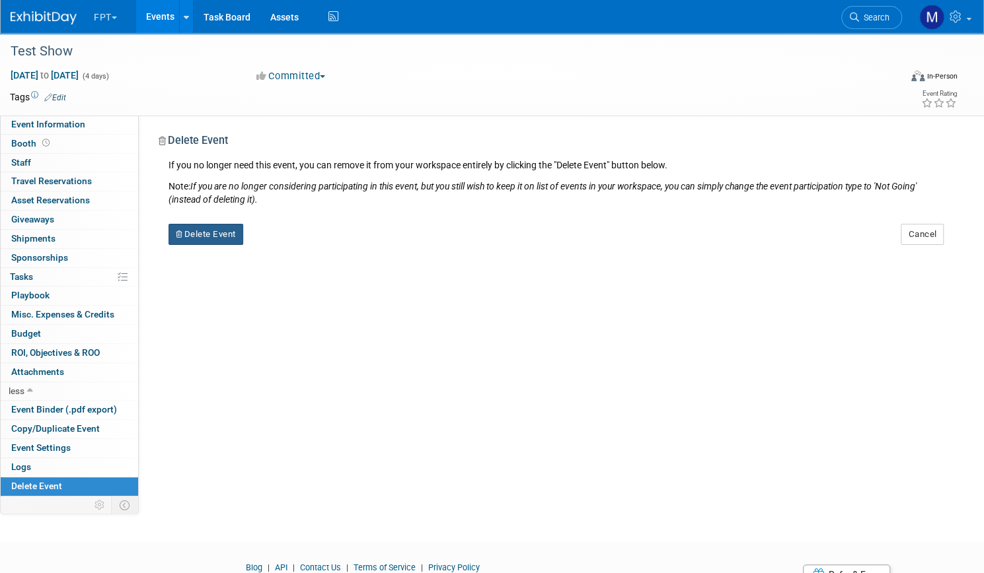
click at [243, 231] on button "Delete Event" at bounding box center [205, 234] width 75 height 21
click at [308, 240] on link "Yes" at bounding box center [289, 245] width 38 height 21
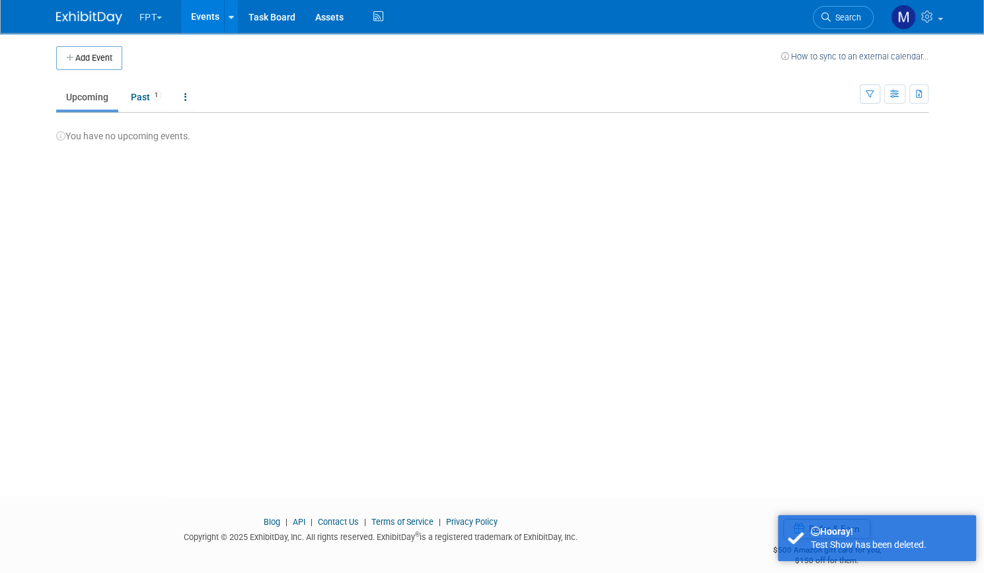
click at [148, 15] on button "FPT" at bounding box center [158, 14] width 41 height 29
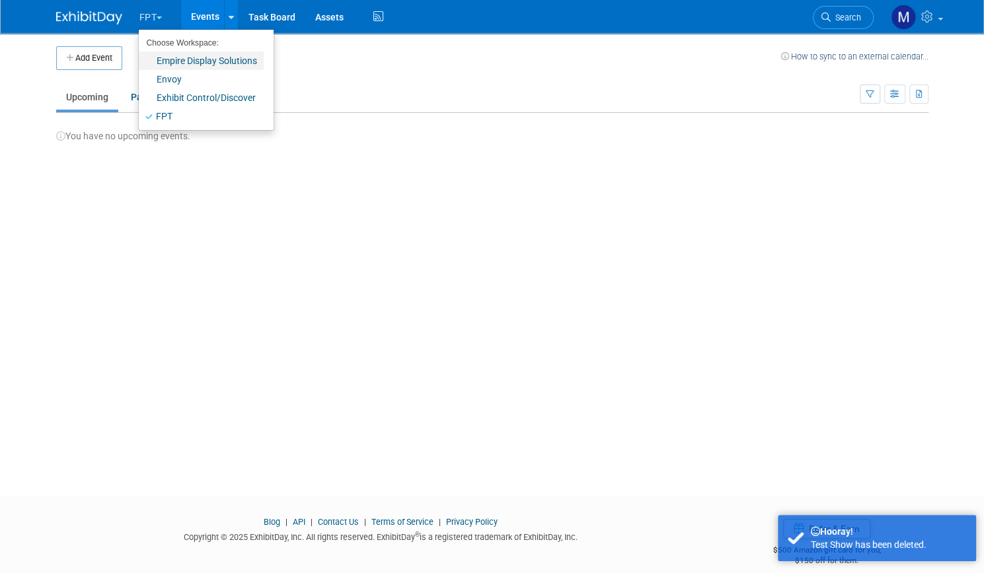
click at [158, 56] on link "Empire Display Solutions" at bounding box center [201, 61] width 125 height 18
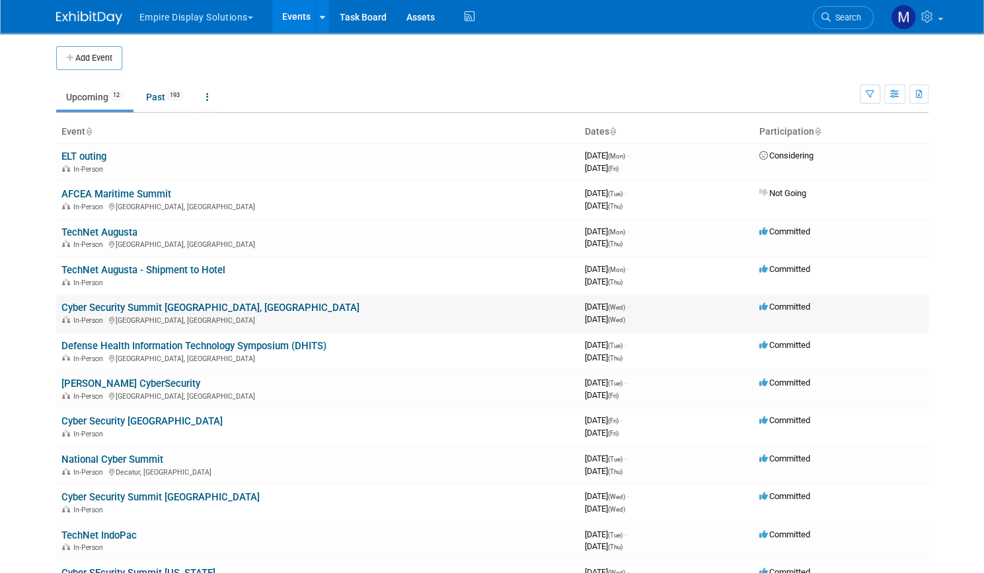
click at [194, 303] on link "Cyber Security Summit [GEOGRAPHIC_DATA], [GEOGRAPHIC_DATA]" at bounding box center [210, 308] width 298 height 12
